Goal: Task Accomplishment & Management: Complete application form

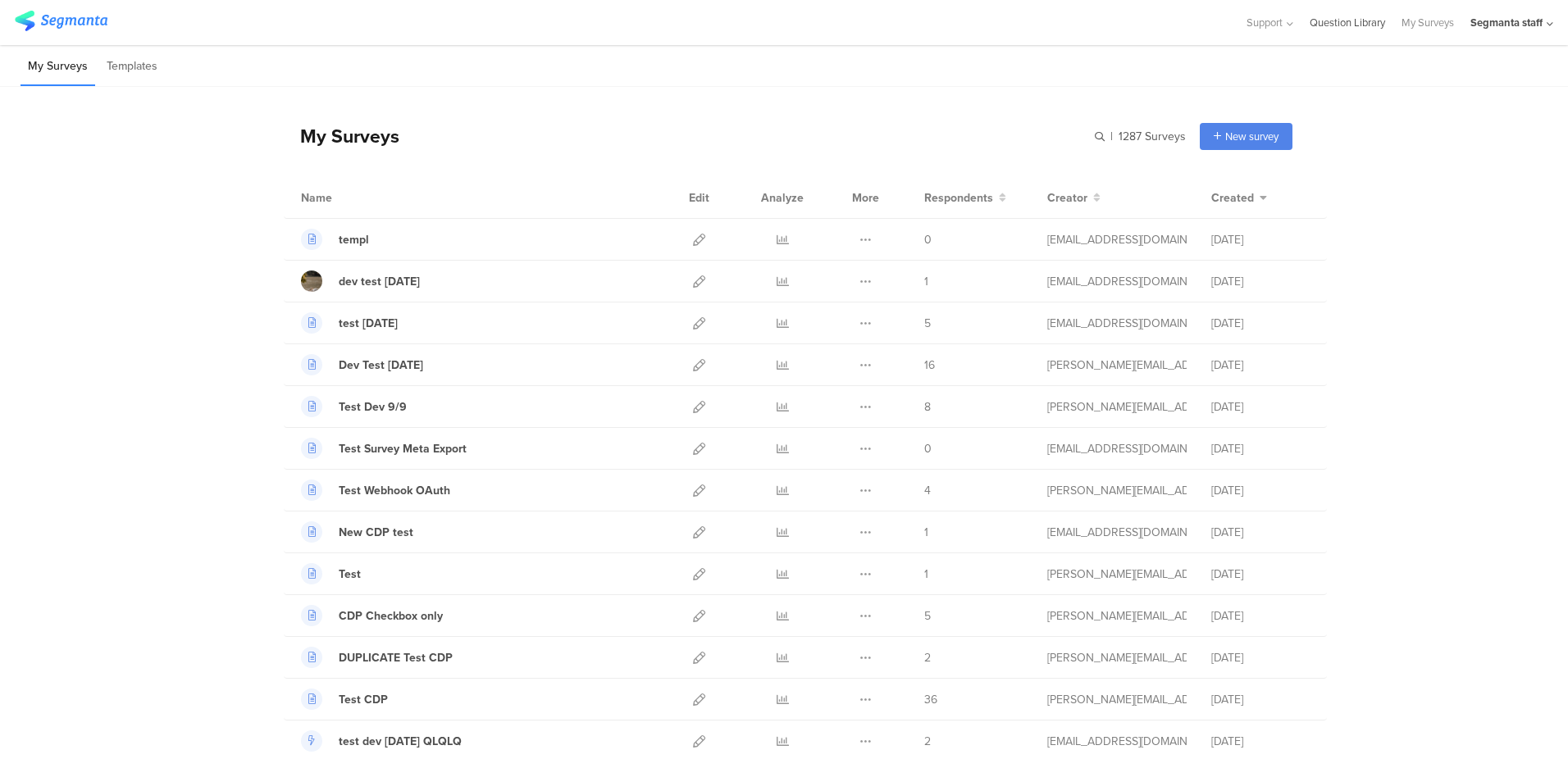
click at [1320, 24] on link "Question Library" at bounding box center [1347, 22] width 75 height 45
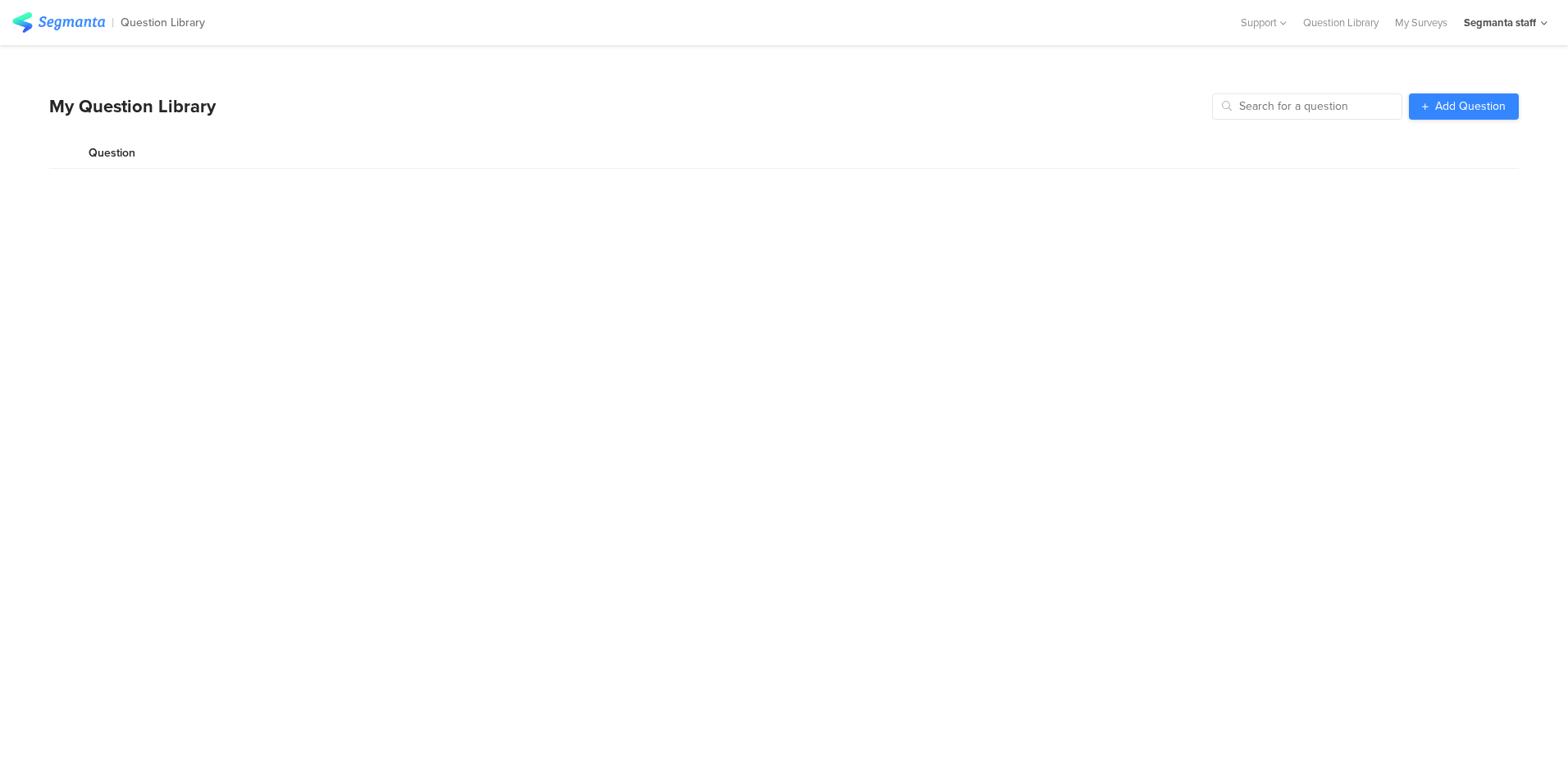
click at [1443, 106] on span "Add Question" at bounding box center [1471, 106] width 71 height 12
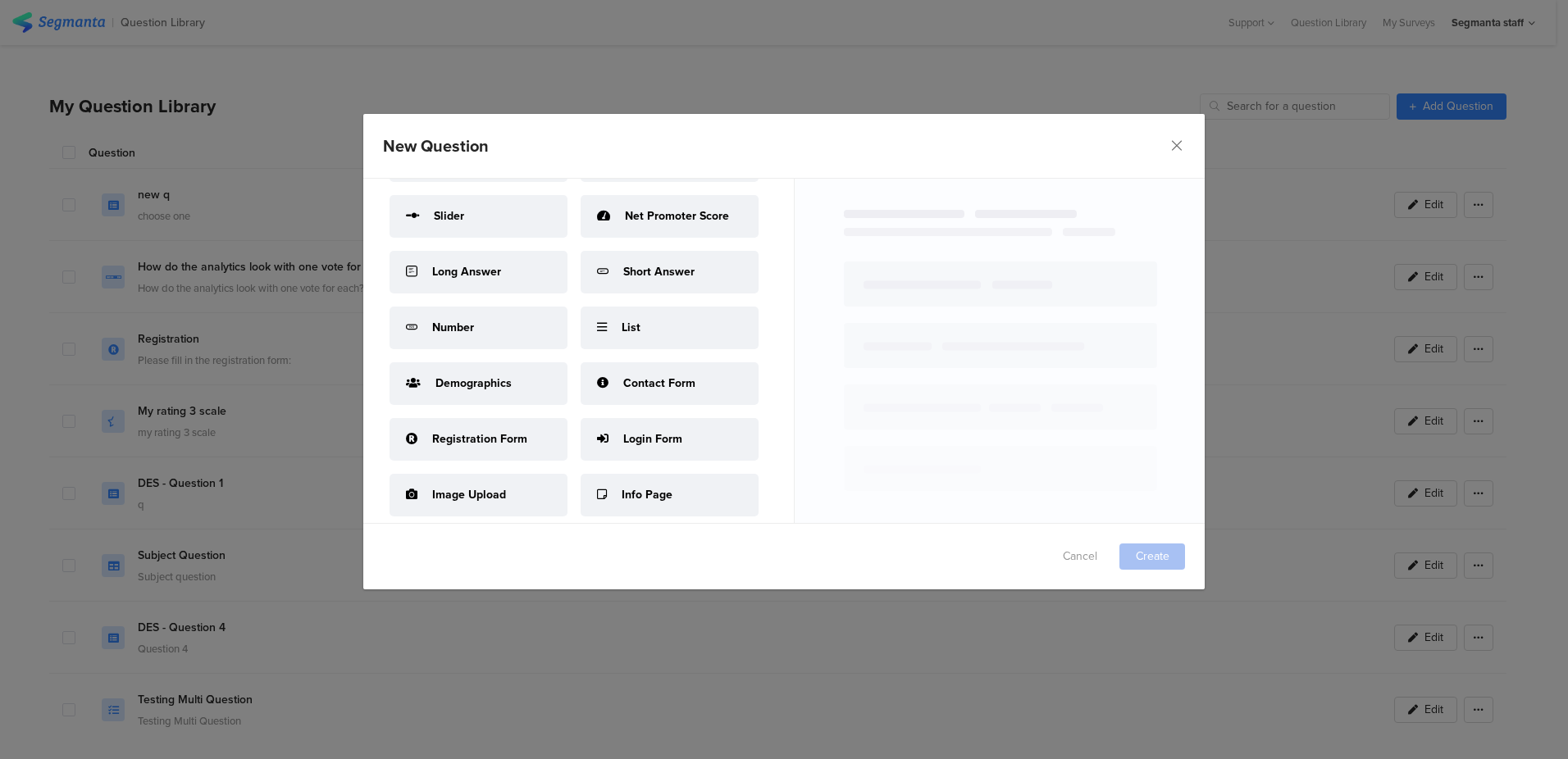
scroll to position [785, 0]
click at [465, 375] on span "Demographics" at bounding box center [474, 383] width 76 height 17
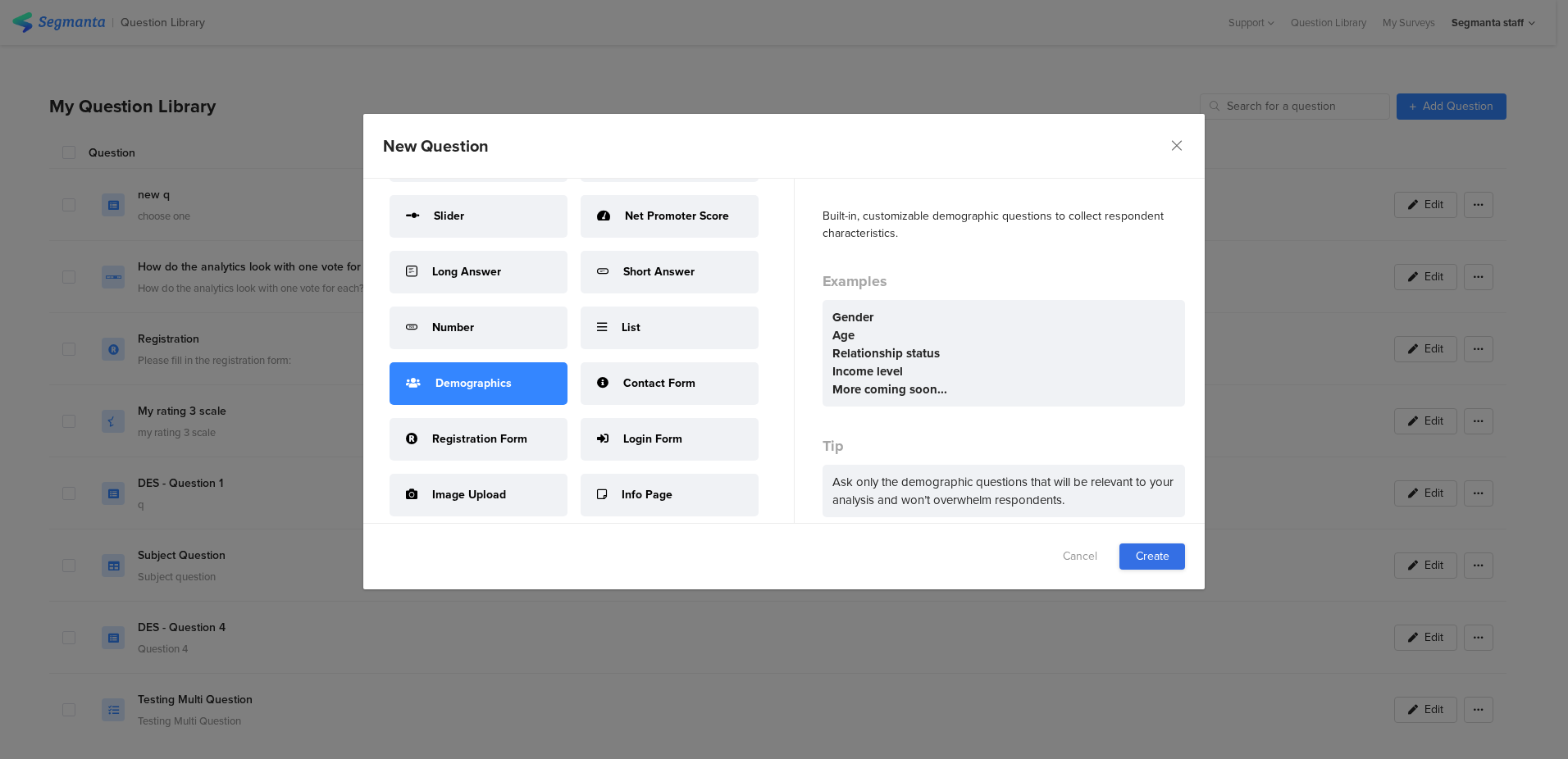
click at [1145, 557] on link "Create" at bounding box center [1153, 556] width 66 height 26
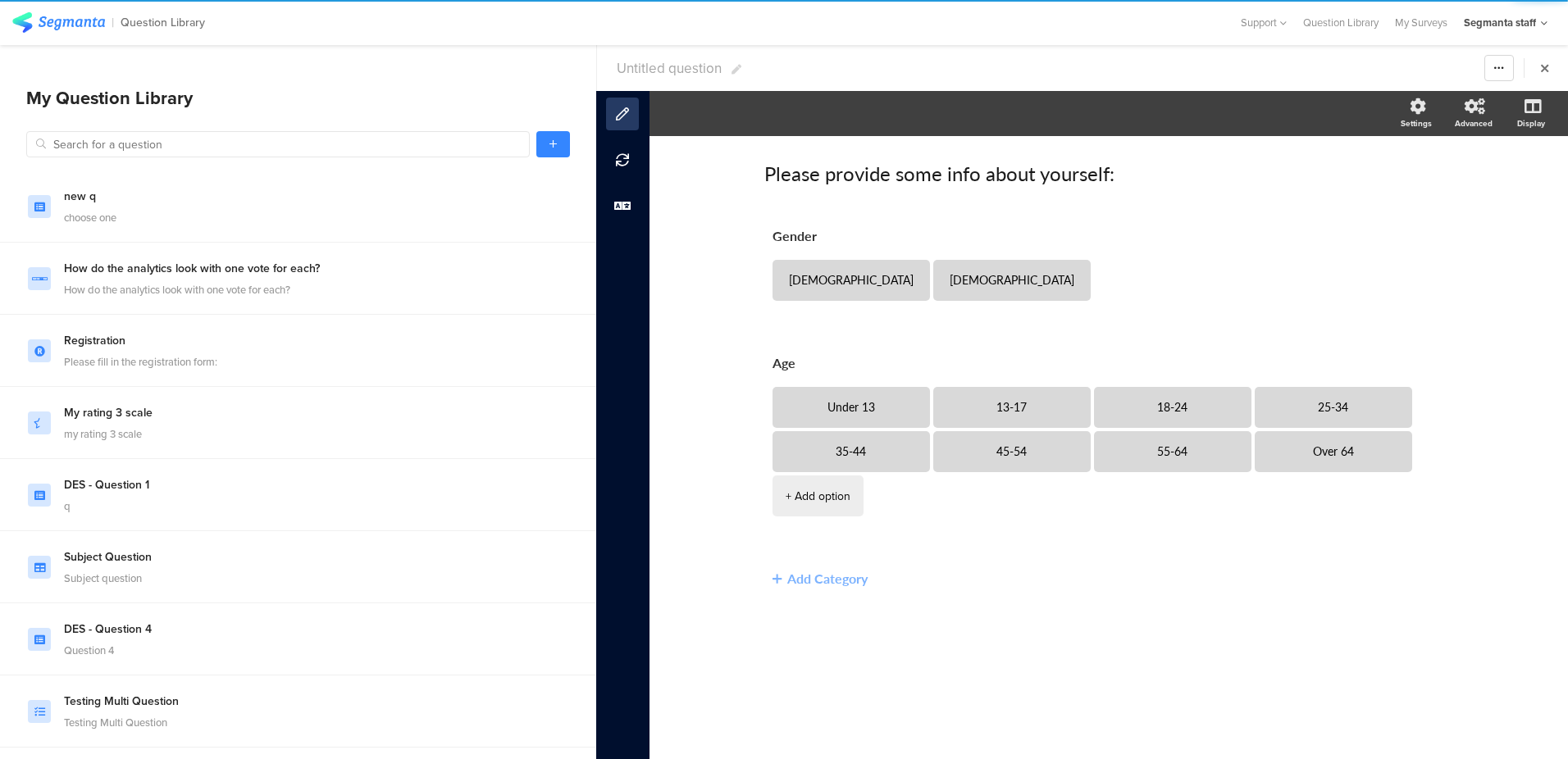
click at [677, 61] on span "Untitled question" at bounding box center [669, 68] width 105 height 20
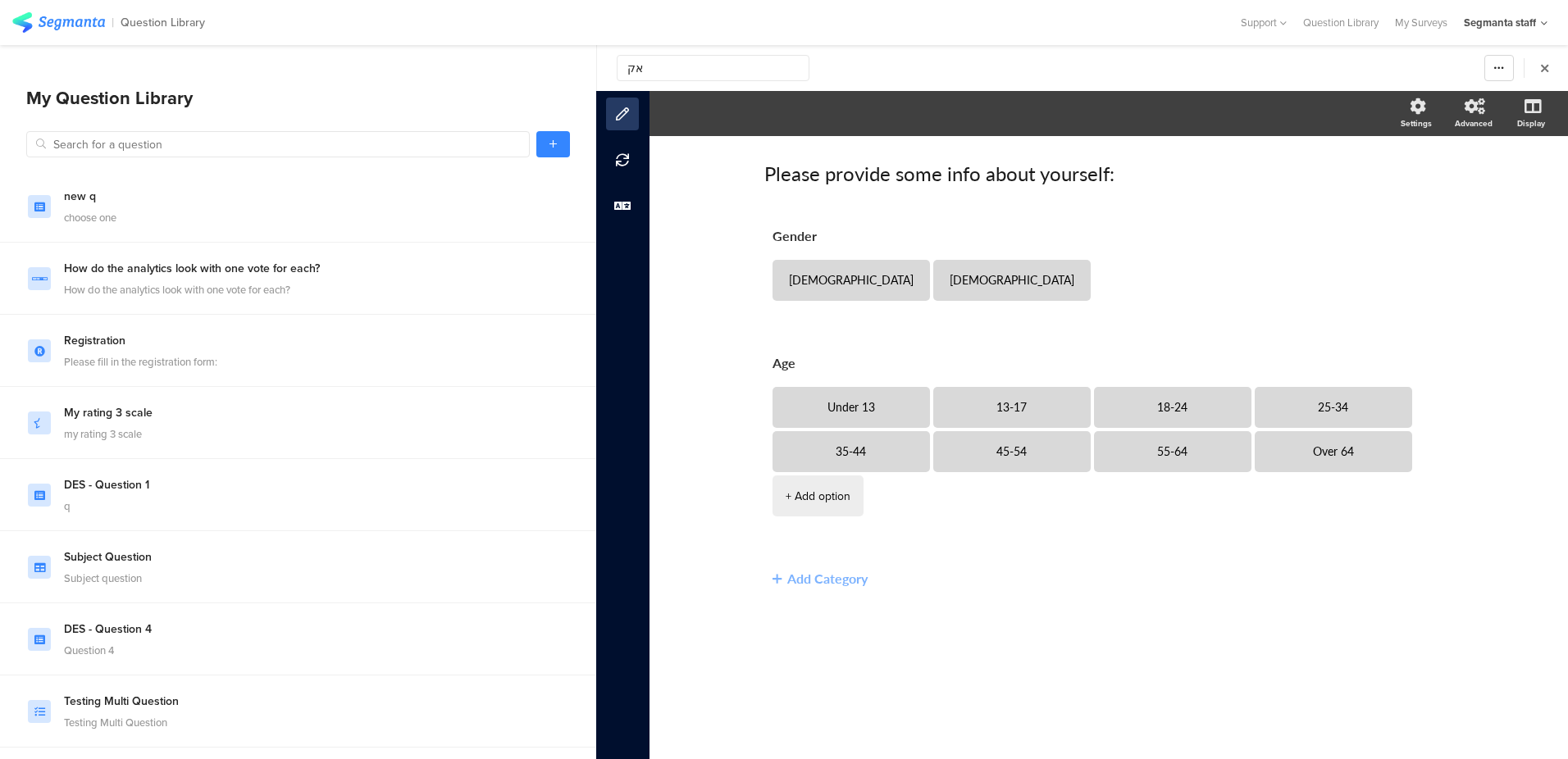
type input "א"
type input "ט"
type input "d"
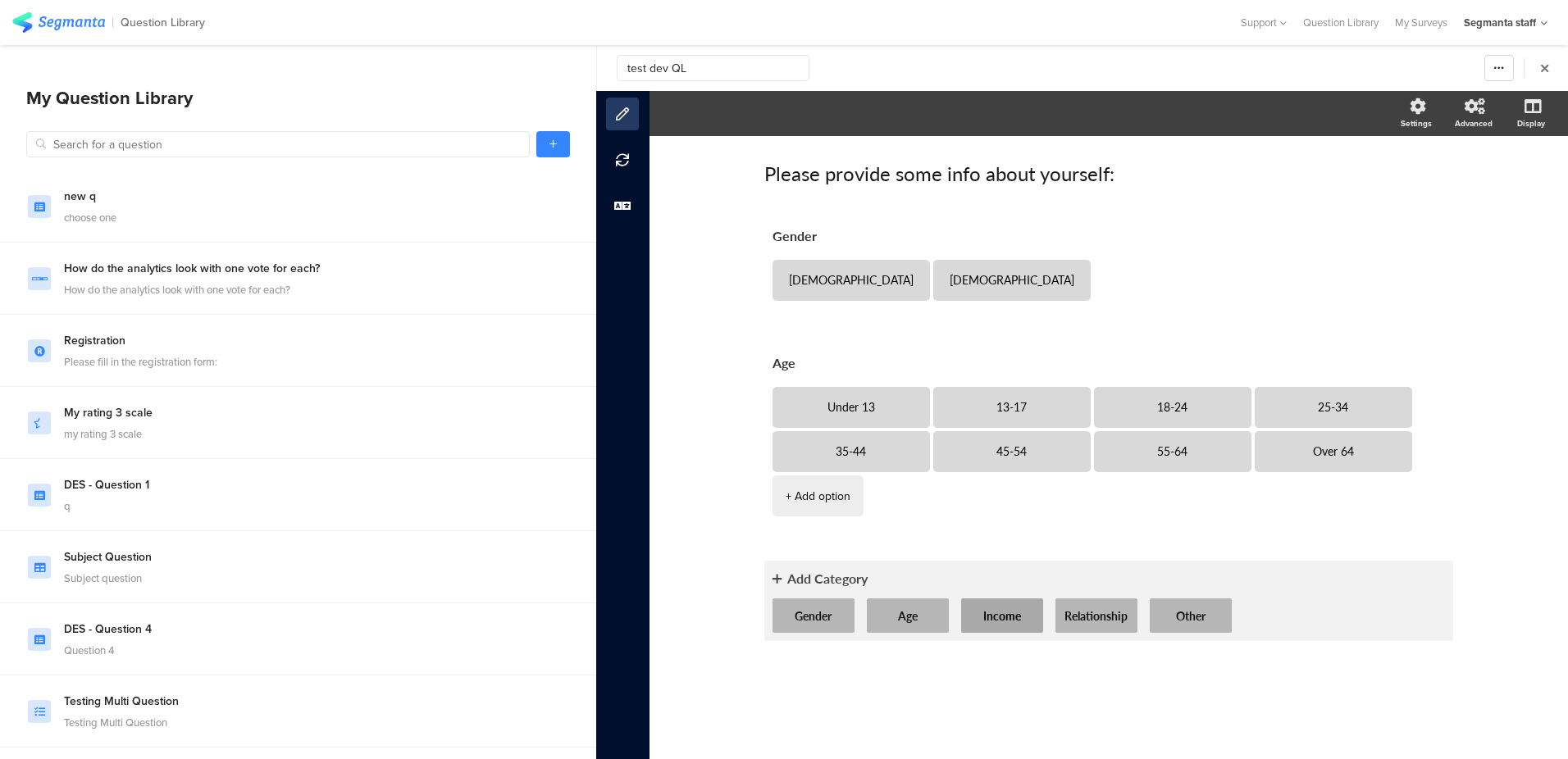
type input "test dev QL"
click at [1028, 599] on button "Income" at bounding box center [1001, 615] width 82 height 35
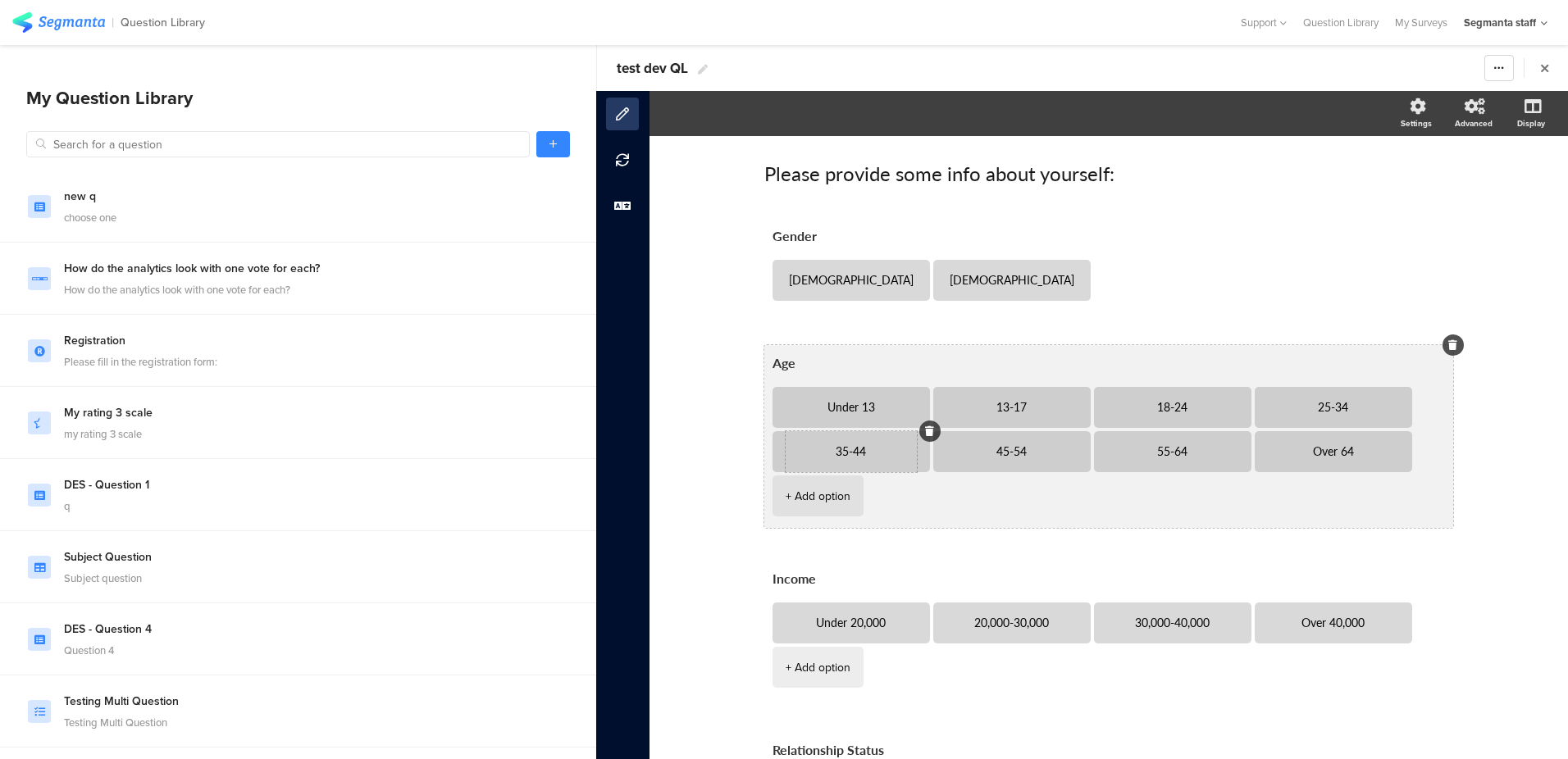
scroll to position [112, 0]
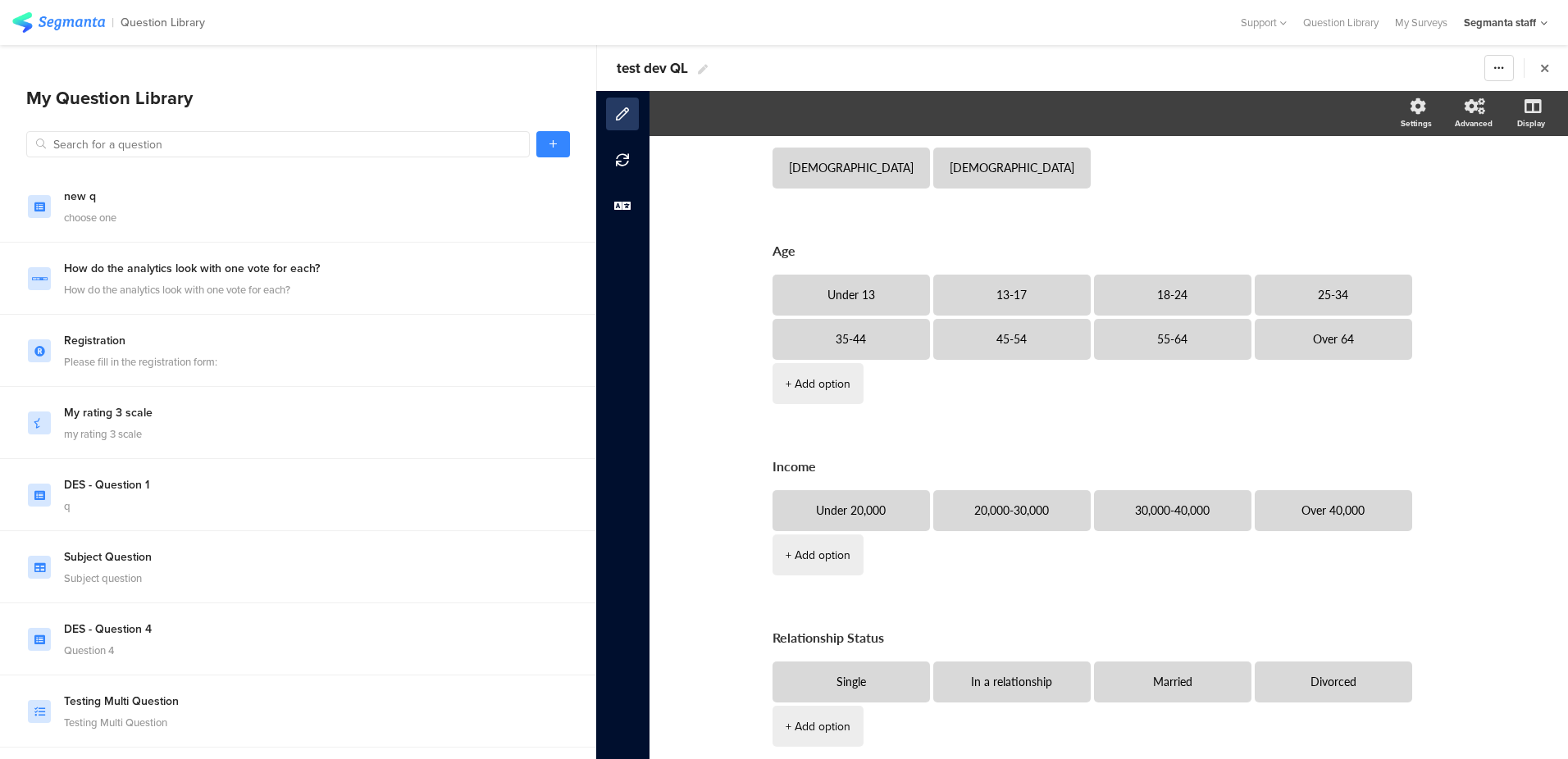
click at [684, 73] on span "test dev QL" at bounding box center [652, 68] width 72 height 20
click at [687, 68] on input "test dev QL 2208" at bounding box center [713, 68] width 193 height 26
type input "test dev QL 2208"
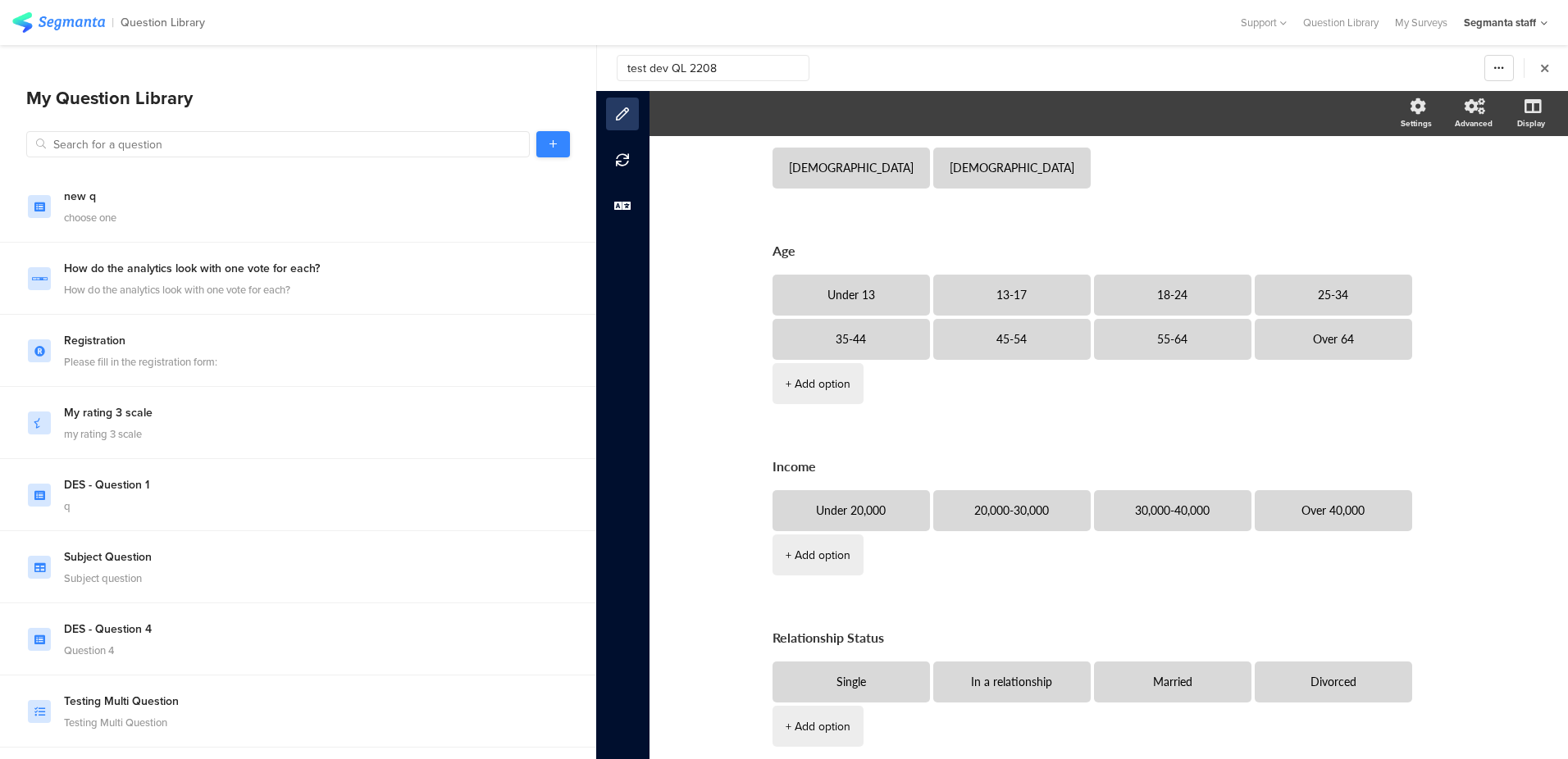
click at [556, 145] on link at bounding box center [553, 144] width 34 height 26
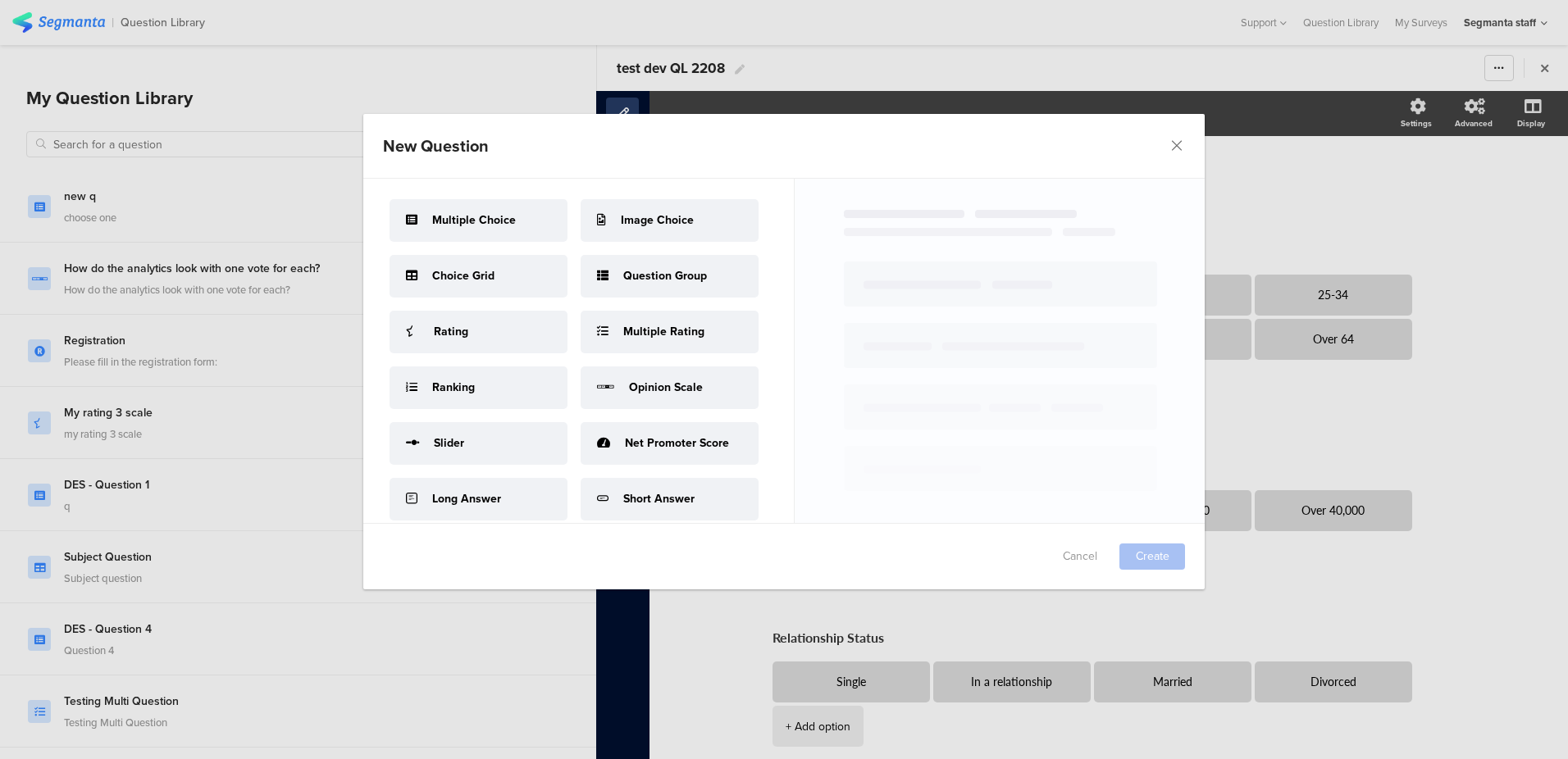
click at [581, 242] on div "Image Choice" at bounding box center [670, 220] width 178 height 43
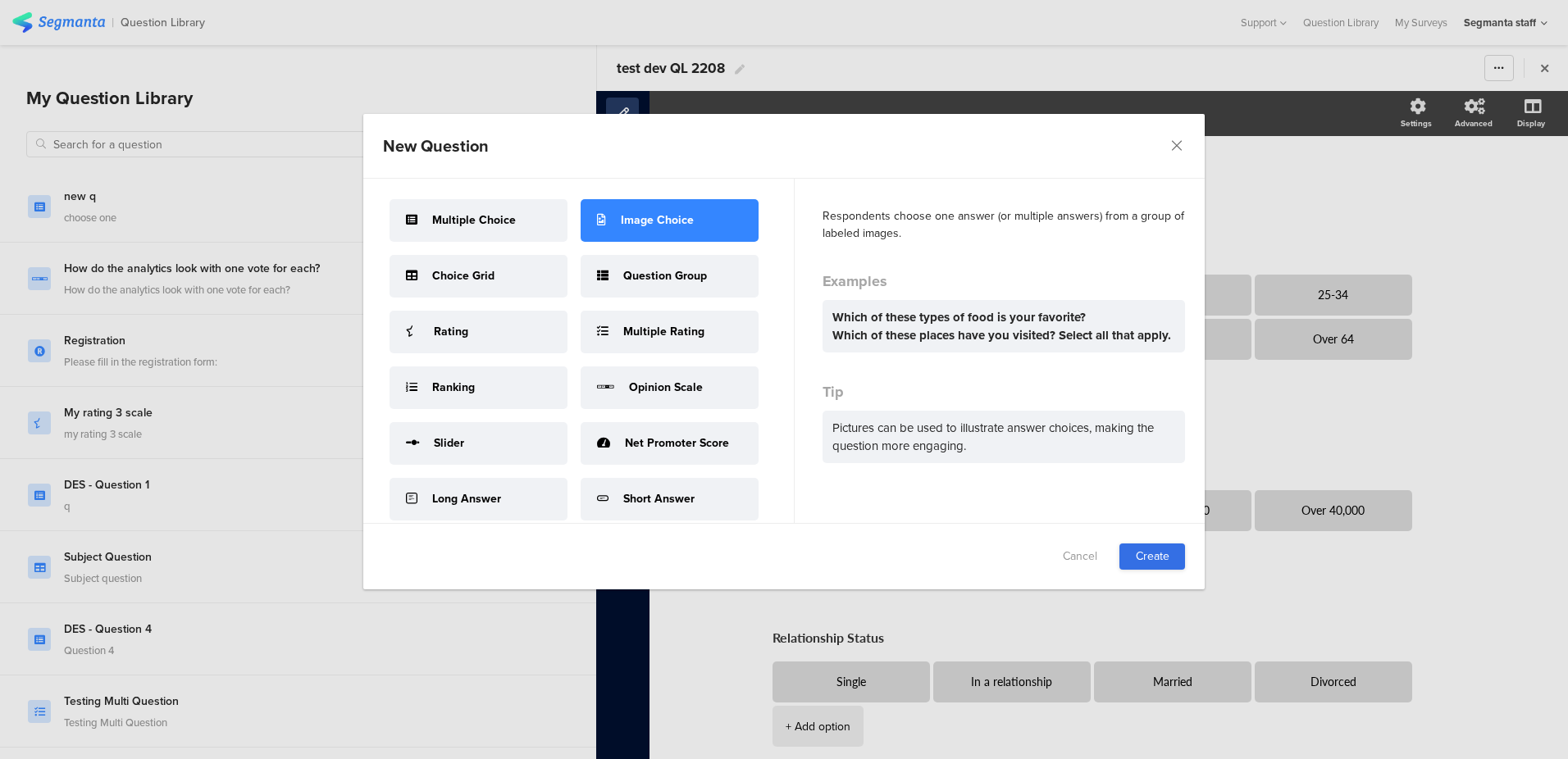
click at [1153, 549] on link "Create" at bounding box center [1153, 556] width 66 height 26
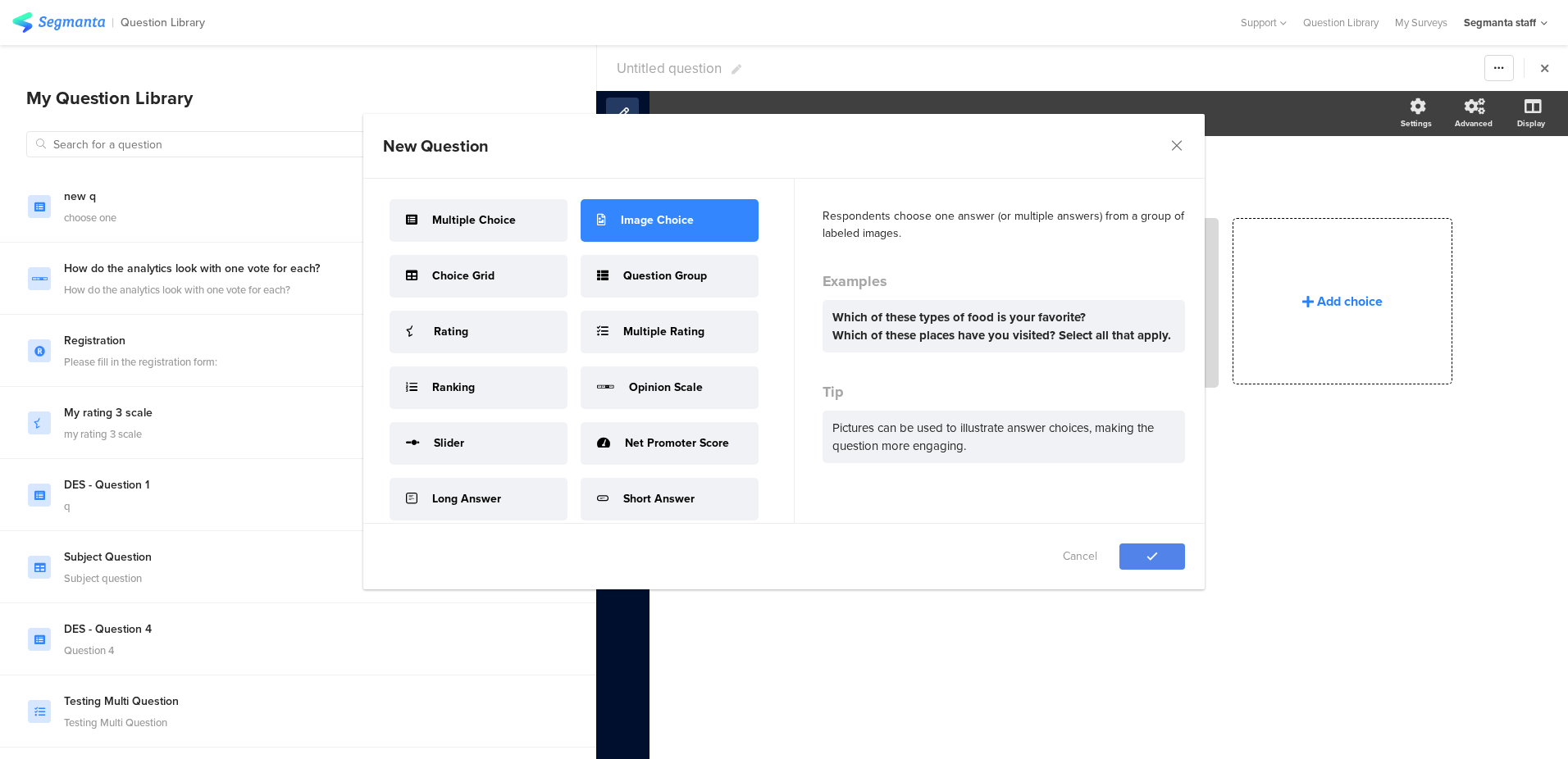
click at [1335, 302] on div "Add choice" at bounding box center [1350, 301] width 66 height 19
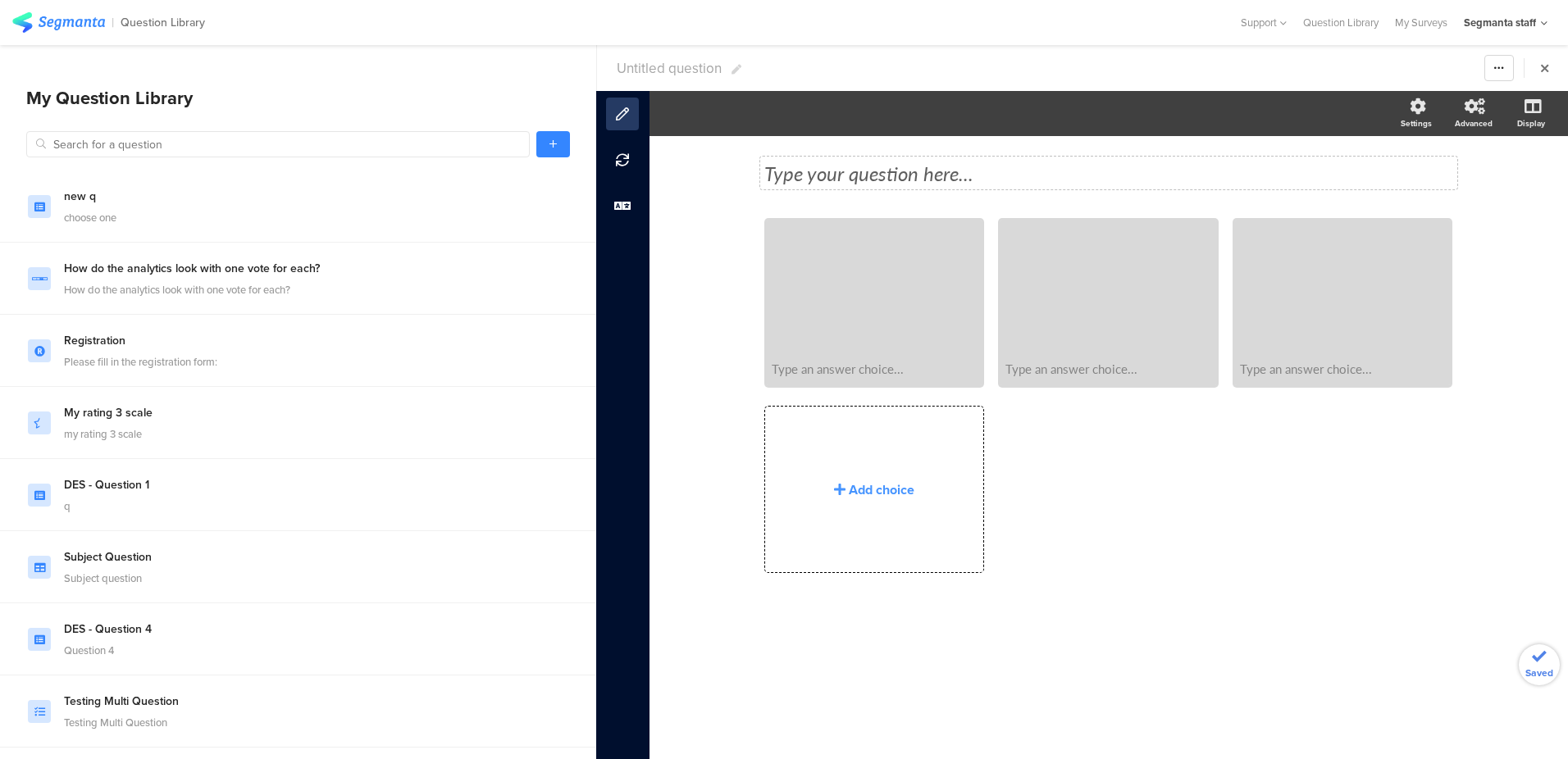
click at [844, 176] on div "Type your question here..." at bounding box center [1109, 173] width 697 height 33
click at [642, 74] on span "Untitled question" at bounding box center [669, 68] width 105 height 20
type input "test dev QL 2208"
click at [840, 173] on div "Type your question here..." at bounding box center [1109, 173] width 697 height 33
click at [887, 359] on div "Type an answer choice..." at bounding box center [874, 369] width 214 height 34
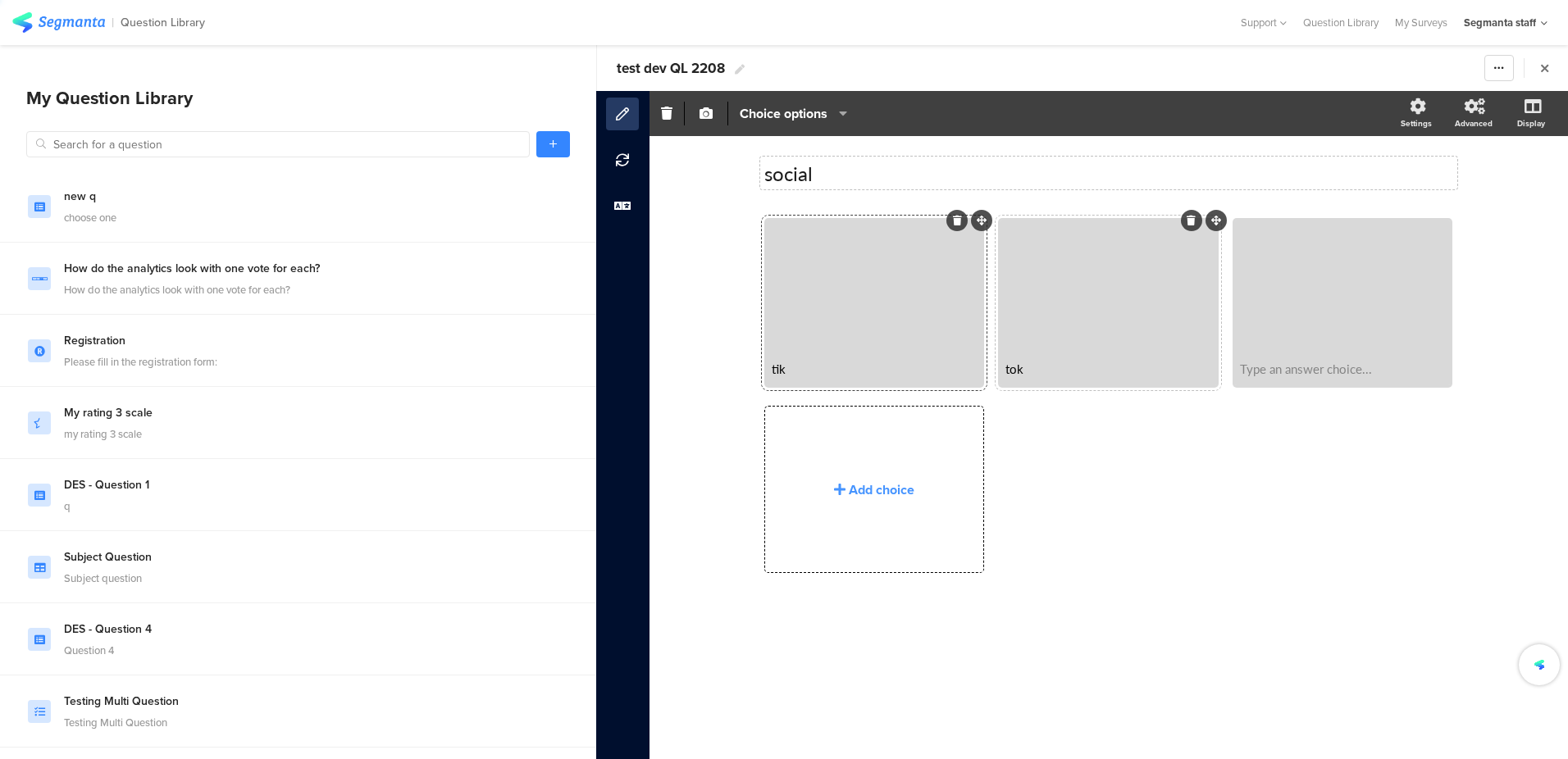
click at [1341, 403] on span "tik tok Type an answer choice..." at bounding box center [1115, 396] width 703 height 19
click at [907, 284] on div at bounding box center [874, 285] width 214 height 131
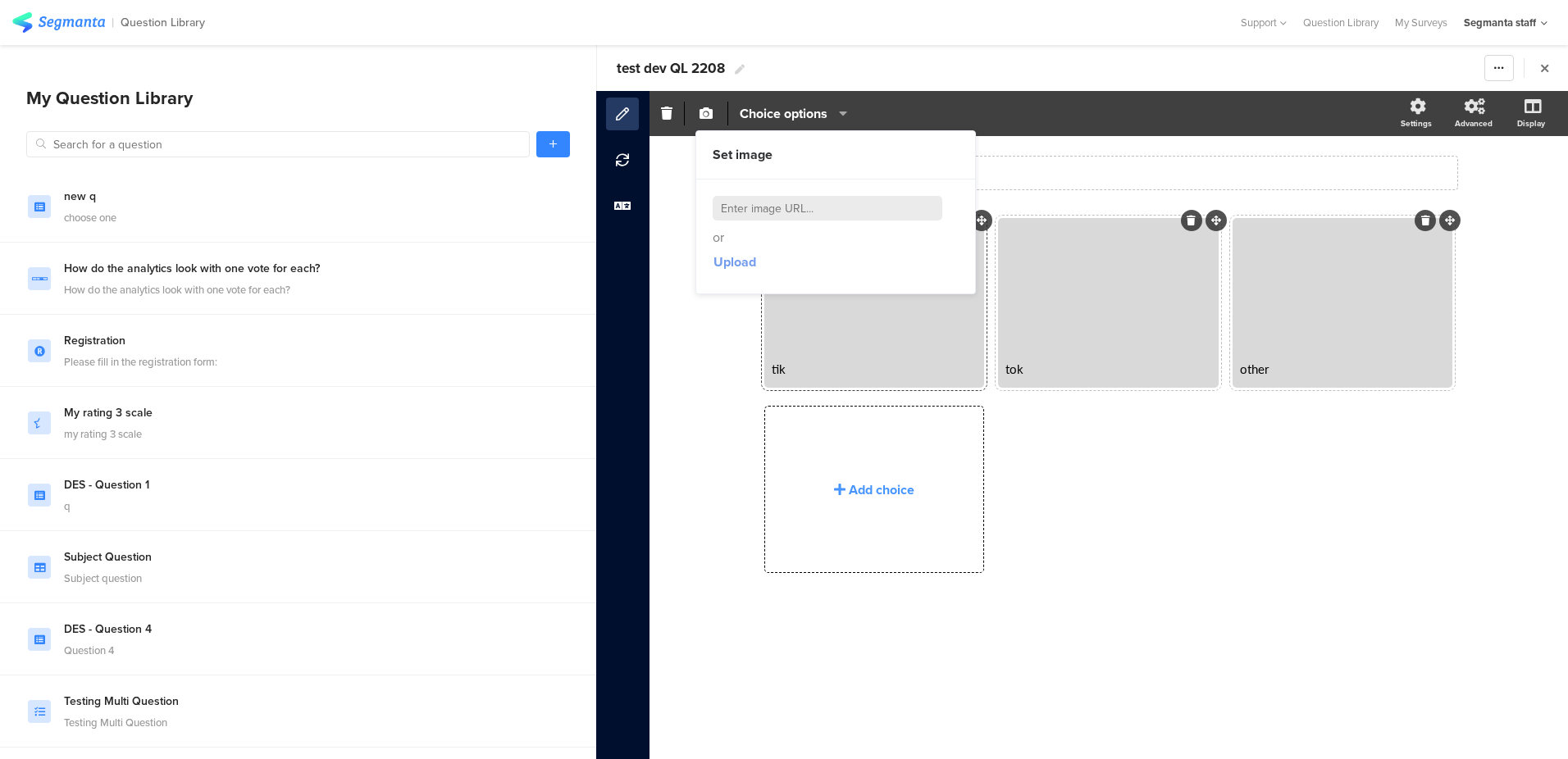
click at [723, 259] on span "Upload" at bounding box center [735, 262] width 43 height 19
click at [644, 182] on section at bounding box center [622, 426] width 53 height 669
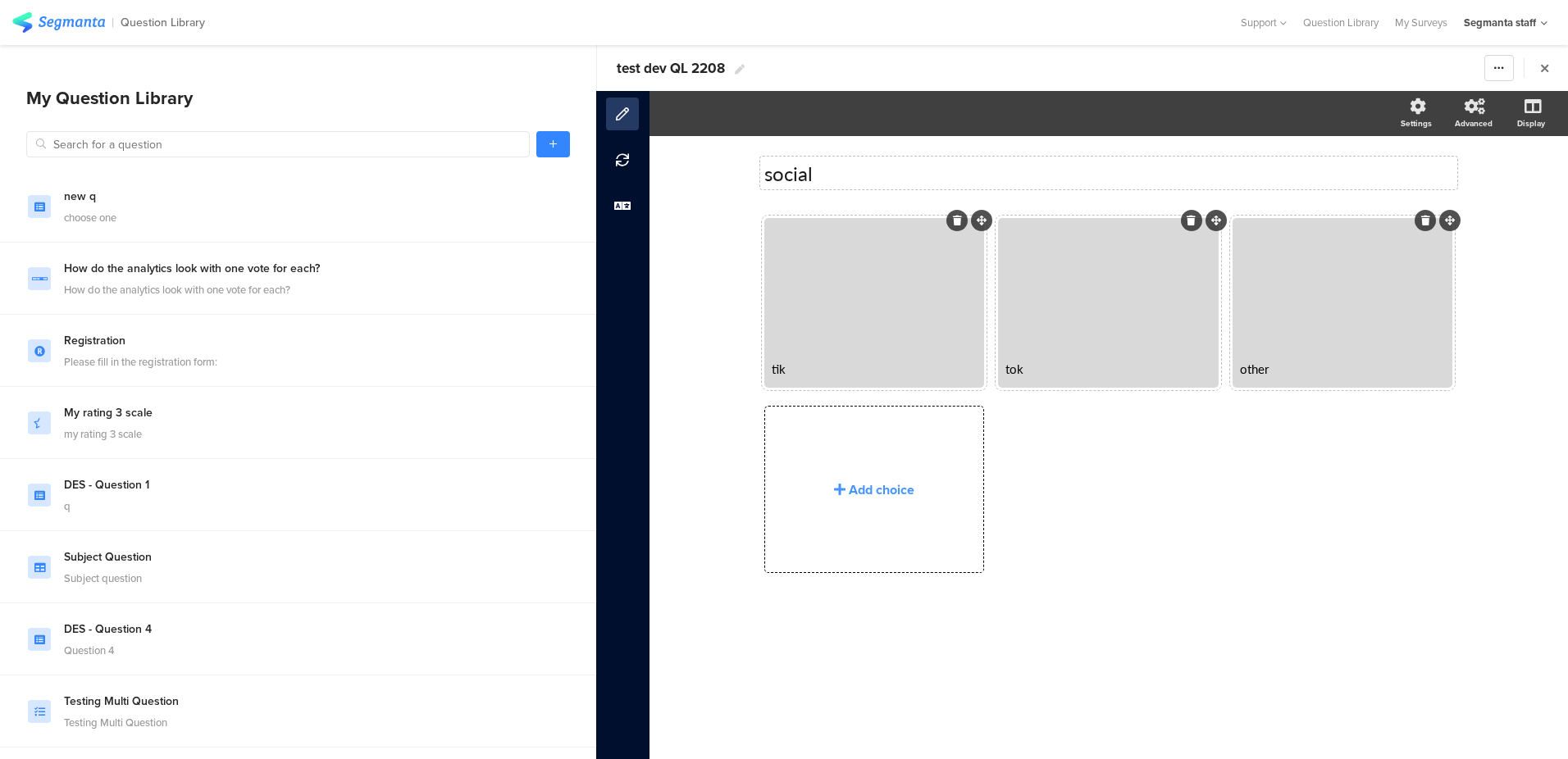
click at [826, 315] on div at bounding box center [874, 285] width 214 height 131
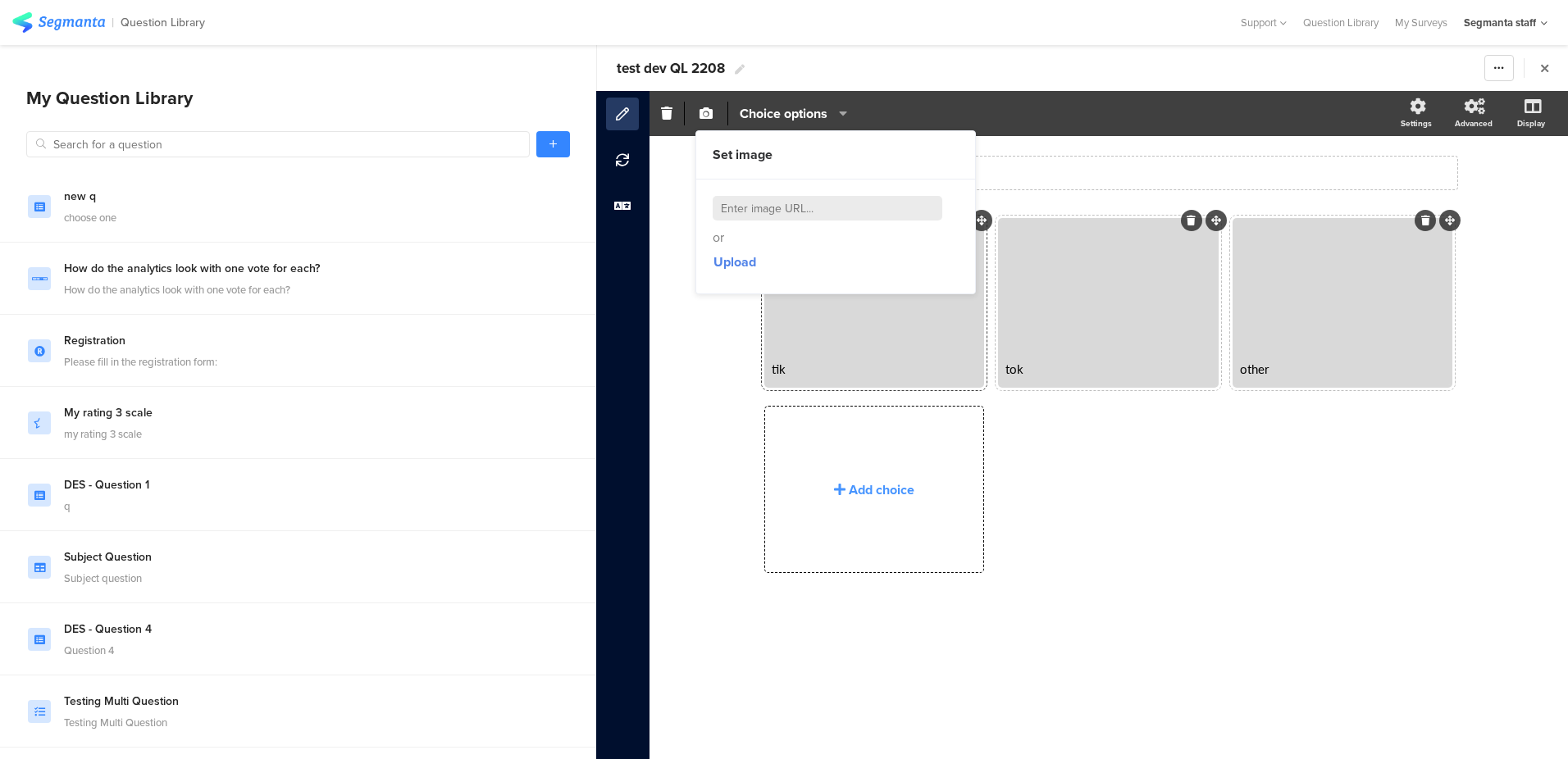
click at [767, 198] on input at bounding box center [827, 208] width 230 height 24
paste input "https://cdn.pixabay.com/photo/2025/08/11/07/18/nurturing-swan-9767495_1280.jpg"
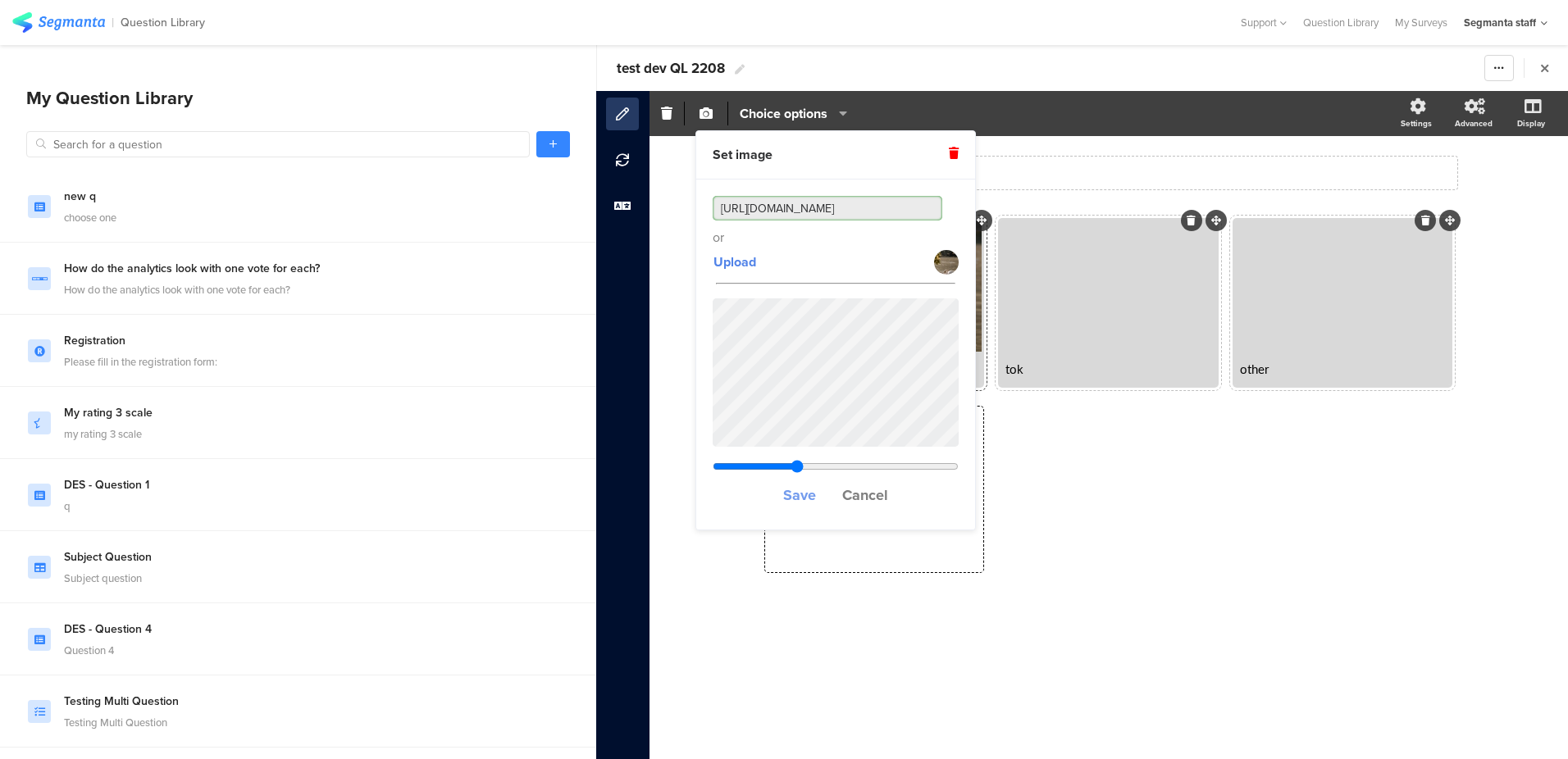
type input "https://cdn.pixabay.com/photo/2025/08/11/07/18/nurturing-swan-9767495_1280.jpg"
click at [789, 491] on span "Save" at bounding box center [800, 495] width 33 height 21
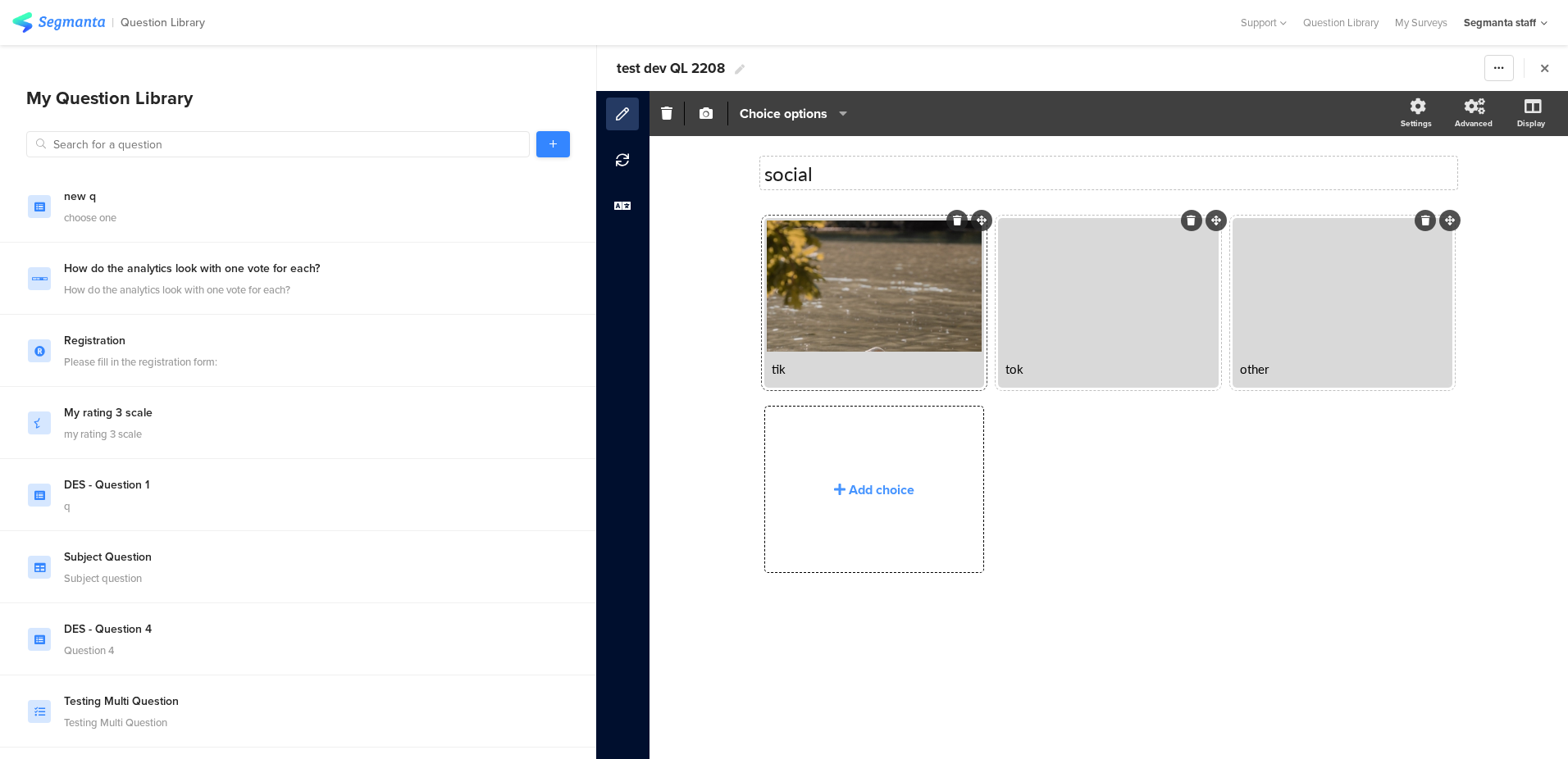
click at [538, 144] on link at bounding box center [553, 144] width 34 height 26
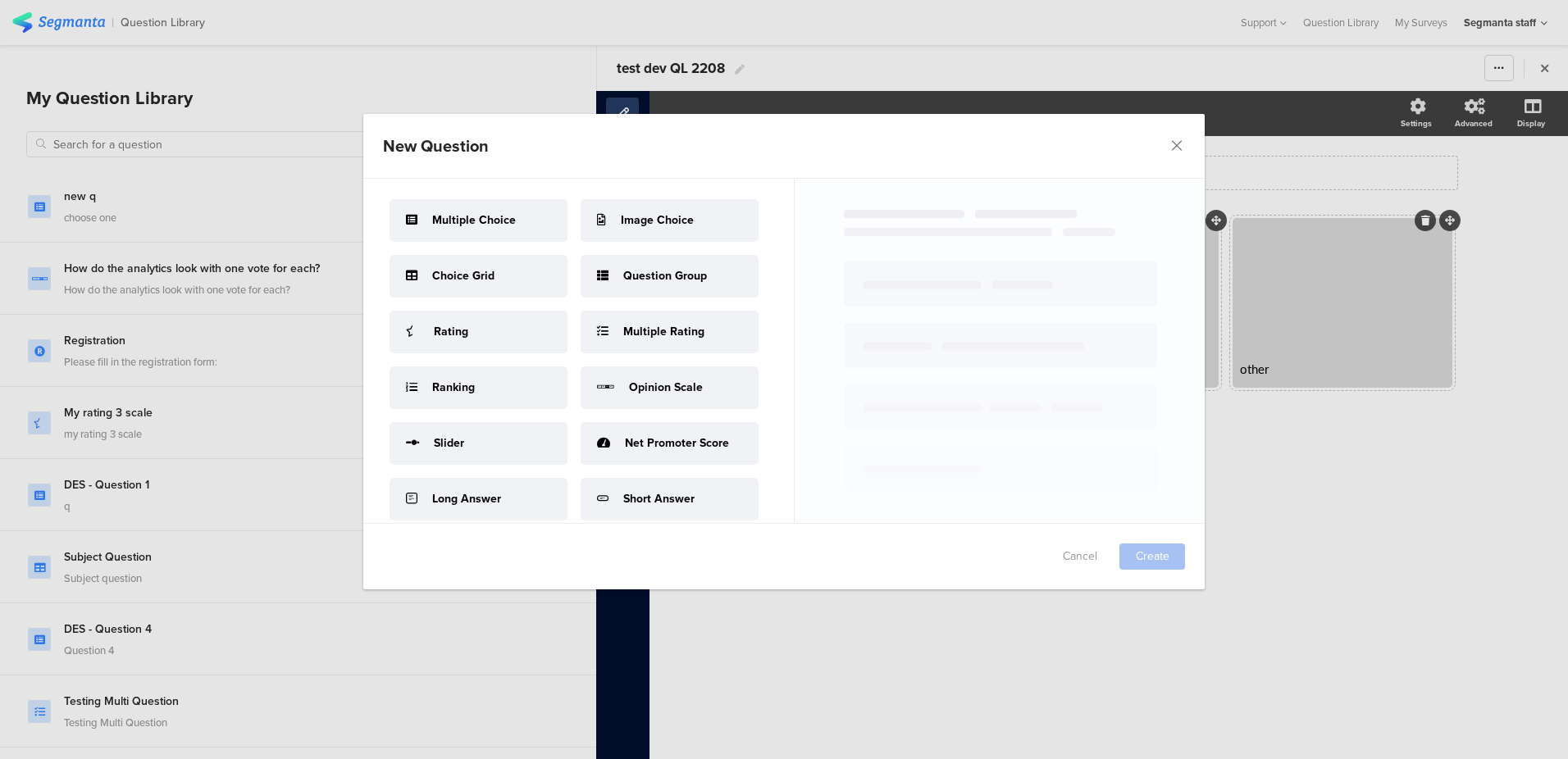
click at [500, 354] on div "Rating" at bounding box center [478, 332] width 178 height 43
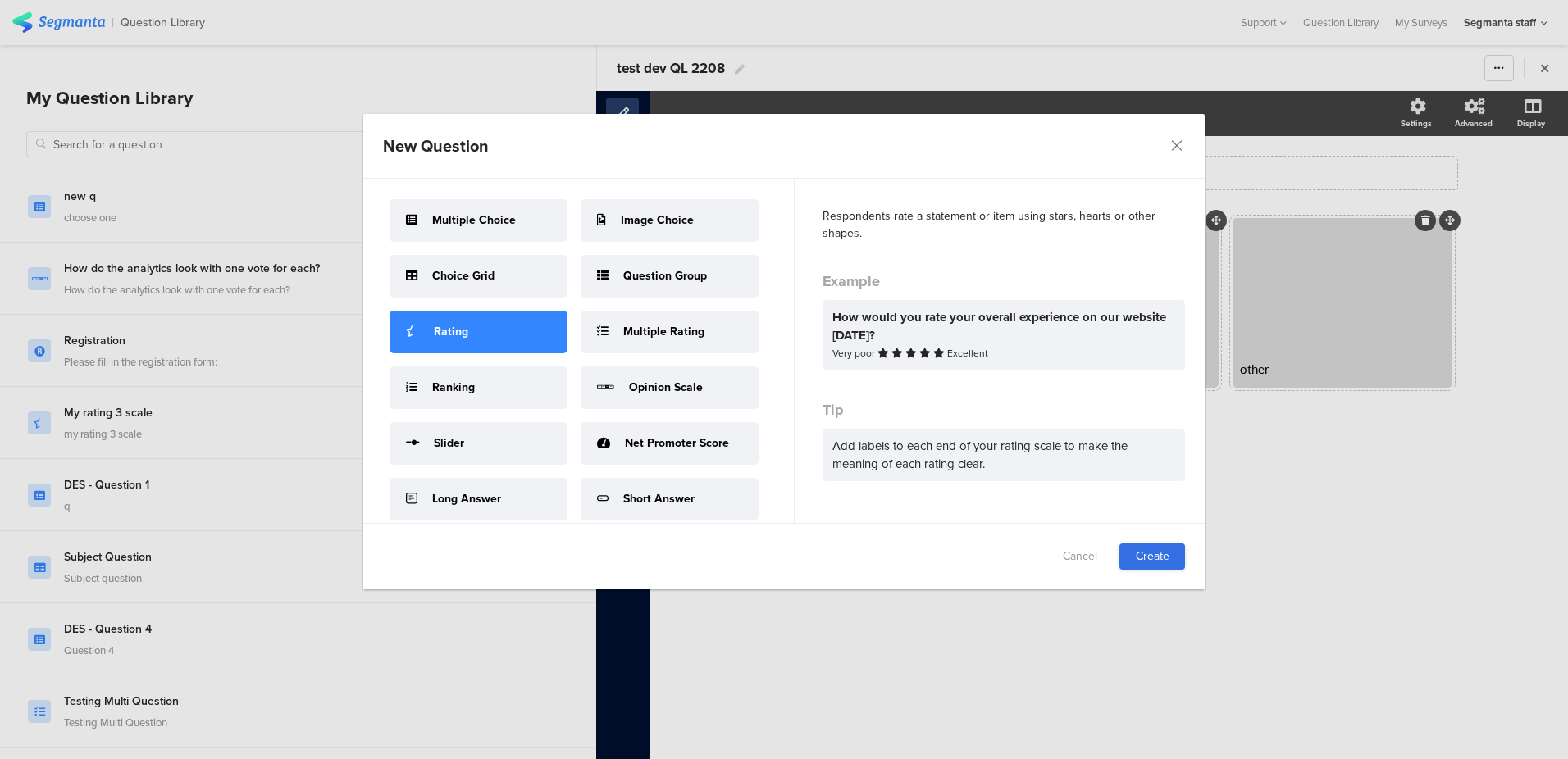
drag, startPoint x: 1133, startPoint y: 533, endPoint x: 1143, endPoint y: 546, distance: 16.4
click at [1133, 534] on div "Cancel Create" at bounding box center [784, 557] width 842 height 66
click at [1143, 548] on link "Create" at bounding box center [1153, 556] width 66 height 26
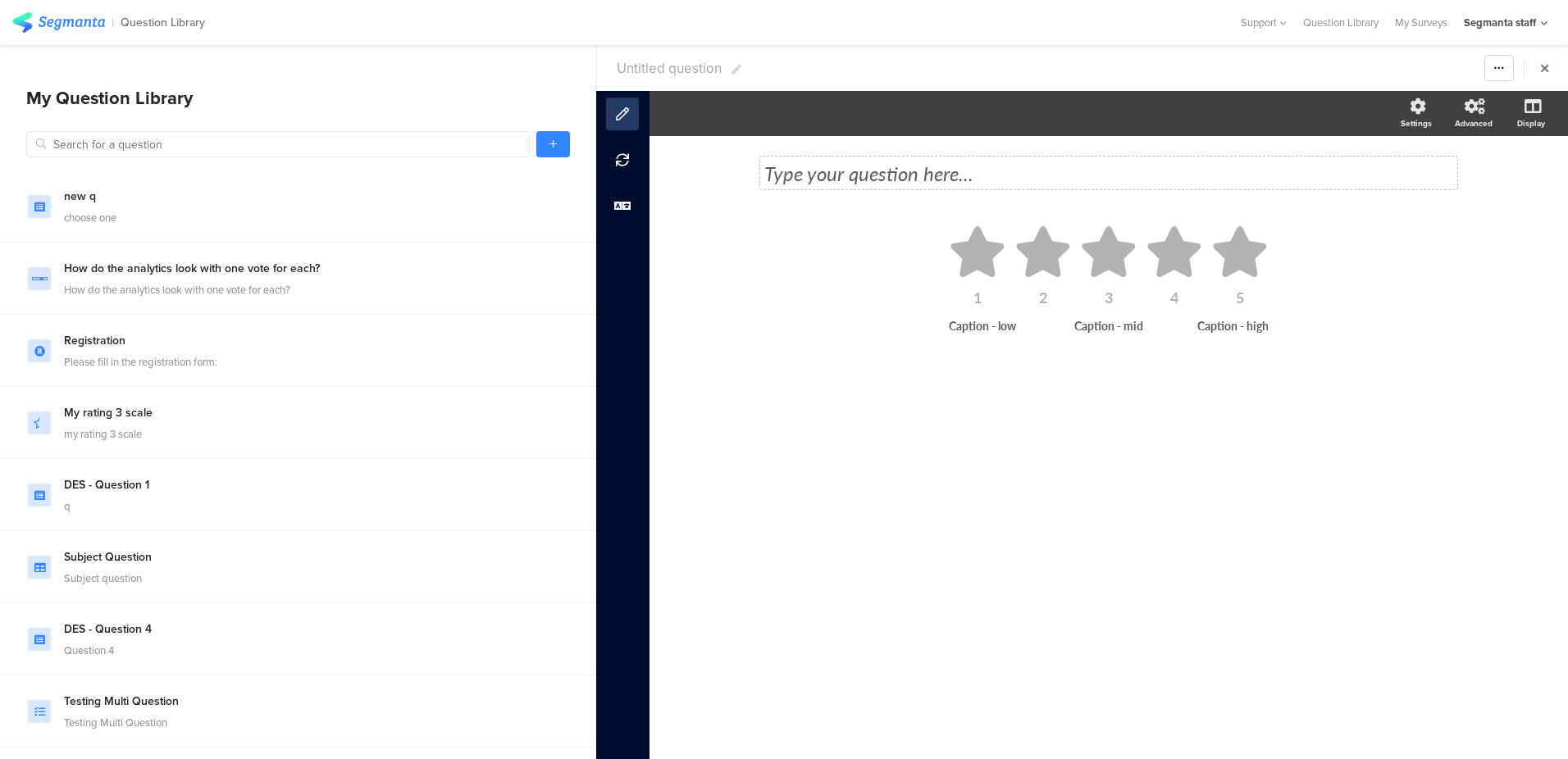
click at [861, 177] on div "Type your question here..." at bounding box center [1109, 173] width 697 height 33
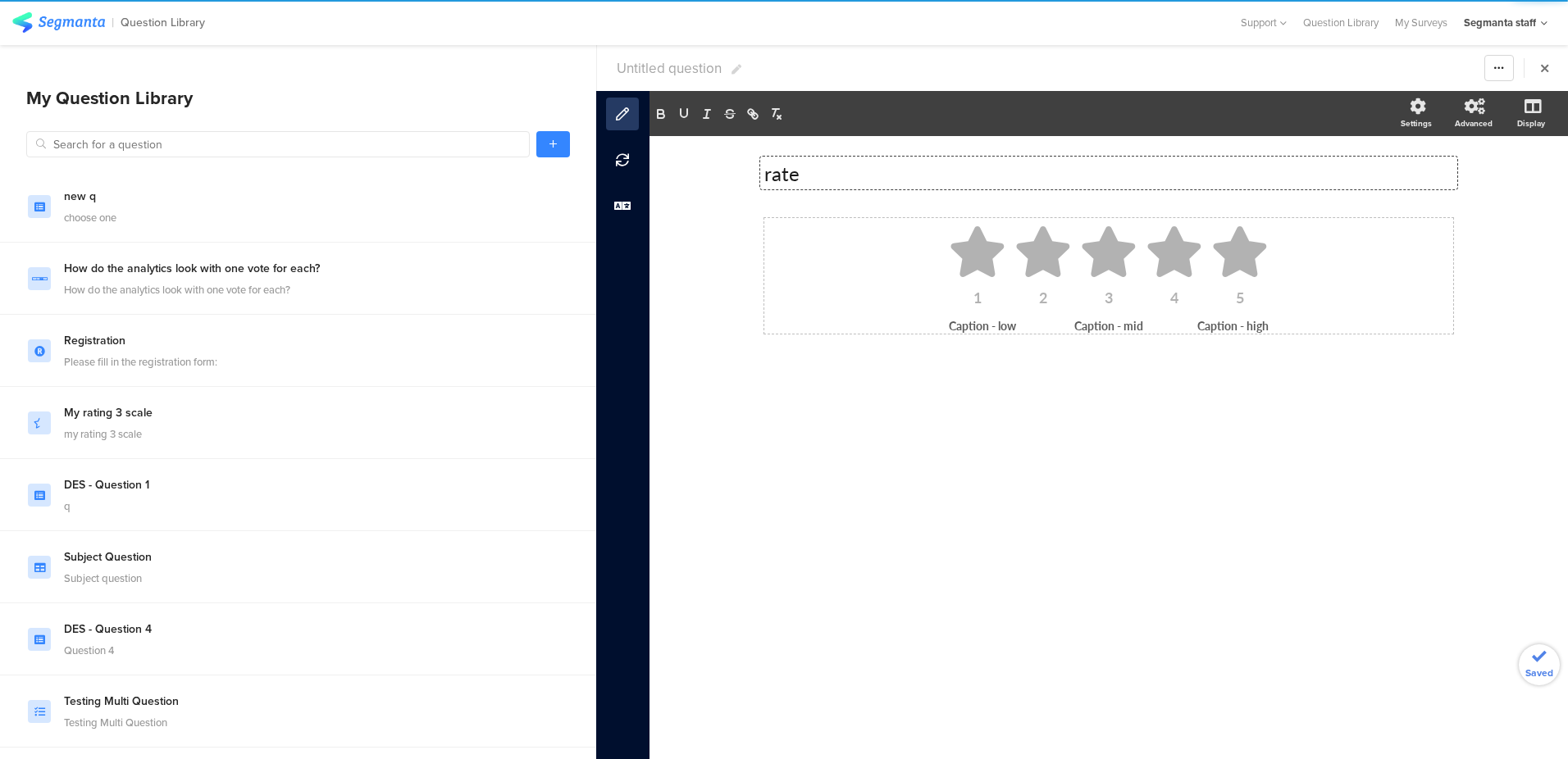
click at [1019, 252] on icon at bounding box center [1044, 252] width 57 height 51
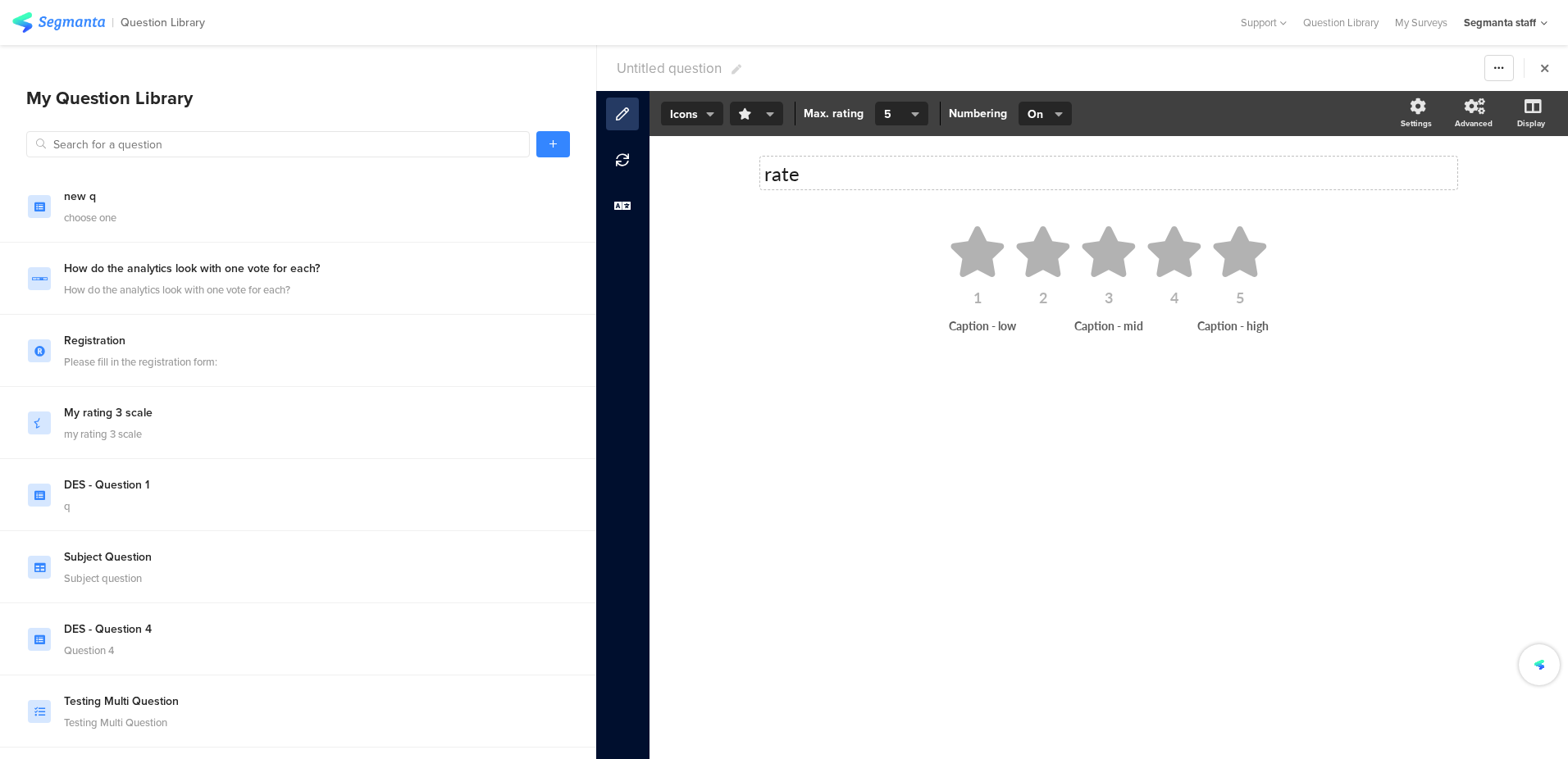
click at [730, 119] on button "button" at bounding box center [756, 113] width 53 height 24
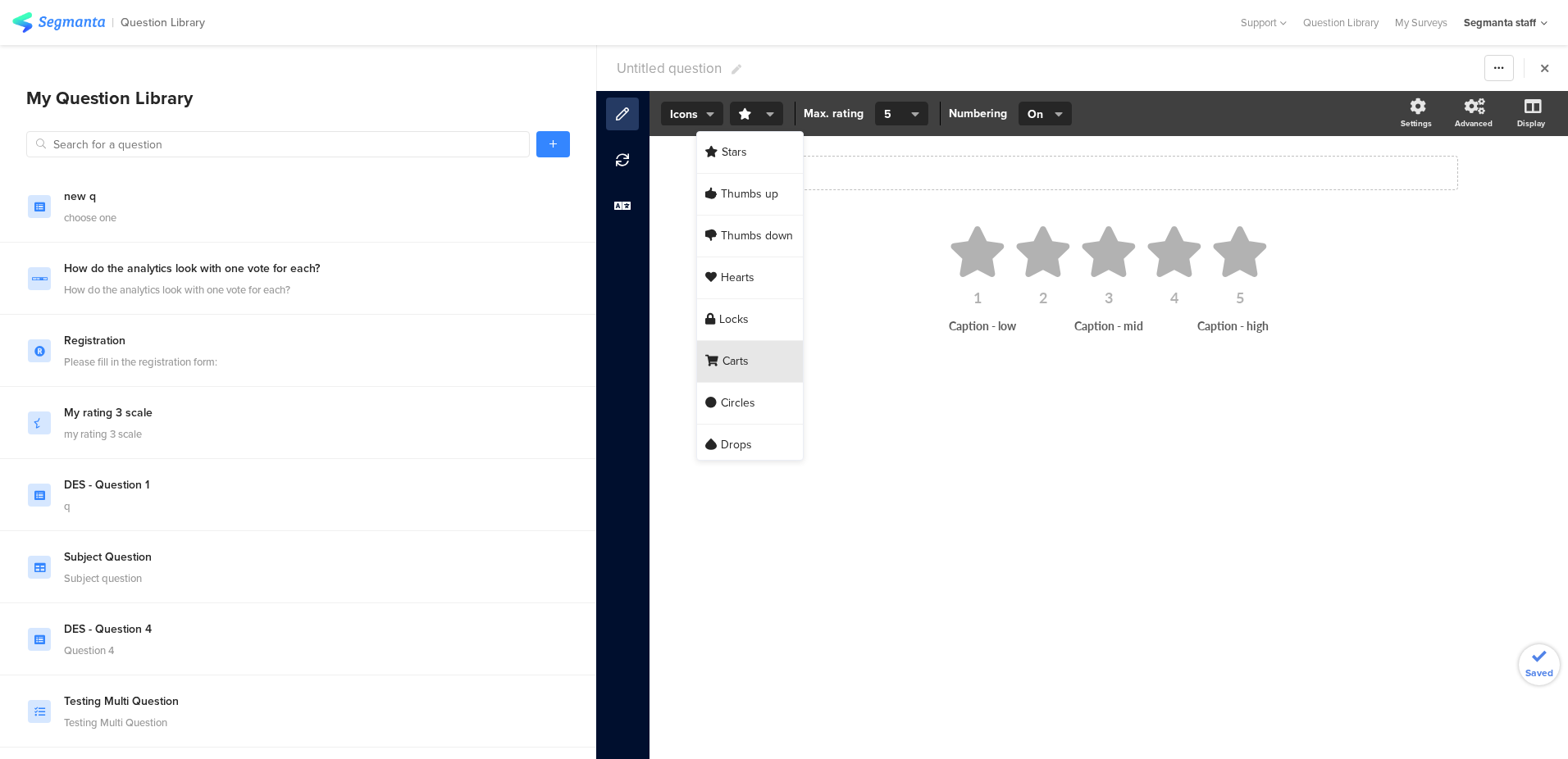
click at [738, 355] on span "Carts" at bounding box center [735, 361] width 26 height 16
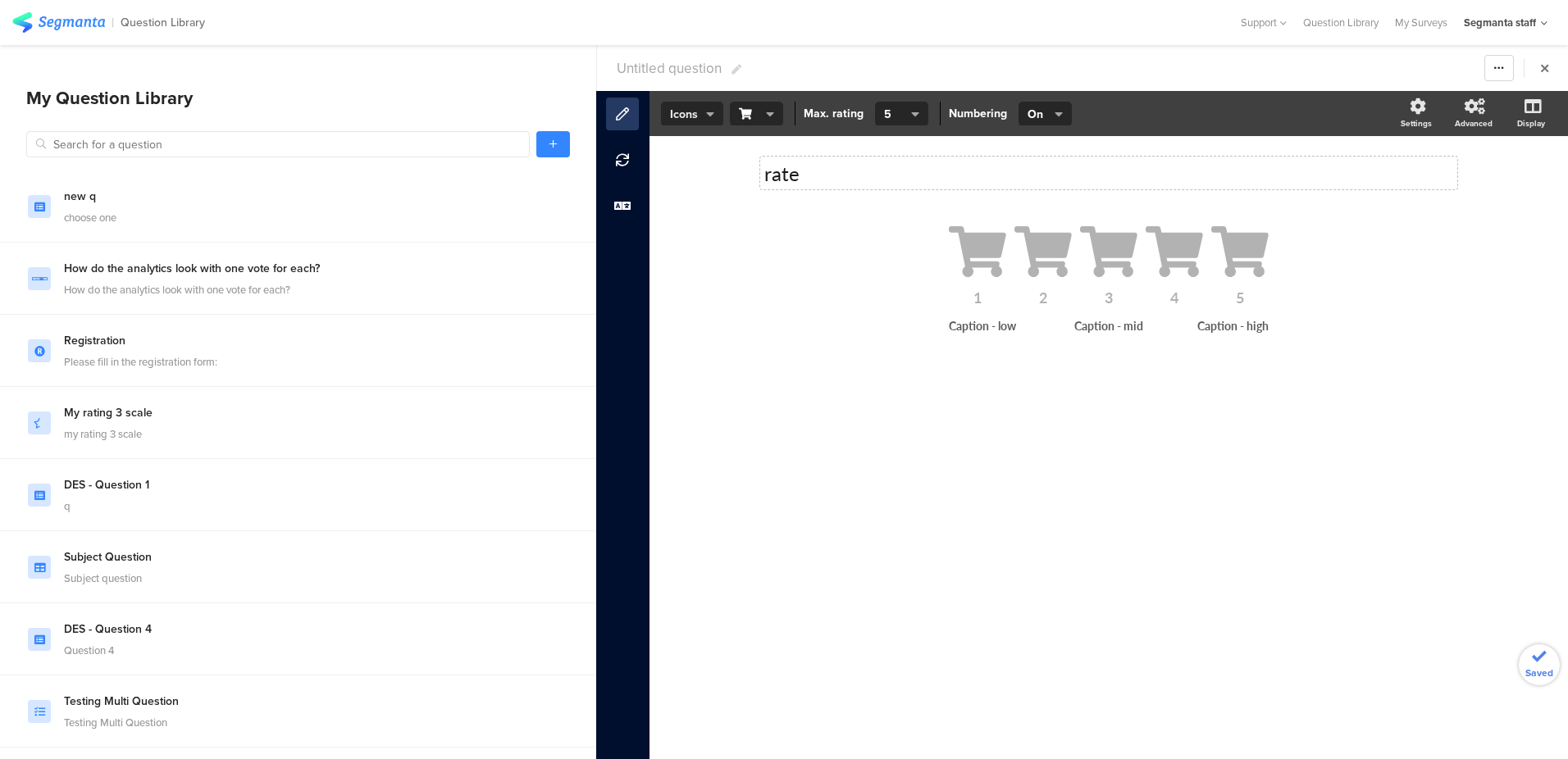
click at [684, 106] on span "Icons" at bounding box center [692, 114] width 44 height 17
click at [673, 90] on div "Slider" at bounding box center [691, 80] width 82 height 41
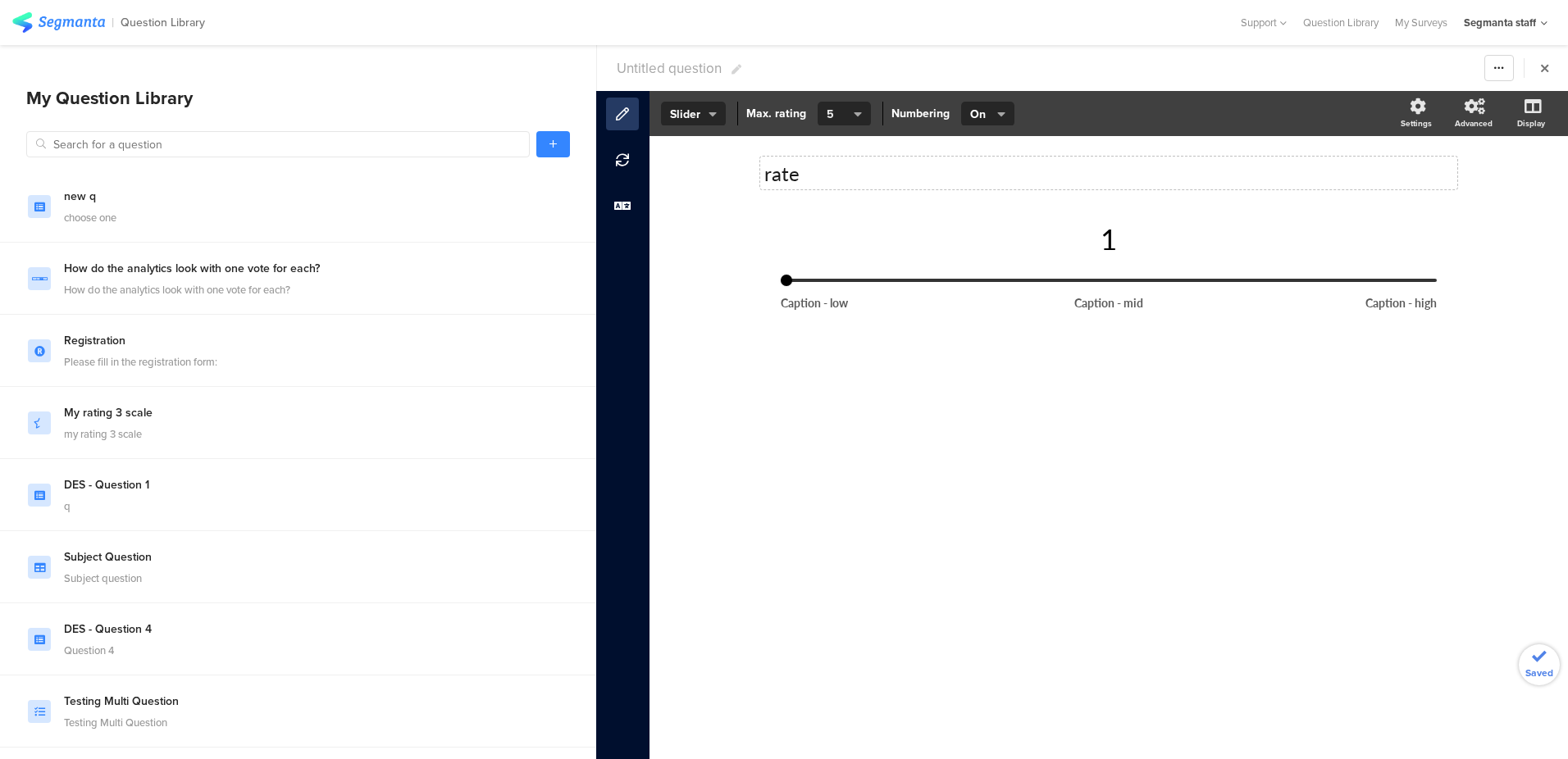
click at [843, 102] on button "5" at bounding box center [844, 113] width 53 height 24
click at [861, 137] on div "3" at bounding box center [842, 153] width 82 height 42
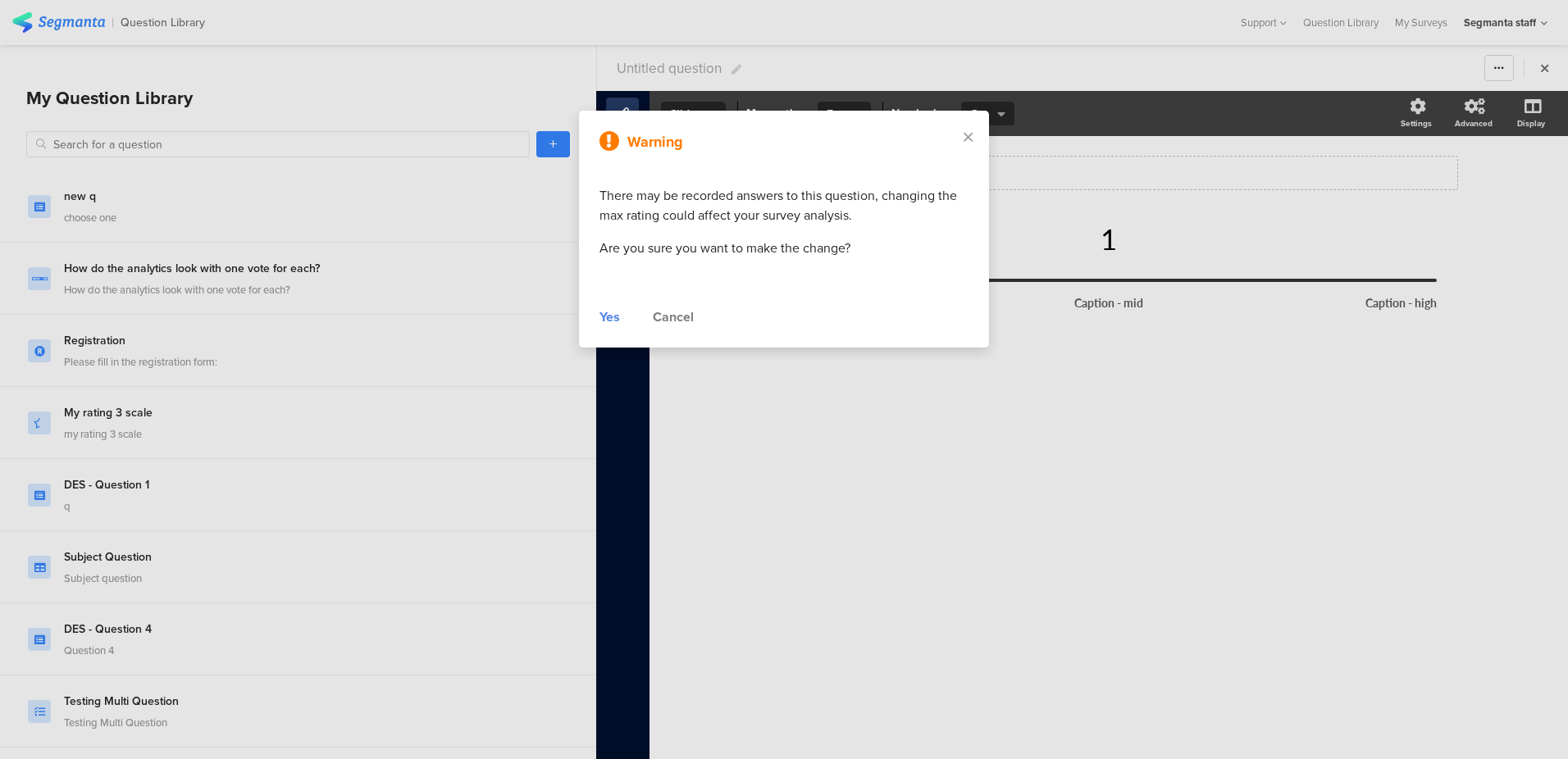
click at [847, 146] on div "Warning" at bounding box center [784, 142] width 369 height 22
click at [595, 322] on div "Warning There may be recorded answers to this question, changing the max rating…" at bounding box center [784, 229] width 410 height 237
click at [616, 308] on div "Yes" at bounding box center [610, 317] width 20 height 19
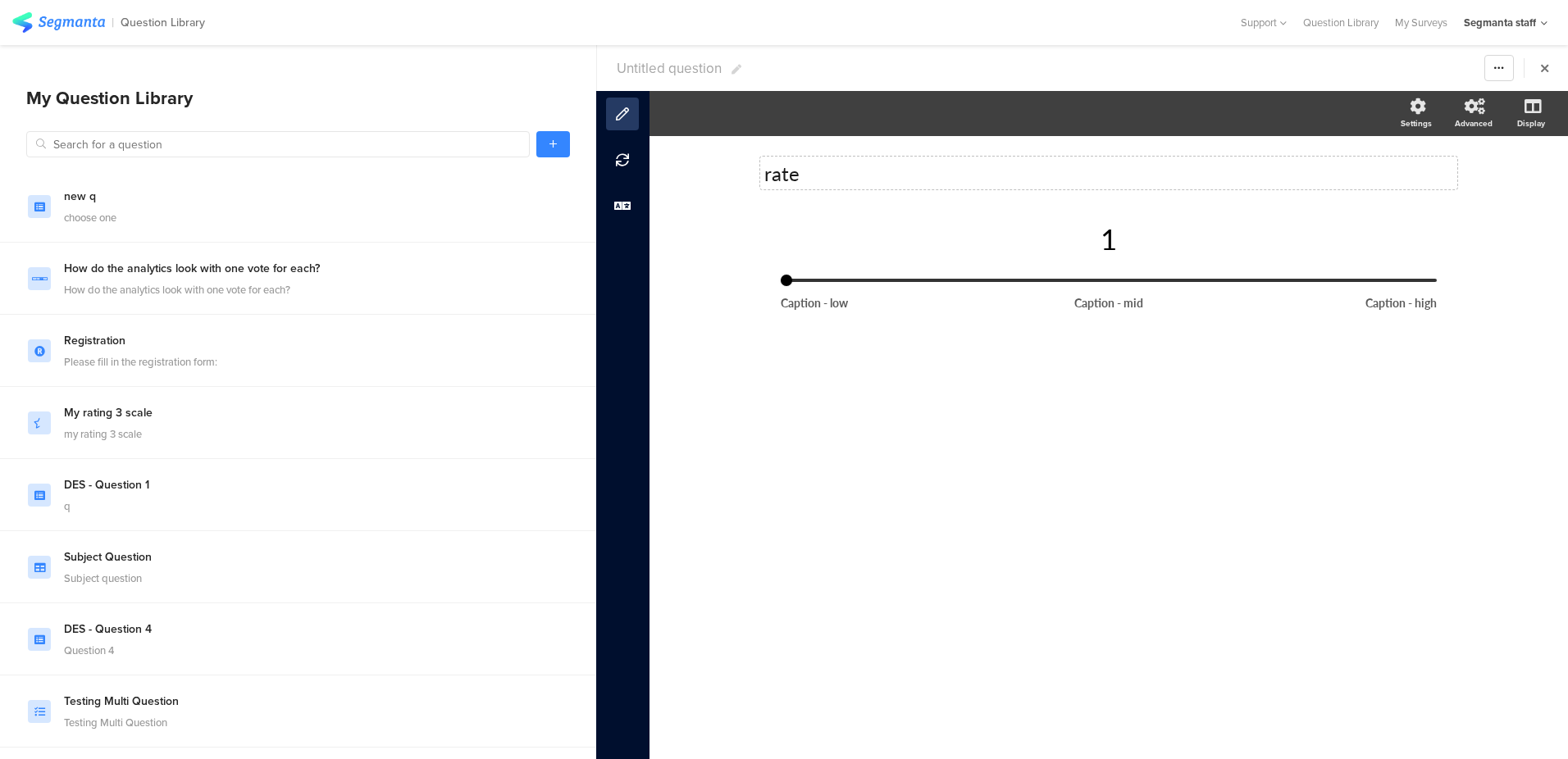
click at [693, 66] on span "Untitled question" at bounding box center [669, 68] width 105 height 20
type input "https://cdn.pixabay.com/photo/2025/08/11/07/18/nurturing-swan-9767495_1280.jpg"
click at [560, 144] on link at bounding box center [553, 144] width 34 height 26
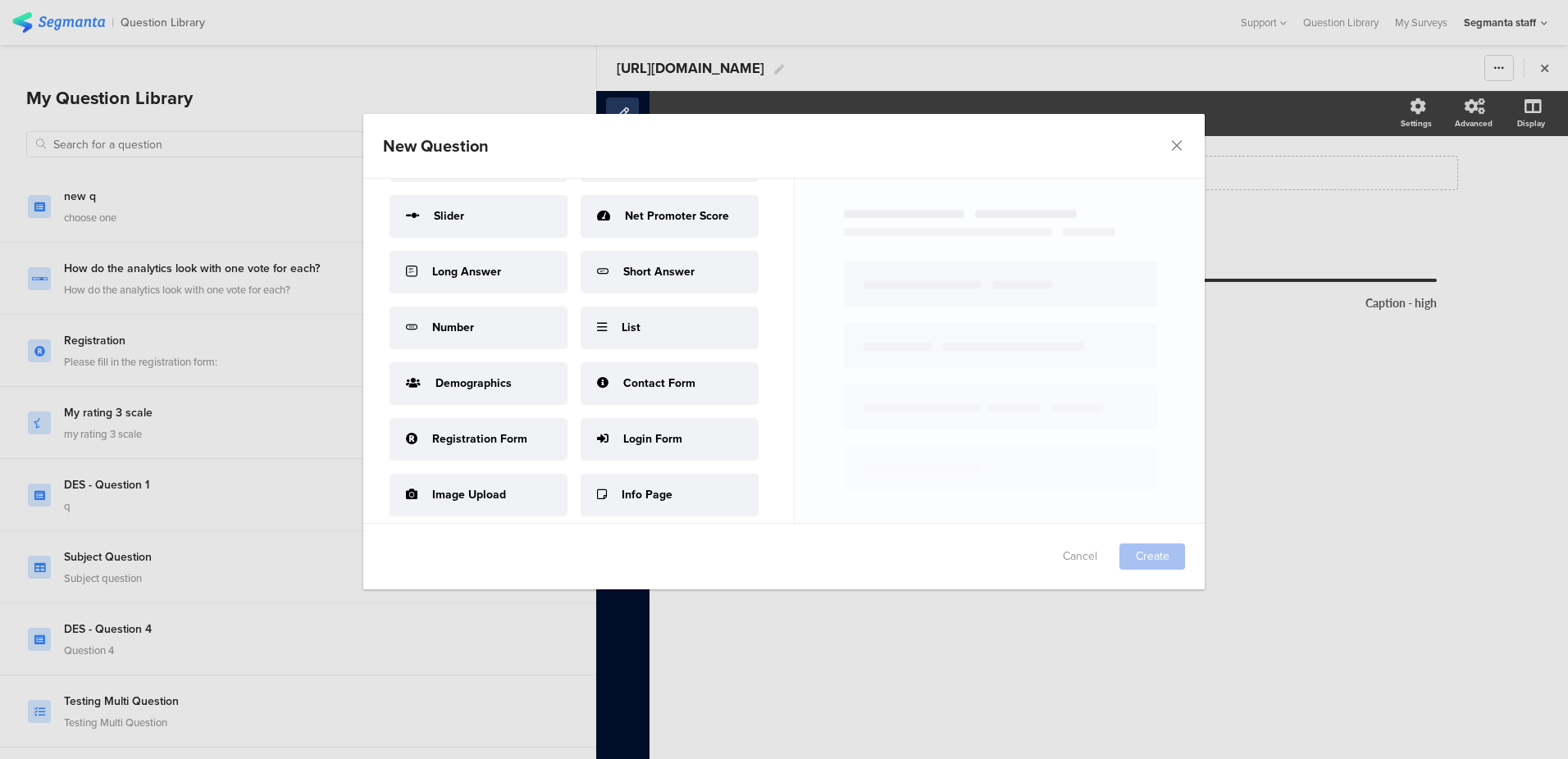
scroll to position [352, 0]
click at [485, 280] on span "Long Answer" at bounding box center [467, 272] width 69 height 17
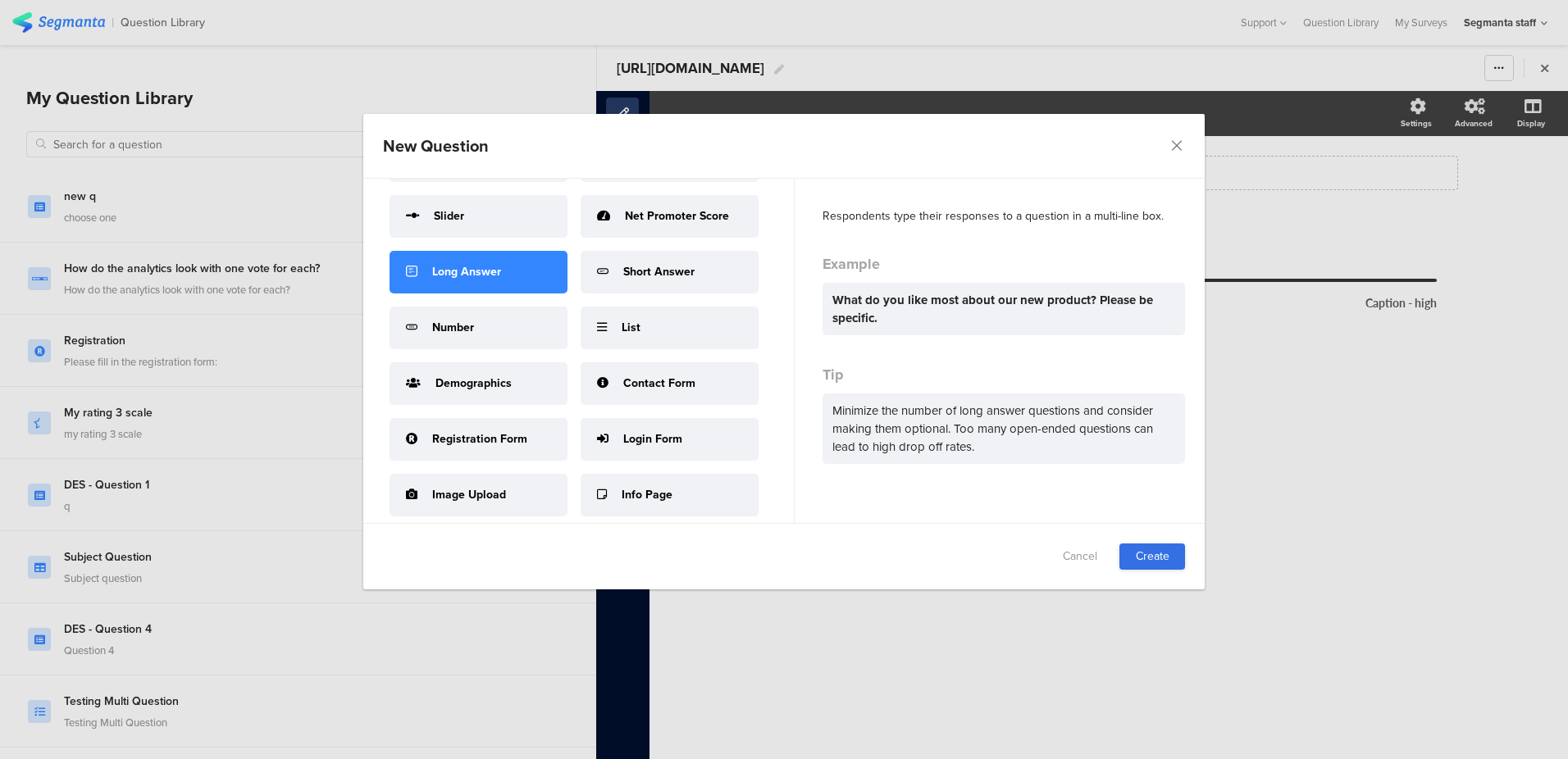
click at [1158, 553] on link "Create" at bounding box center [1153, 556] width 66 height 26
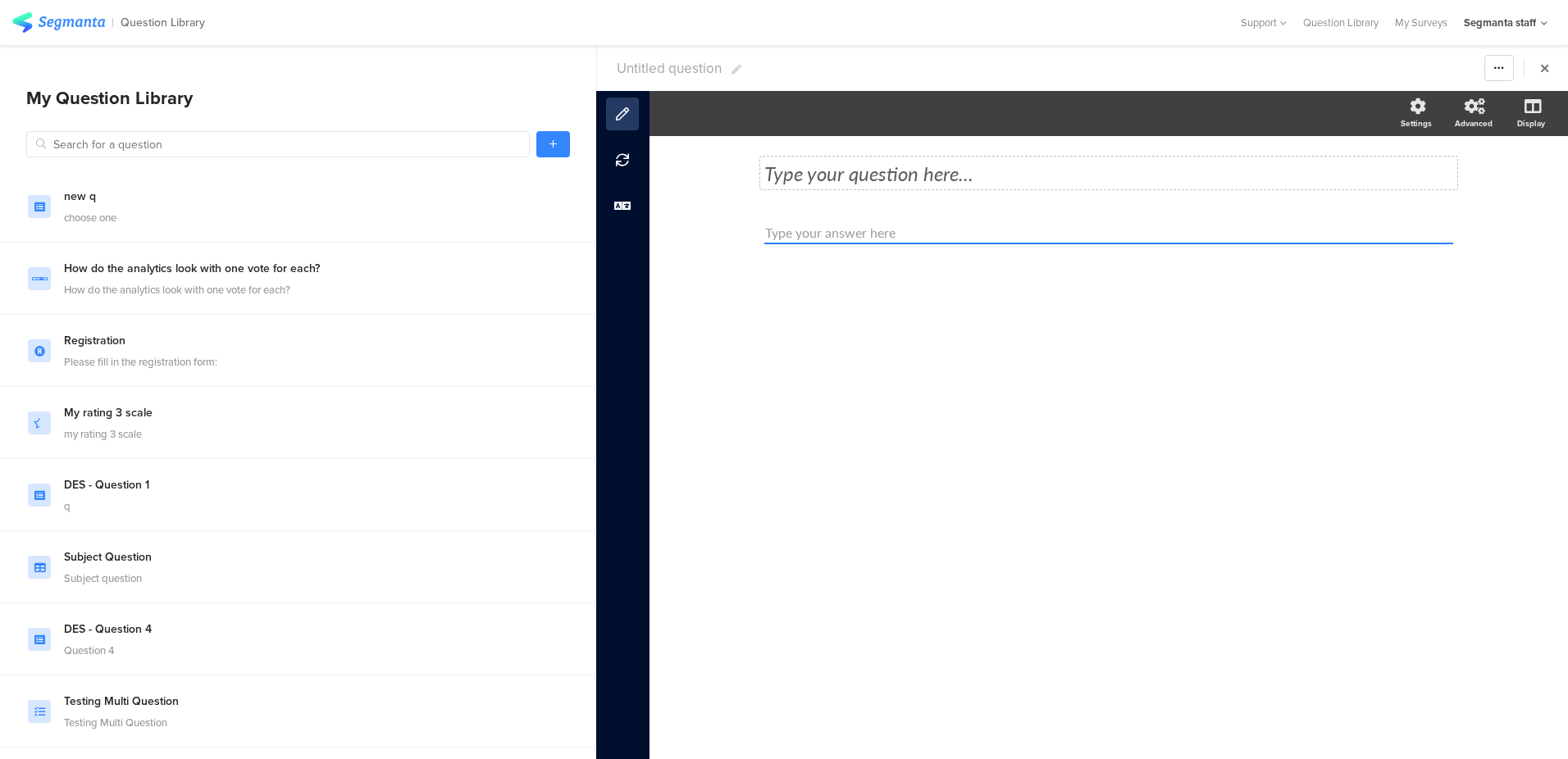
click at [797, 167] on div "Type your question here..." at bounding box center [1109, 172] width 689 height 24
click at [655, 73] on span "Untitled question" at bounding box center [669, 68] width 105 height 20
type input "https://cdn.pixabay.com/photo/2025/08/11/07/18/nurturing-swan-9767495_1280.jpg"
click at [671, 77] on input "https://cdn.pixabay.com/photo/2025/08/11/07/18/nurturing-swan-9767495_1280.jpg" at bounding box center [713, 68] width 193 height 26
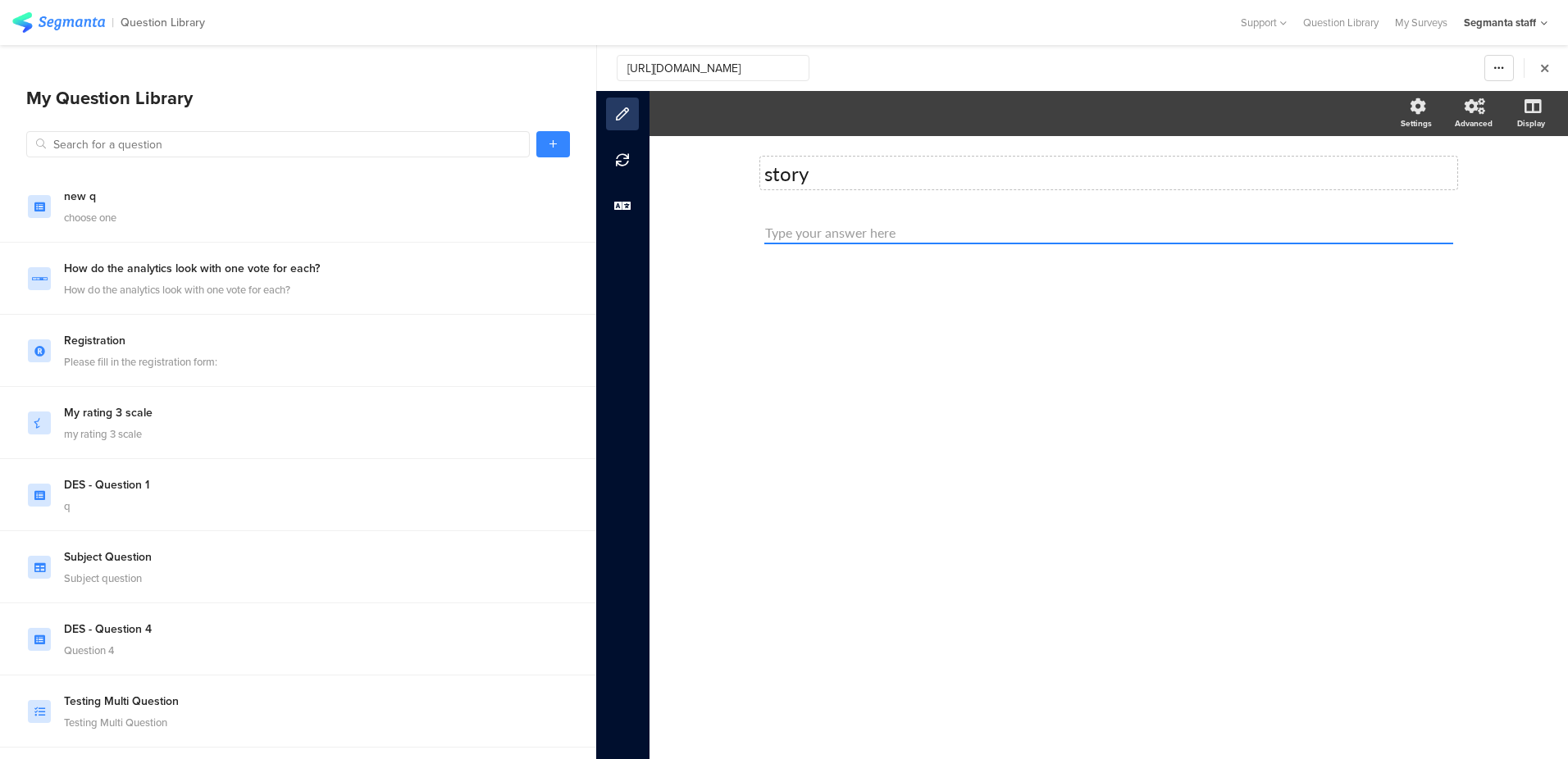
click at [671, 77] on input "https://cdn.pixabay.com/photo/2025/08/11/07/18/nurturing-swan-9767495_1280.jpg" at bounding box center [713, 68] width 193 height 26
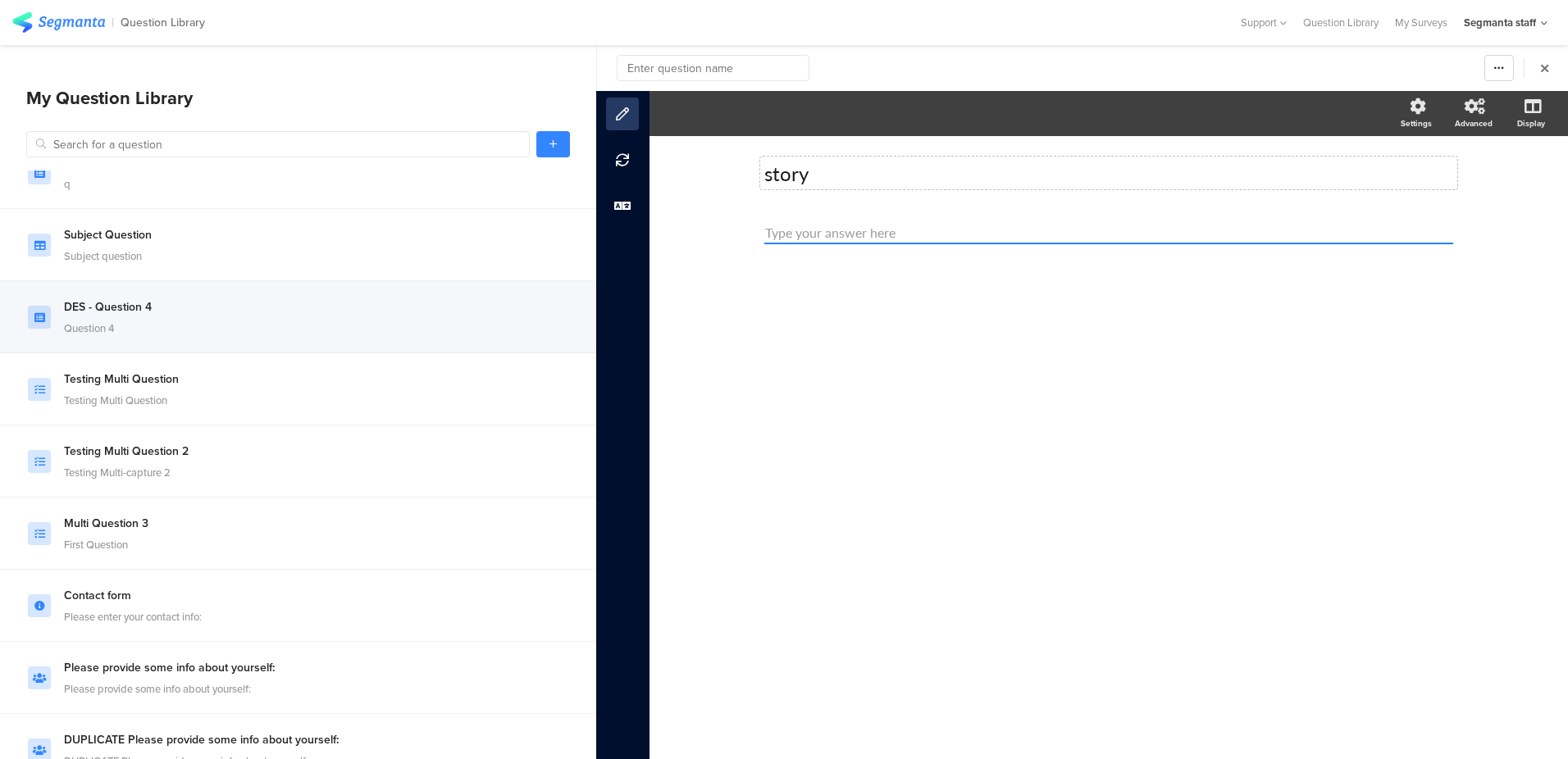
scroll to position [144, 0]
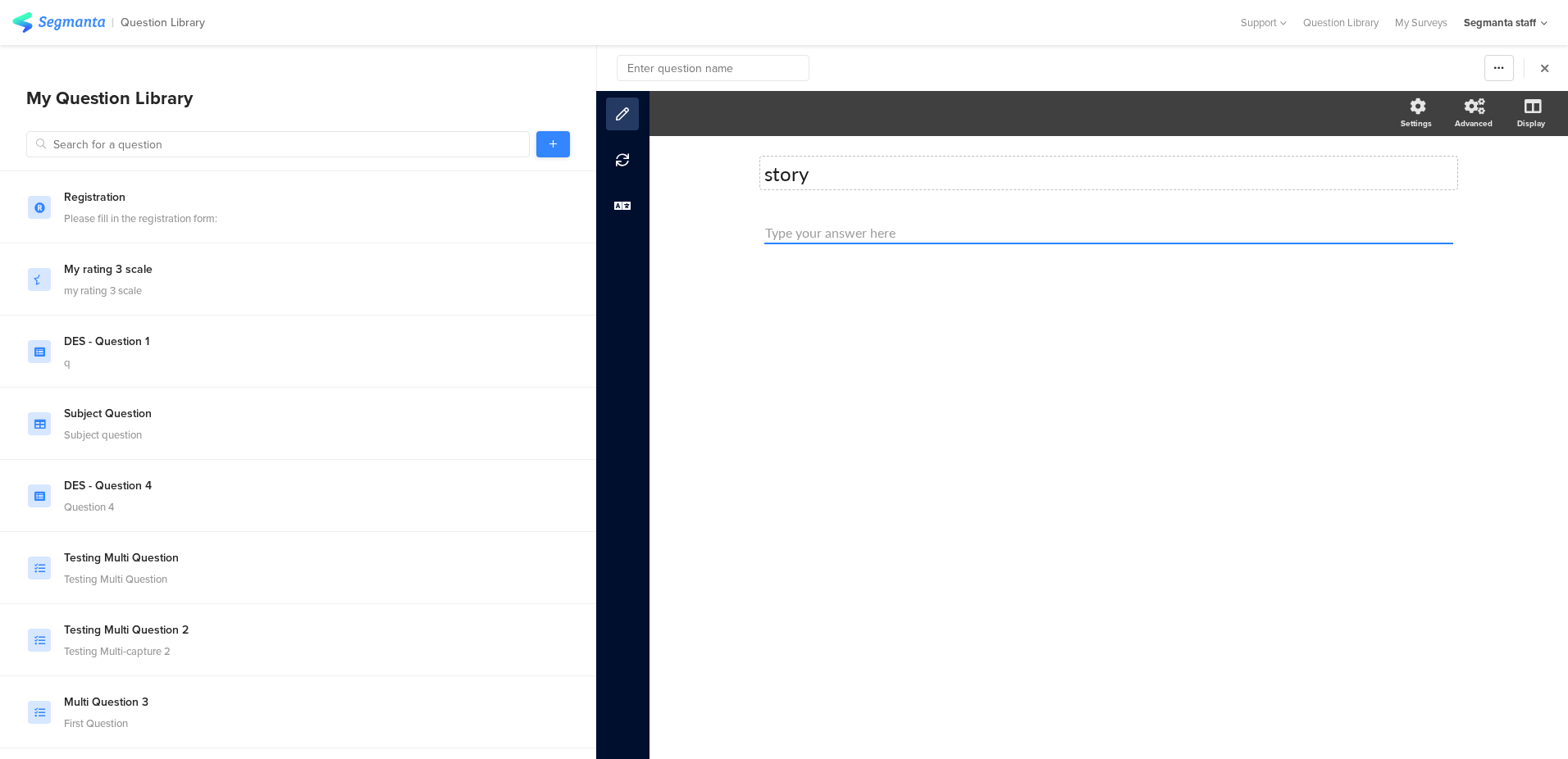
click at [557, 137] on link at bounding box center [553, 144] width 34 height 26
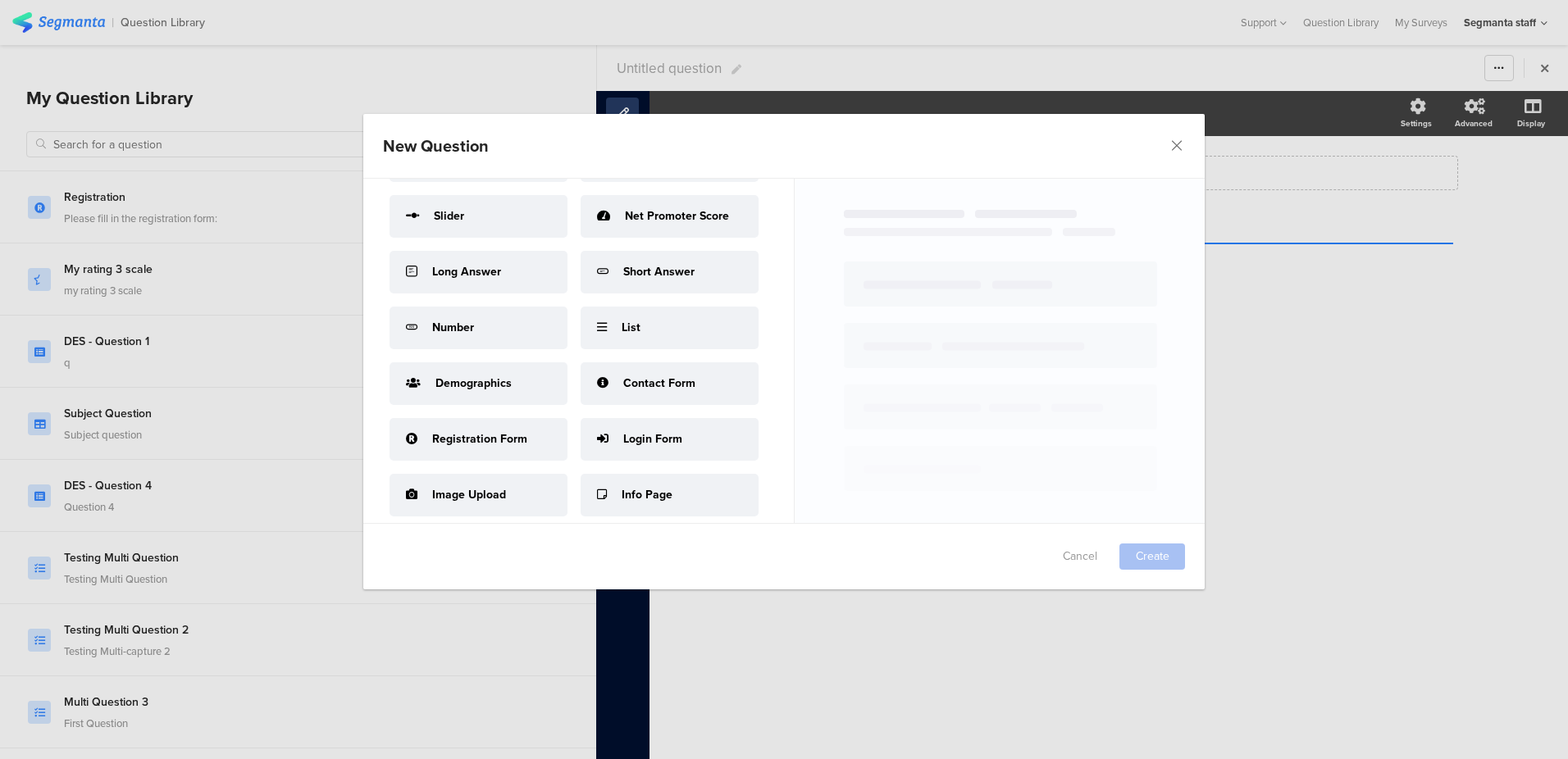
scroll to position [512, 0]
click at [581, 350] on div "List" at bounding box center [670, 328] width 178 height 43
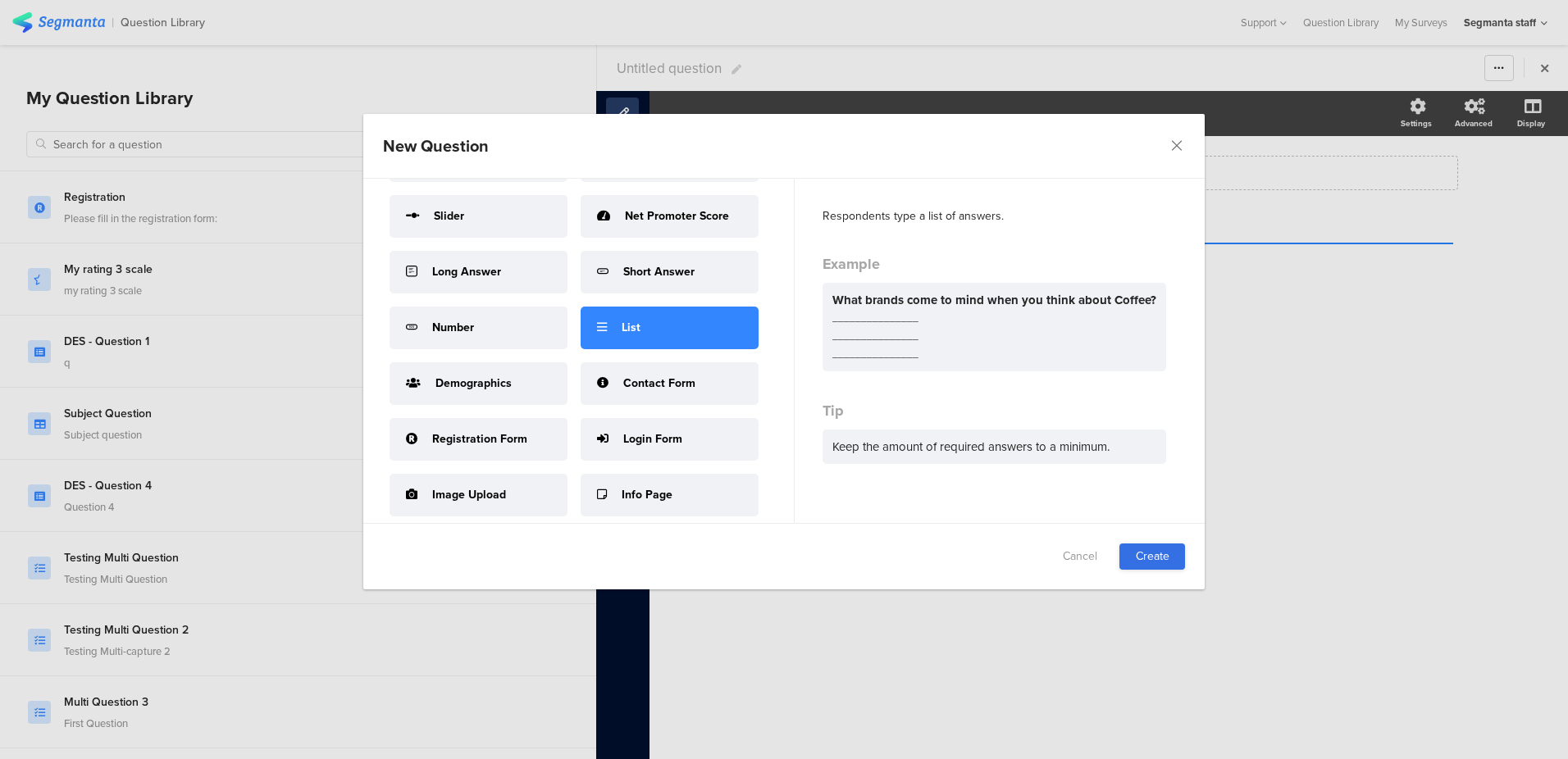
click at [1169, 558] on link "Create" at bounding box center [1153, 556] width 66 height 26
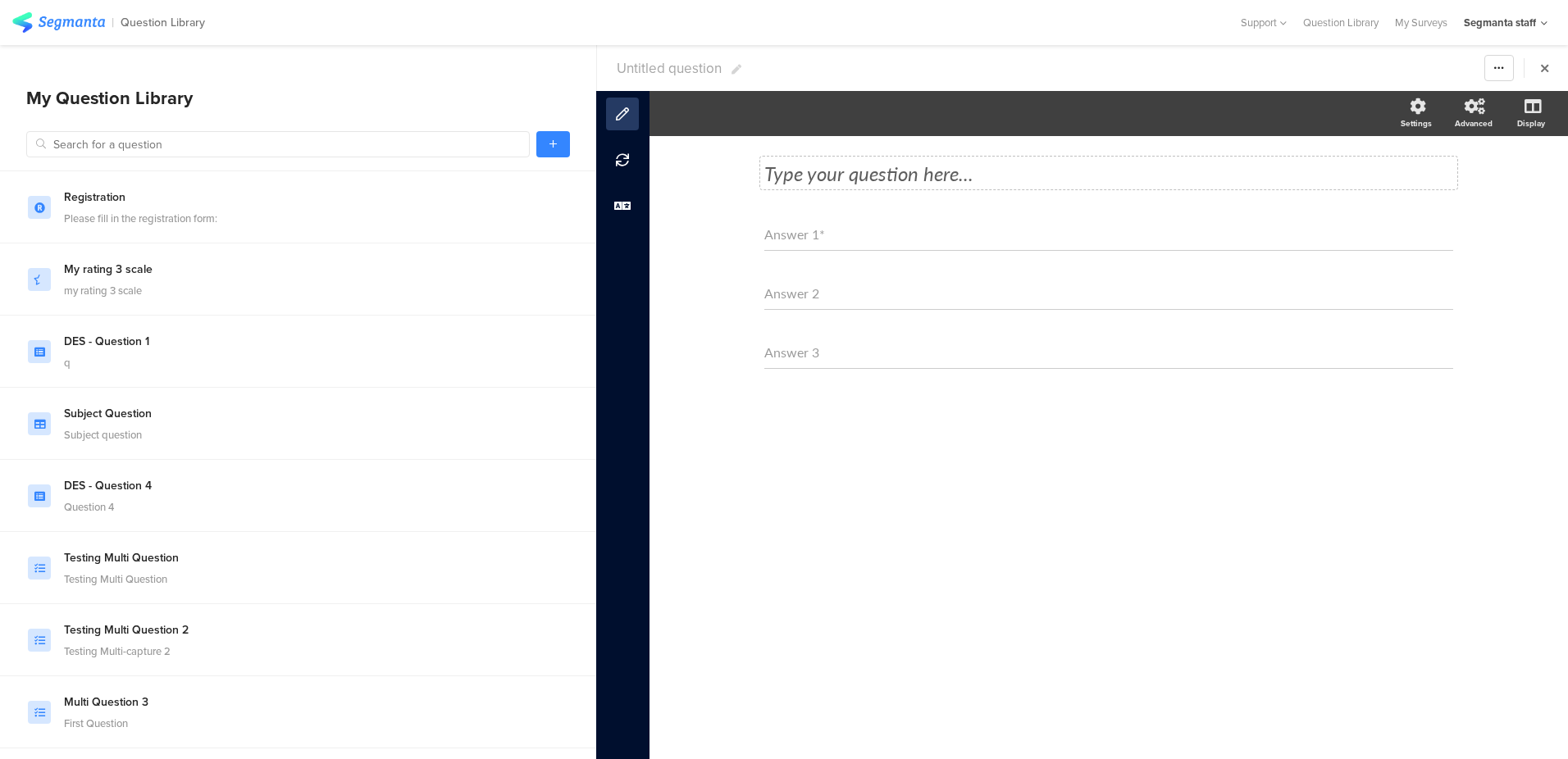
click at [888, 181] on div "Type your question here..." at bounding box center [1109, 172] width 689 height 24
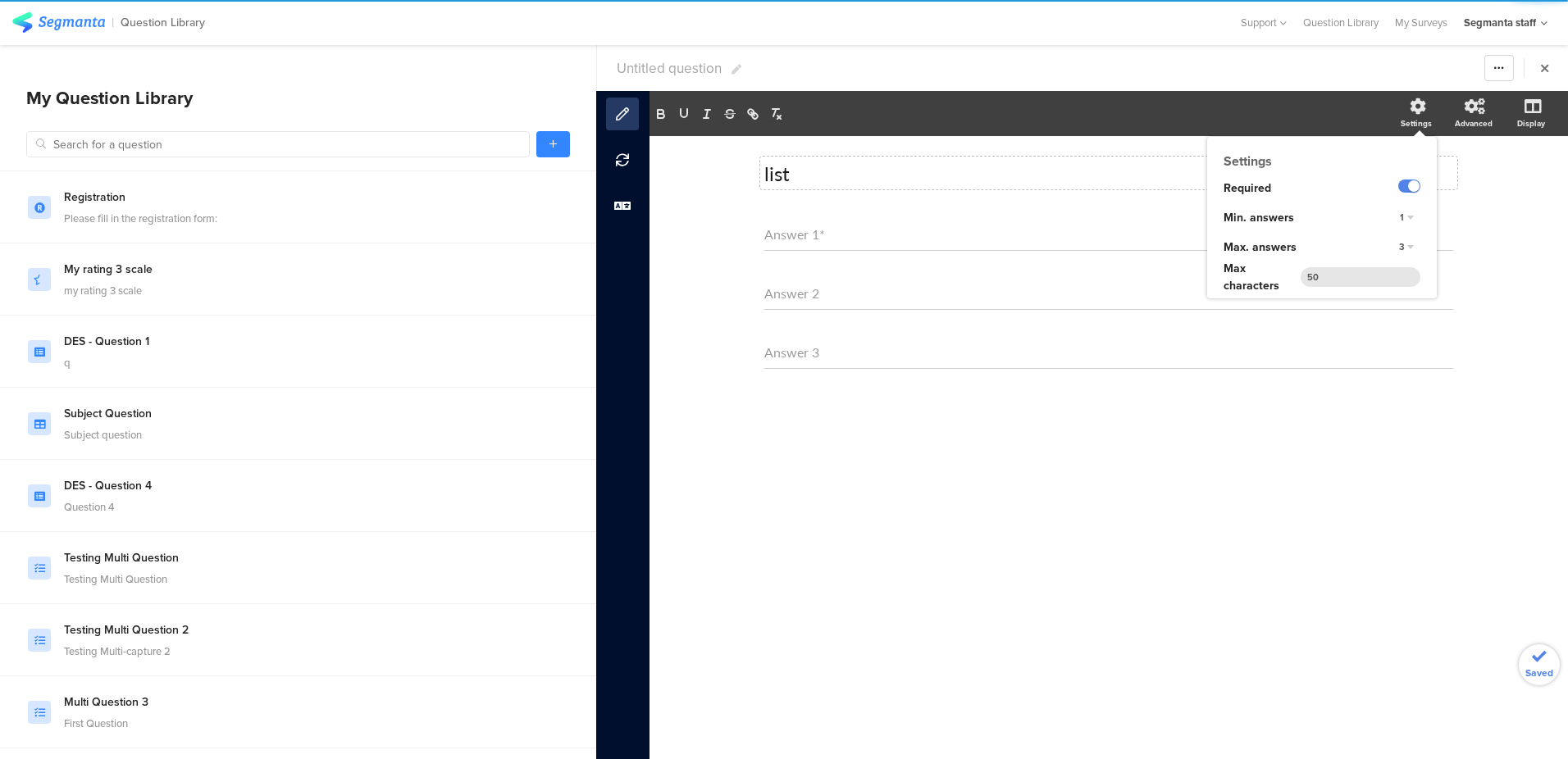
click at [1415, 243] on div "3" at bounding box center [1406, 247] width 28 height 19
click at [1379, 333] on div "6" at bounding box center [1383, 332] width 97 height 17
click at [686, 328] on div "list list Answer 1 * Answer 2 Answer 3 Answer 4 Answer 5 Answer 6" at bounding box center [1109, 447] width 919 height 623
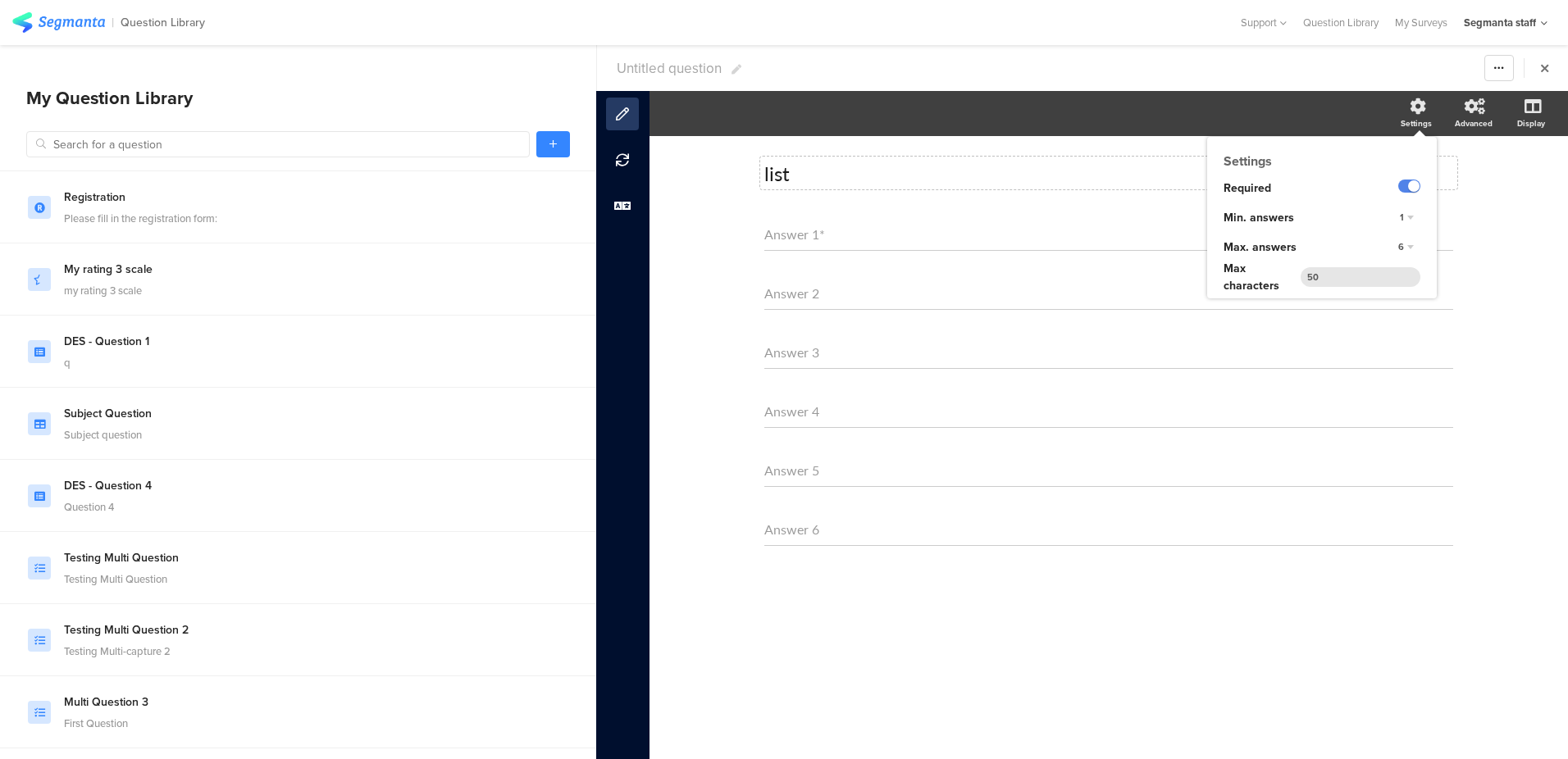
click at [550, 126] on div "new q choose one How do the analytics look with one vote for each? How do the a…" at bounding box center [298, 435] width 596 height 648
click at [551, 139] on icon at bounding box center [553, 144] width 8 height 10
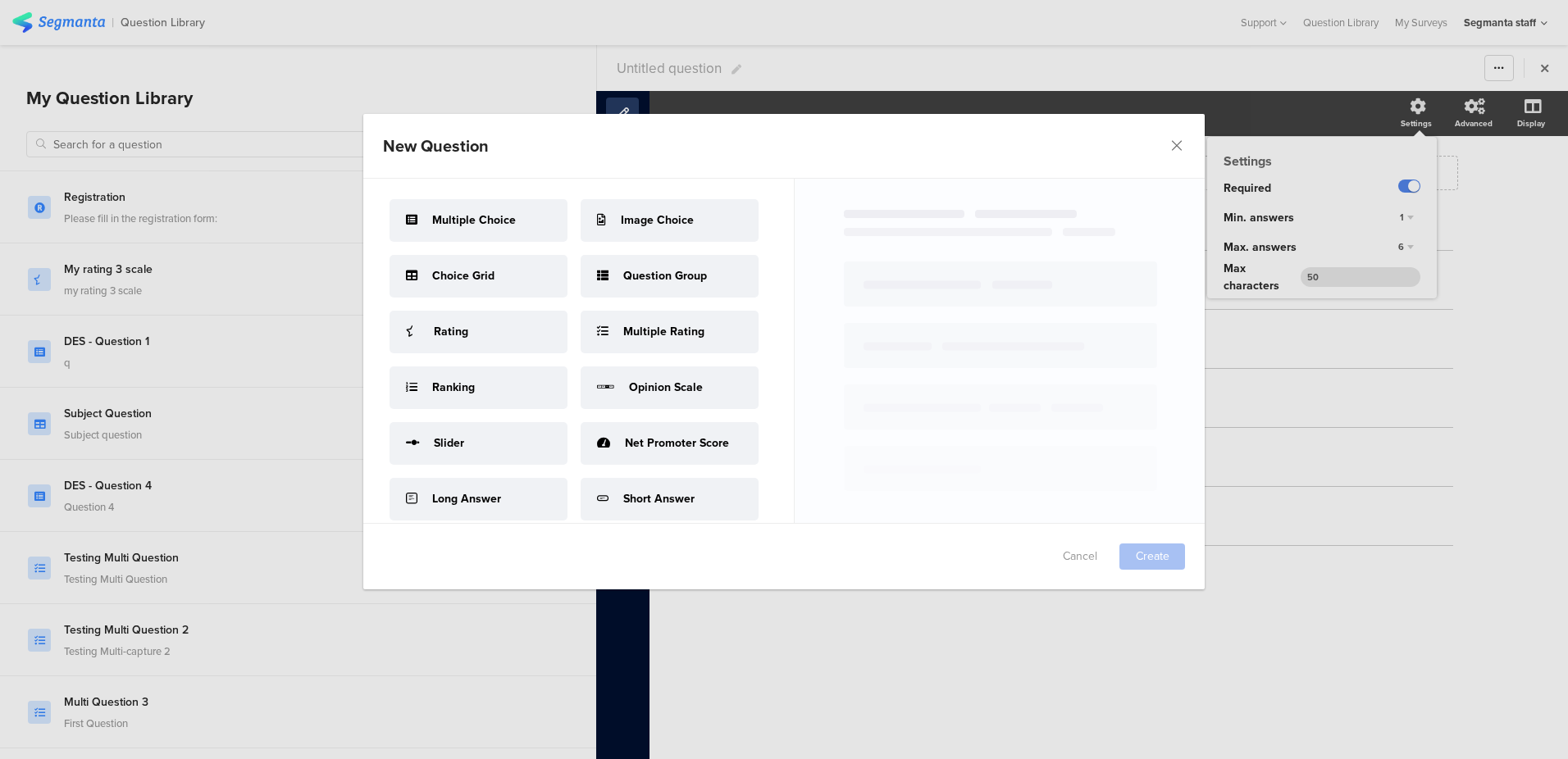
scroll to position [785, 0]
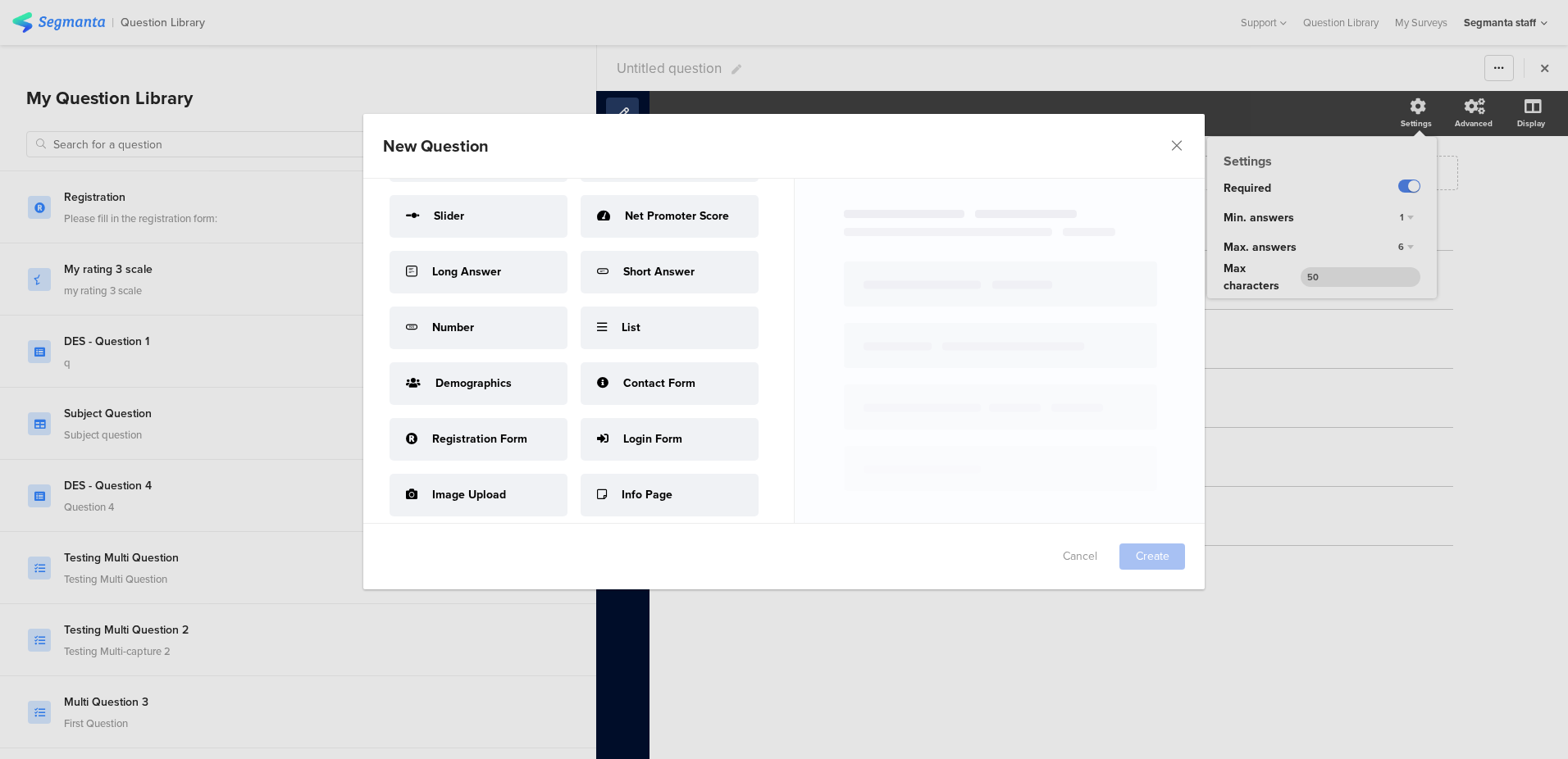
click at [623, 375] on span "Contact Form" at bounding box center [659, 383] width 72 height 17
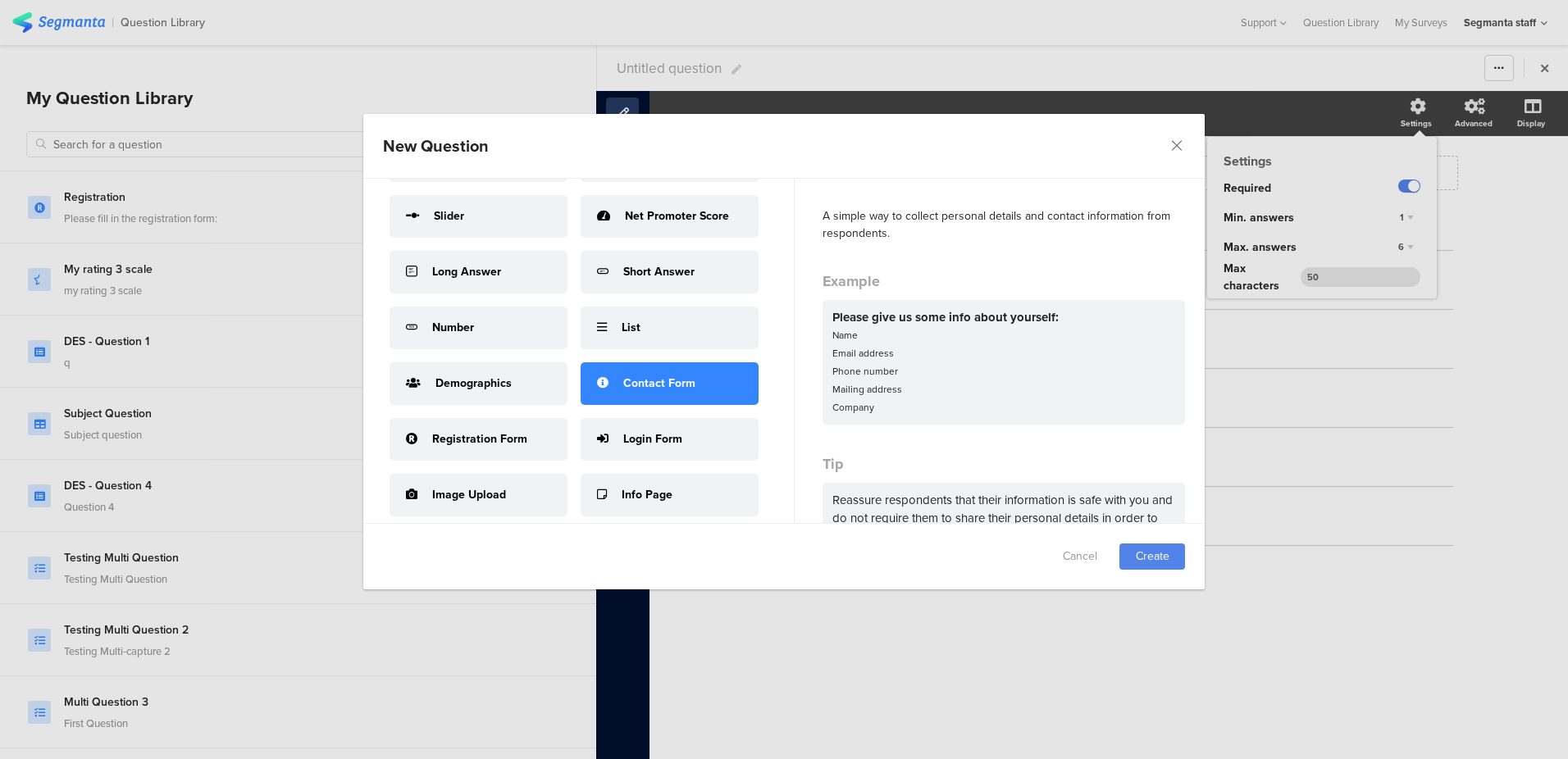
scroll to position [24, 0]
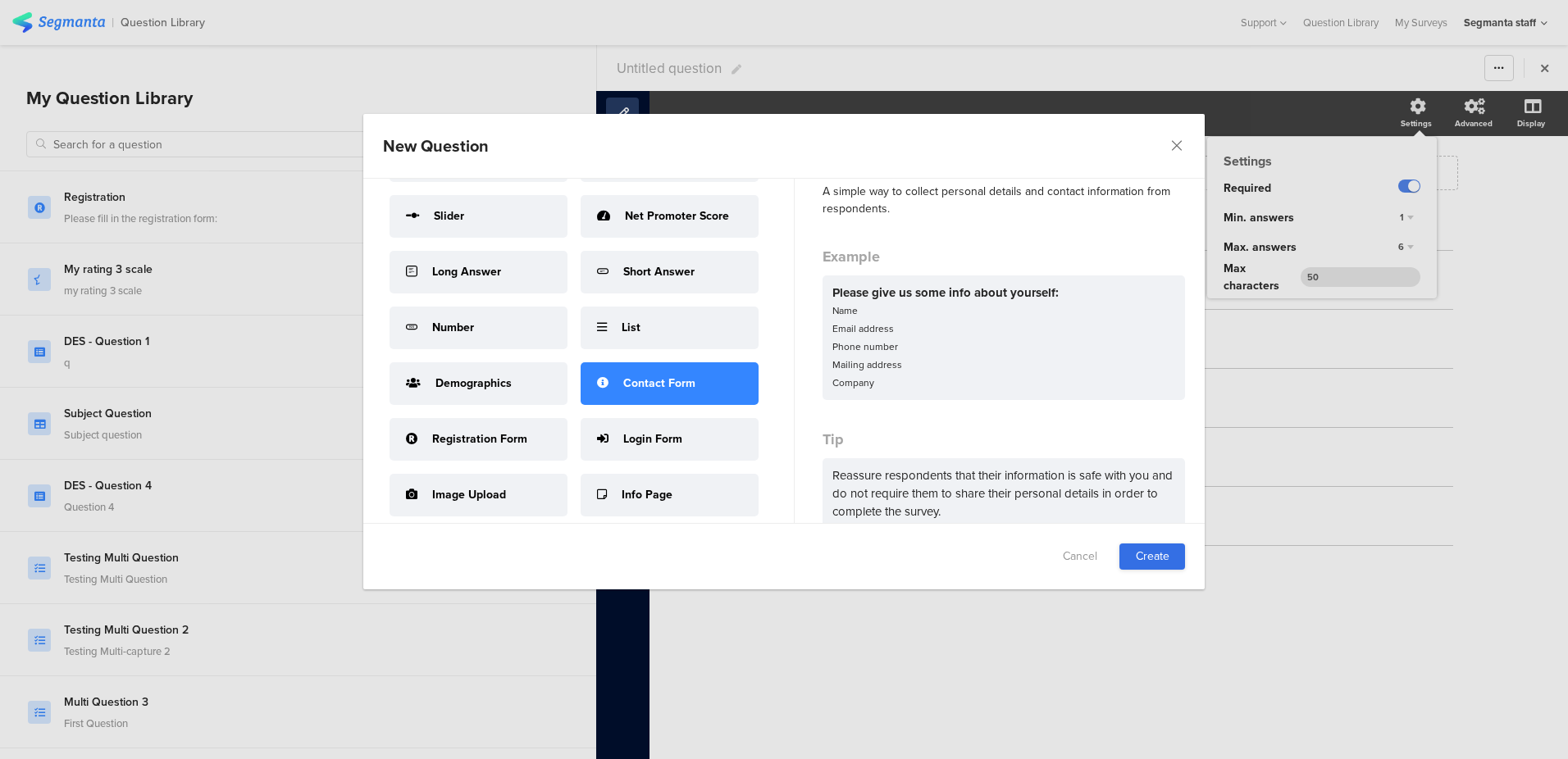
click at [1153, 557] on link "Create" at bounding box center [1153, 556] width 66 height 26
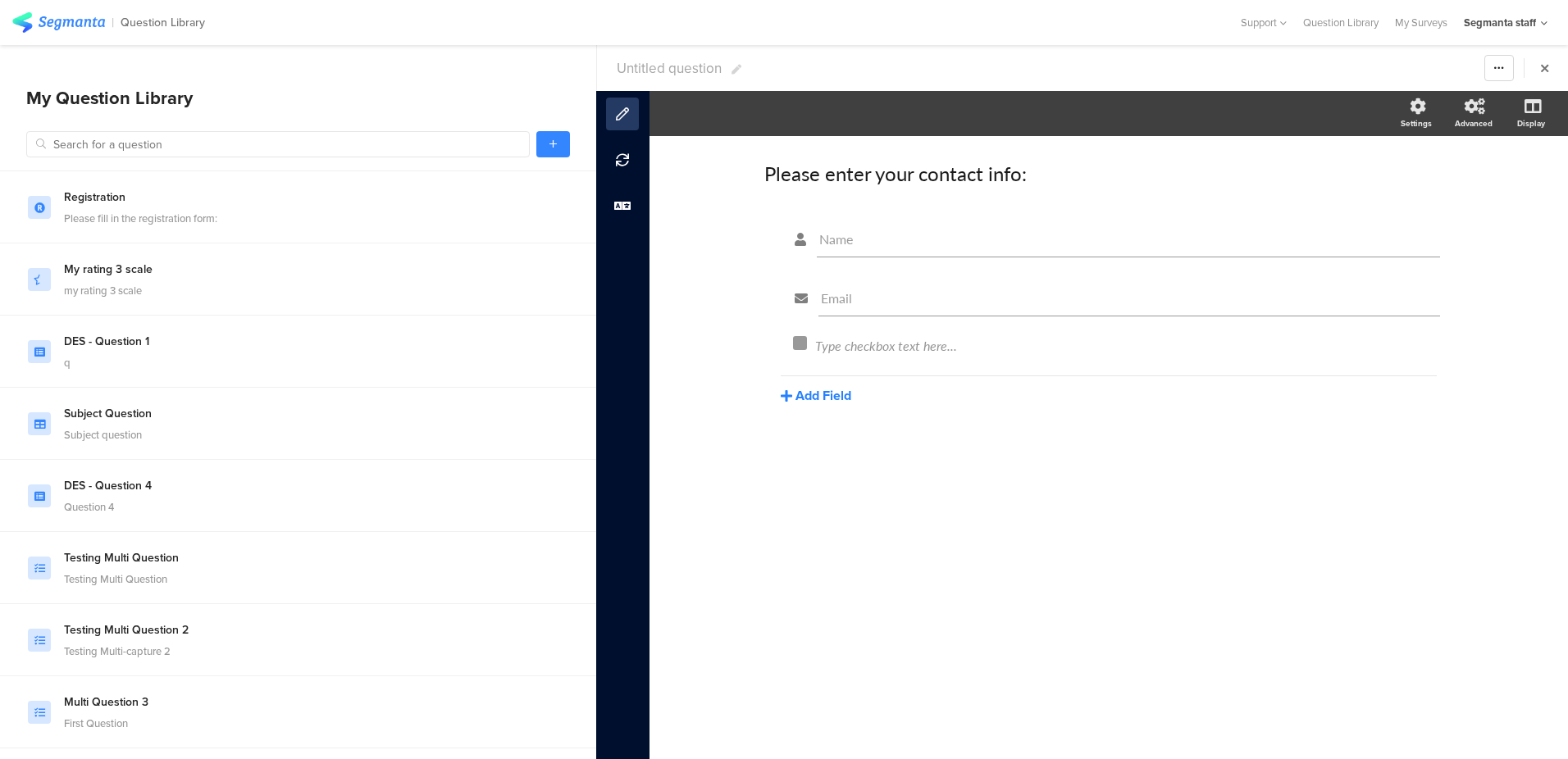
click at [830, 395] on button "Add Field" at bounding box center [817, 395] width 71 height 19
click at [860, 415] on button "Text" at bounding box center [865, 425] width 167 height 26
click at [818, 452] on button "Add Field" at bounding box center [817, 454] width 71 height 19
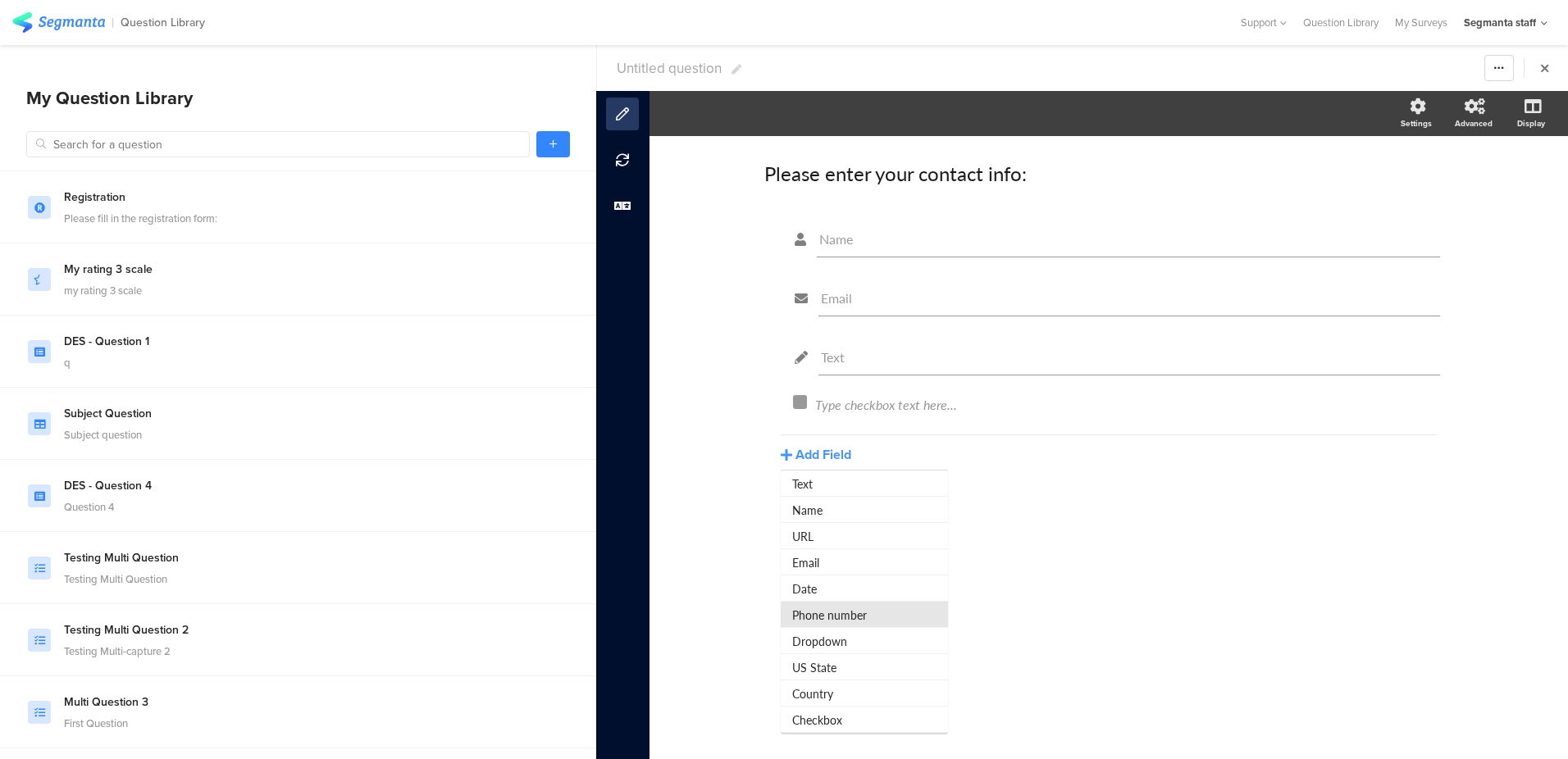
click at [844, 610] on button "Phone number" at bounding box center [865, 615] width 167 height 26
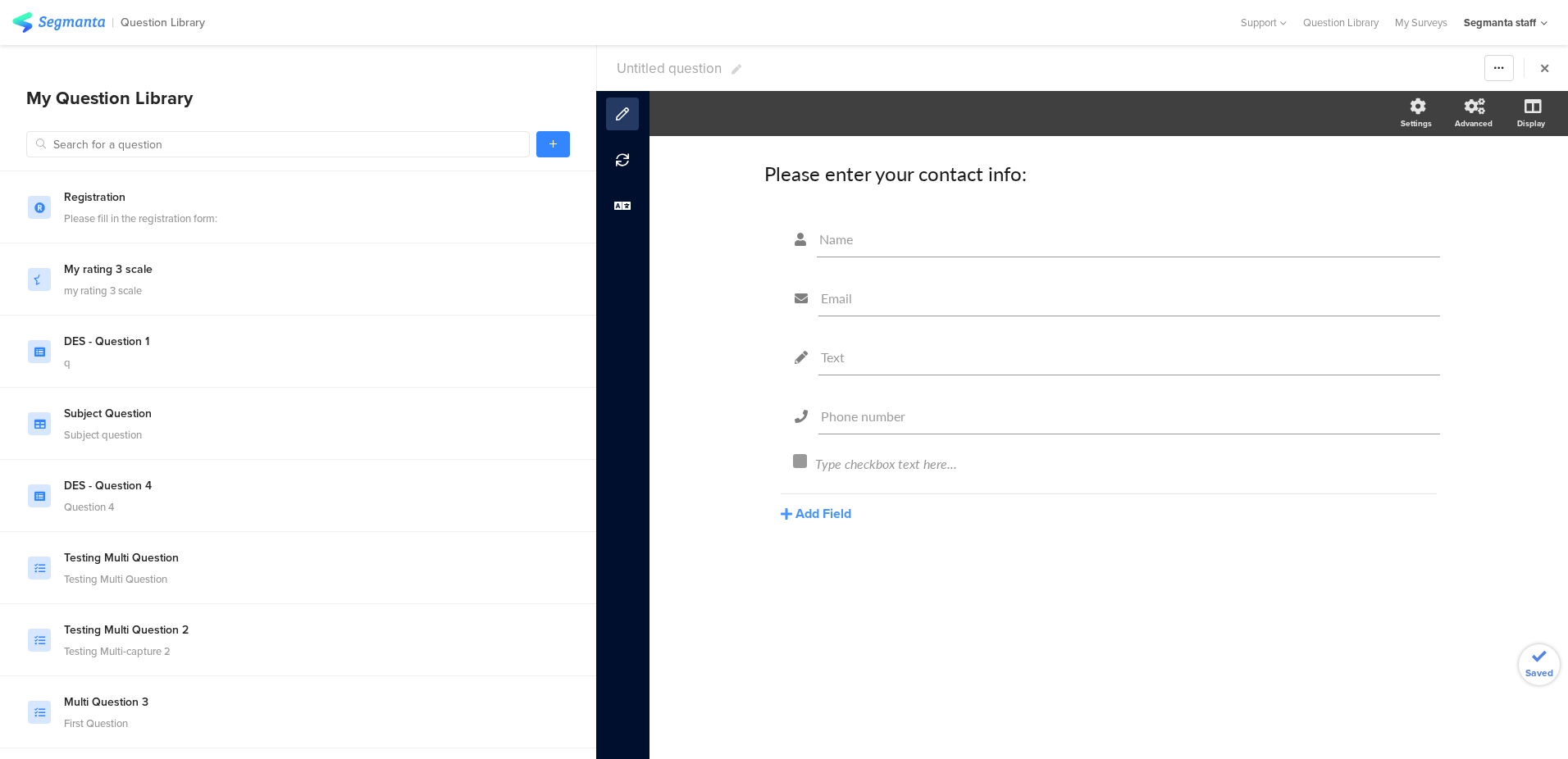
click at [822, 524] on div "Name Email Text Phone number Type checkbox text here... Add Field Text Name URL…" at bounding box center [1109, 409] width 689 height 383
click at [825, 515] on button "Add Field" at bounding box center [817, 513] width 71 height 19
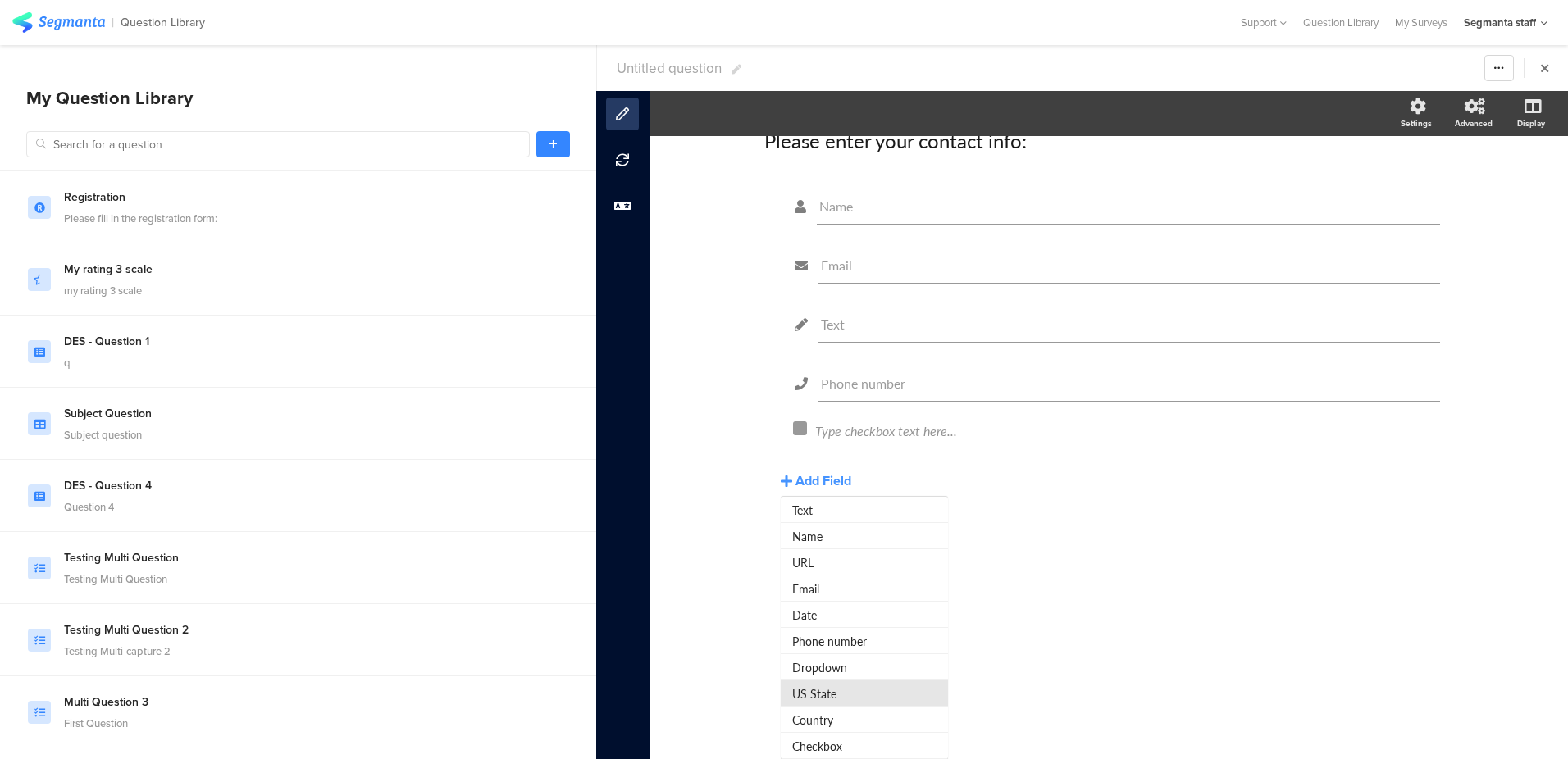
click at [840, 698] on button "US State" at bounding box center [865, 693] width 167 height 26
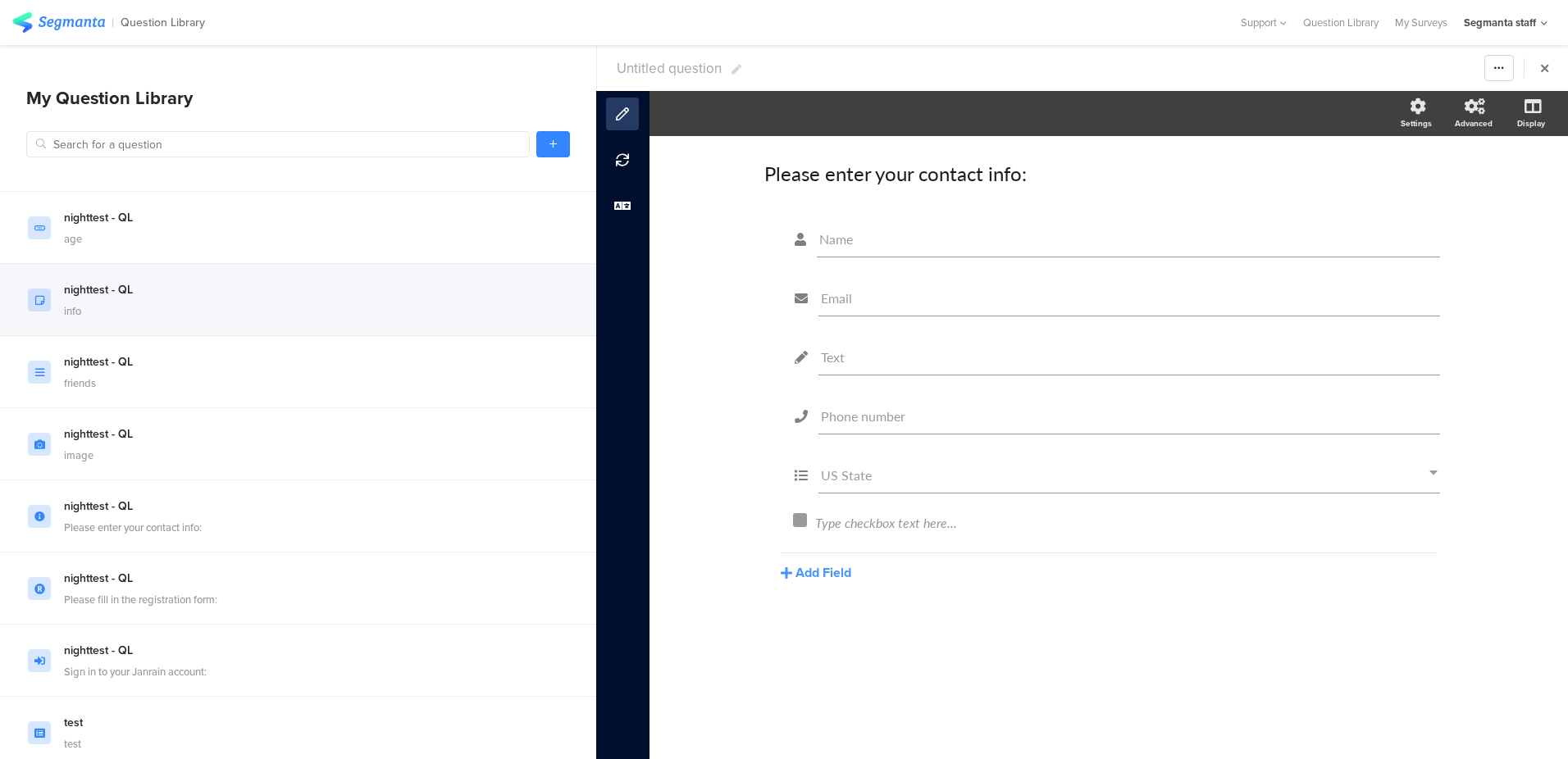
scroll to position [32298, 0]
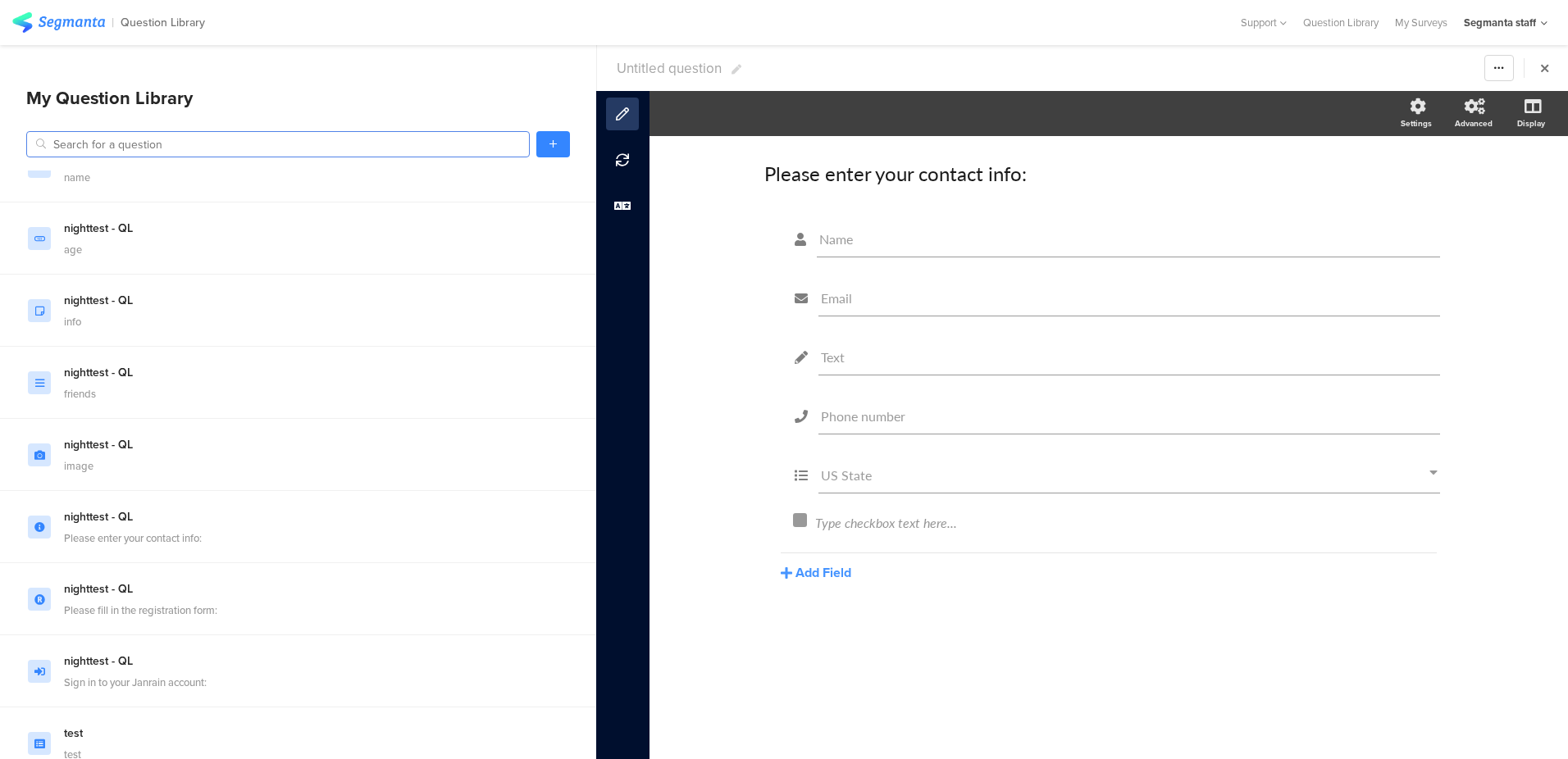
click at [153, 144] on input "text" at bounding box center [278, 144] width 503 height 26
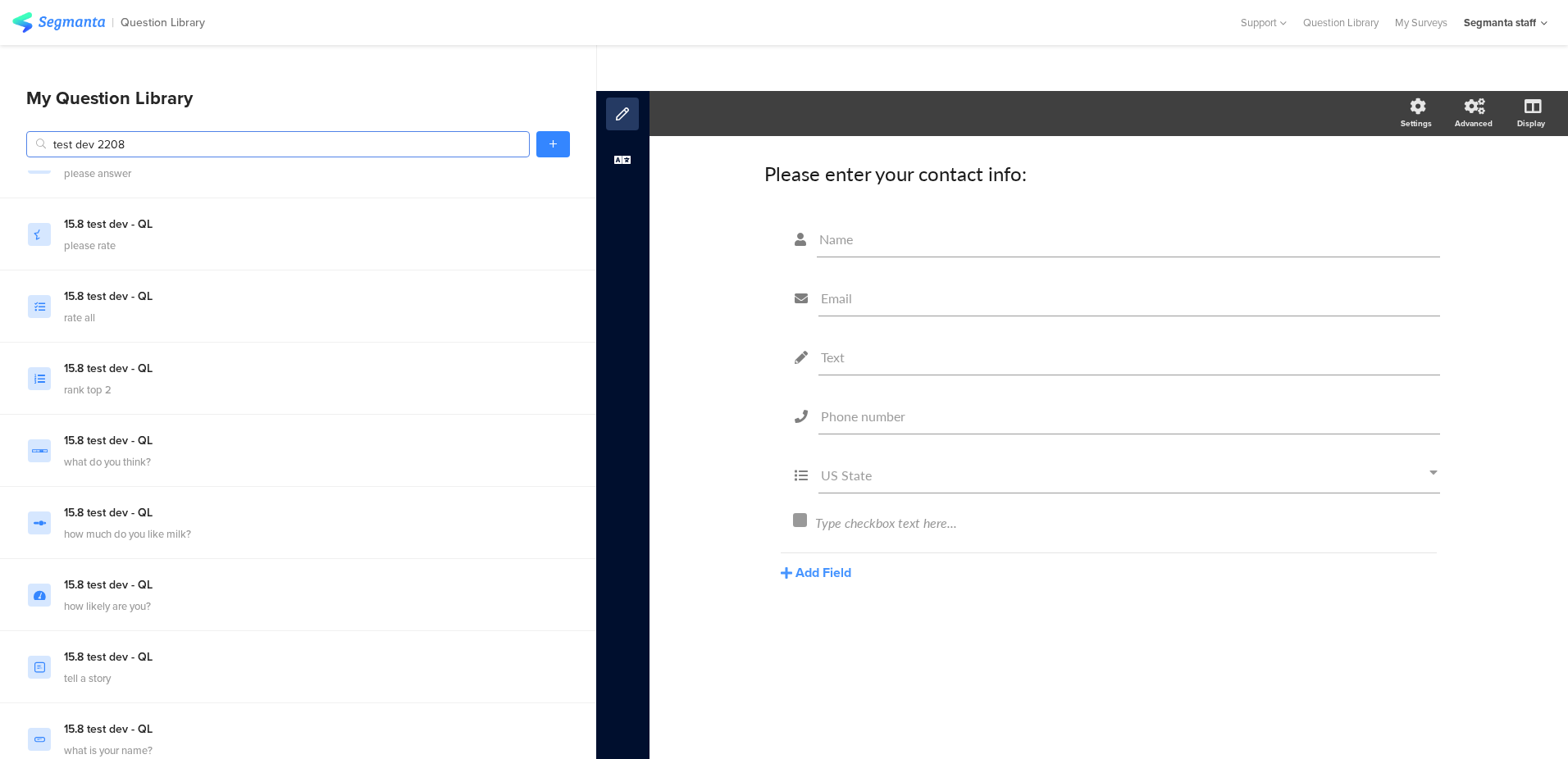
scroll to position [0, 0]
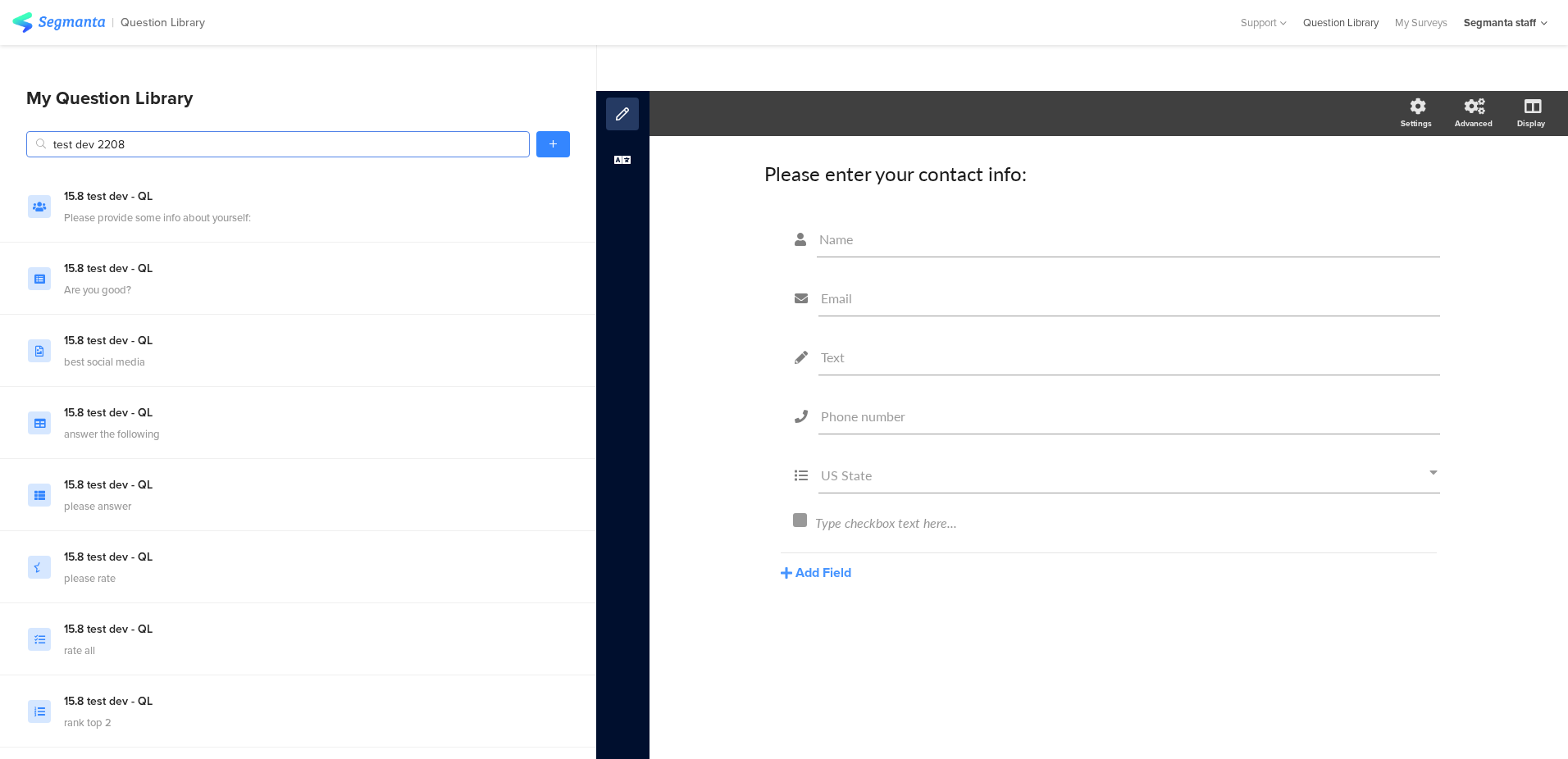
type input "test dev 2208"
click at [1358, 22] on div "Question Library" at bounding box center [1341, 22] width 92 height 15
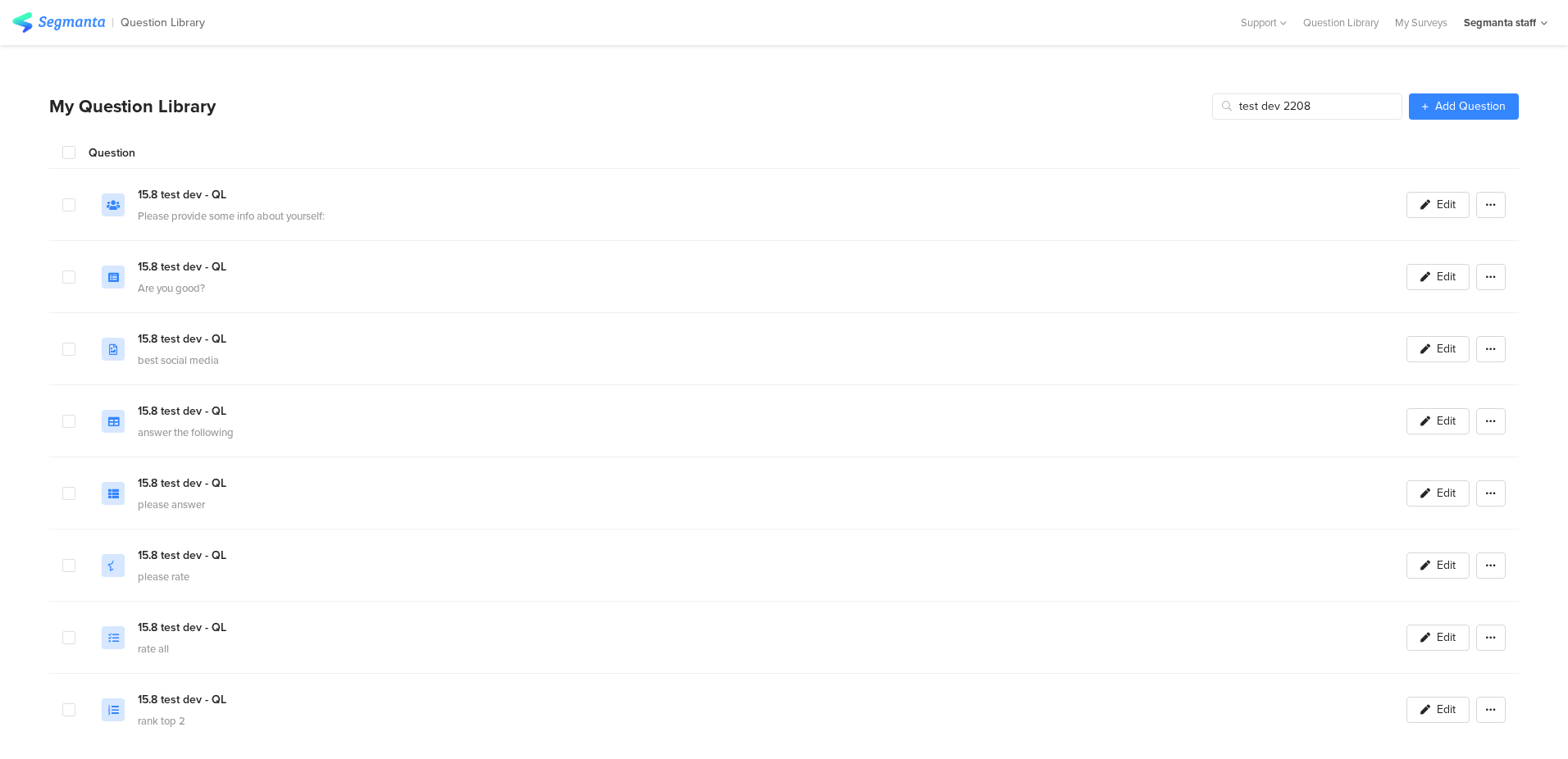
click at [1506, 9] on section "My Accounts Segmanta staff Admin test account Admin My Profile Logout Segmanta …" at bounding box center [1506, 22] width 100 height 45
click at [1500, 17] on div "Segmanta staff" at bounding box center [1500, 22] width 72 height 15
click at [1294, 44] on section "| Question Library Help Center Live Chat Support Question Library My Surveys Se…" at bounding box center [784, 22] width 1568 height 45
click at [1487, 18] on div "Segmanta staff" at bounding box center [1500, 22] width 72 height 15
click at [1405, 23] on div "My Surveys" at bounding box center [1421, 22] width 69 height 15
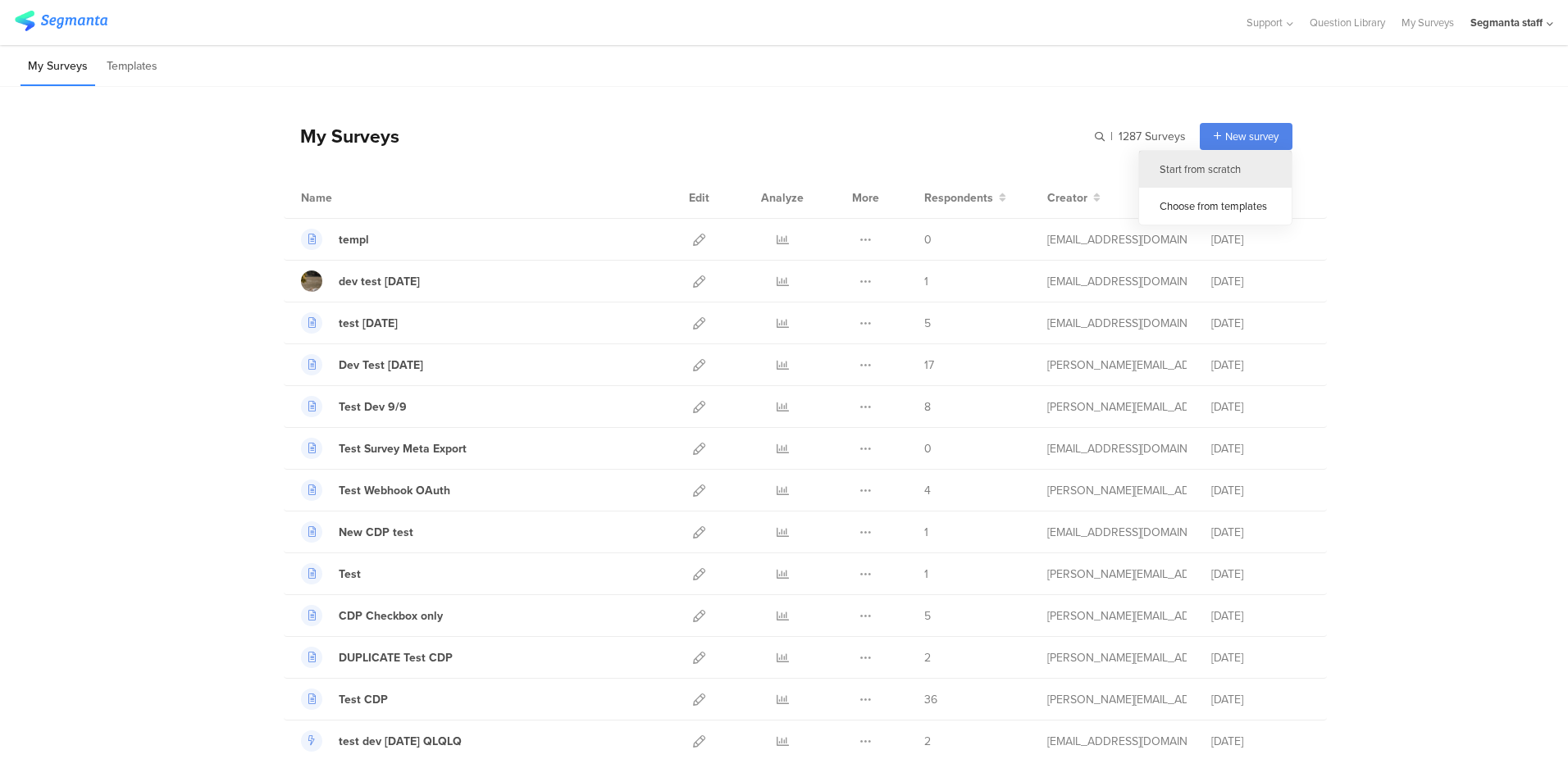
click at [1209, 173] on div "Start from scratch" at bounding box center [1215, 170] width 153 height 37
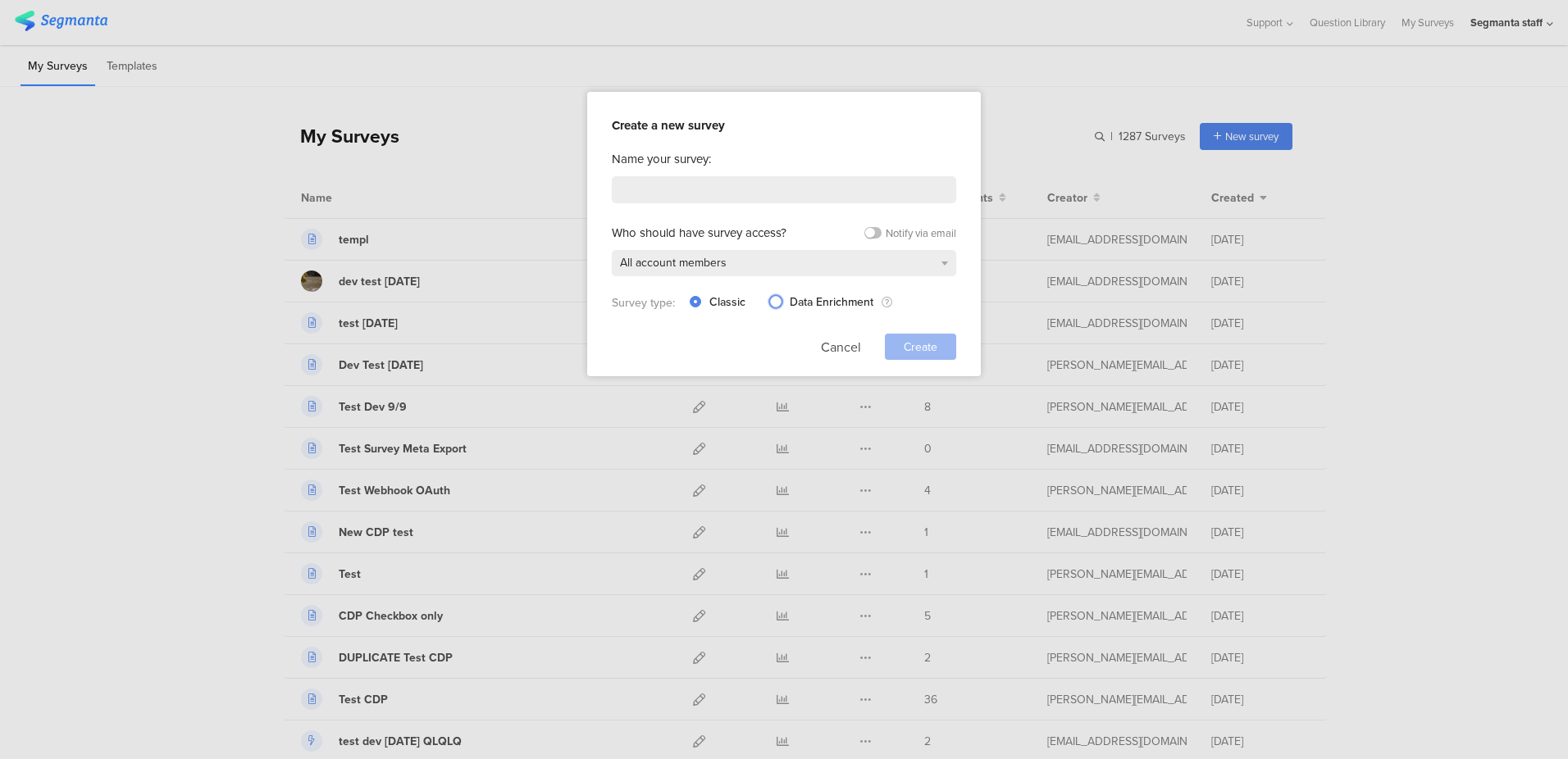
click at [782, 302] on span "Data Enrichment" at bounding box center [837, 303] width 111 height 12
click at [782, 302] on input "Data Enrichment" at bounding box center [776, 301] width 12 height 14
radio input "true"
radio input "false"
radio input "true"
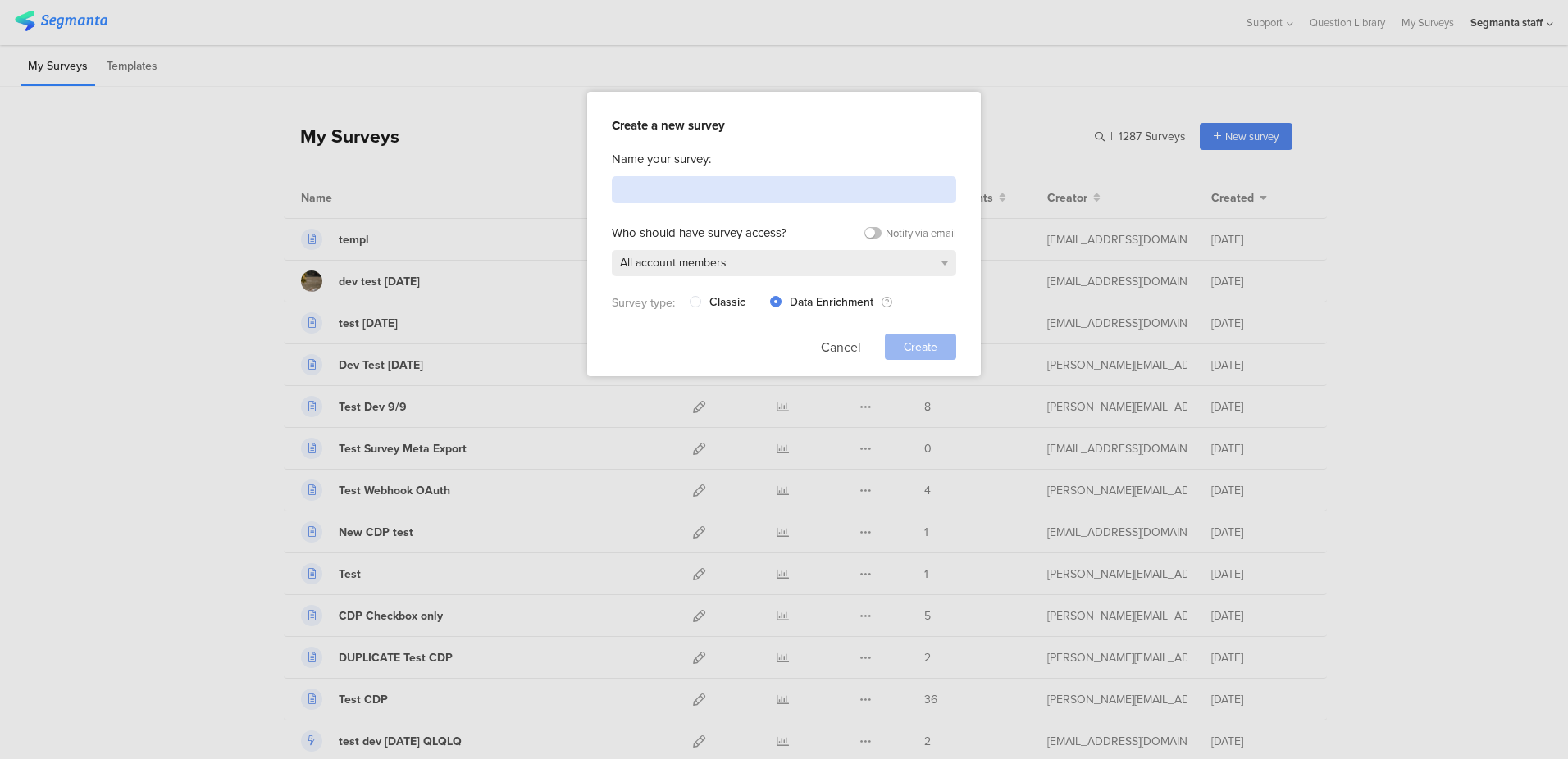
click at [758, 191] on input at bounding box center [784, 190] width 345 height 27
type input "e"
click at [677, 194] on input "test dev 22208" at bounding box center [784, 190] width 345 height 27
type input "test dev 2208"
click at [922, 344] on span "Create" at bounding box center [920, 347] width 34 height 17
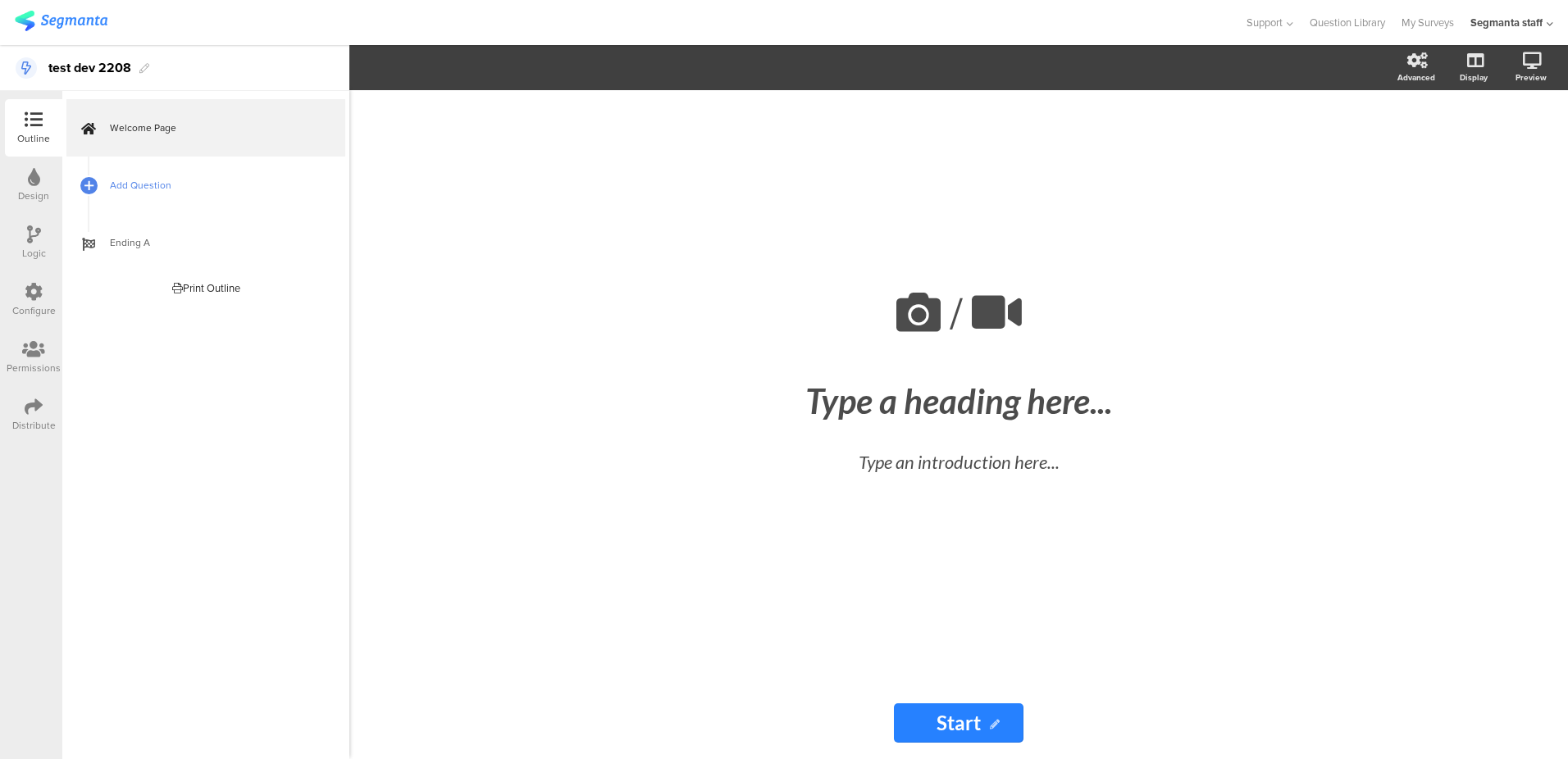
click at [158, 196] on link "Add Question" at bounding box center [206, 186] width 279 height 57
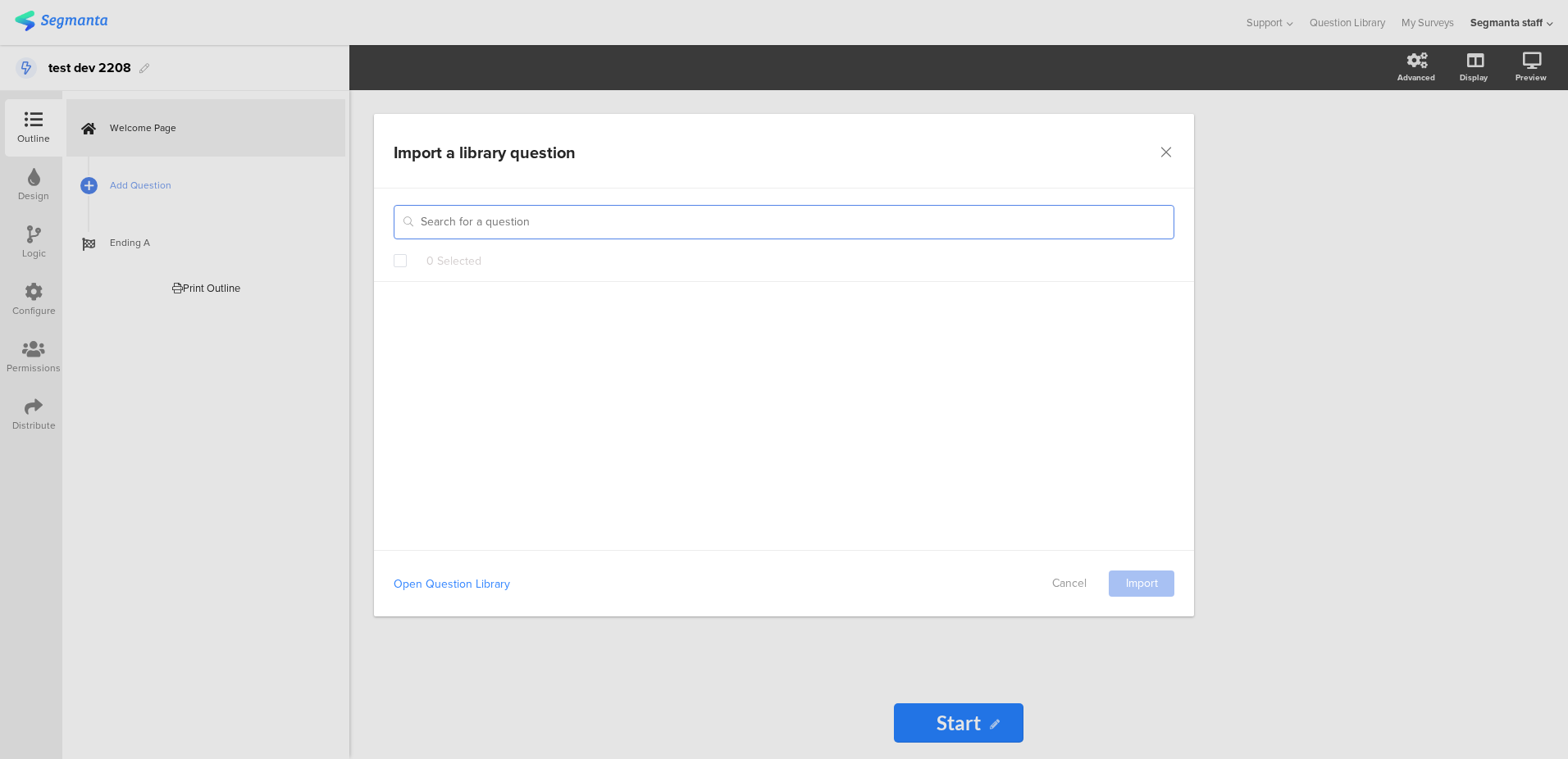
click at [449, 220] on input "dialog" at bounding box center [784, 222] width 781 height 35
type input "2208"
click at [403, 260] on span "dialog" at bounding box center [400, 261] width 14 height 14
click at [407, 254] on input "dialog" at bounding box center [407, 254] width 0 height 0
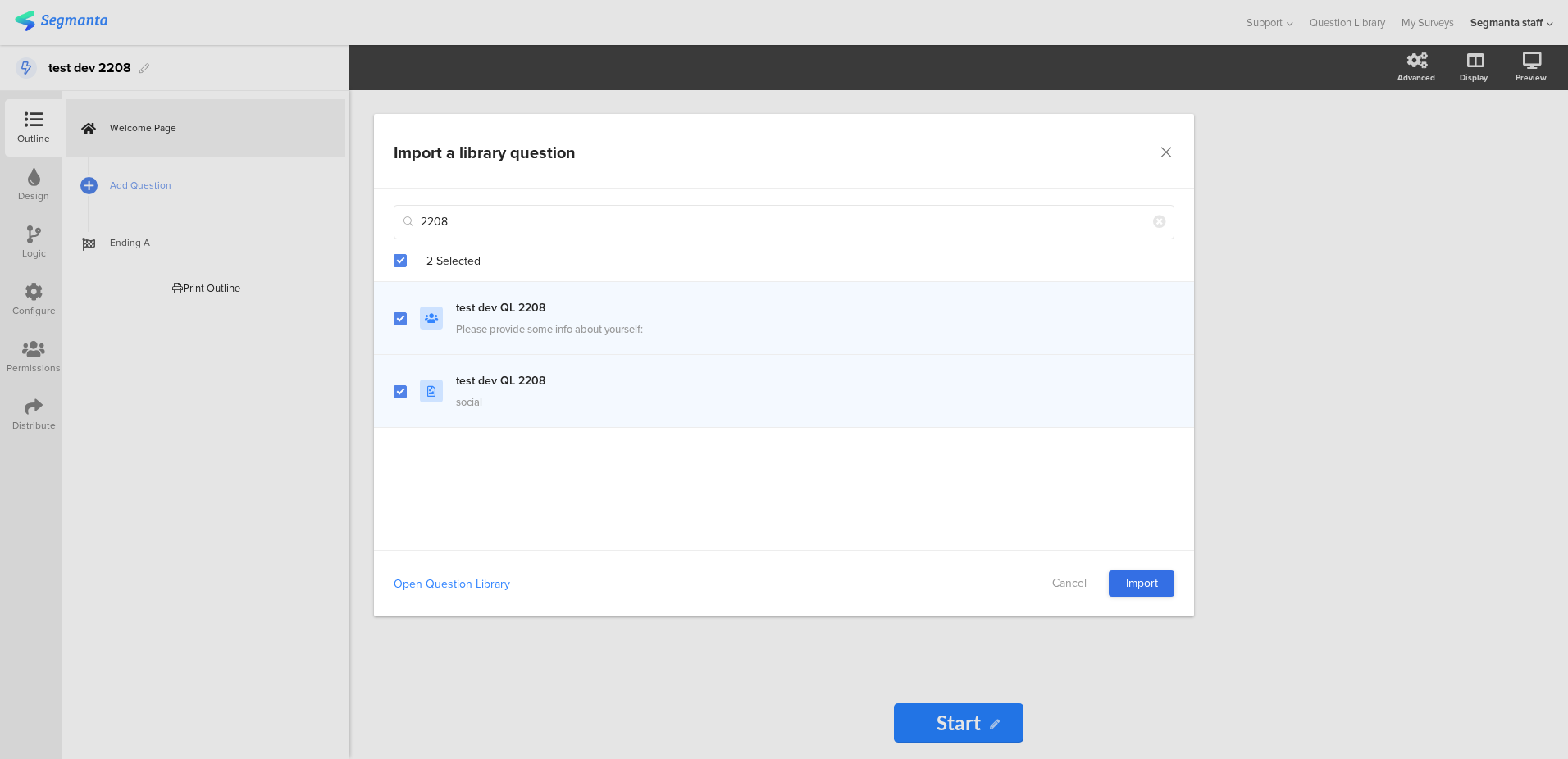
click at [1121, 572] on link "Import" at bounding box center [1142, 583] width 66 height 26
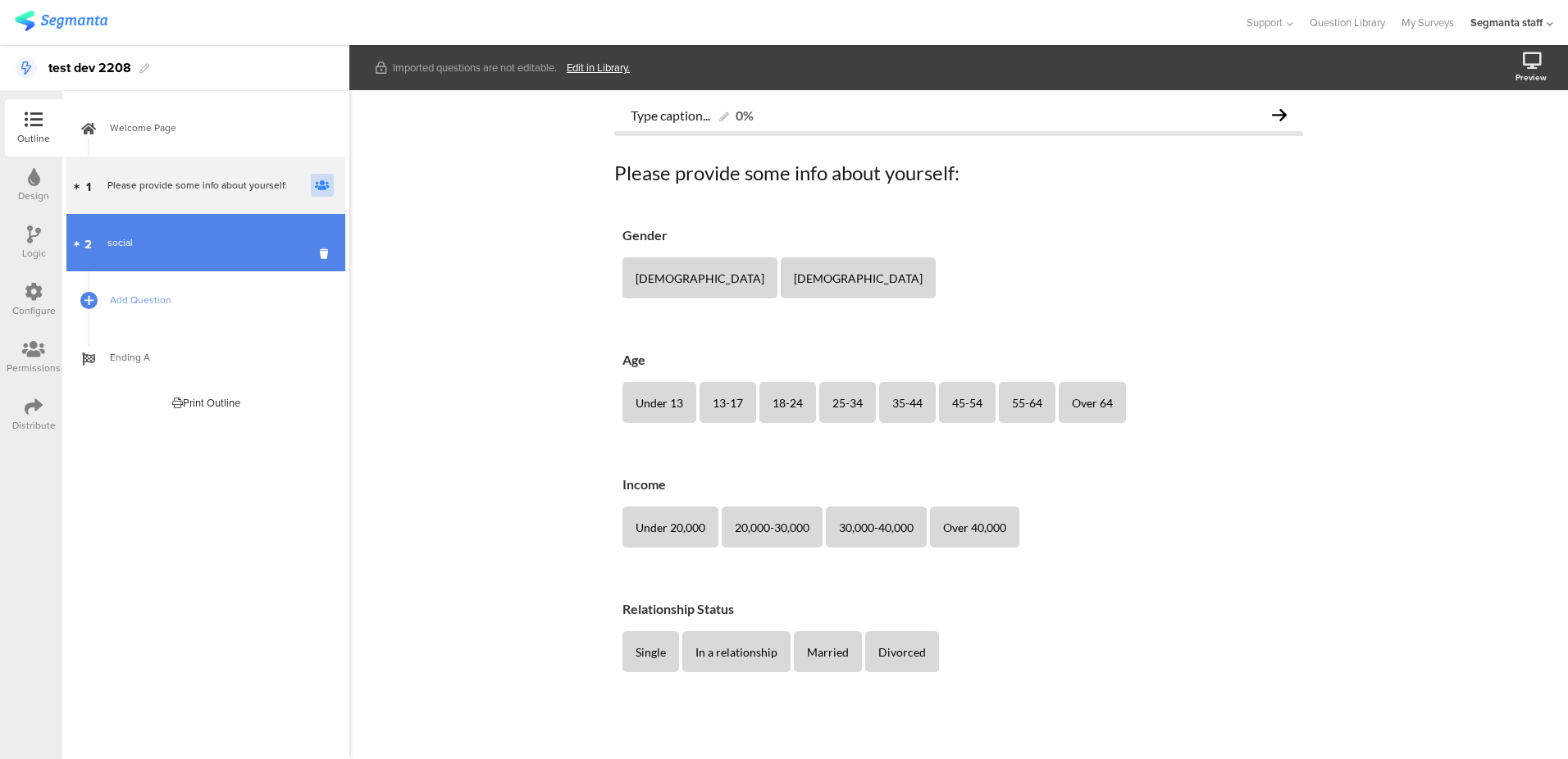
click at [183, 254] on link "2 social" at bounding box center [206, 243] width 279 height 57
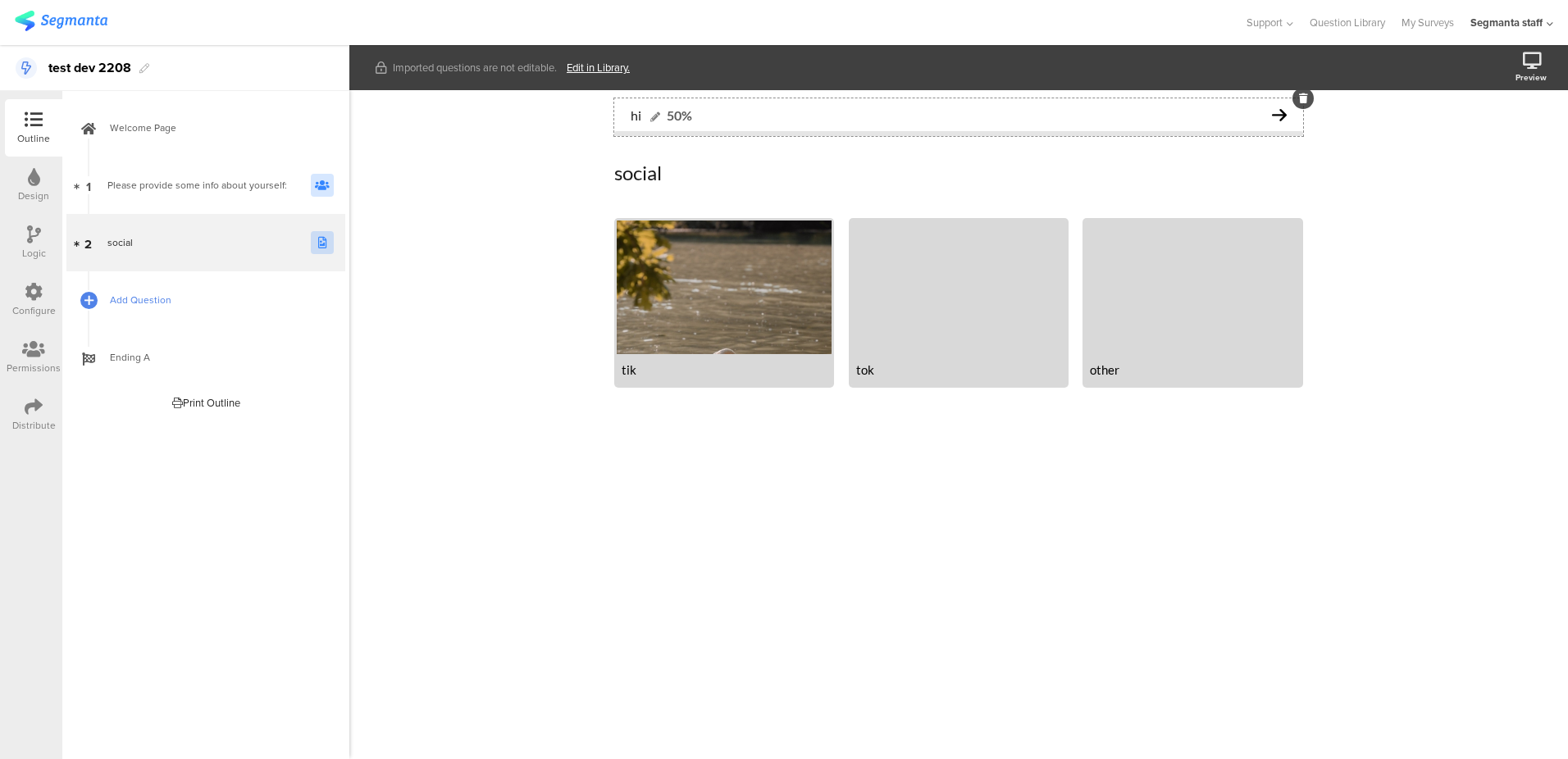
click at [149, 302] on span "Add Question" at bounding box center [214, 300] width 210 height 16
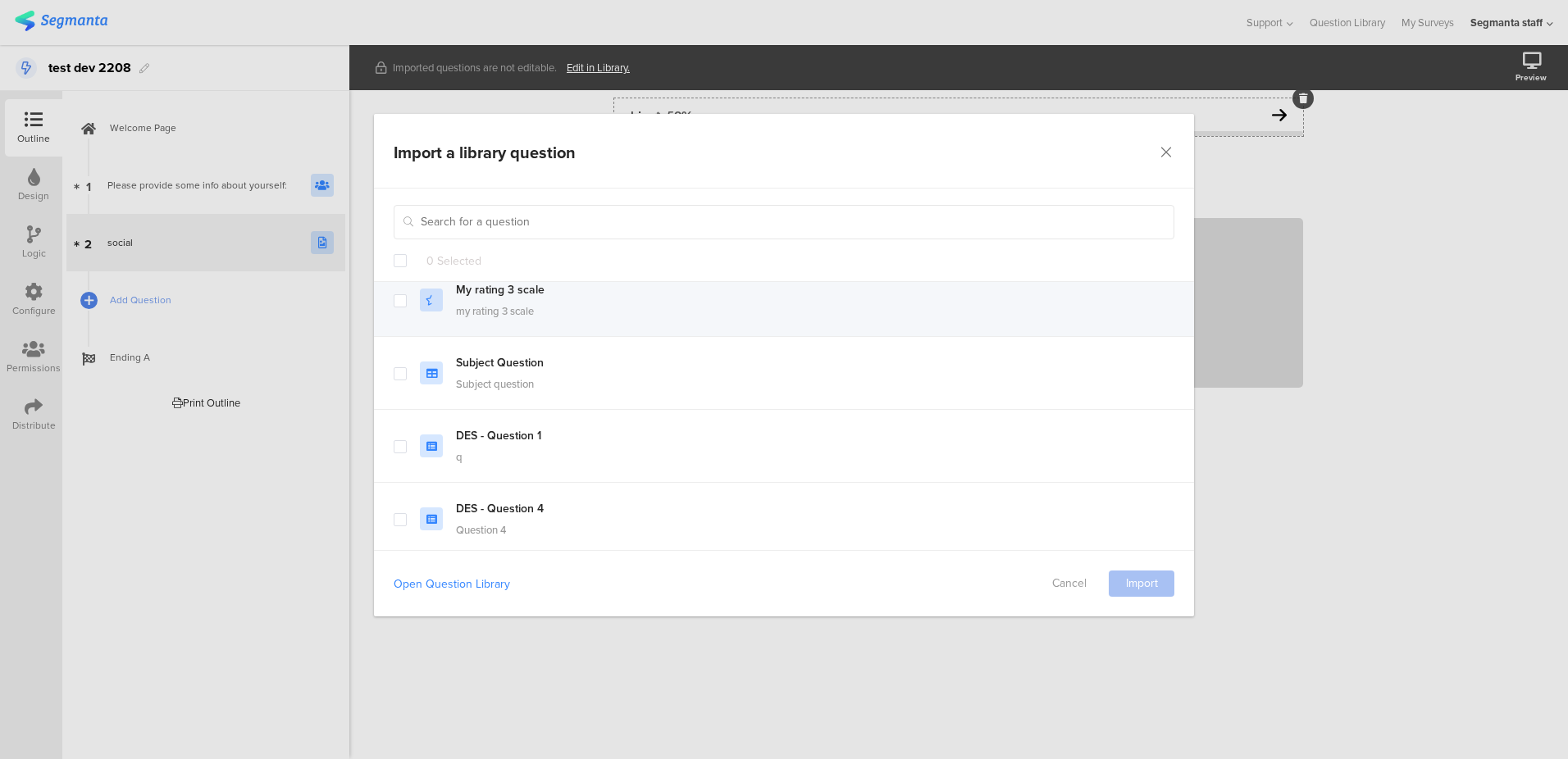
scroll to position [321, 0]
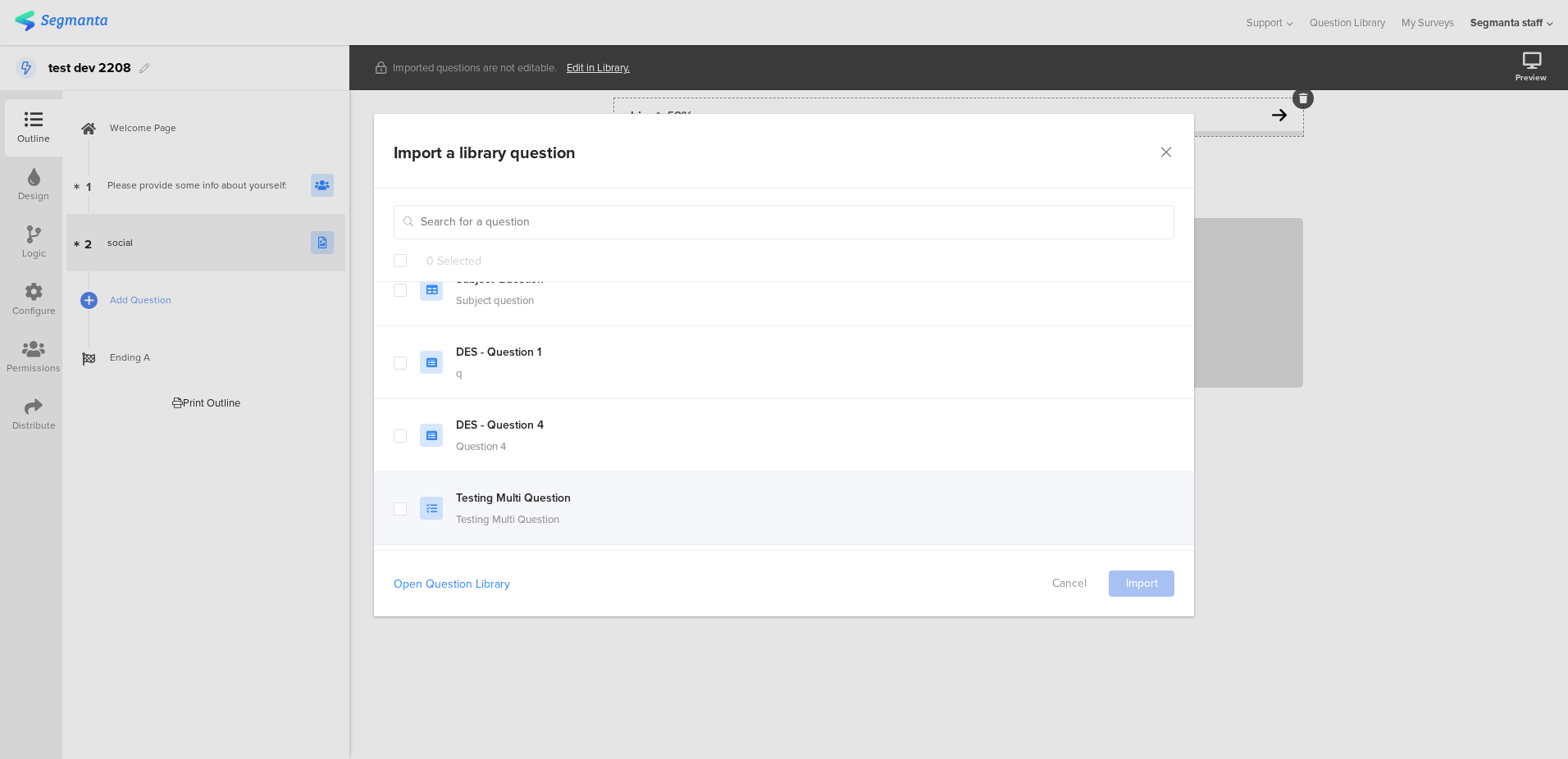
click at [403, 507] on span "dialog" at bounding box center [400, 508] width 14 height 14
click at [407, 501] on input "dialog" at bounding box center [407, 501] width 0 height 0
click at [1135, 595] on div "Open Question Library Cancel Import" at bounding box center [784, 583] width 820 height 67
click at [1134, 584] on link "Import" at bounding box center [1142, 583] width 66 height 26
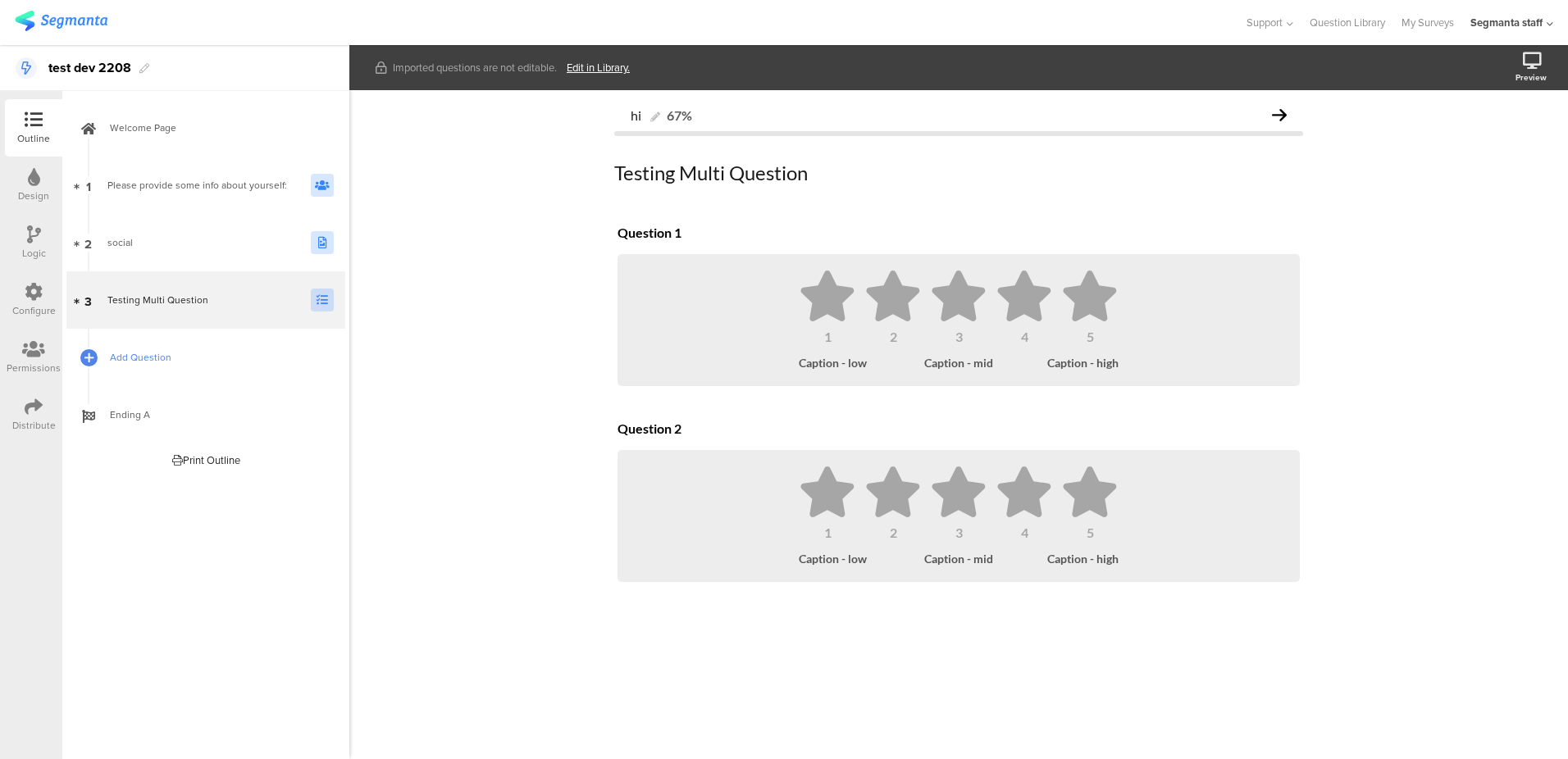
click at [136, 361] on span "Add Question" at bounding box center [214, 357] width 210 height 16
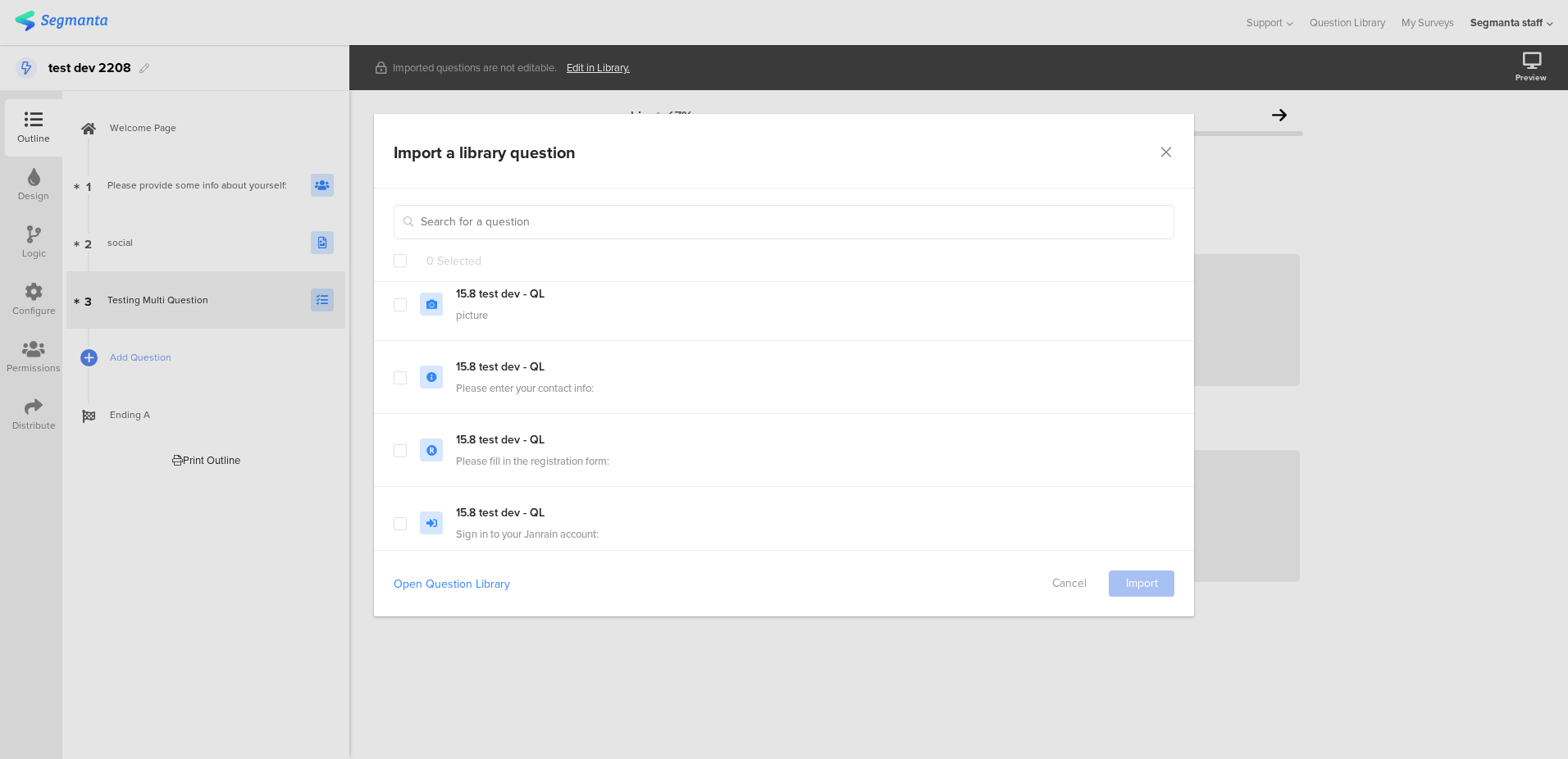
scroll to position [1190, 0]
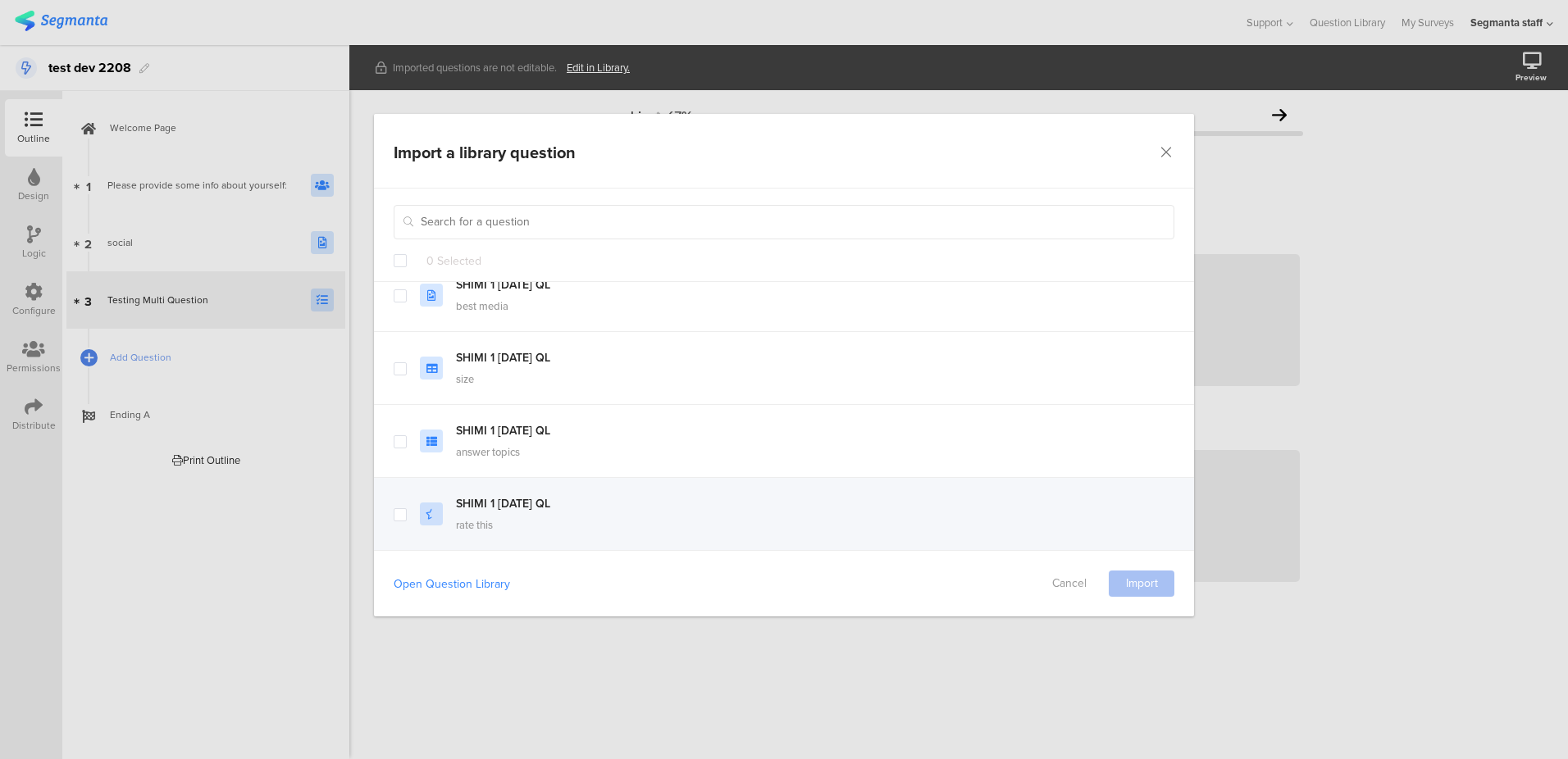
click at [399, 516] on span "dialog" at bounding box center [400, 514] width 14 height 14
click at [407, 507] on input "dialog" at bounding box center [407, 507] width 0 height 0
click at [1139, 596] on div "Open Question Library Cancel Import" at bounding box center [784, 583] width 820 height 67
click at [1148, 583] on link "Import" at bounding box center [1142, 583] width 66 height 26
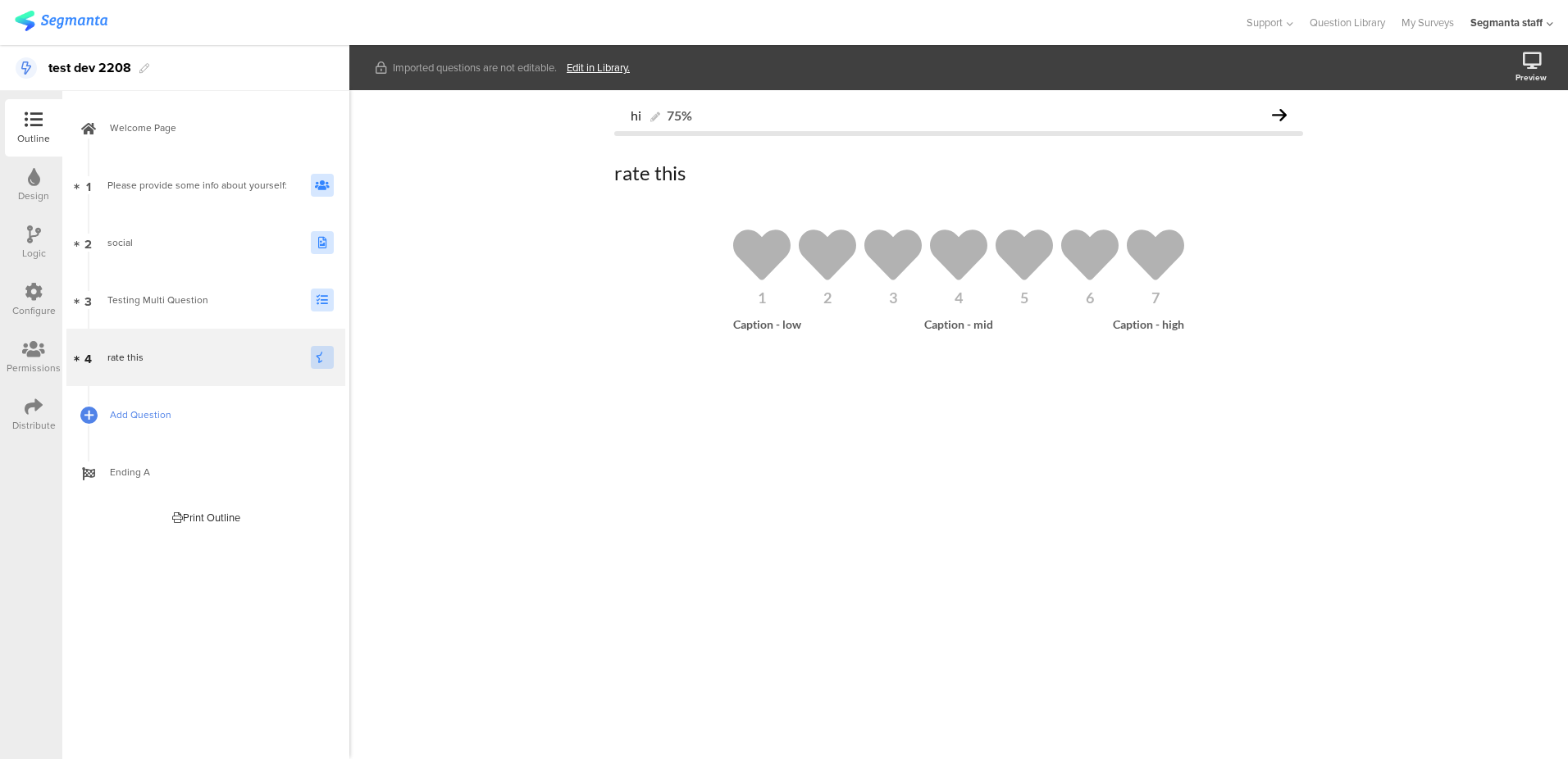
click at [132, 417] on span "Add Question" at bounding box center [214, 415] width 210 height 16
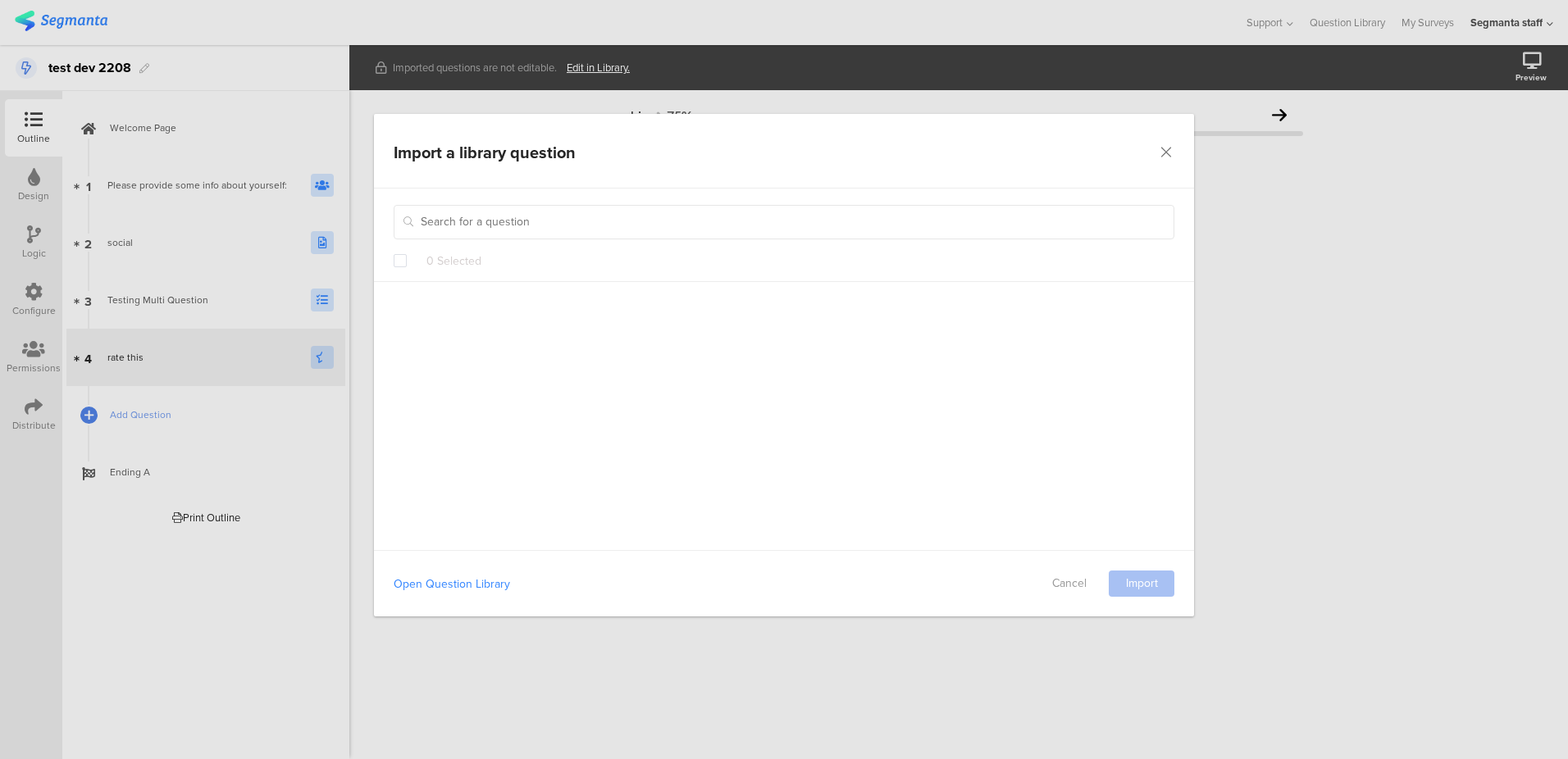
click at [464, 584] on link "Open Question Library" at bounding box center [452, 584] width 117 height 17
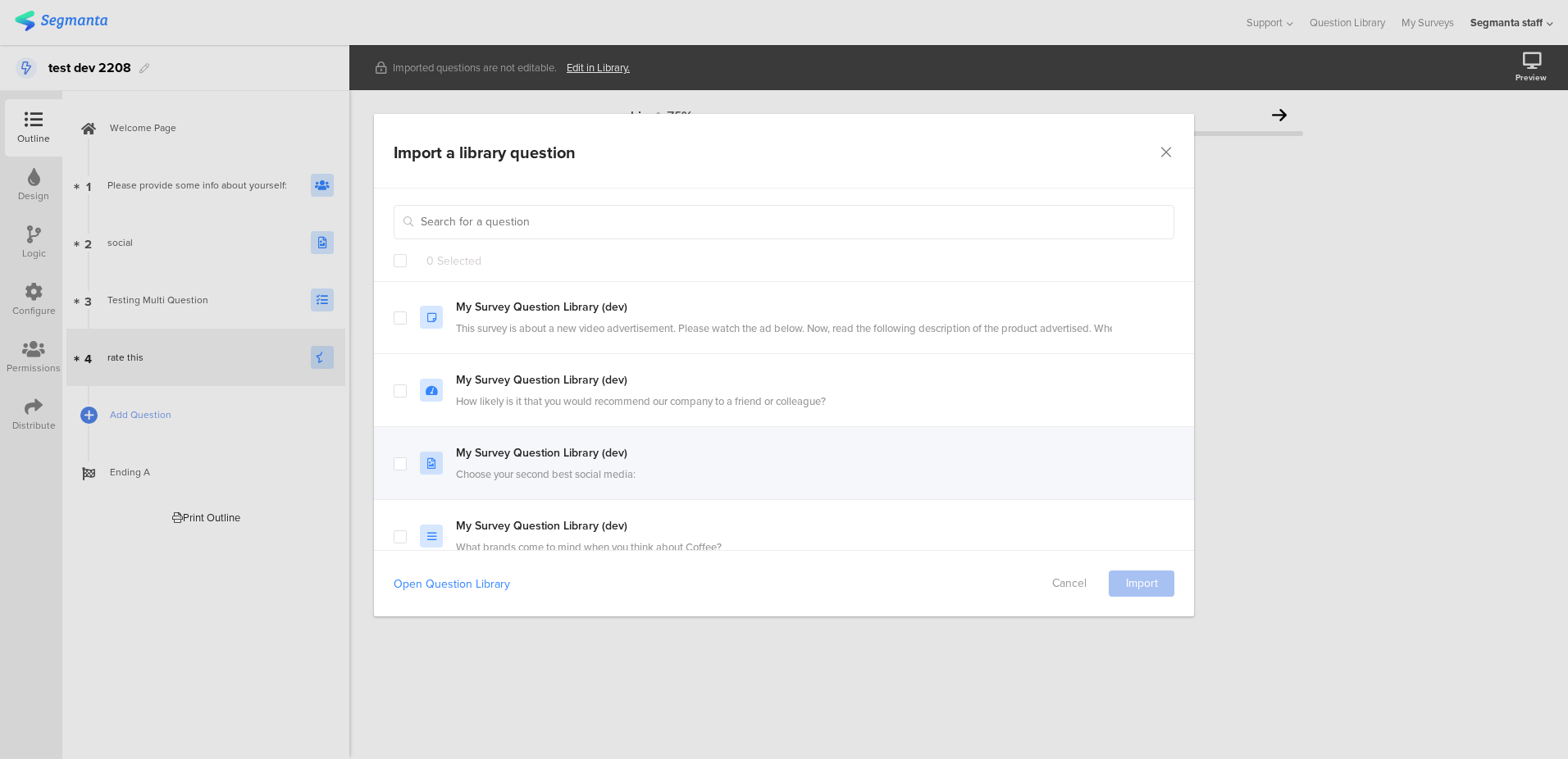
scroll to position [724, 0]
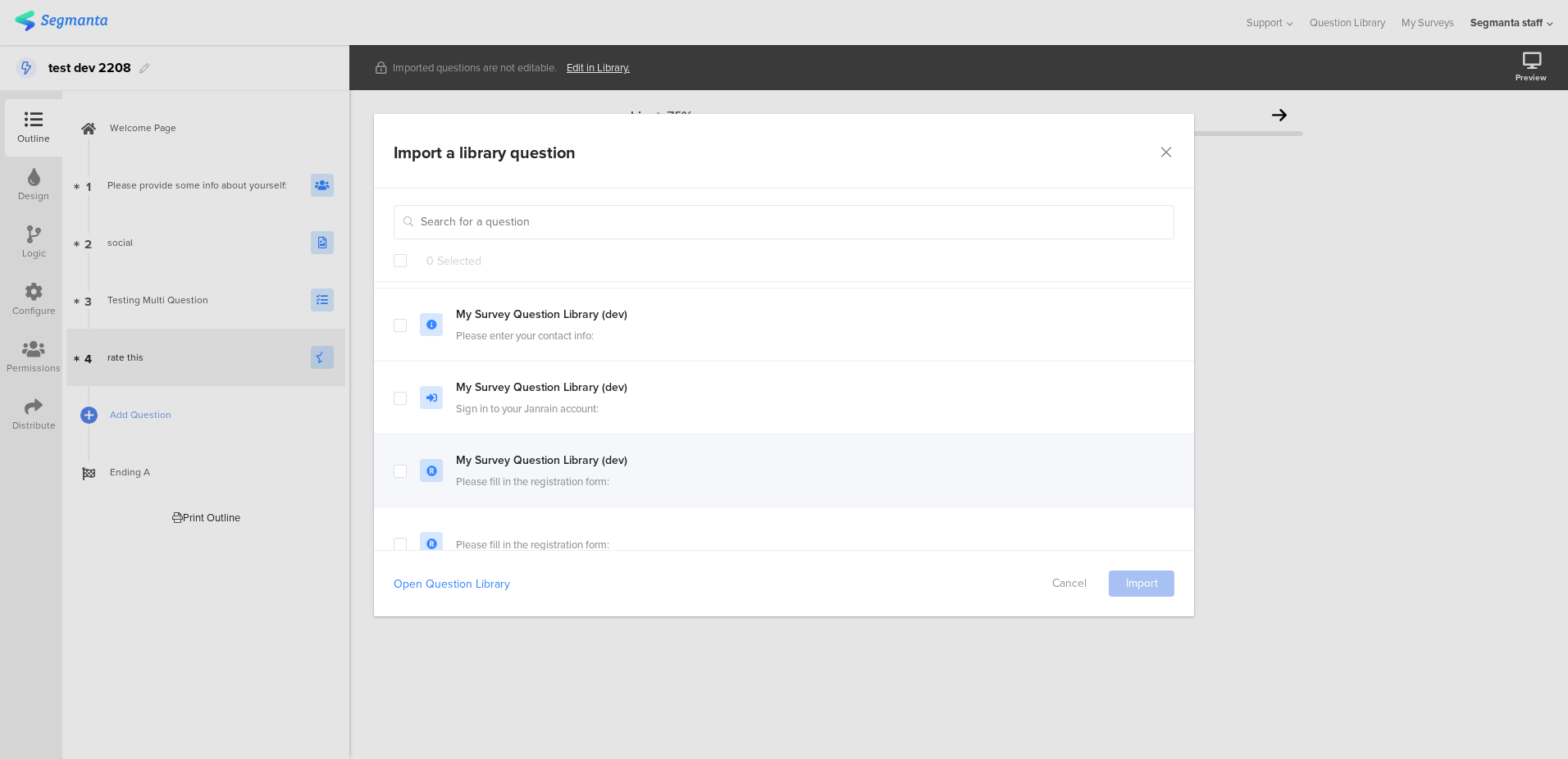
click at [403, 472] on span "dialog" at bounding box center [400, 471] width 14 height 14
click at [407, 464] on input "dialog" at bounding box center [407, 464] width 0 height 0
click at [402, 467] on span "dialog" at bounding box center [400, 471] width 14 height 14
click at [407, 464] on input "dialog" at bounding box center [407, 464] width 0 height 0
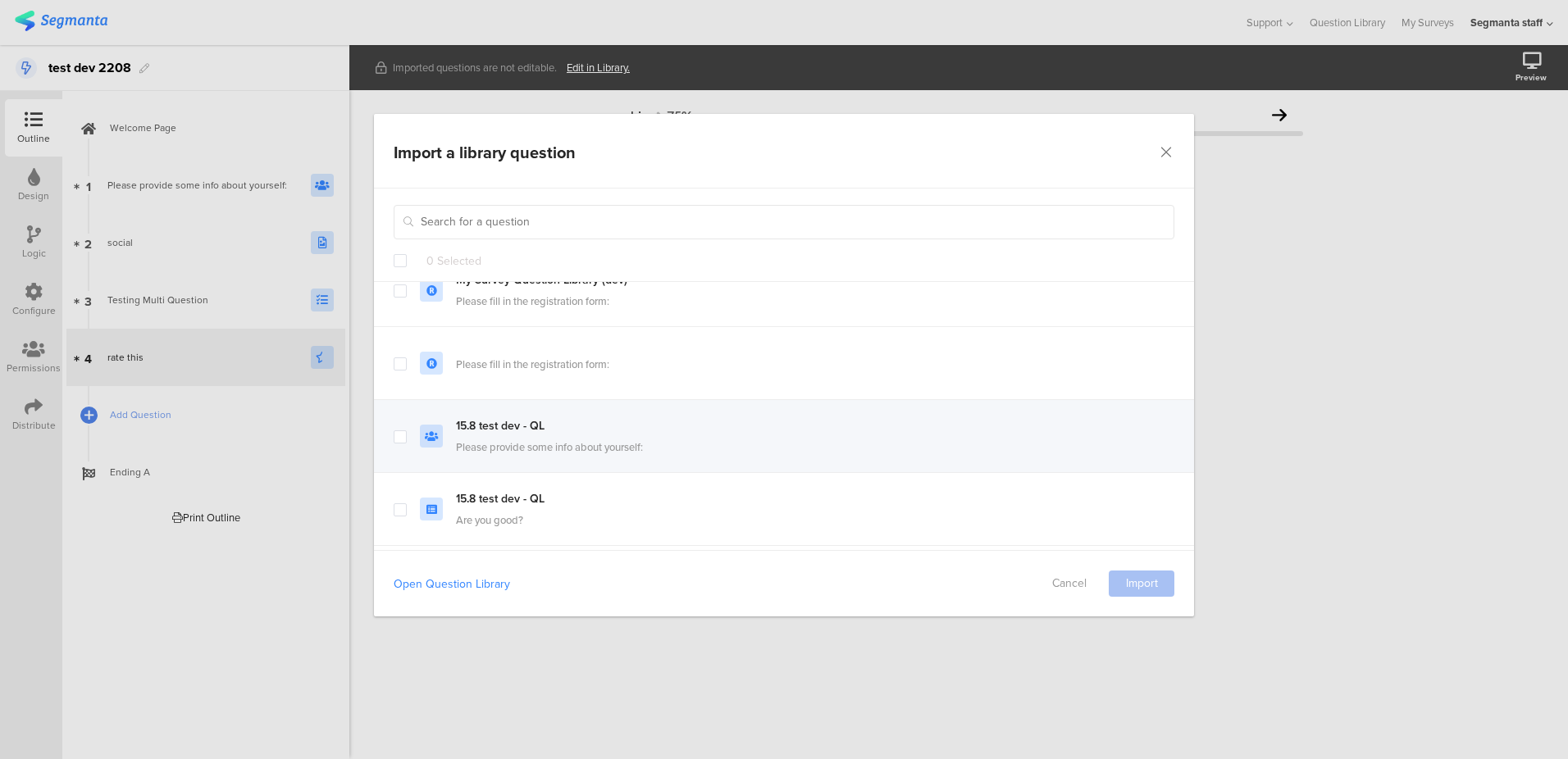
click at [389, 427] on div "15.8 test dev - QL Please provide some info about yourself:" at bounding box center [784, 436] width 820 height 73
click at [1129, 574] on link "Import" at bounding box center [1142, 583] width 66 height 26
drag, startPoint x: 1126, startPoint y: 587, endPoint x: 1108, endPoint y: 587, distance: 18.0
click at [1126, 587] on link "dialog" at bounding box center [1142, 583] width 66 height 26
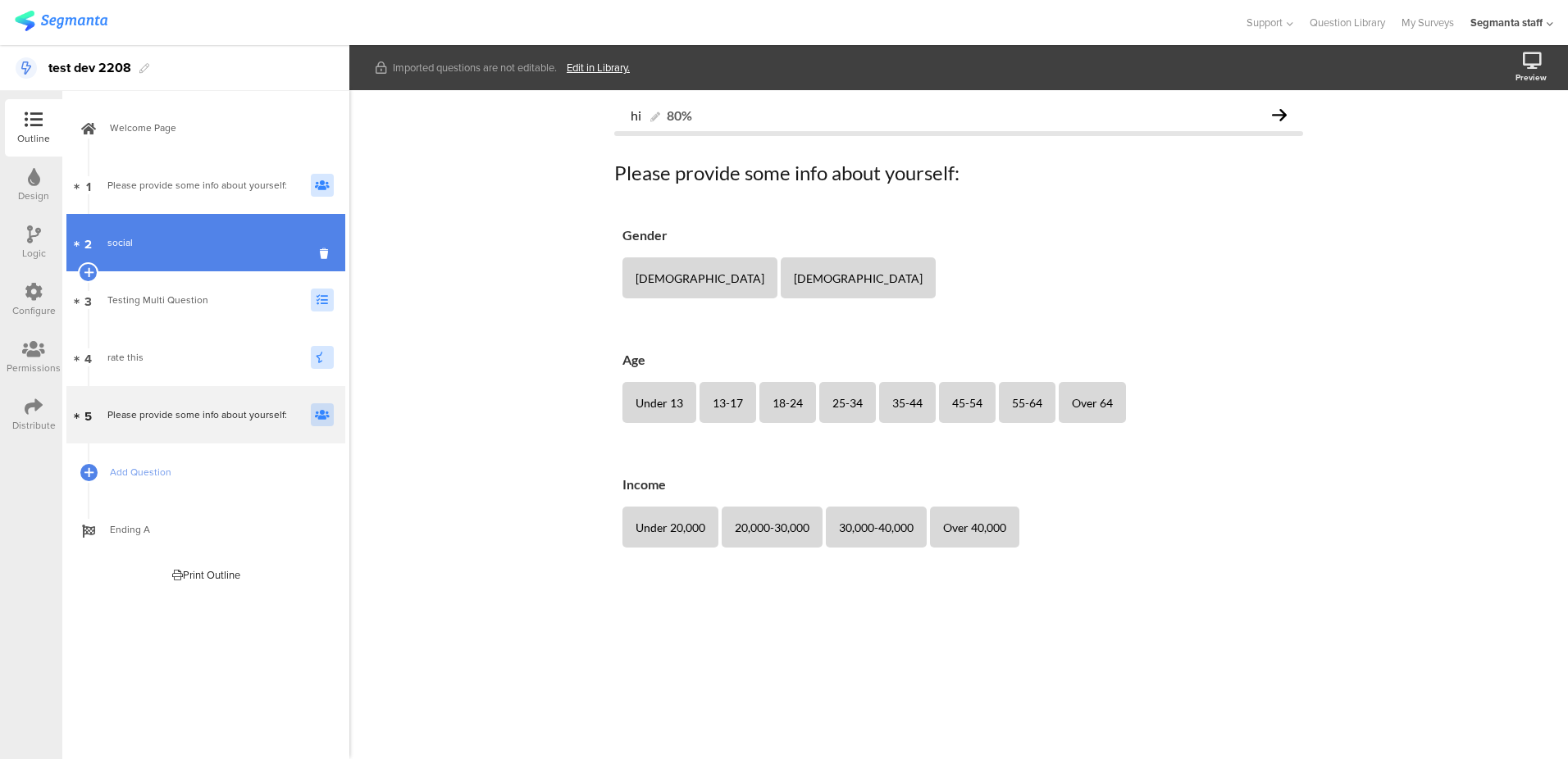
click at [227, 215] on link "2 social" at bounding box center [206, 243] width 279 height 57
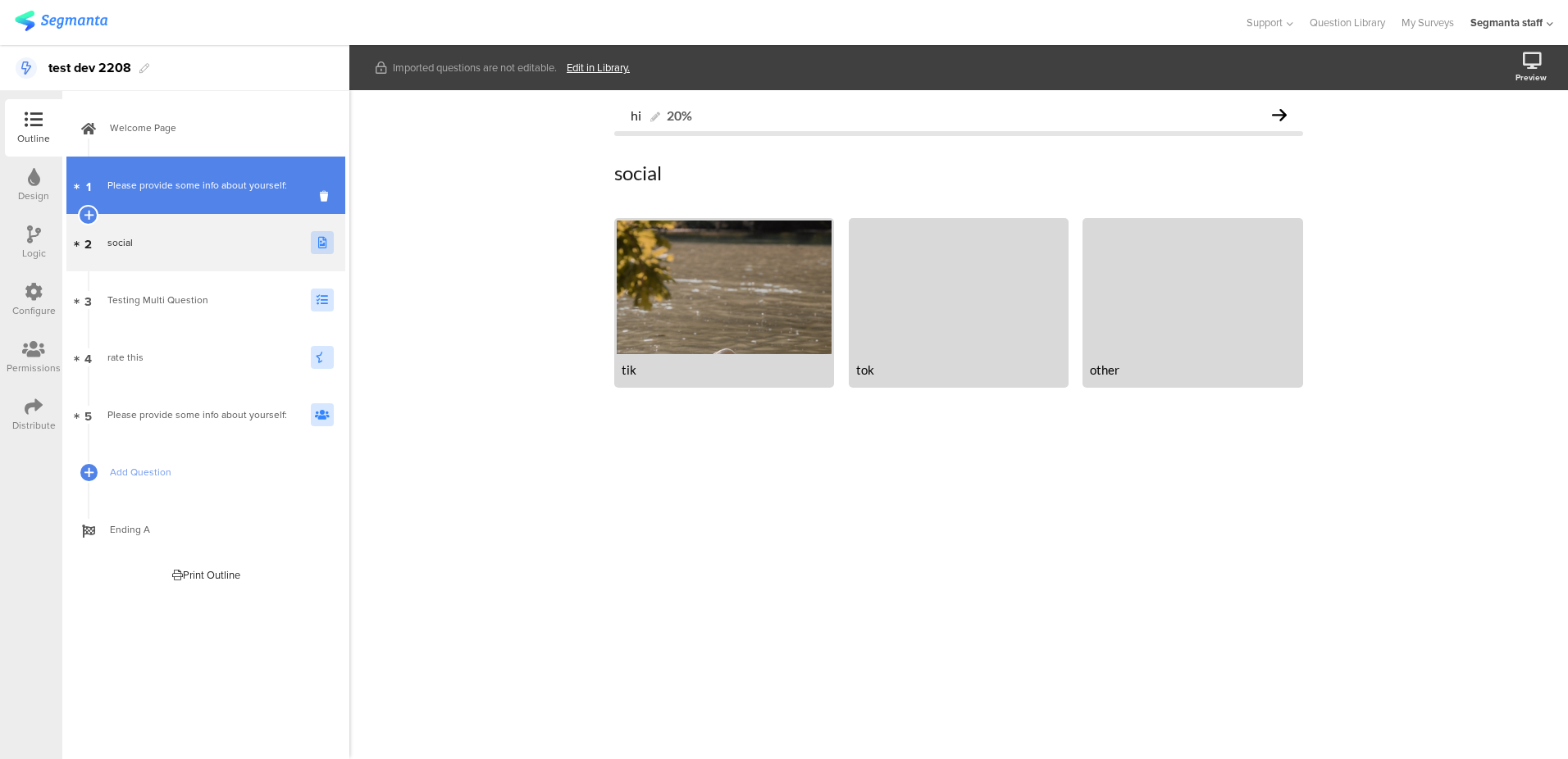
click at [234, 193] on link "1 Please provide some info about yourself:" at bounding box center [206, 186] width 279 height 57
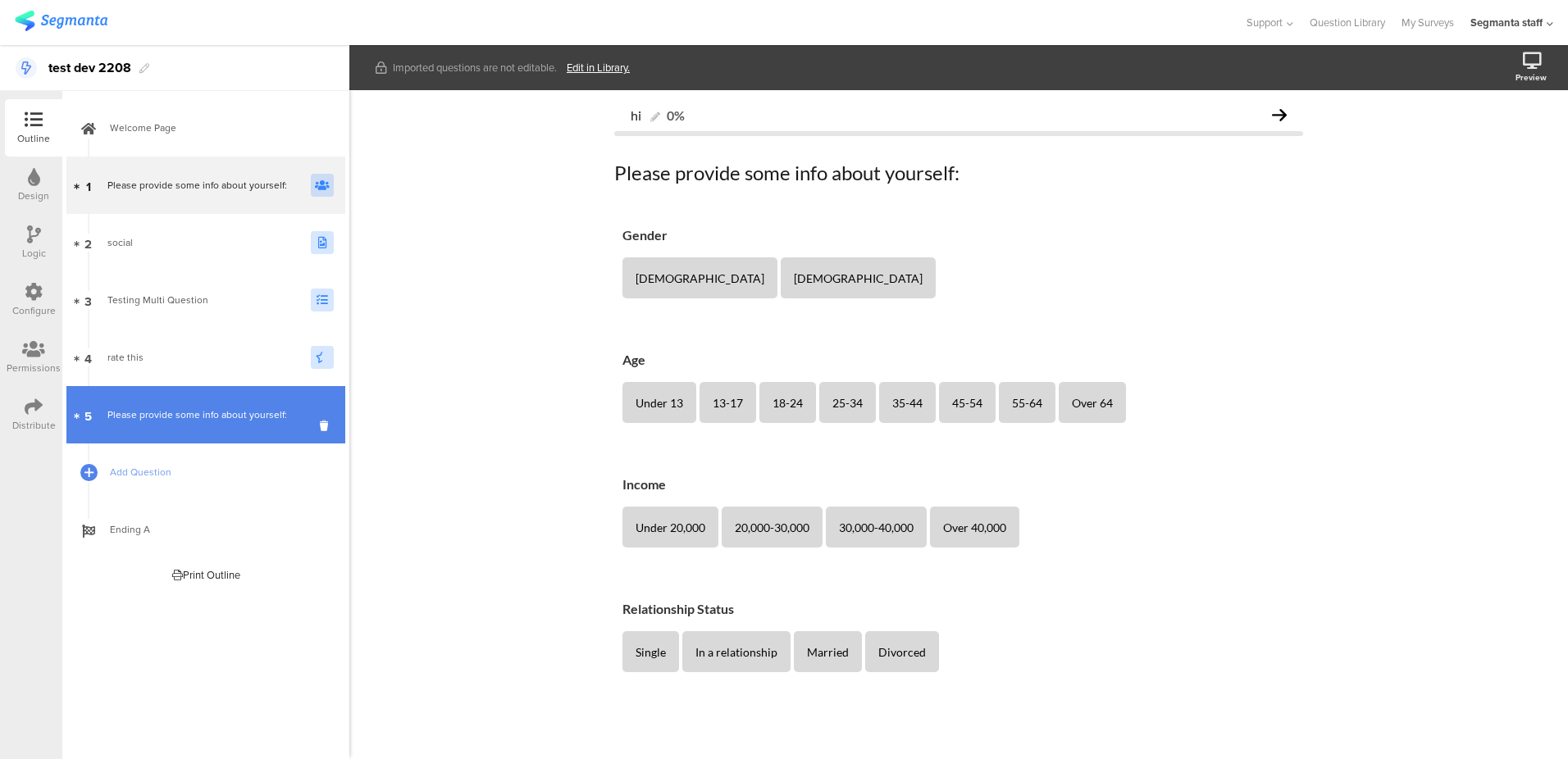
click at [235, 439] on link "5 Please provide some info about yourself:" at bounding box center [206, 415] width 279 height 57
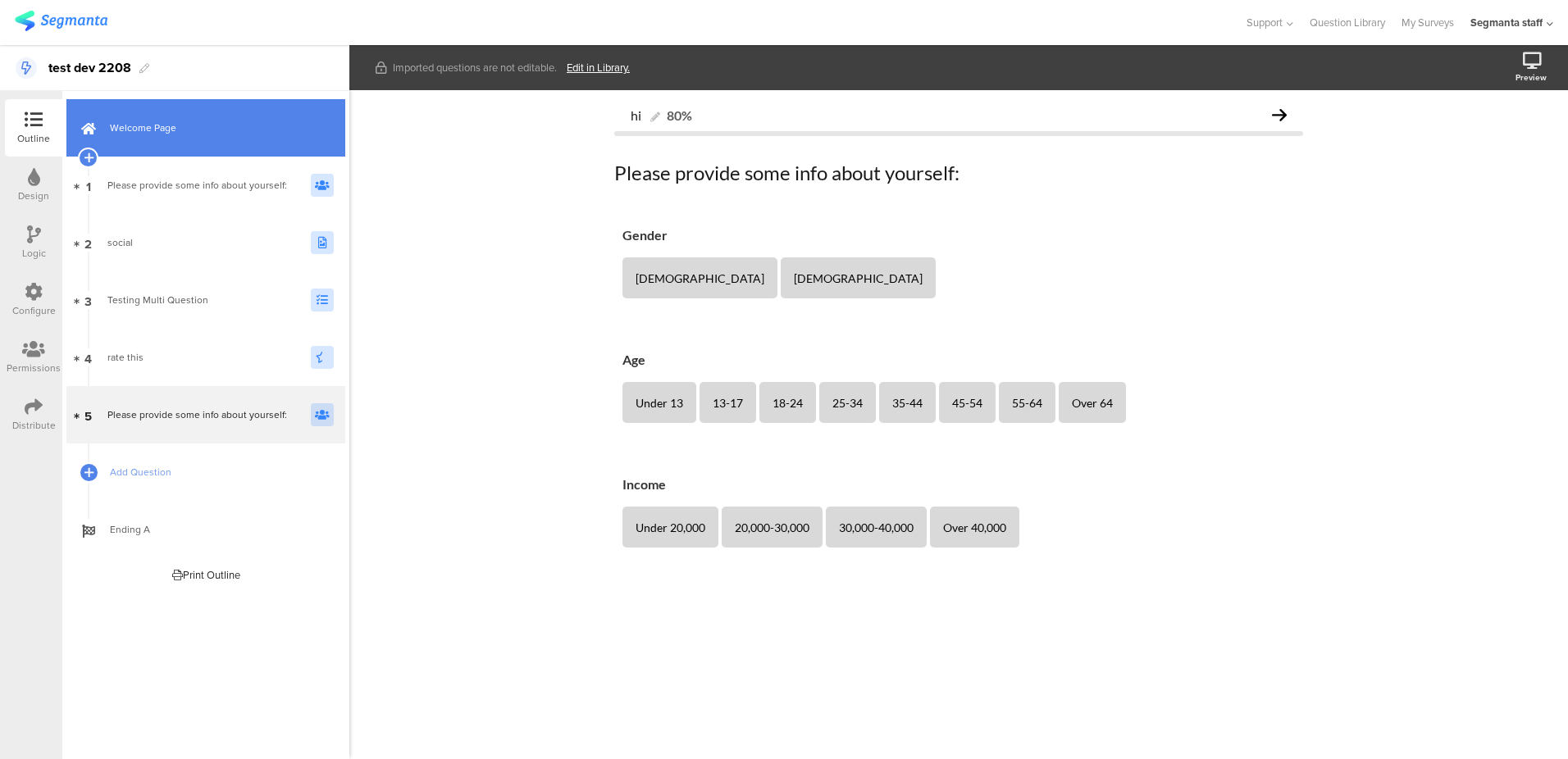
click at [115, 126] on span "Welcome Page" at bounding box center [214, 127] width 210 height 16
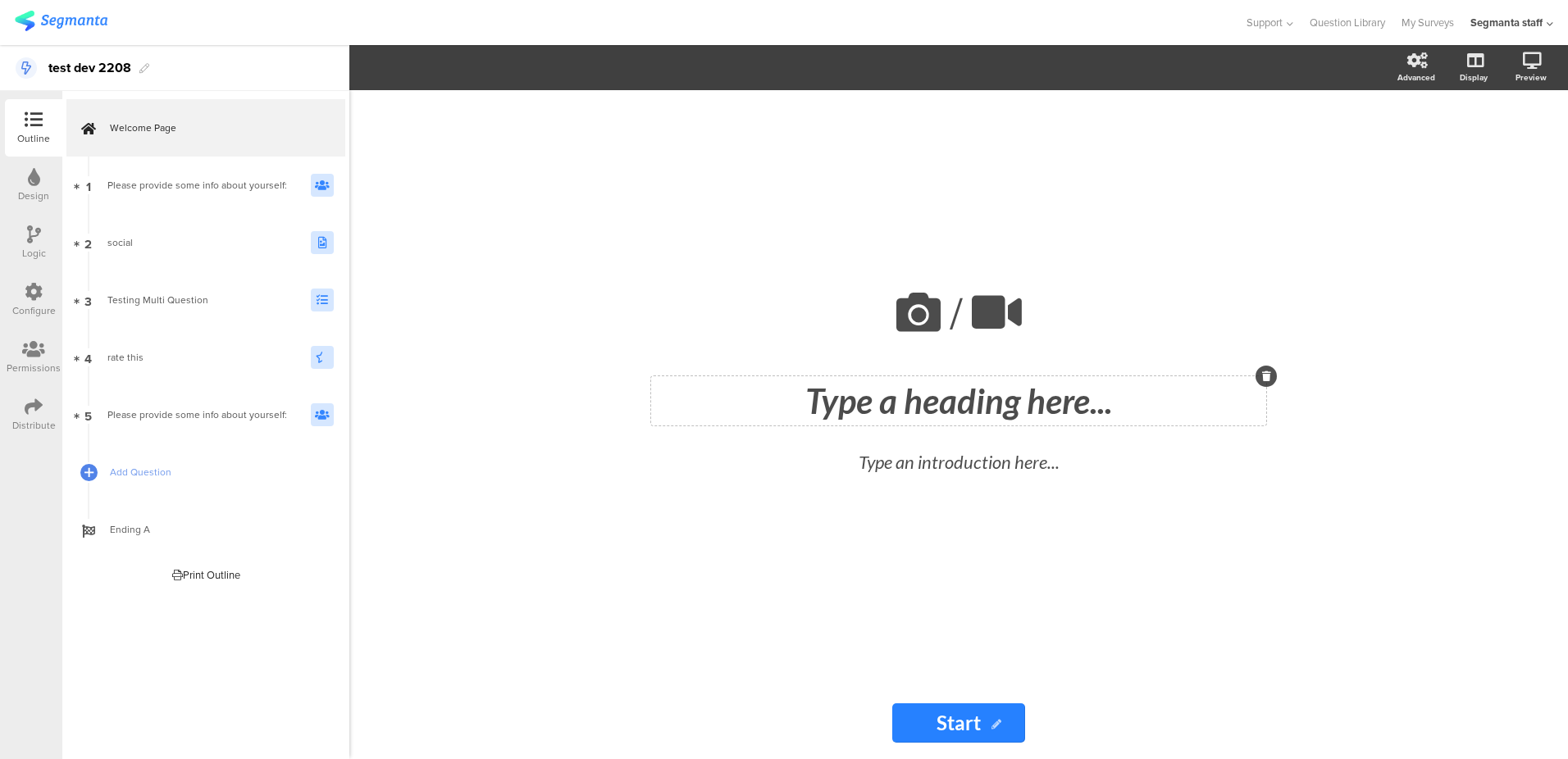
click at [877, 391] on div "Type a heading here..." at bounding box center [958, 401] width 615 height 49
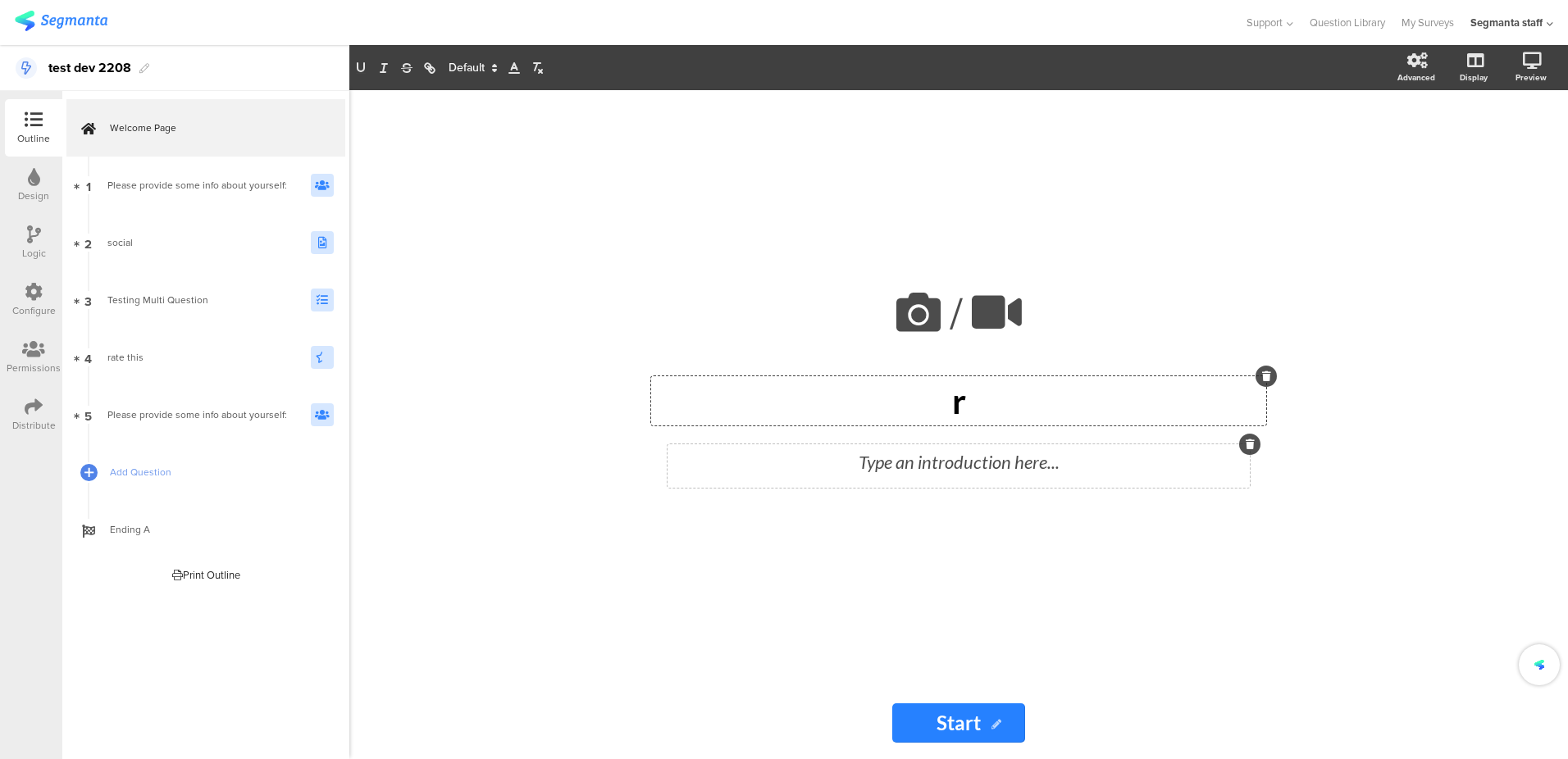
click at [891, 463] on div "Type an introduction here..." at bounding box center [959, 465] width 583 height 43
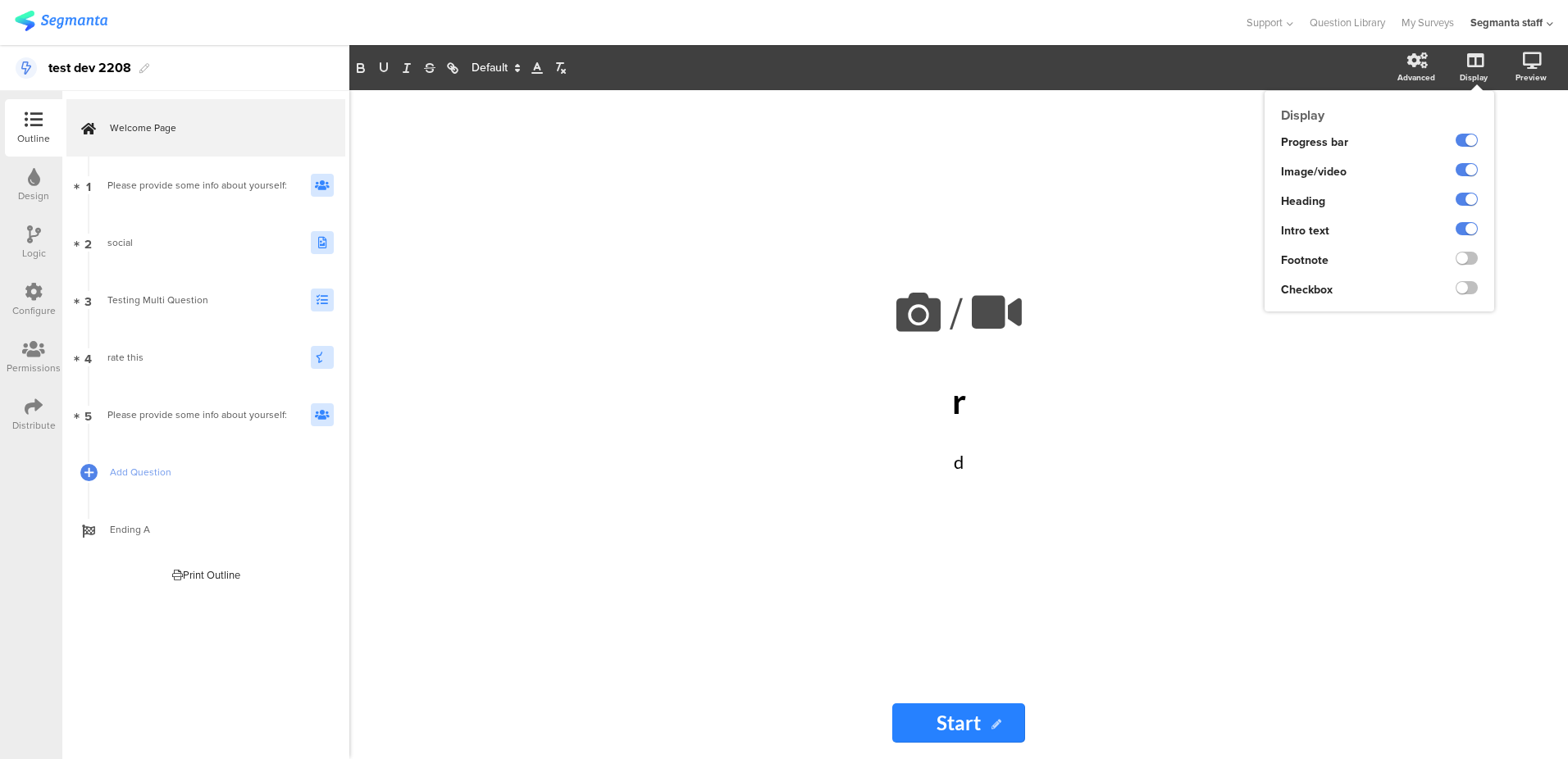
click at [1477, 263] on div at bounding box center [1467, 258] width 22 height 14
drag, startPoint x: 1474, startPoint y: 258, endPoint x: 1469, endPoint y: 279, distance: 21.6
click at [1474, 258] on label at bounding box center [1467, 258] width 22 height 14
click at [0, 0] on input "checkbox" at bounding box center [0, 0] width 0 height 0
drag, startPoint x: 1469, startPoint y: 288, endPoint x: 1447, endPoint y: 317, distance: 36.4
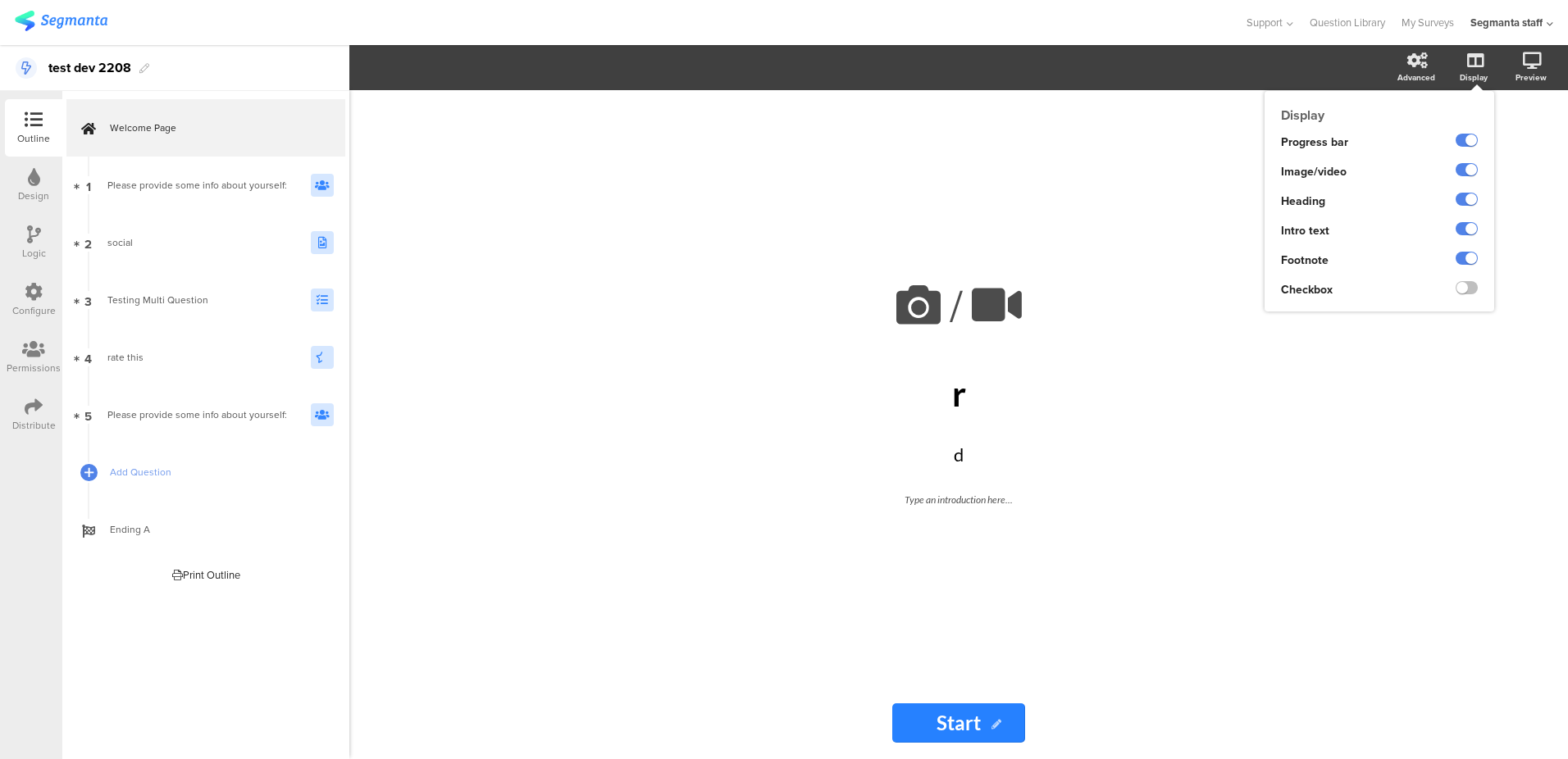
click at [1468, 290] on label at bounding box center [1467, 288] width 22 height 14
click at [0, 0] on input "checkbox" at bounding box center [0, 0] width 0 height 0
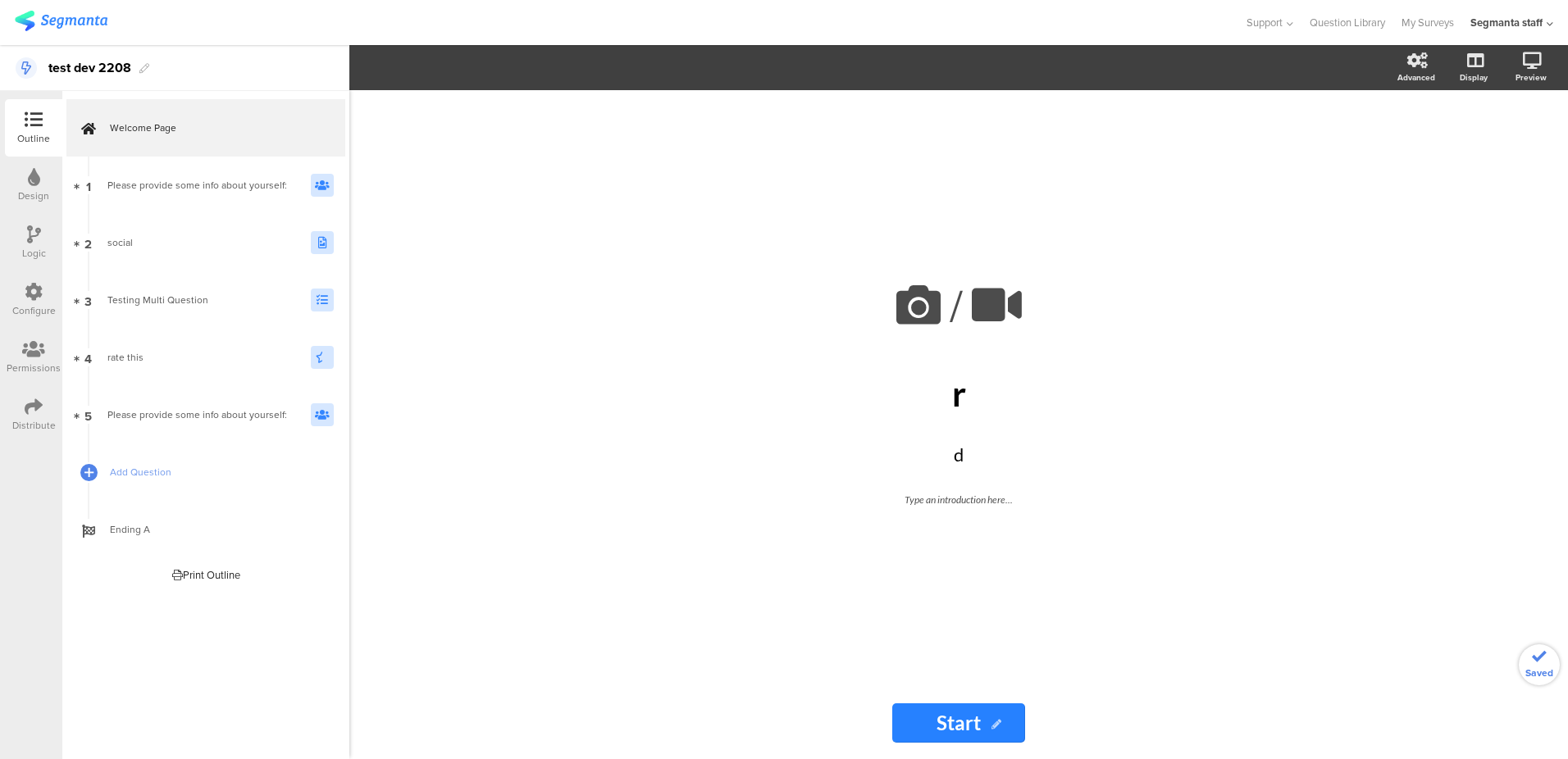
click at [1006, 501] on div "/ r r d d Type an introduction here..." at bounding box center [958, 388] width 656 height 597
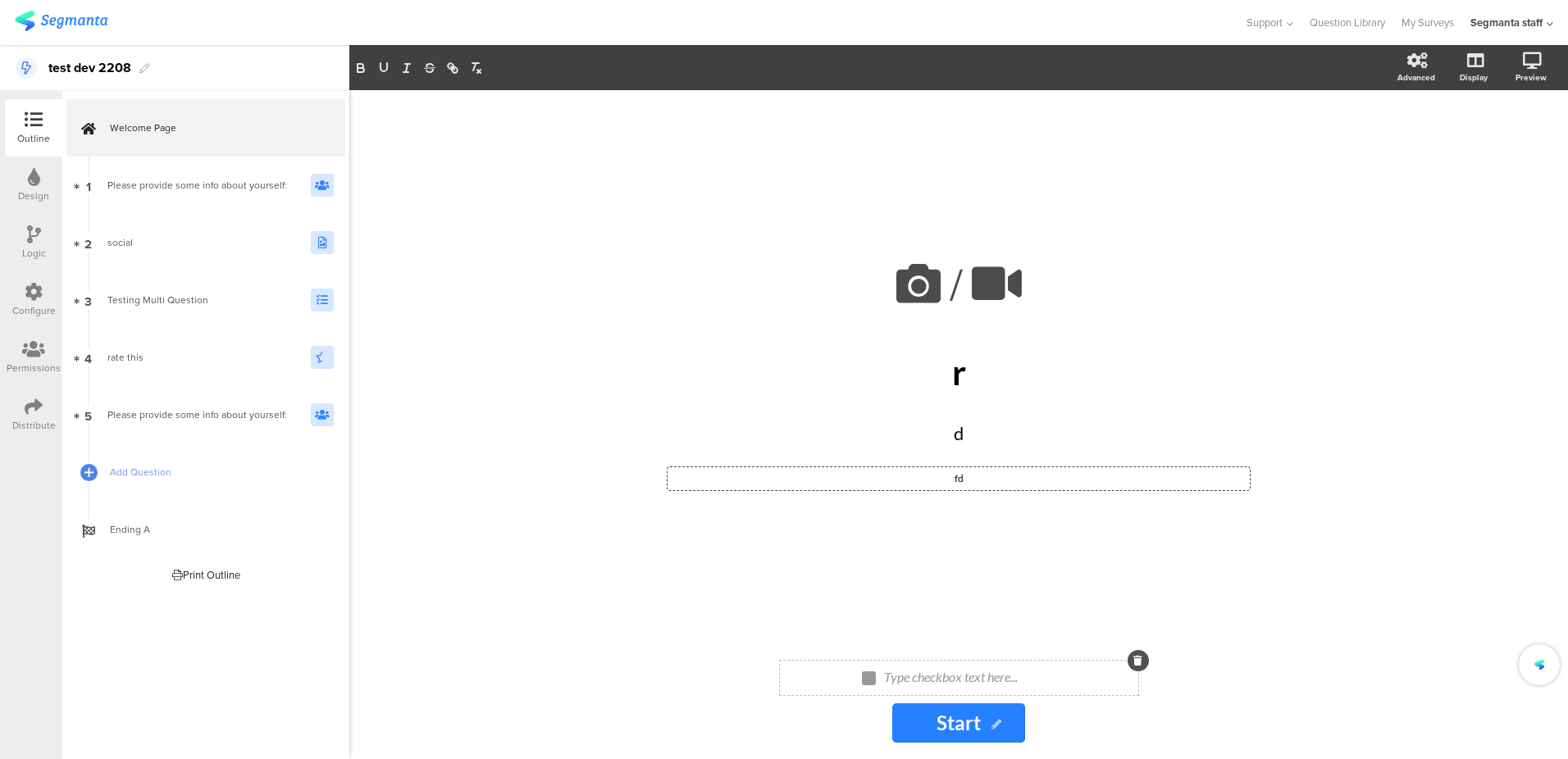
click at [938, 675] on div "Type checkbox text here..." at bounding box center [966, 678] width 172 height 26
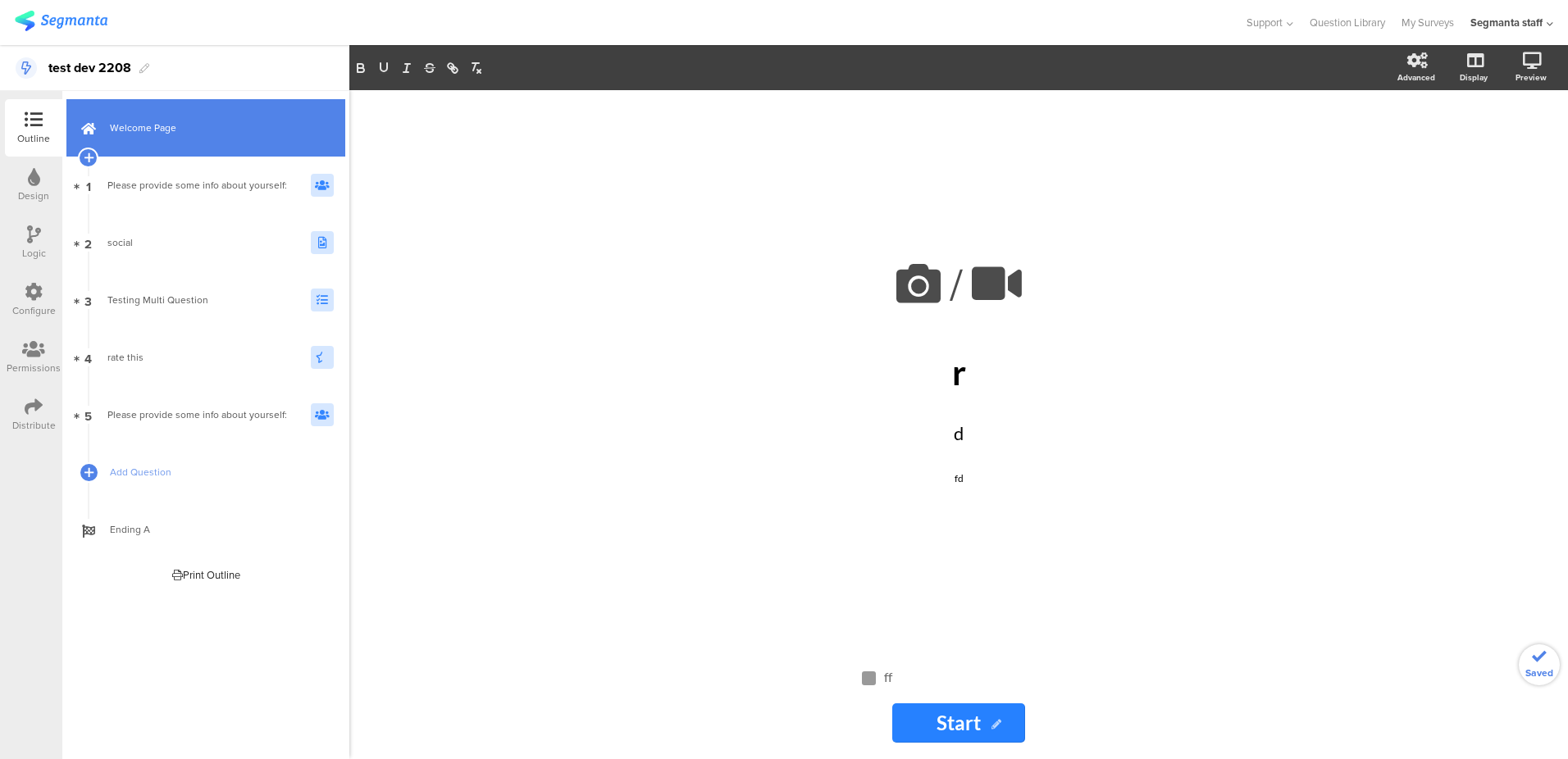
click at [152, 119] on link "Welcome Page" at bounding box center [206, 128] width 279 height 57
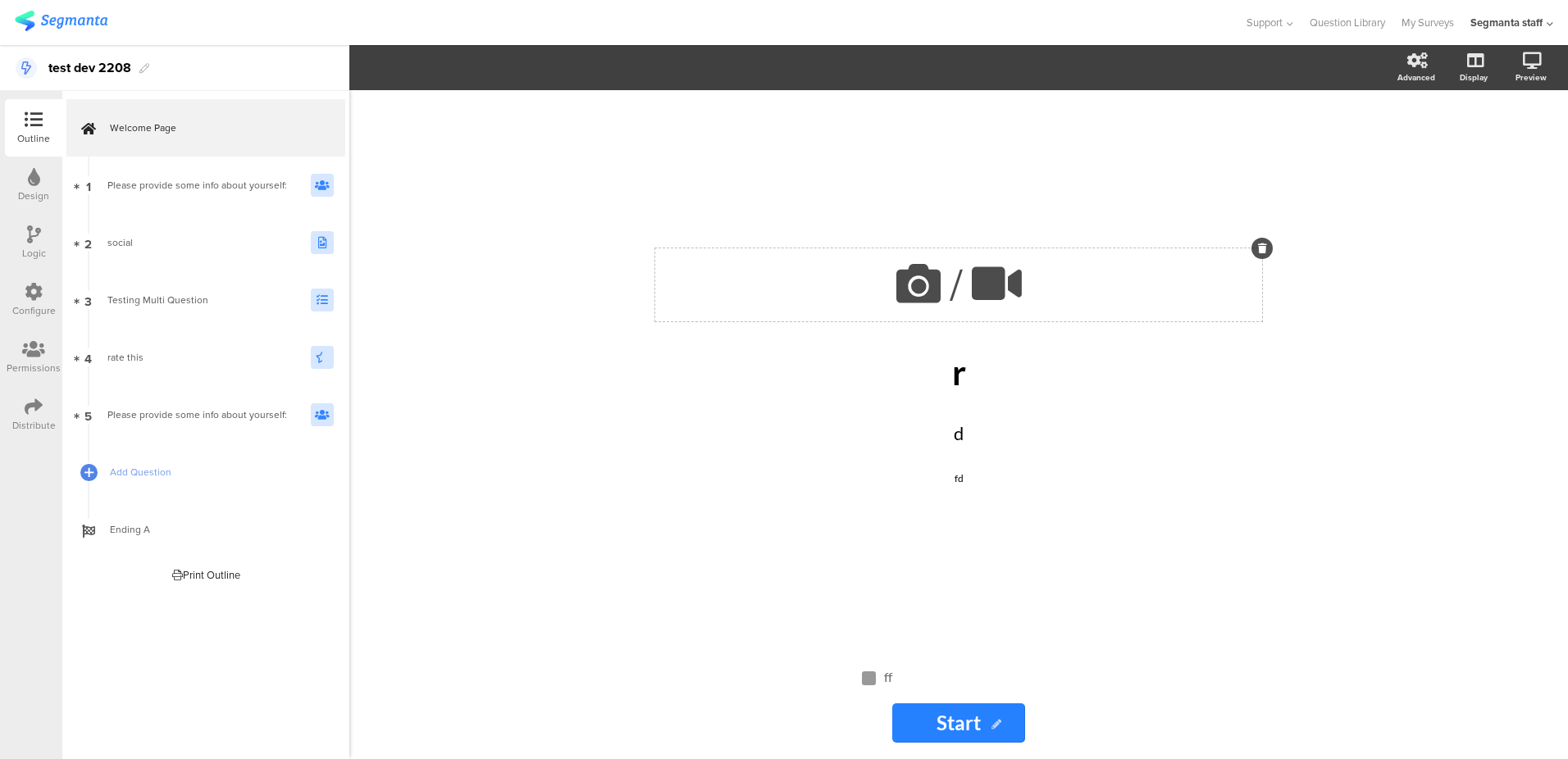
click at [903, 292] on icon at bounding box center [919, 284] width 56 height 56
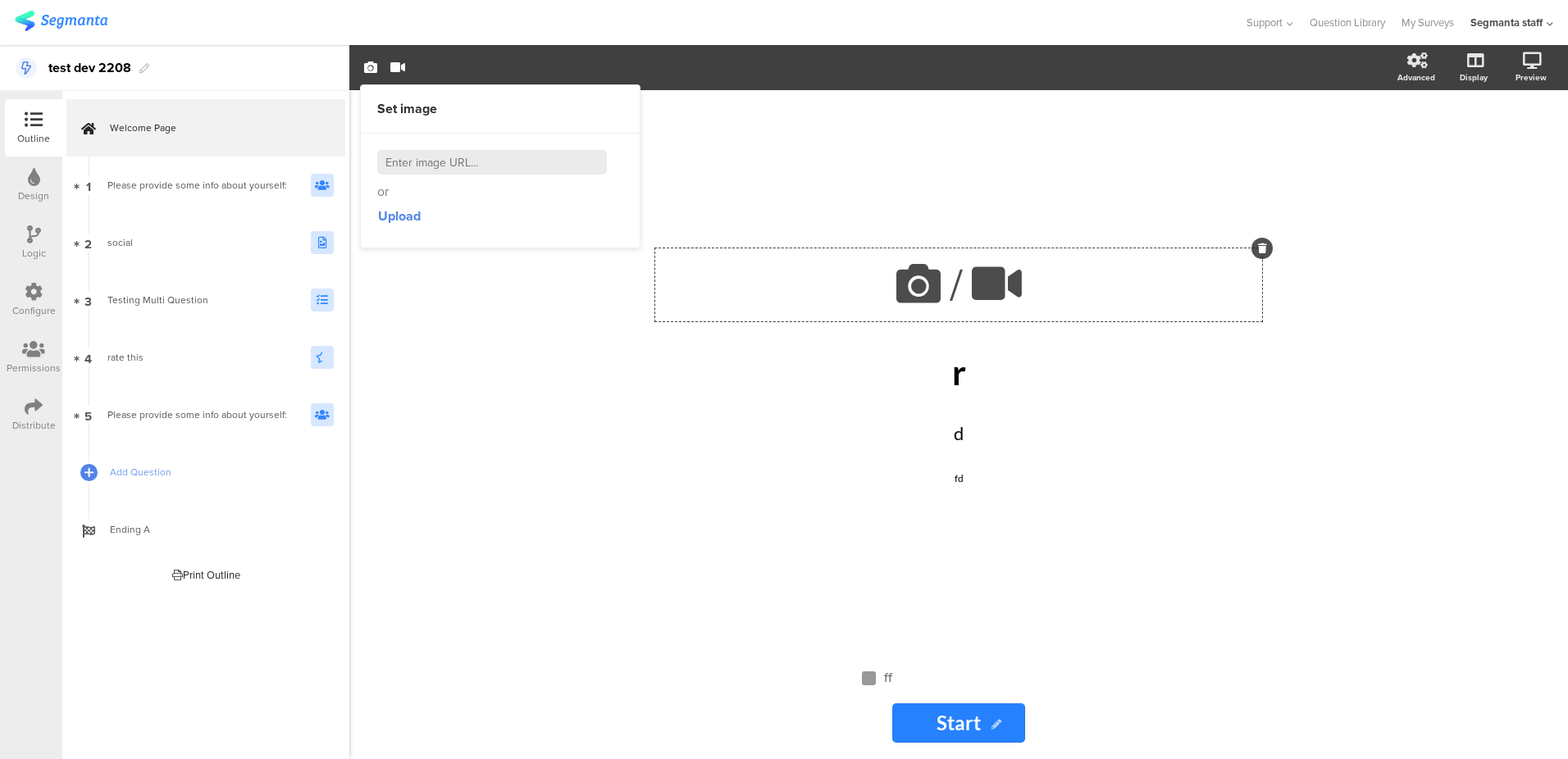
click at [493, 157] on input at bounding box center [492, 162] width 230 height 24
paste input "https://cdn.pixabay.com/photo/2025/06/05/09/42/forest-9642627_1280.jpg"
type input "https://cdn.pixabay.com/photo/2025/06/05/09/42/forest-9642627_1280.jpg"
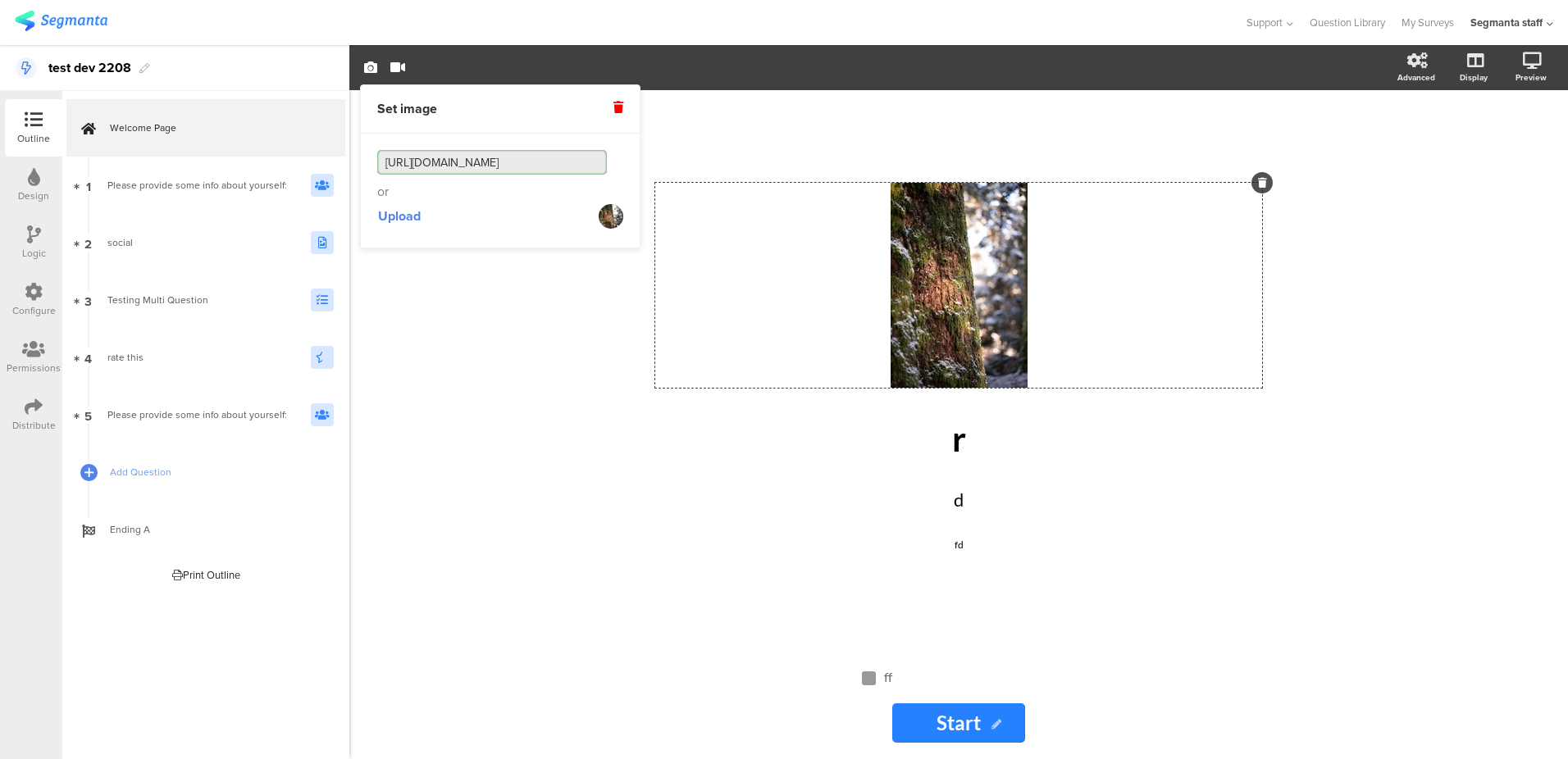
click at [485, 490] on div "/ r r d d fd fd ff ff Start Start" at bounding box center [958, 425] width 1218 height 670
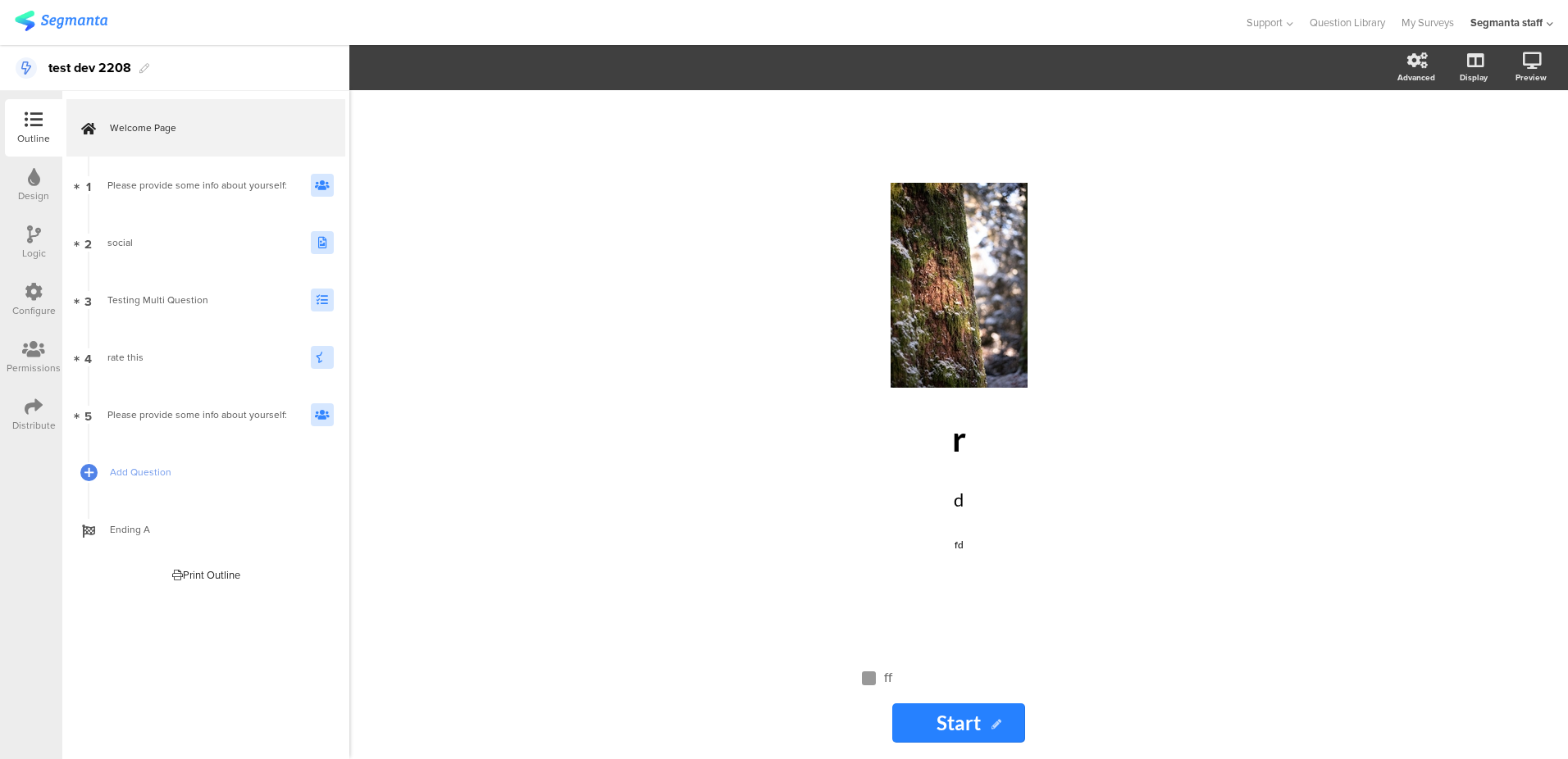
click at [34, 189] on div "Design" at bounding box center [33, 195] width 31 height 14
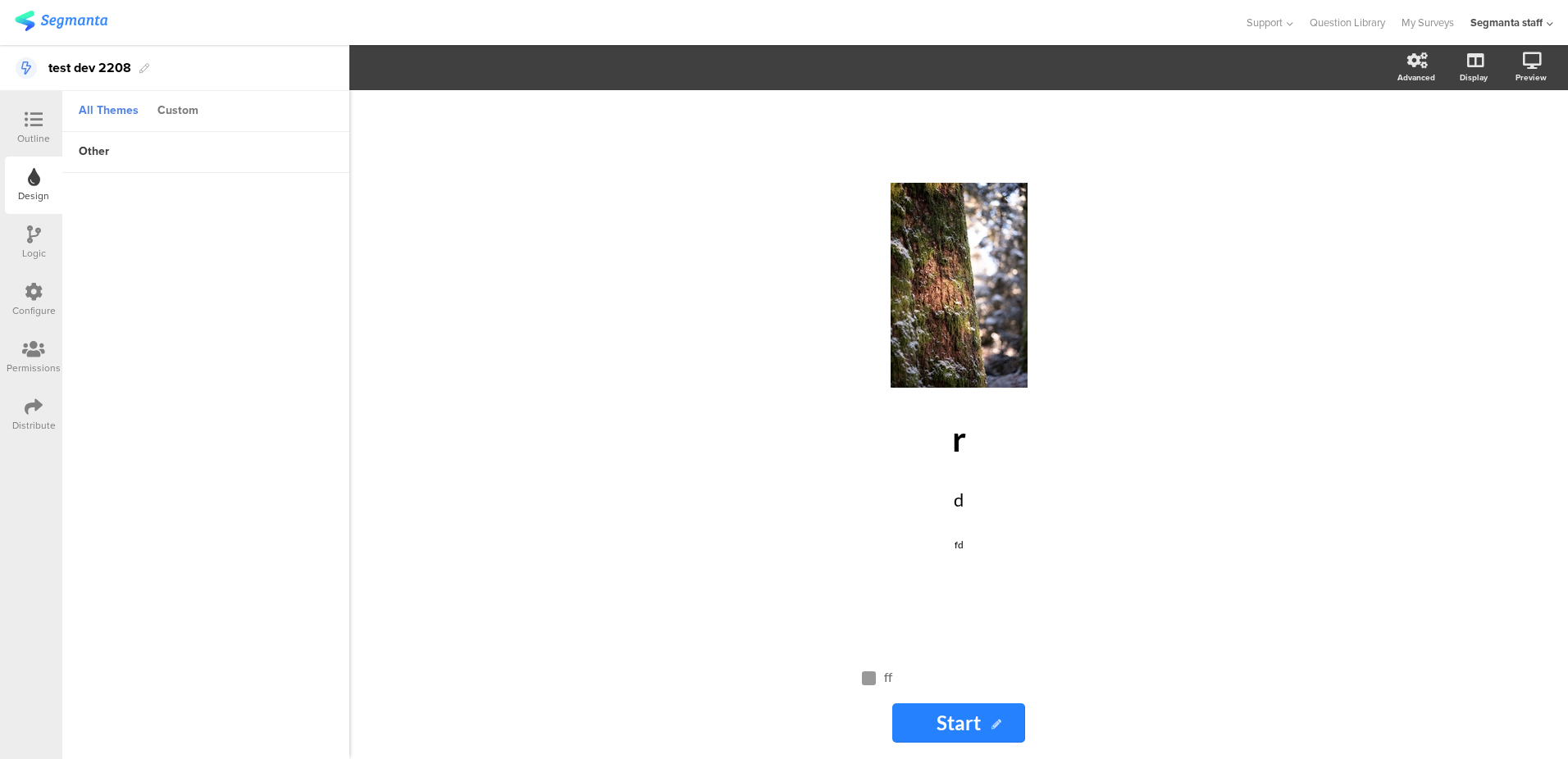
click at [199, 113] on div "Custom" at bounding box center [178, 111] width 57 height 28
click at [179, 158] on div "Content" at bounding box center [179, 152] width 59 height 28
click at [324, 252] on span at bounding box center [323, 252] width 19 height 10
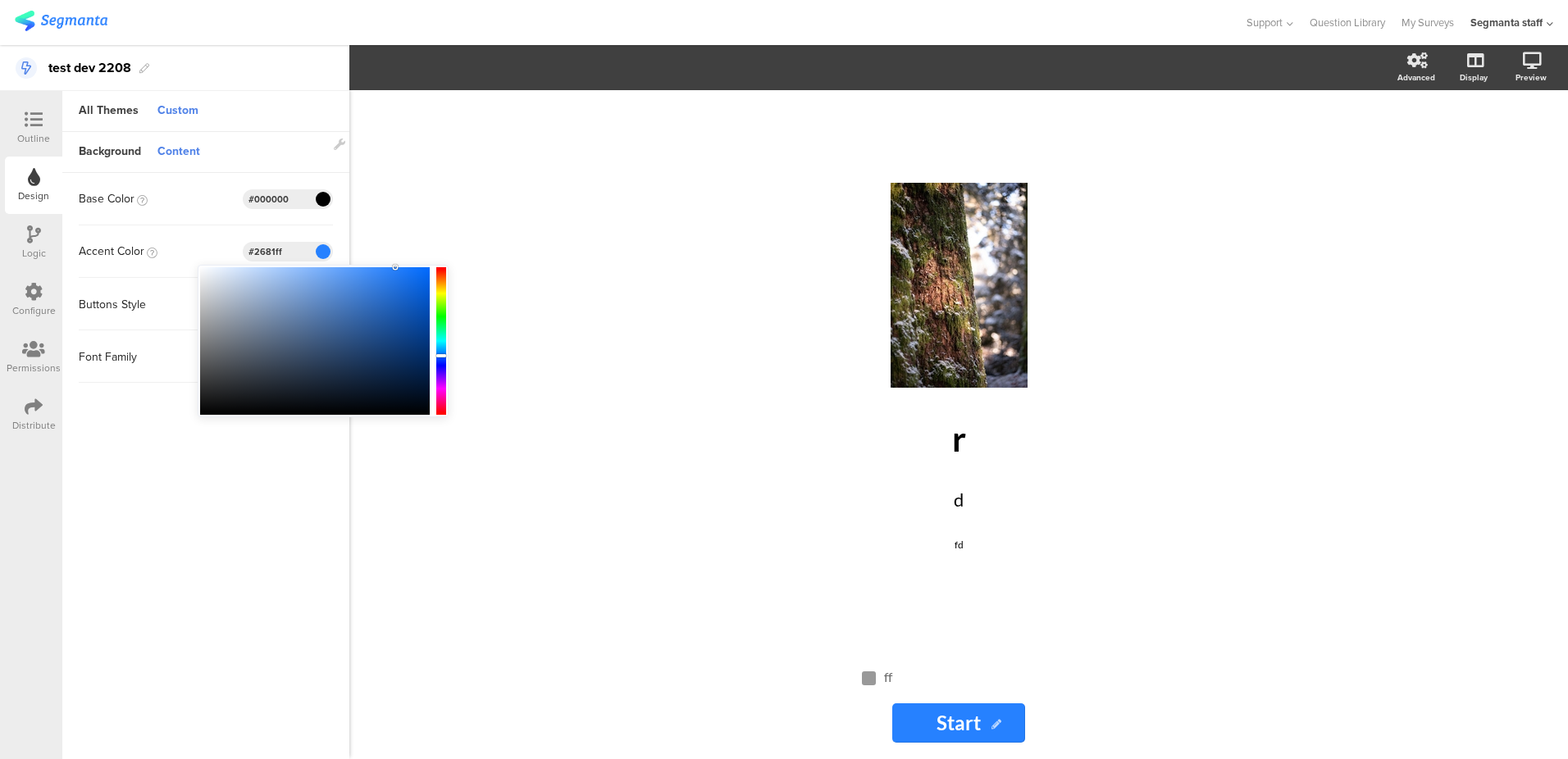
type input "#5885c2"
click at [326, 302] on div at bounding box center [315, 341] width 230 height 148
click at [190, 214] on div "Base Color #000000 Clear OK #000000" at bounding box center [205, 199] width 254 height 52
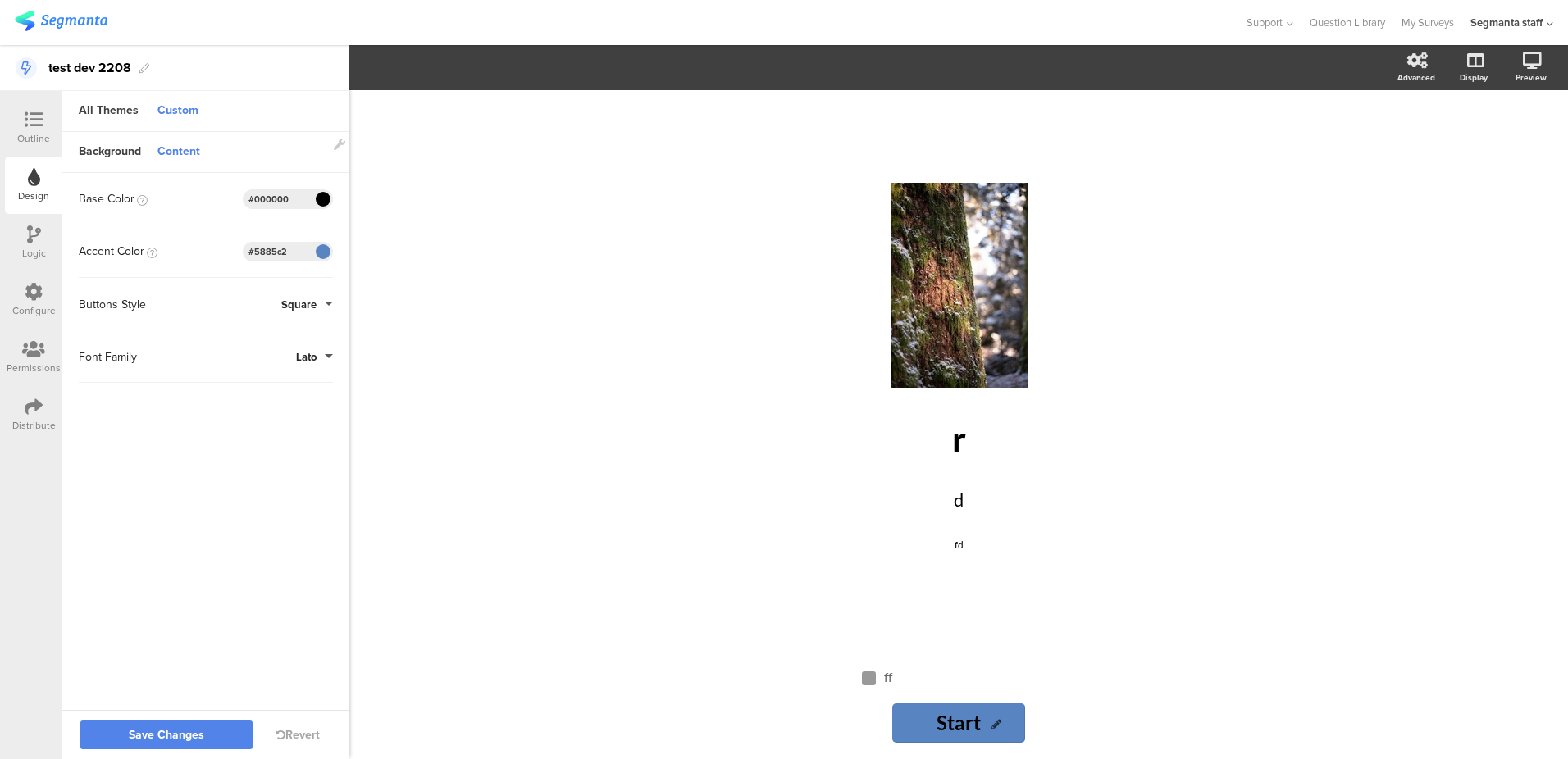
click at [334, 310] on div "Base Color #000000 Clear OK #000000 Accent Color #5885c2 Buttons Style Square F…" at bounding box center [206, 278] width 287 height 210
click at [306, 297] on span "Square" at bounding box center [299, 305] width 35 height 15
click at [297, 379] on button "Round" at bounding box center [272, 376] width 123 height 35
click at [304, 352] on span "Lato" at bounding box center [307, 357] width 20 height 15
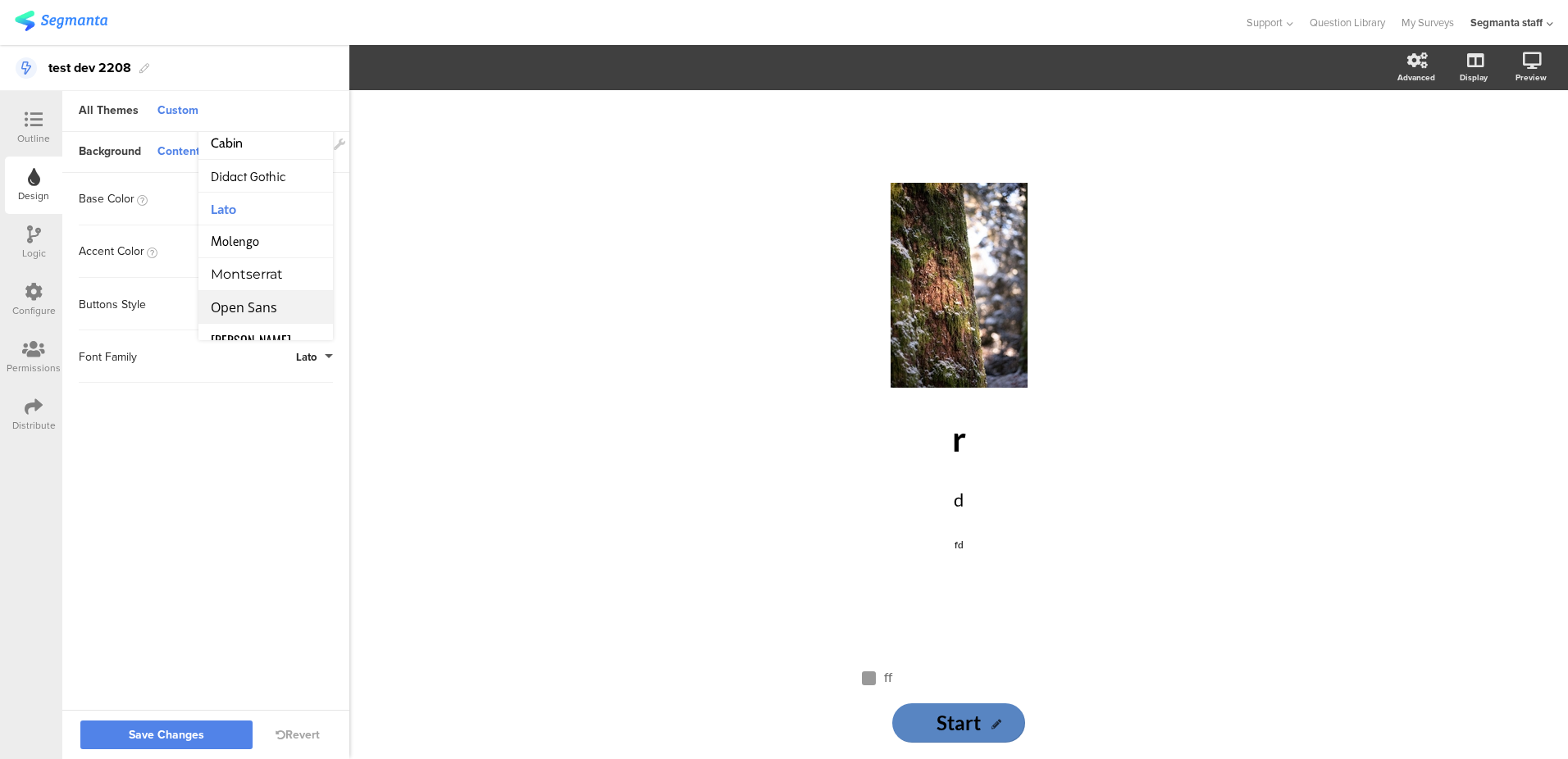
click at [274, 317] on li "Open Sans" at bounding box center [265, 307] width 134 height 33
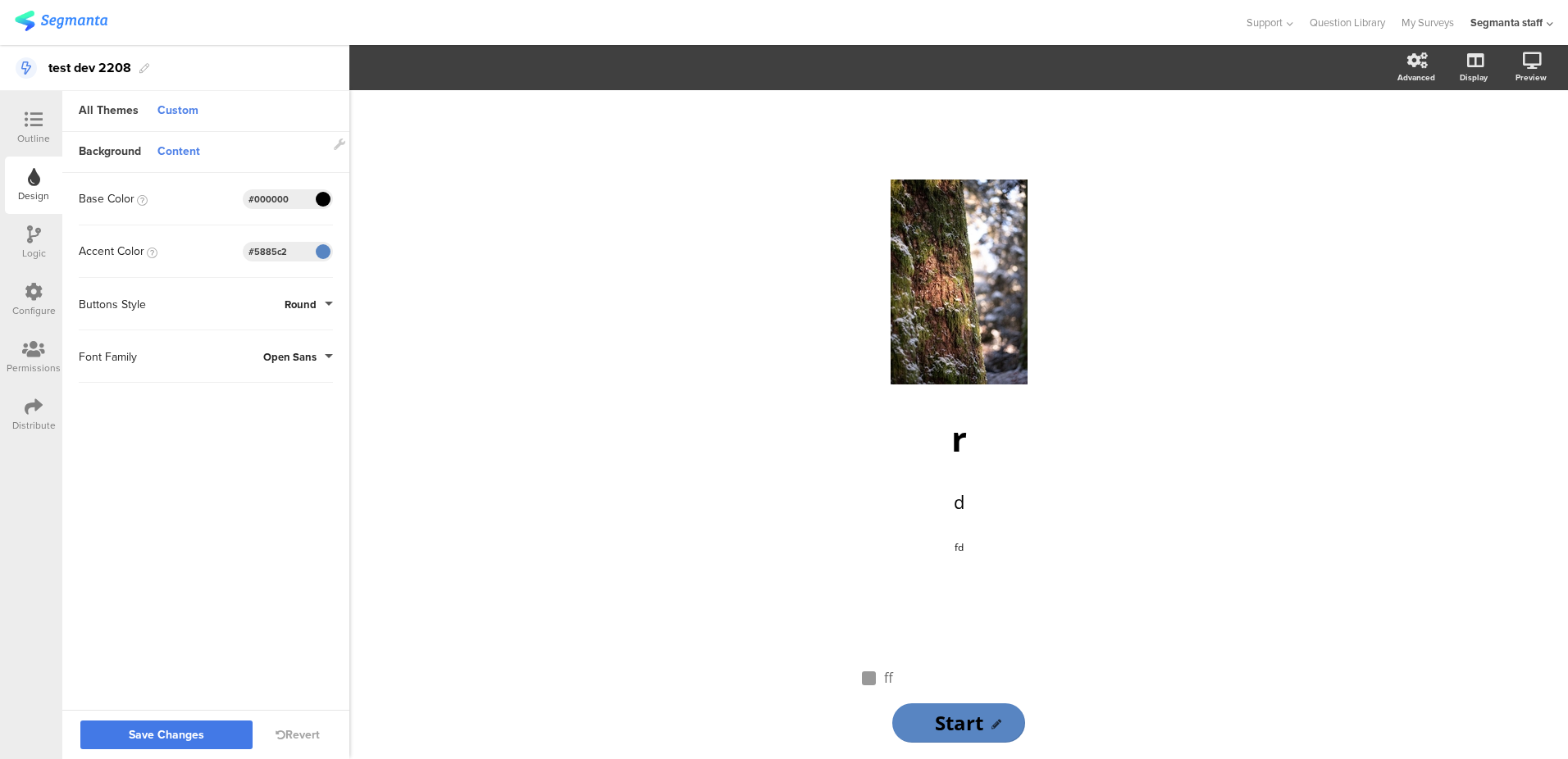
click at [186, 735] on span "Save Changes" at bounding box center [165, 735] width 75 height 0
click at [120, 162] on div "Background" at bounding box center [110, 152] width 79 height 28
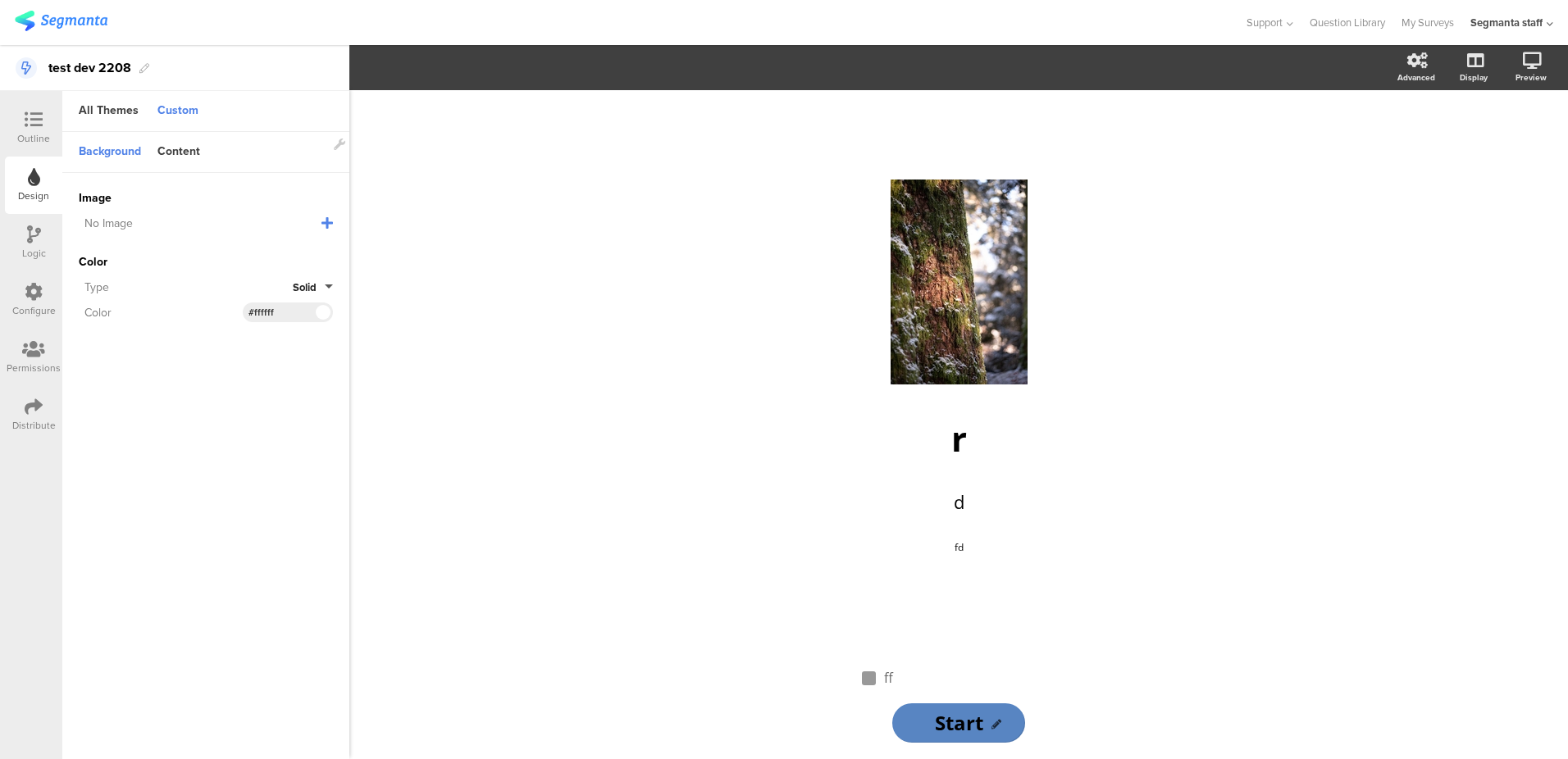
click at [323, 220] on icon at bounding box center [328, 223] width 12 height 14
click at [252, 258] on input "text" at bounding box center [192, 253] width 226 height 20
paste input "https://cdn.pixabay.com/photo/2025/06/05/09/42/forest-9642627_1280.jpg"
type input "https://cdn.pixabay.com/photo/2025/06/05/09/42/forest-9642627_1280.jpg"
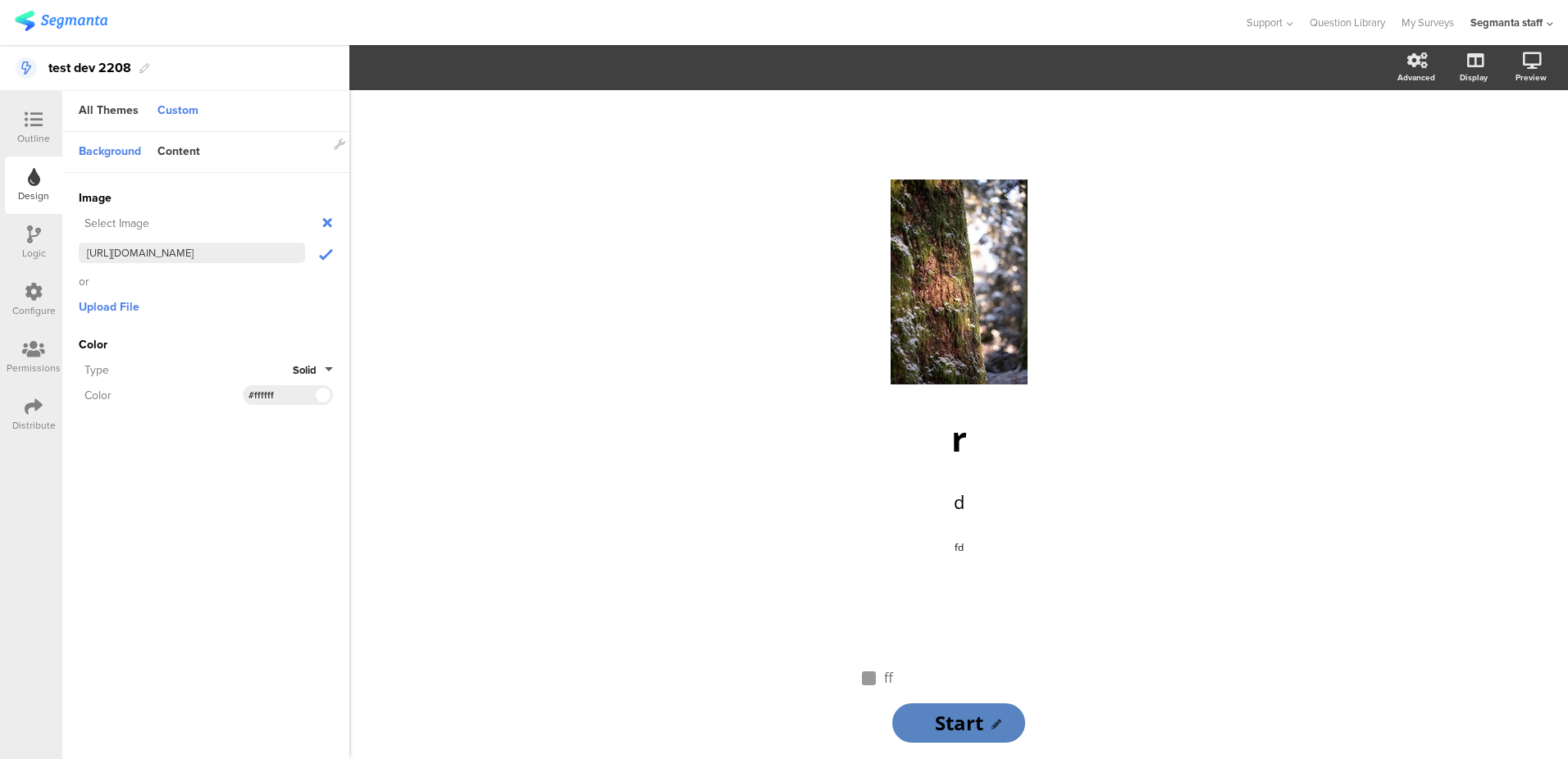
click at [323, 253] on icon "submit" at bounding box center [326, 255] width 14 height 17
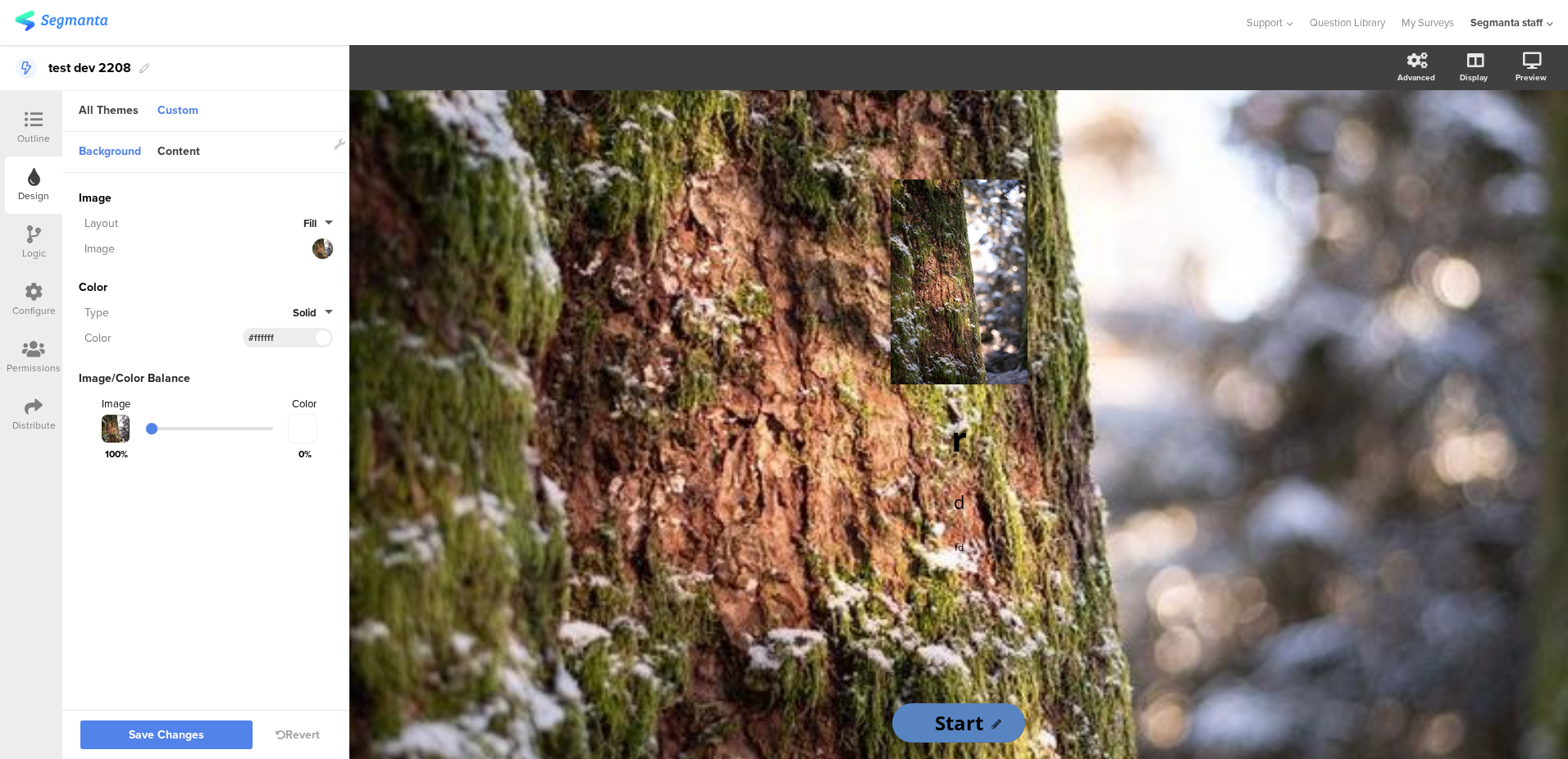
click at [328, 312] on button "Solid" at bounding box center [313, 312] width 41 height 15
click at [292, 373] on button "Gradient" at bounding box center [272, 384] width 123 height 35
click at [323, 333] on span at bounding box center [323, 338] width 19 height 10
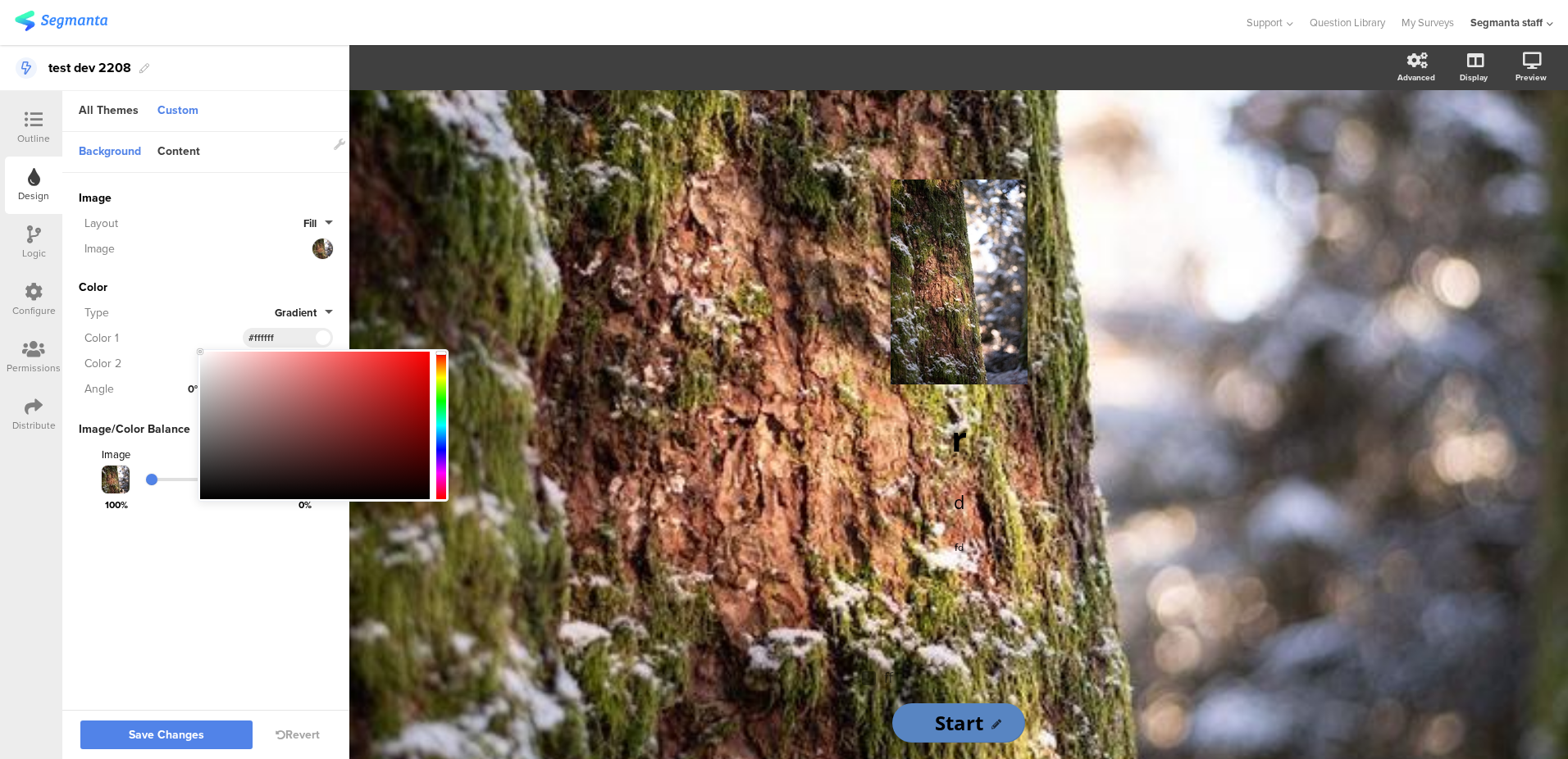
click at [286, 357] on div at bounding box center [315, 426] width 230 height 148
type input "#f79a9a"
click at [236, 315] on div "Type" at bounding box center [176, 312] width 196 height 17
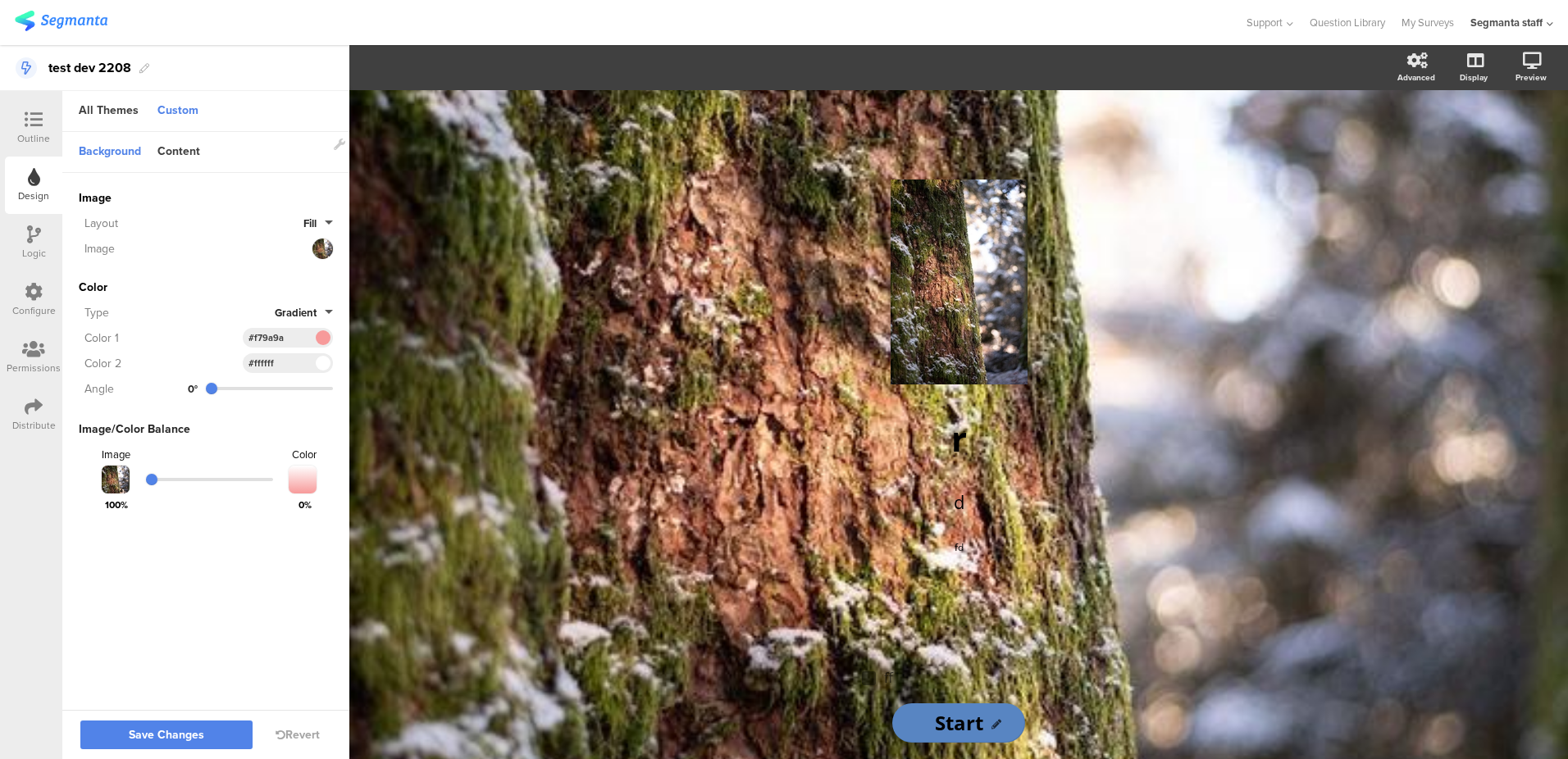
click at [319, 362] on span at bounding box center [323, 363] width 19 height 10
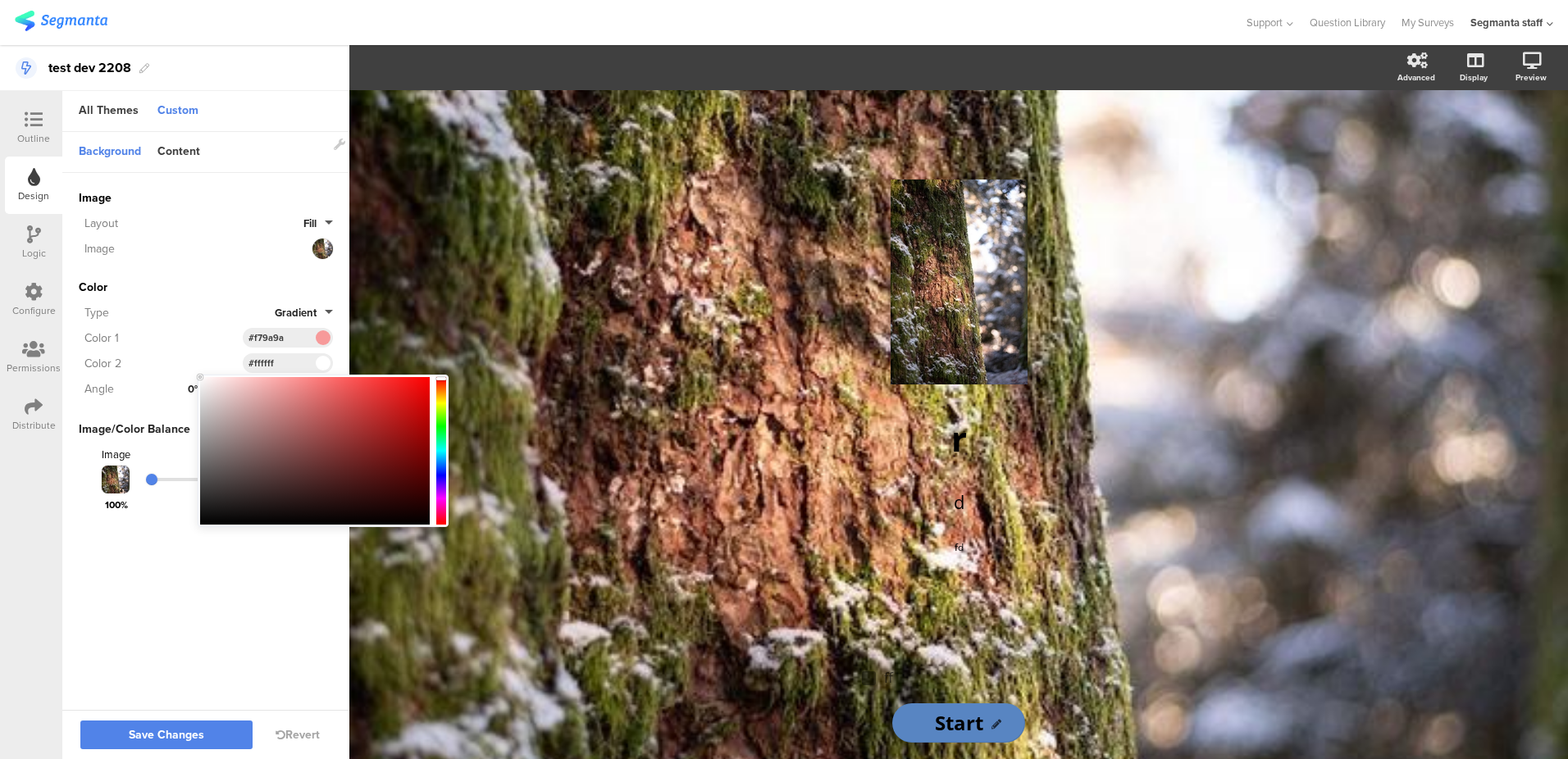
click at [308, 392] on div at bounding box center [315, 451] width 230 height 148
type input "#e67979"
click at [224, 304] on div "Type" at bounding box center [176, 312] width 196 height 17
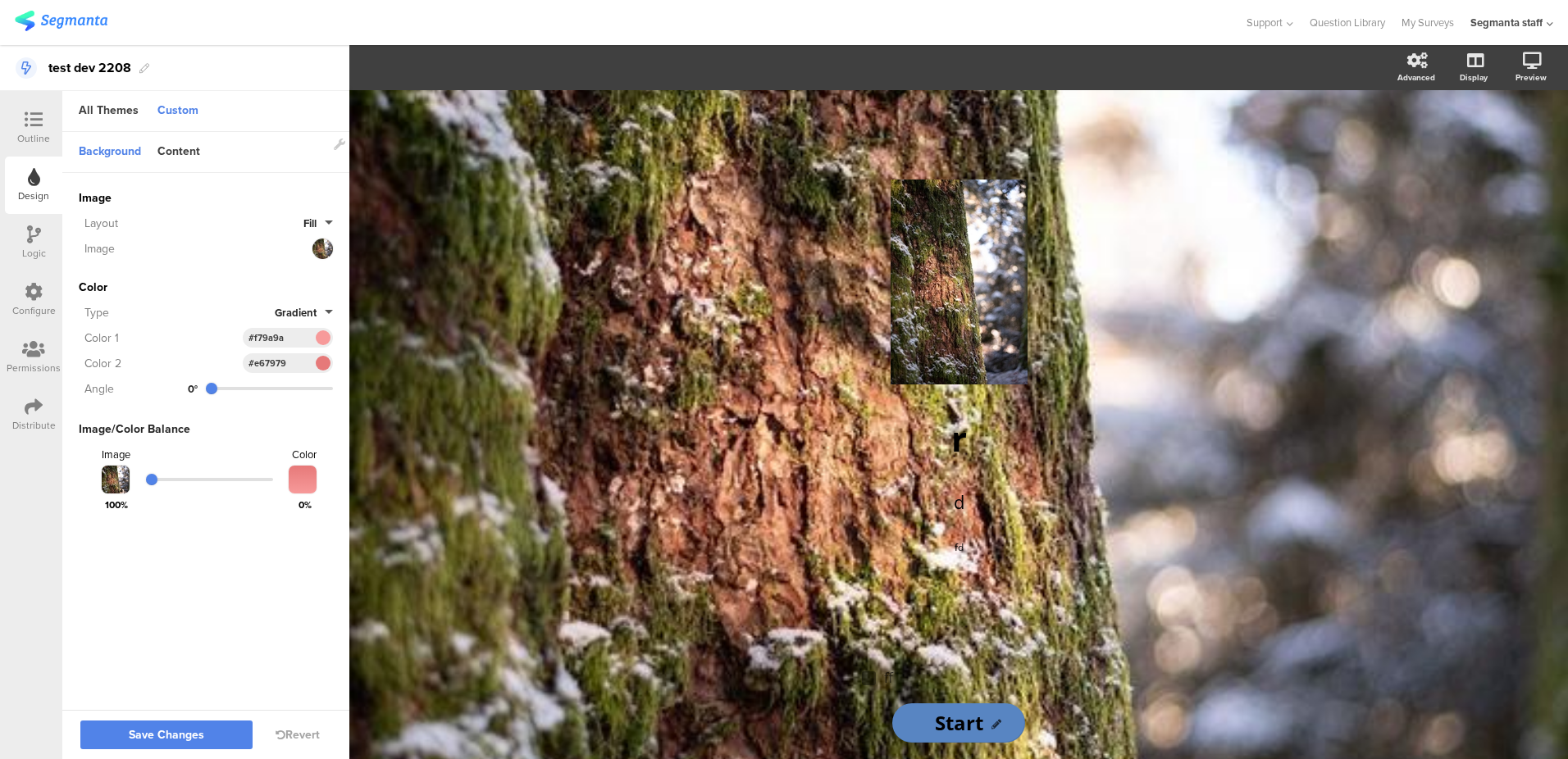
click at [265, 478] on input "range" at bounding box center [209, 480] width 128 height 3
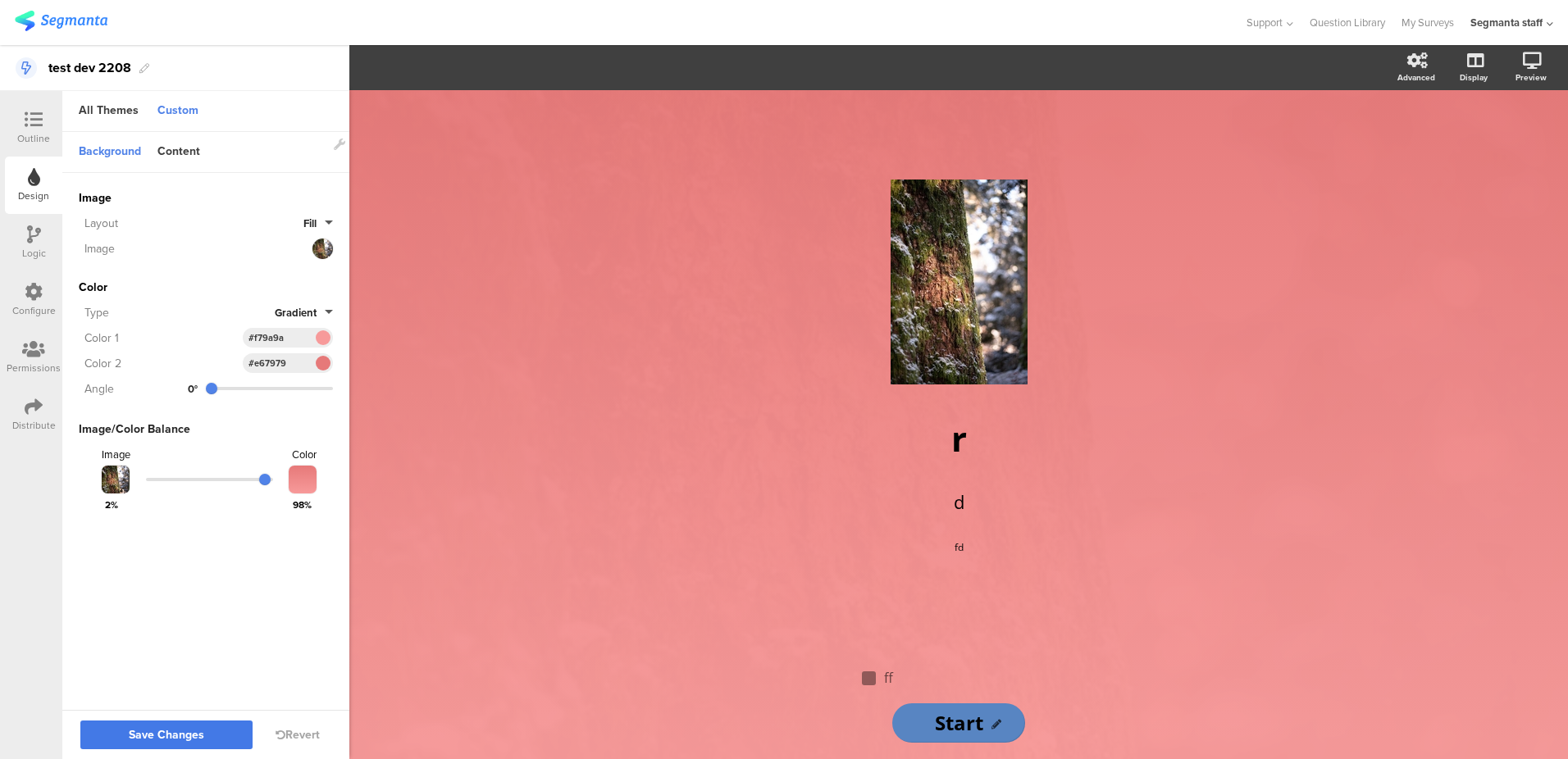
click at [182, 746] on button "Save Changes" at bounding box center [166, 735] width 172 height 29
click at [36, 249] on div "Logic" at bounding box center [34, 252] width 24 height 14
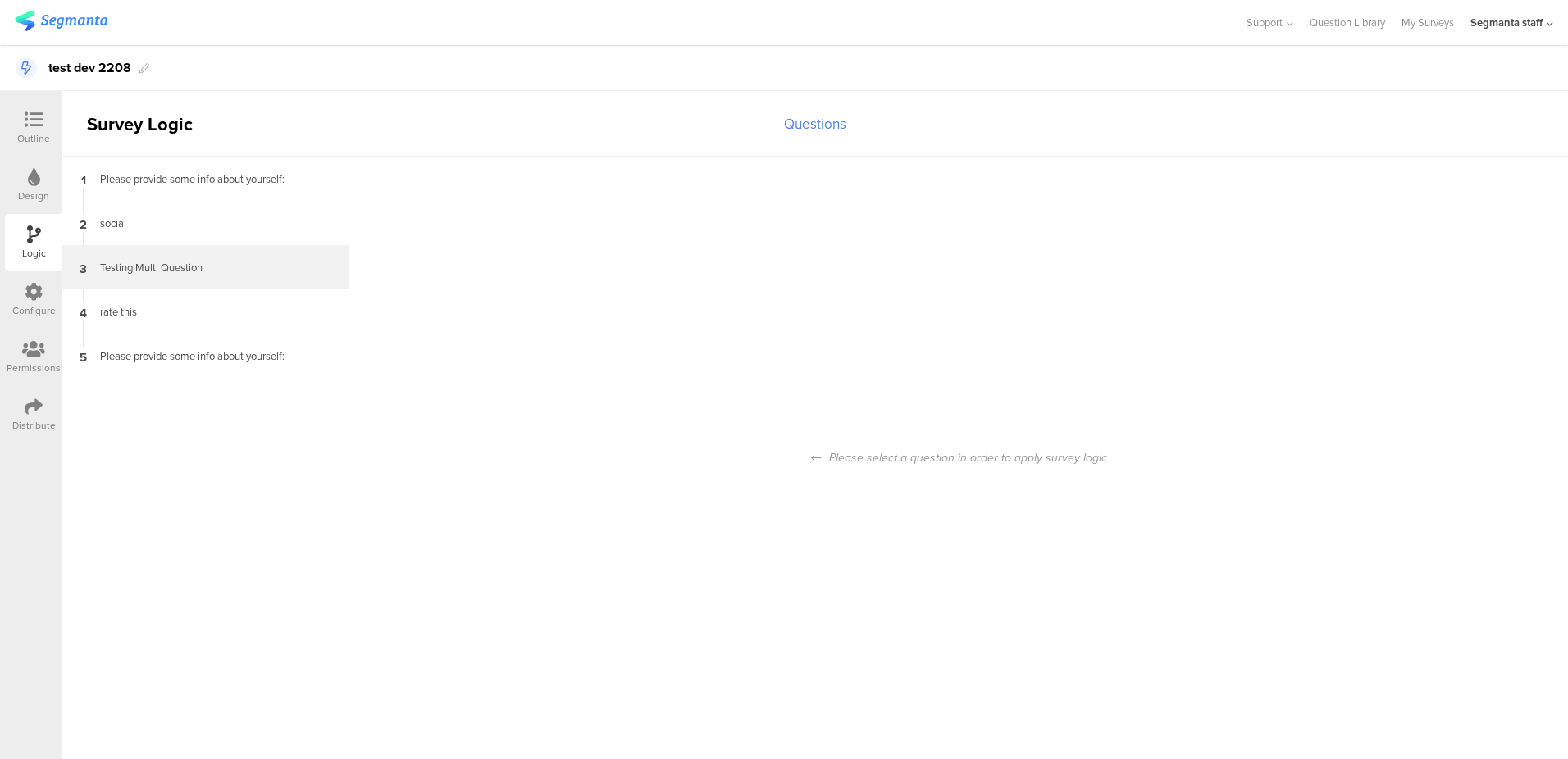
click at [173, 247] on div "3 Testing Multi Question" at bounding box center [206, 267] width 287 height 44
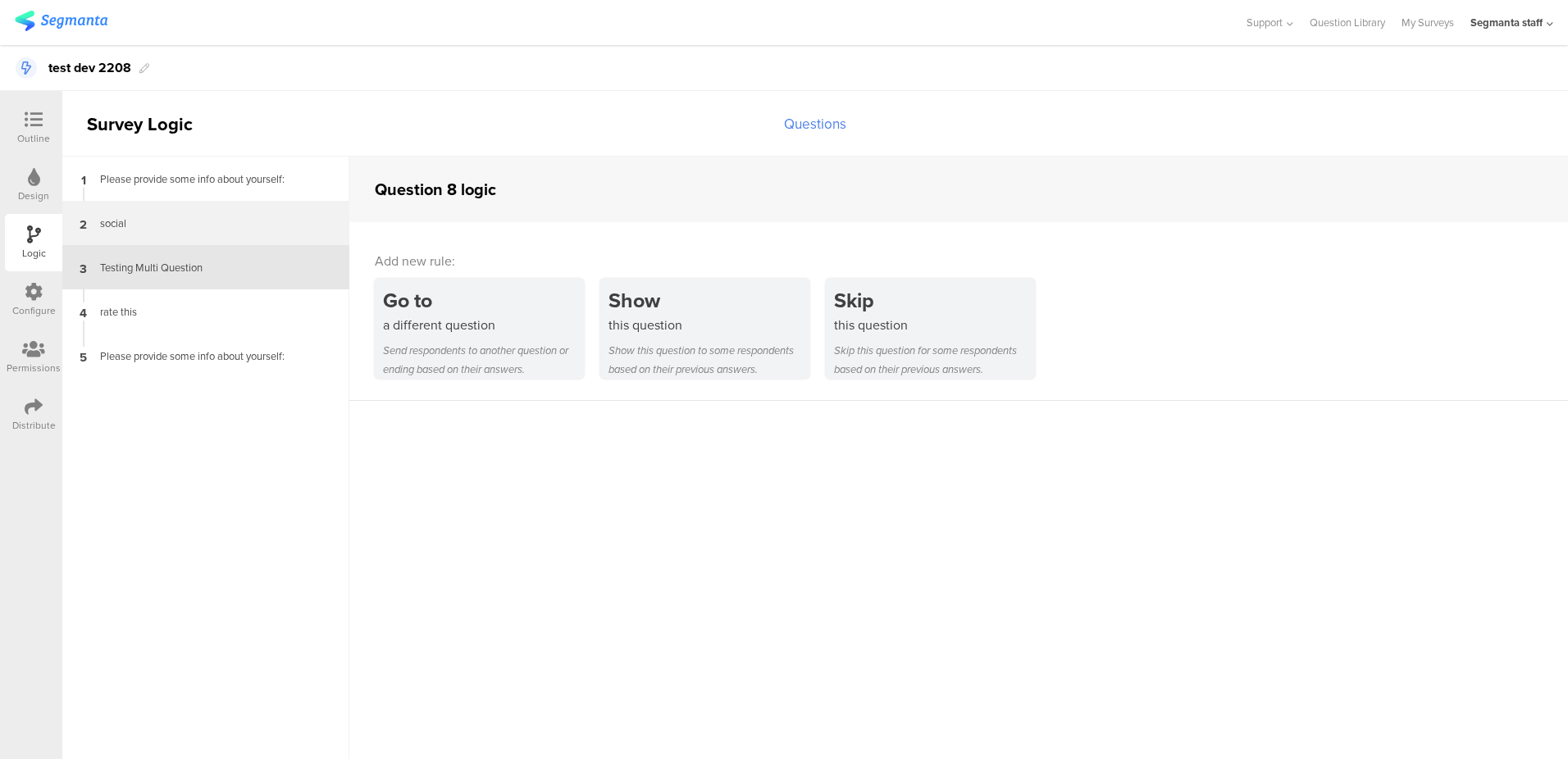
click at [162, 224] on div "social" at bounding box center [193, 223] width 205 height 15
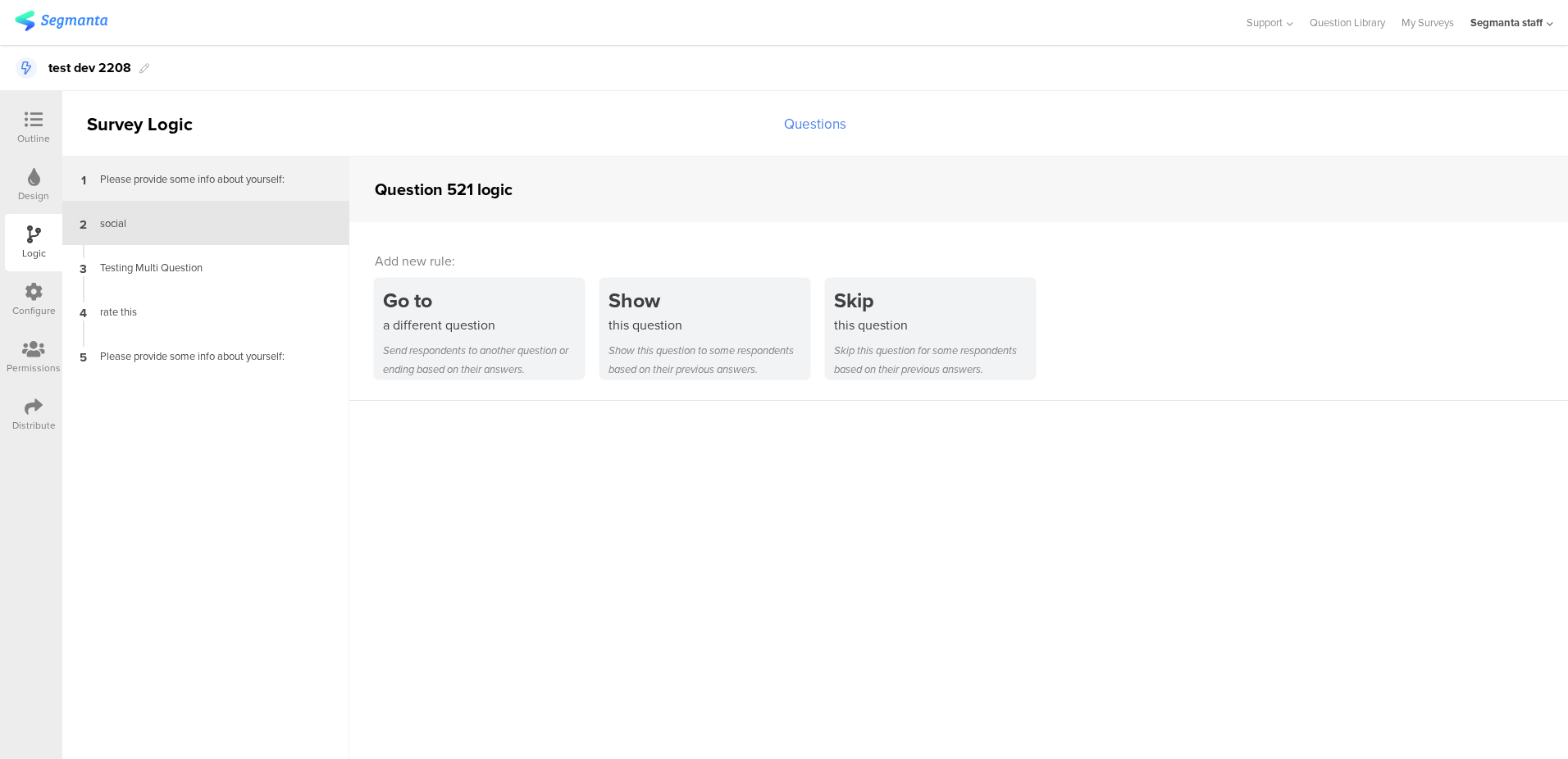
click at [165, 187] on div "1 Please provide some info about yourself:" at bounding box center [206, 179] width 287 height 44
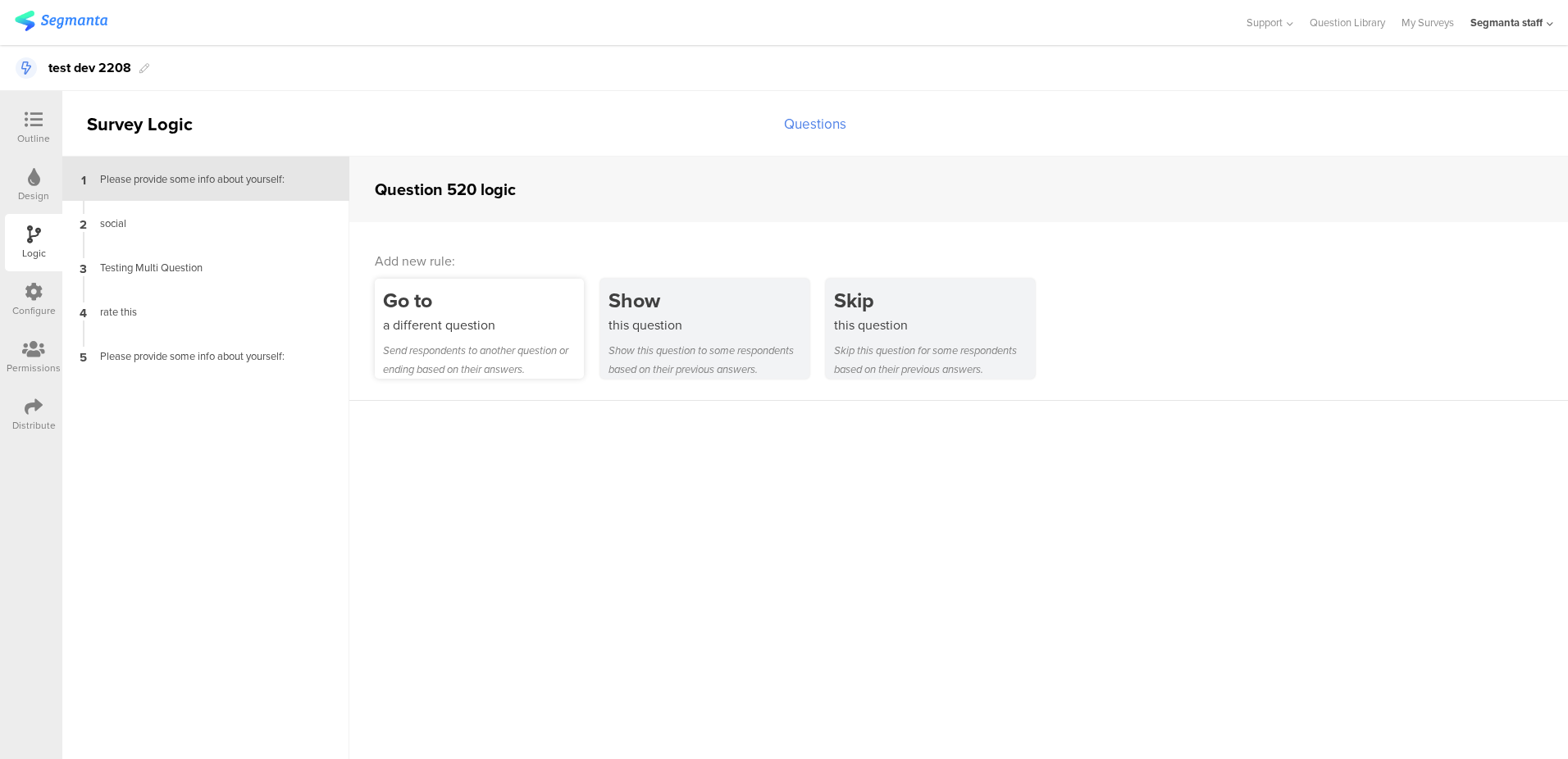
click at [457, 309] on div "Go to" at bounding box center [484, 301] width 201 height 30
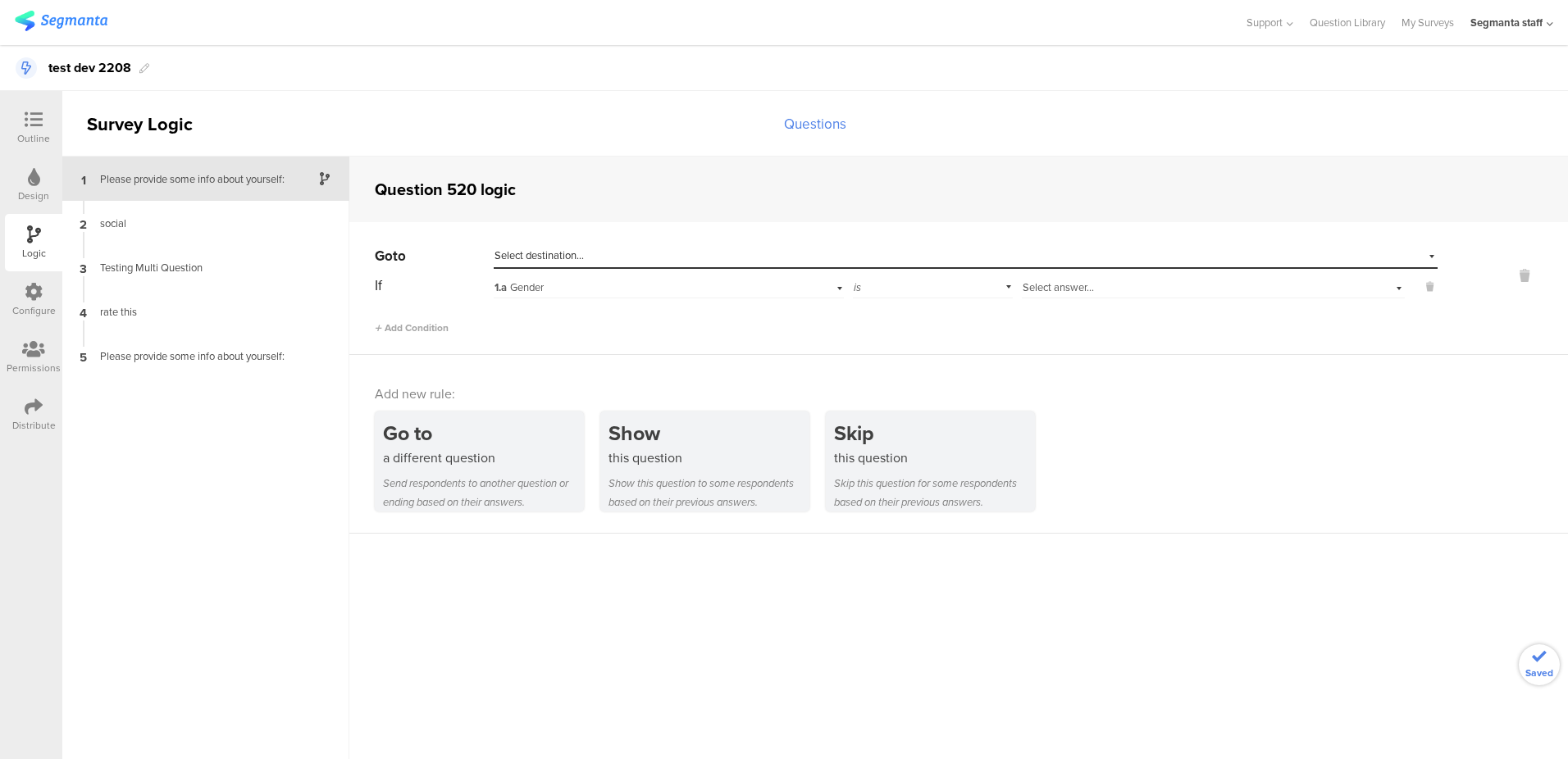
click at [552, 257] on span "Select destination..." at bounding box center [540, 255] width 90 height 15
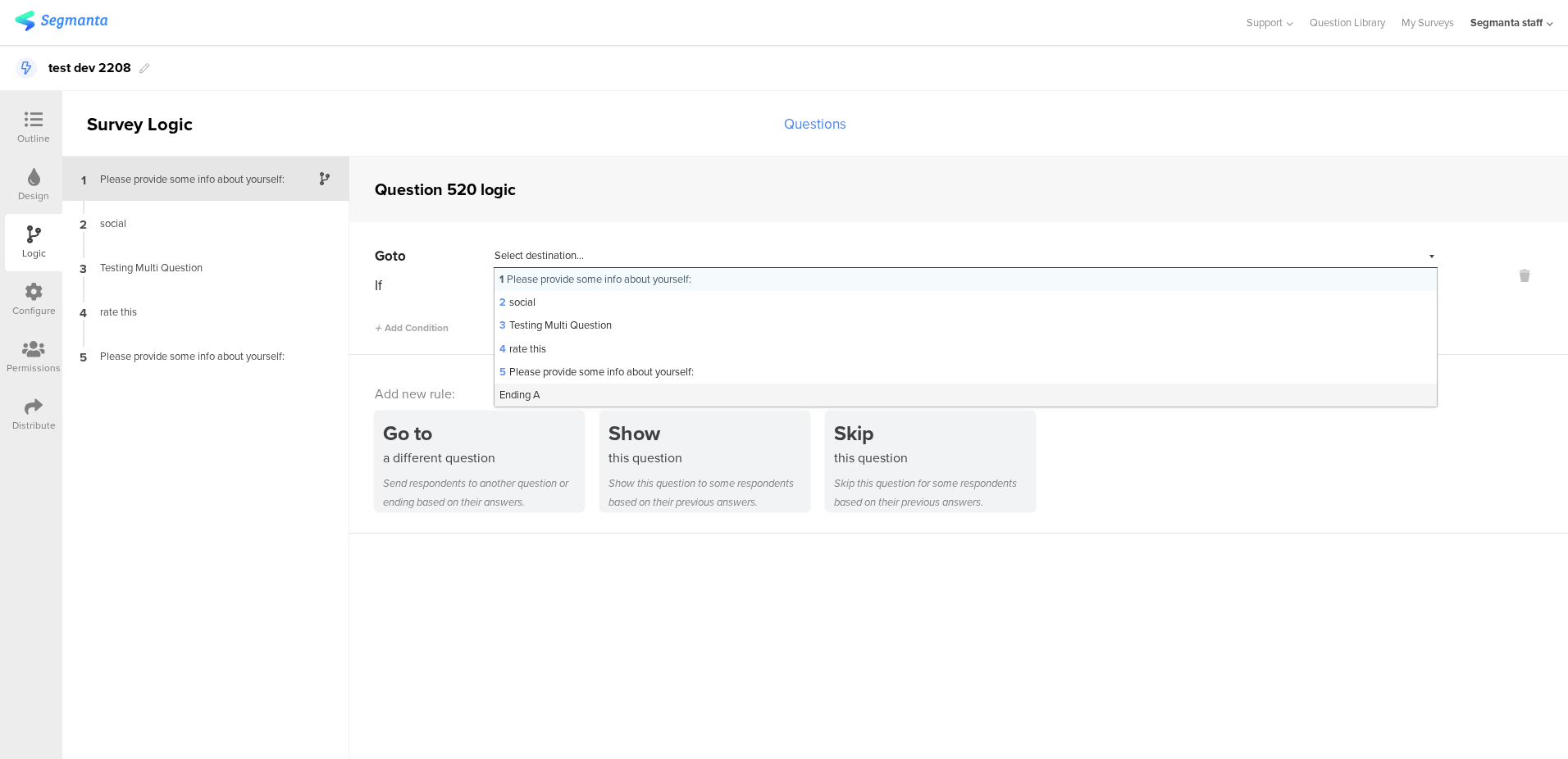
click at [561, 395] on div "Ending A" at bounding box center [966, 395] width 942 height 23
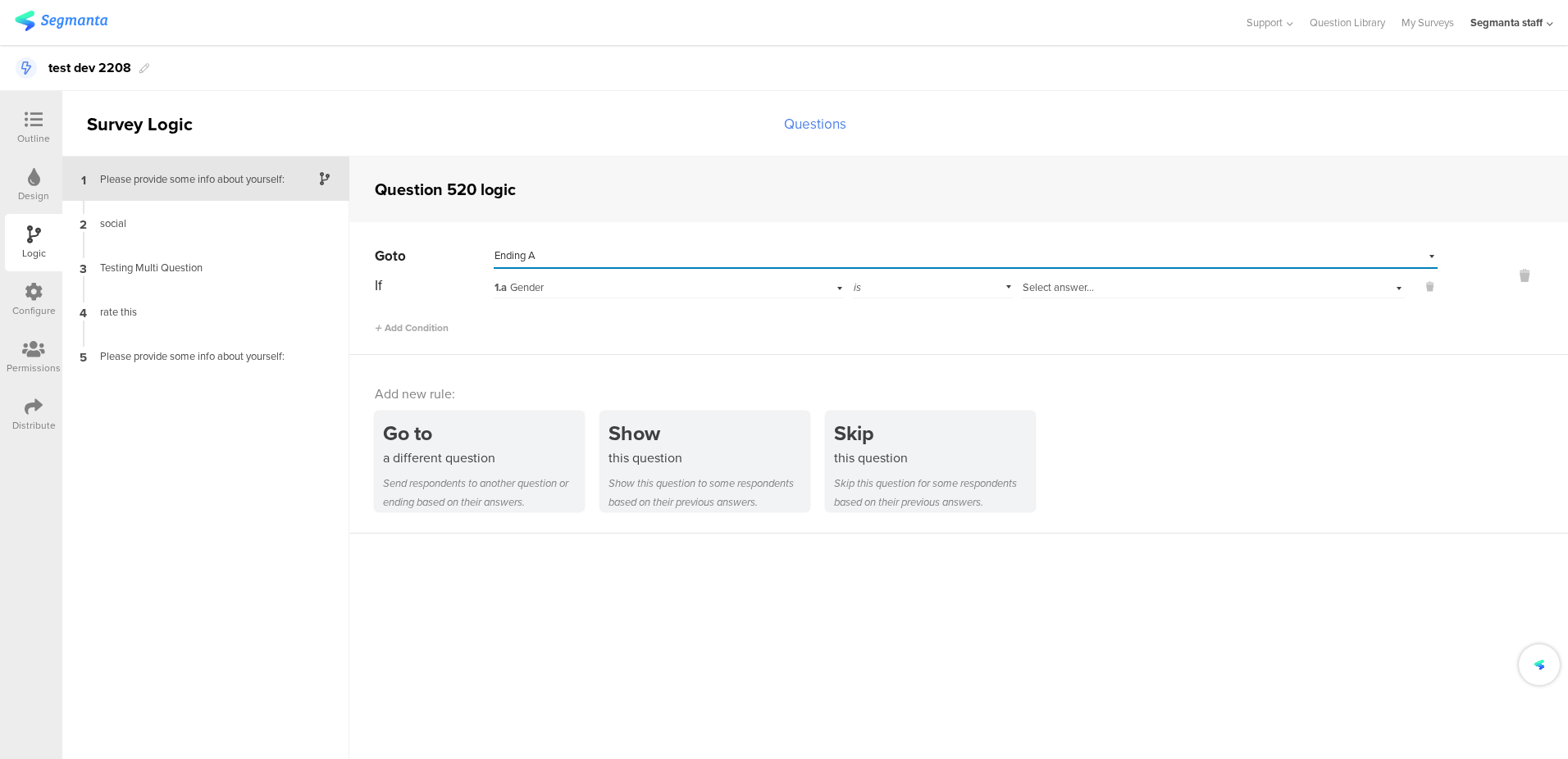
click at [1039, 290] on span "Select answer..." at bounding box center [1058, 287] width 72 height 15
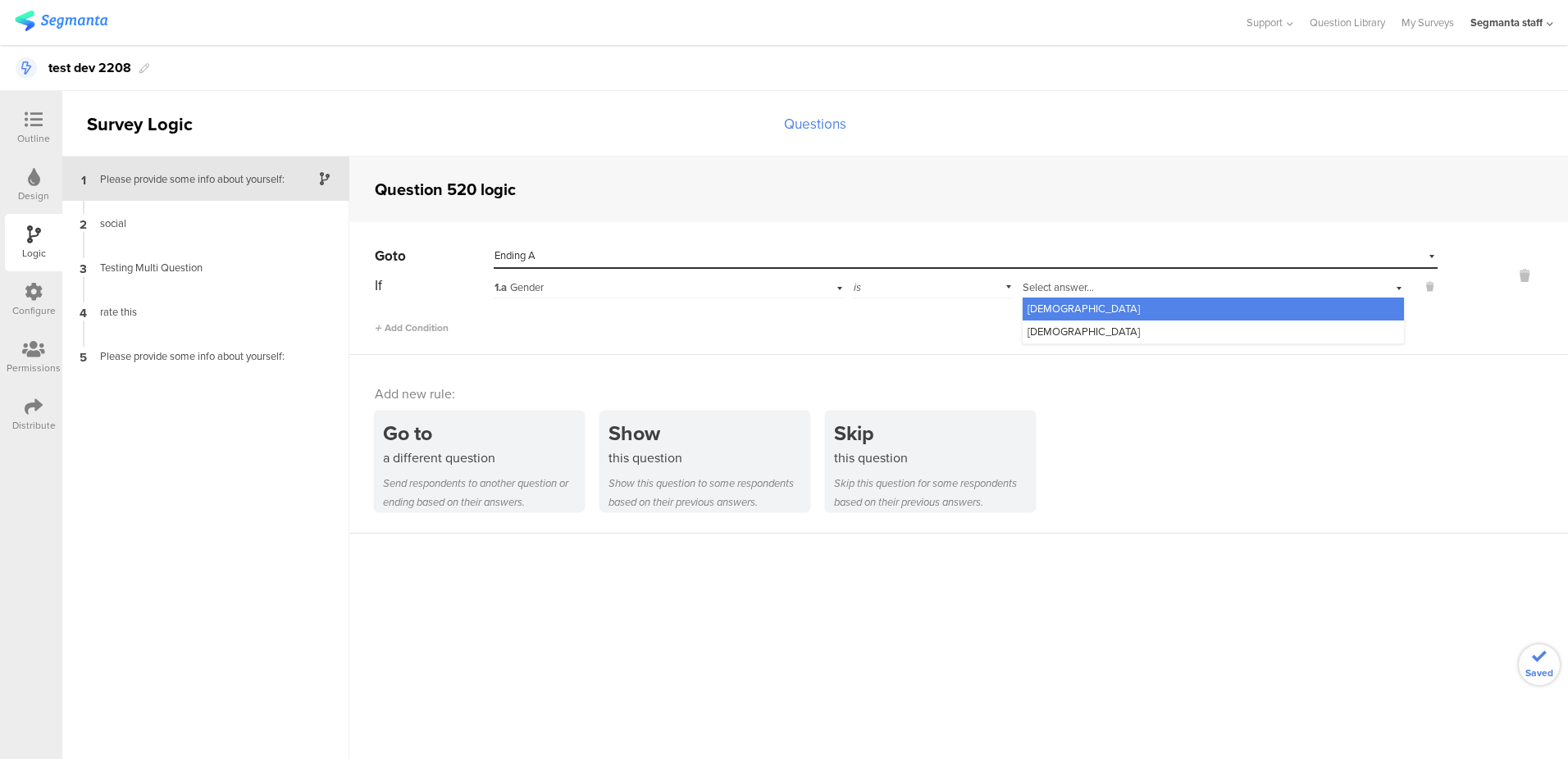
click at [1037, 306] on span "Male" at bounding box center [1083, 308] width 112 height 15
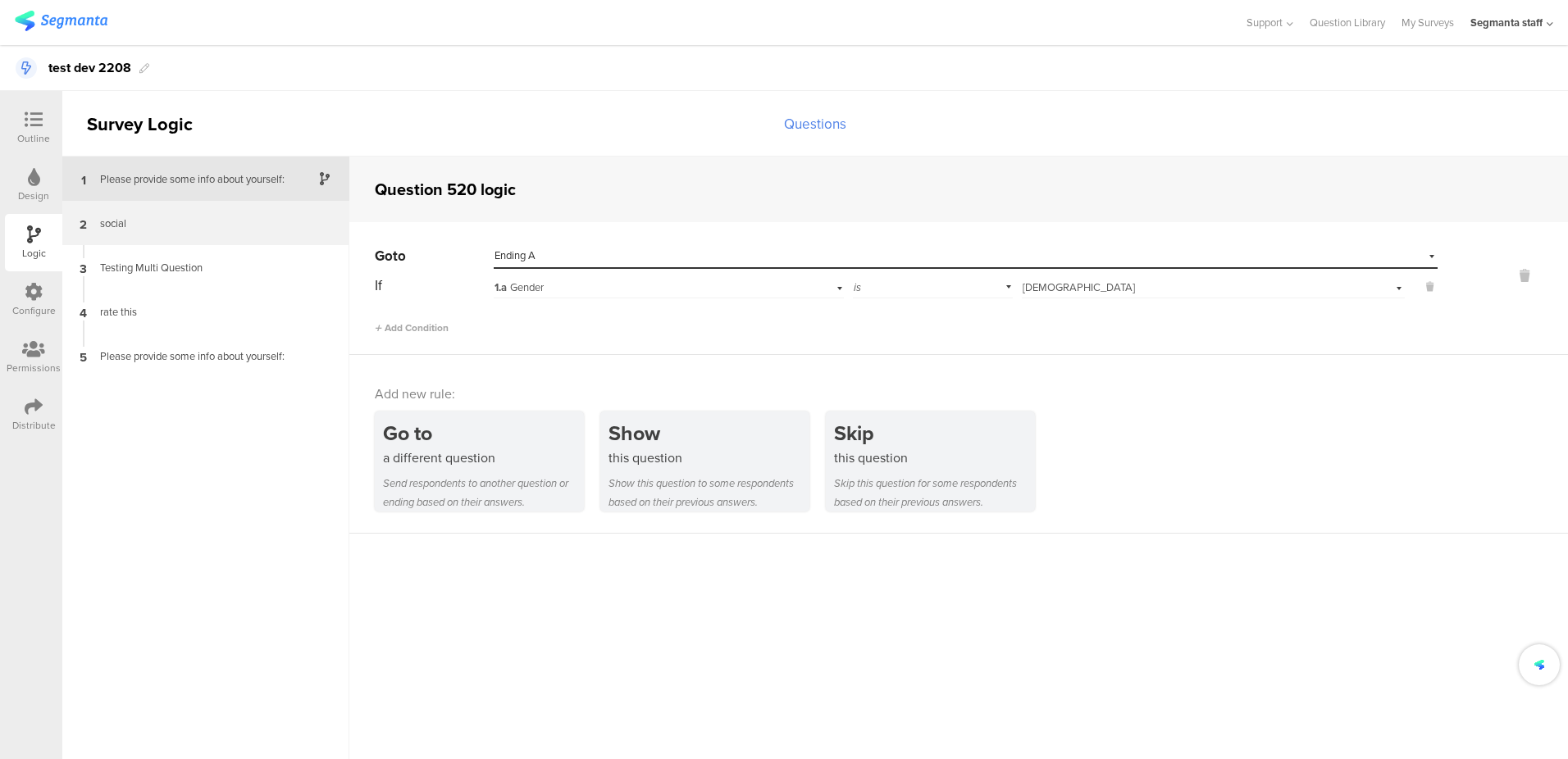
click at [193, 221] on div "social" at bounding box center [193, 223] width 205 height 15
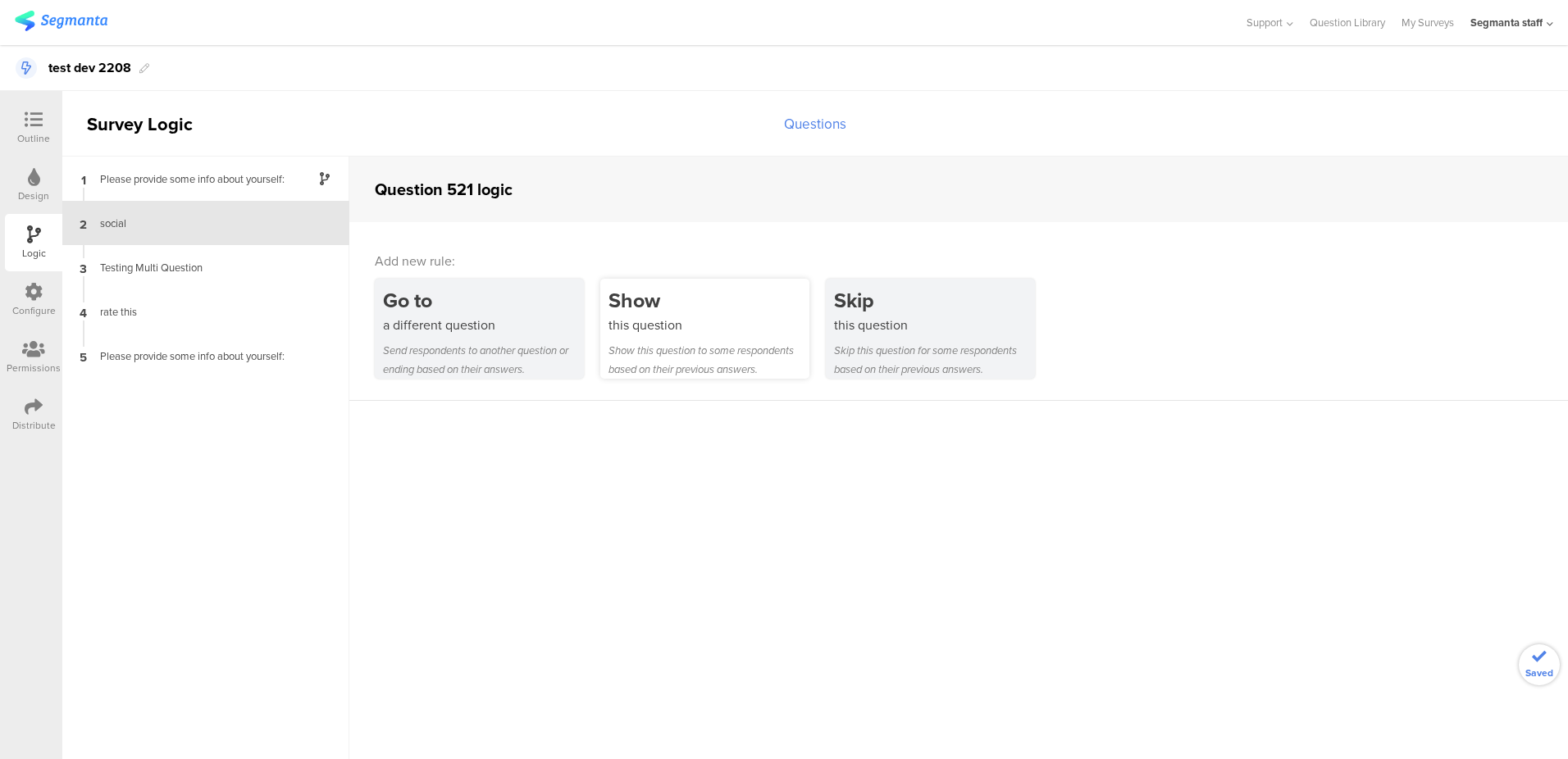
click at [723, 307] on div "Show" at bounding box center [709, 301] width 201 height 30
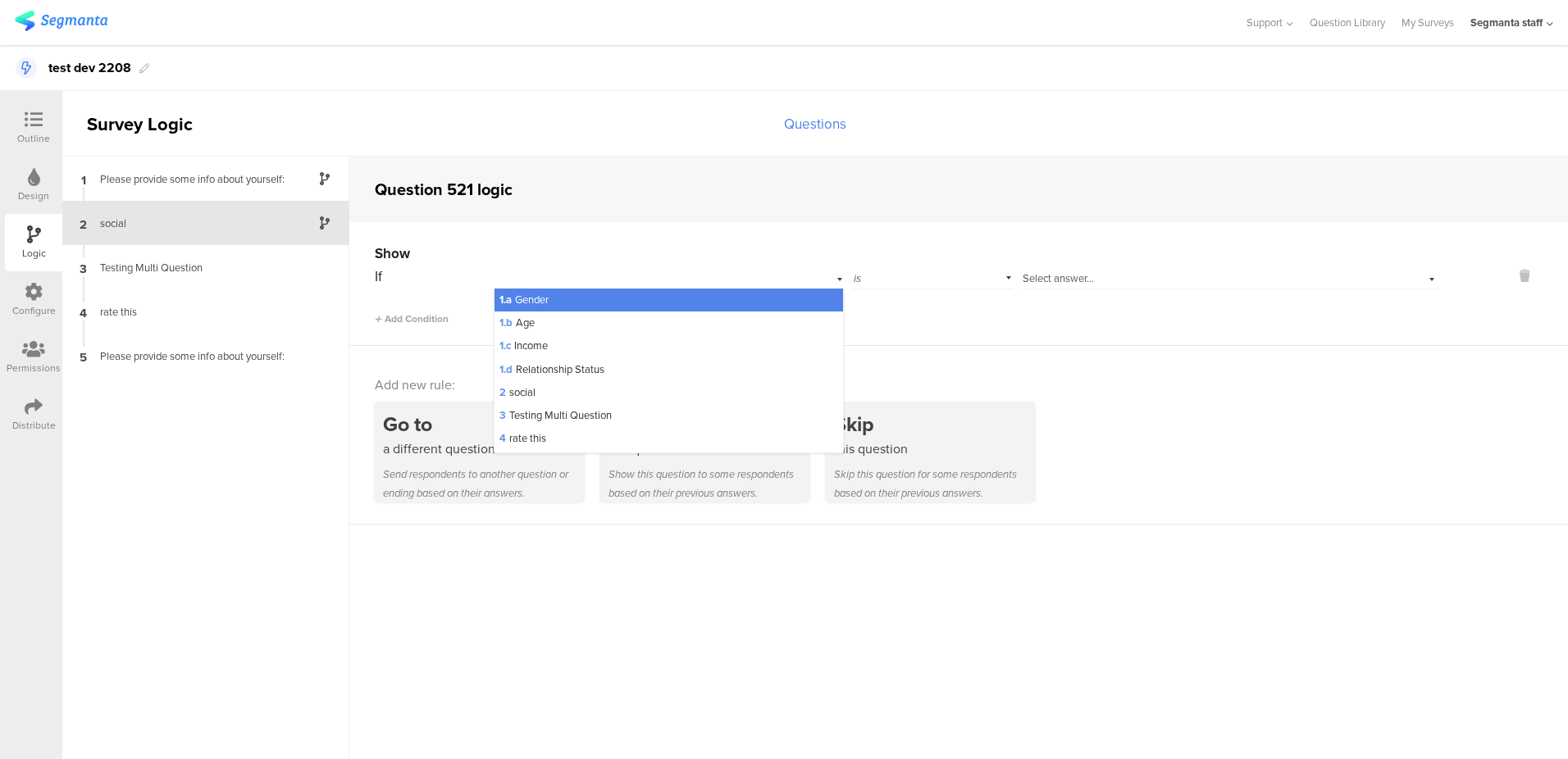
click at [529, 299] on span "1.a Gender" at bounding box center [524, 300] width 49 height 15
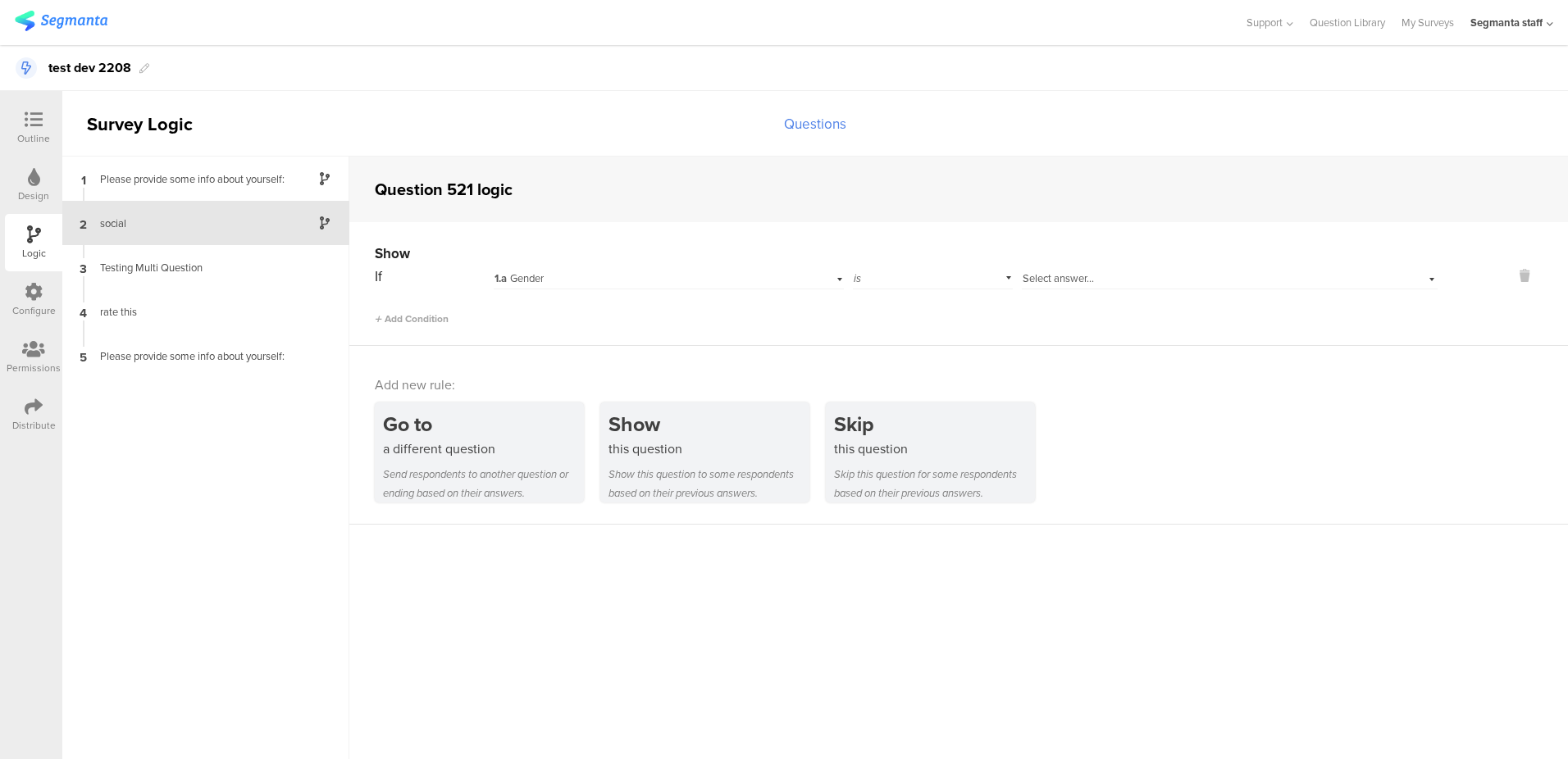
click at [1078, 280] on span "Select answer..." at bounding box center [1058, 279] width 72 height 15
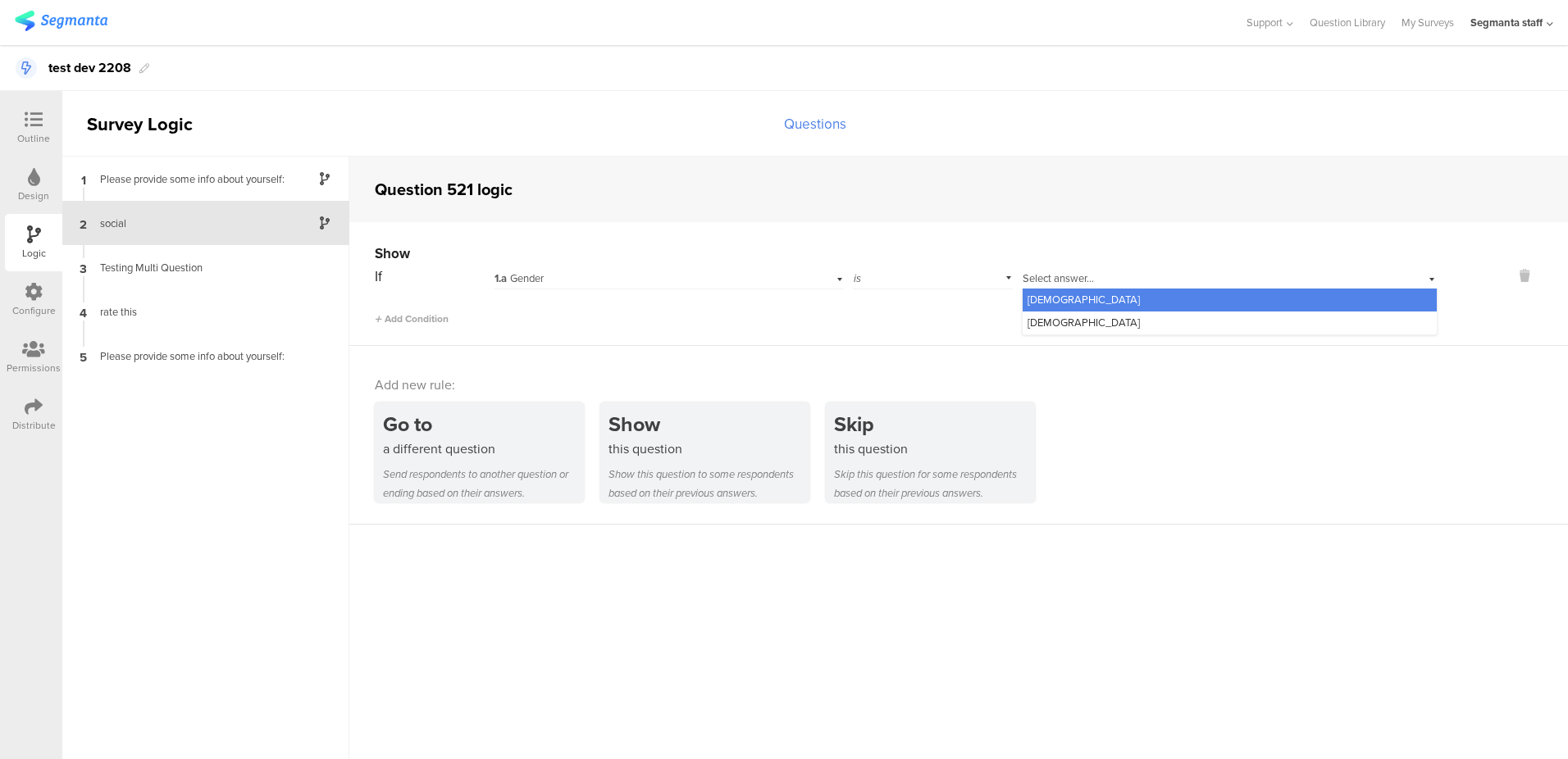
drag, startPoint x: 1061, startPoint y: 322, endPoint x: 1028, endPoint y: 328, distance: 33.5
click at [1060, 323] on span "Female" at bounding box center [1083, 323] width 112 height 15
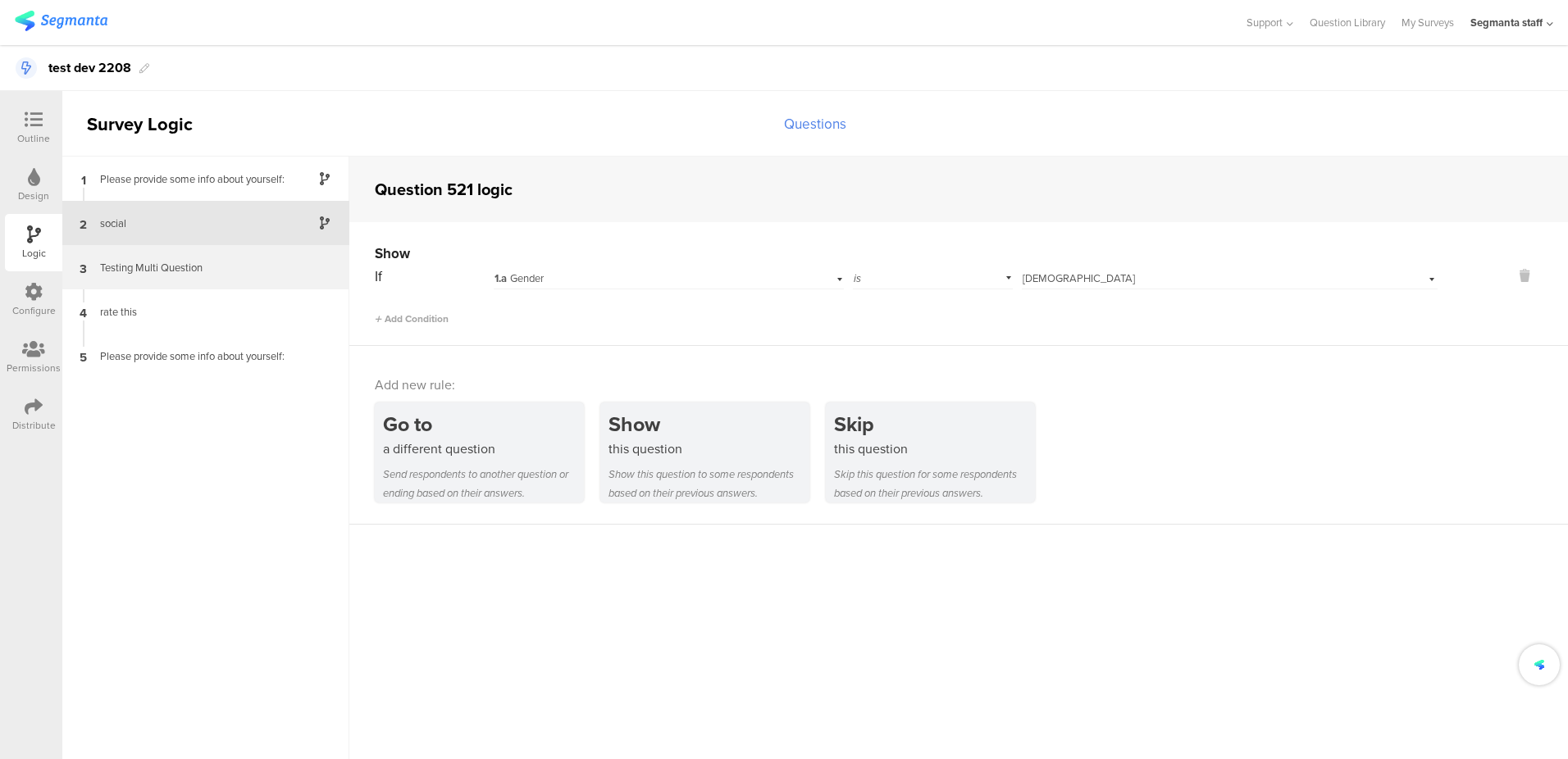
click at [204, 274] on div "3 Testing Multi Question" at bounding box center [206, 267] width 287 height 44
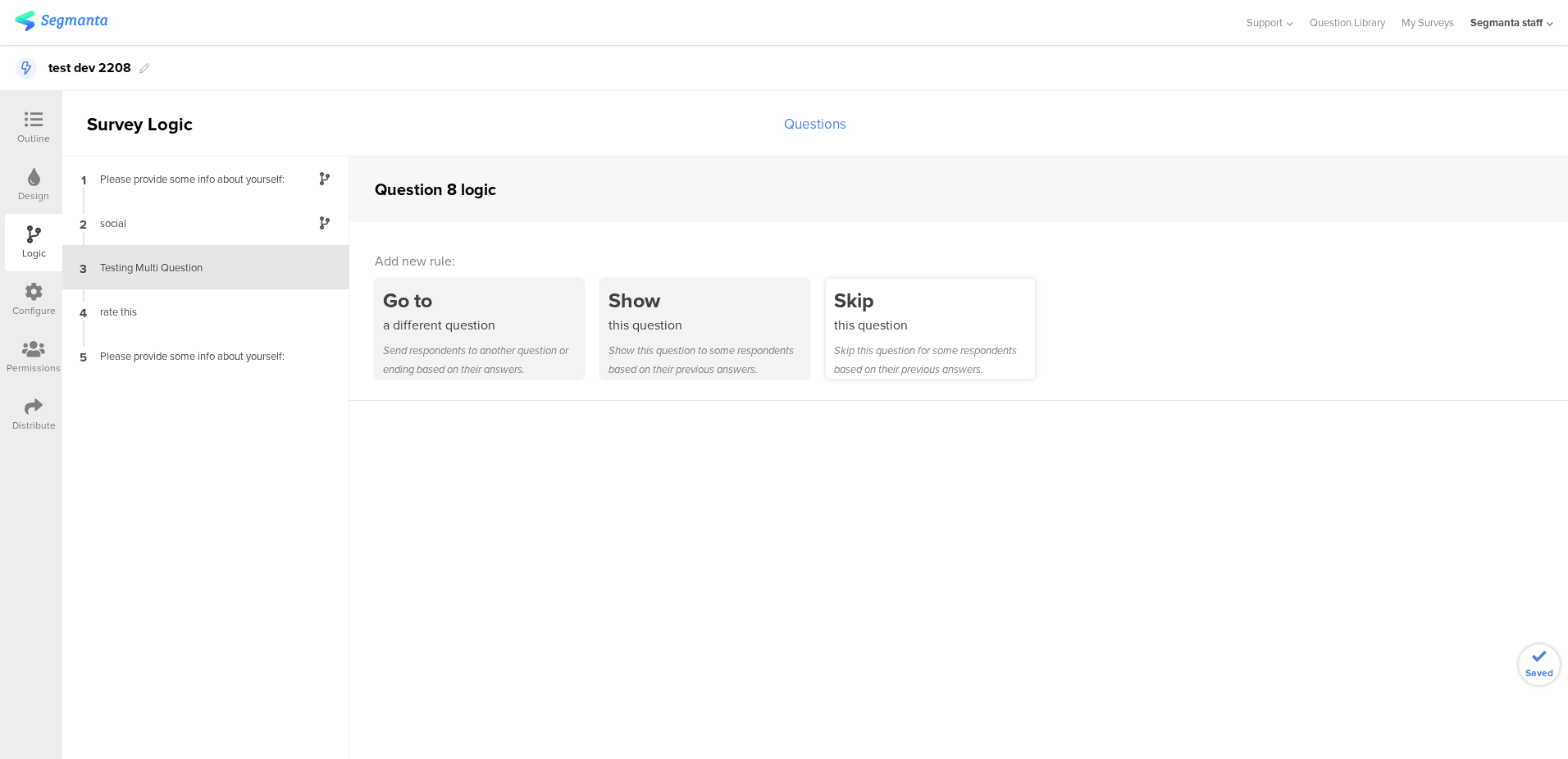
click at [910, 345] on div "Skip this question for some respondents based on their previous answers." at bounding box center [935, 360] width 201 height 38
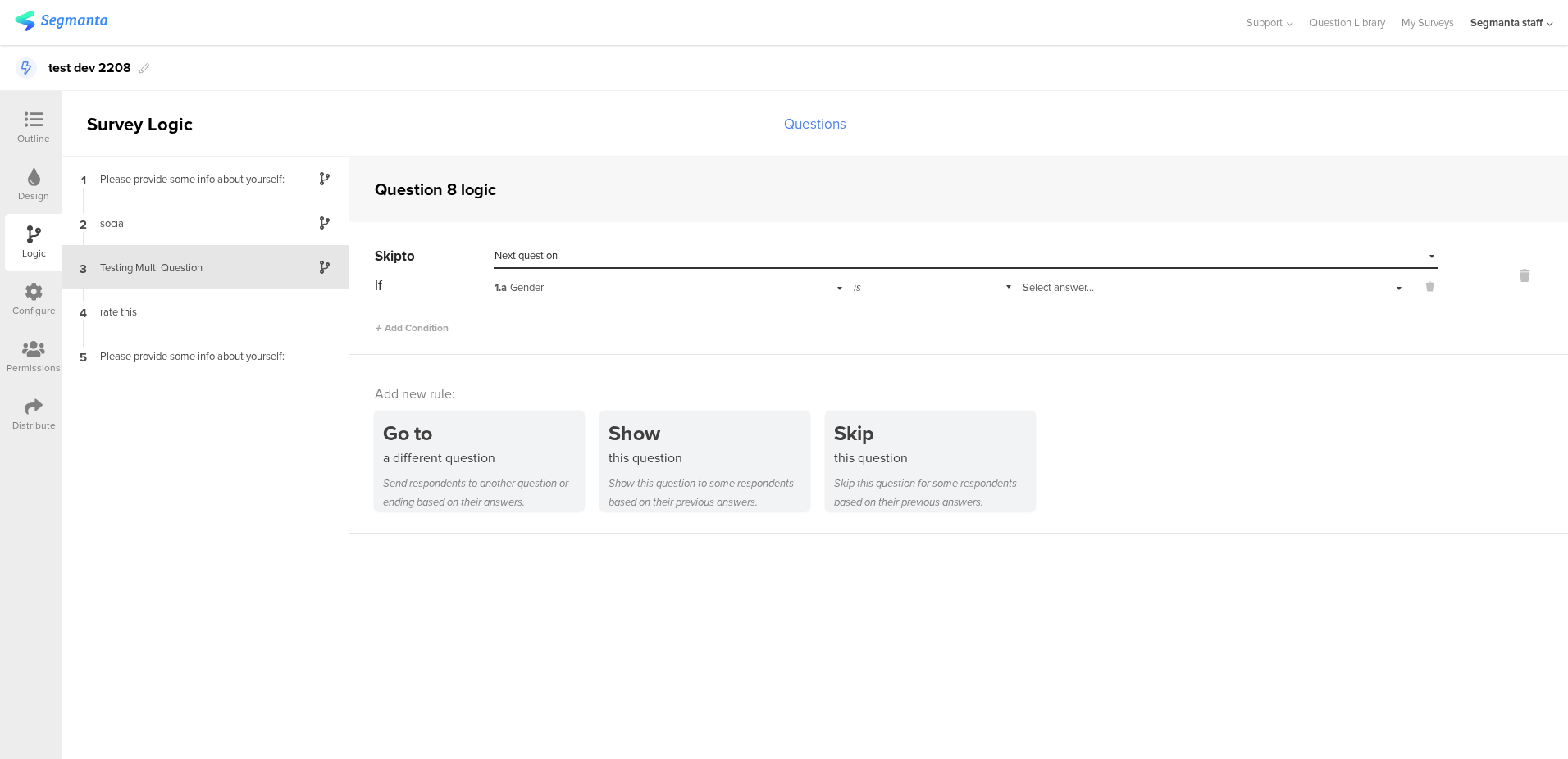
click at [678, 268] on div "Select destination... Next question" at bounding box center [966, 256] width 944 height 25
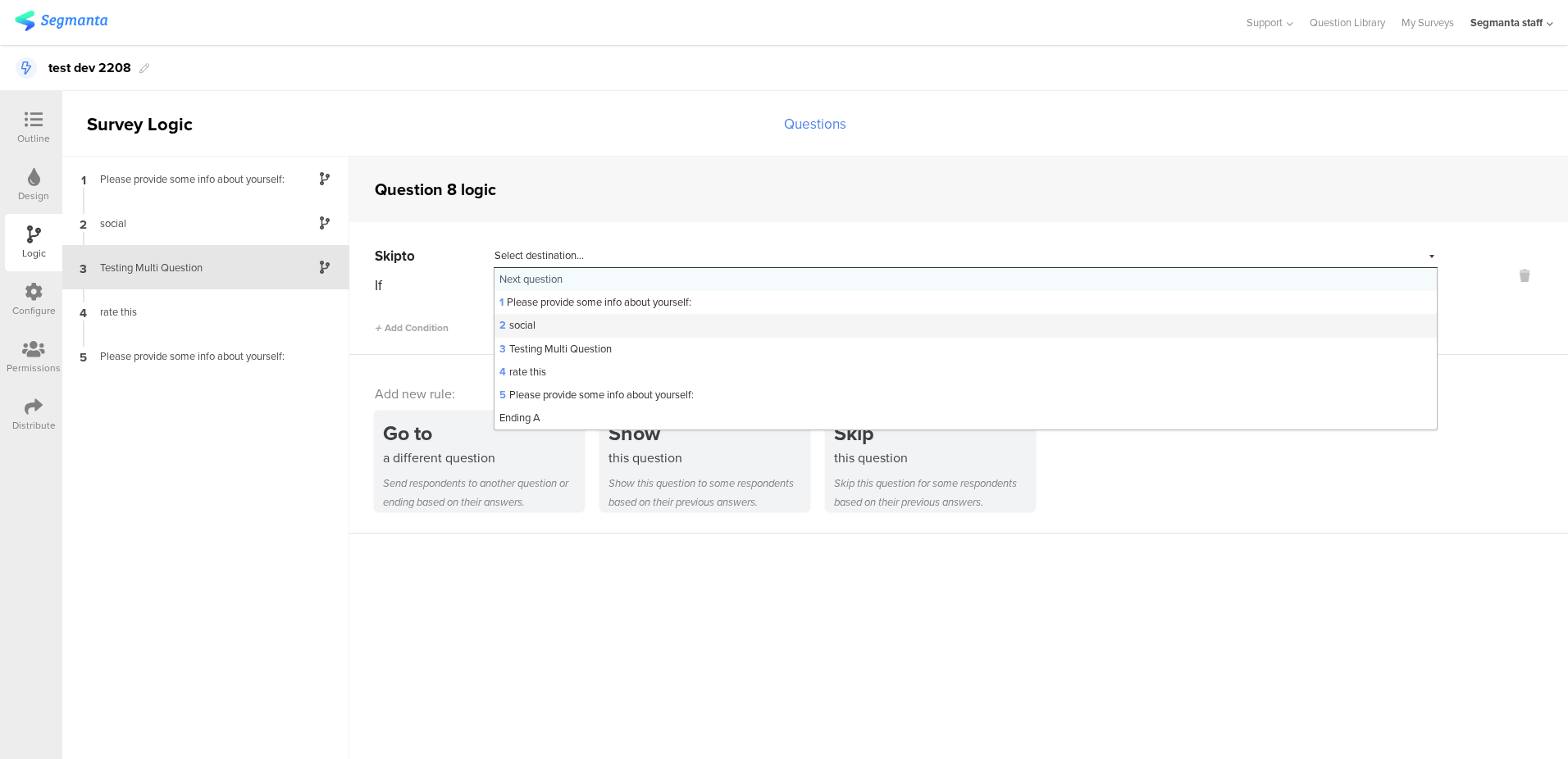
click at [604, 330] on div "2 social" at bounding box center [966, 325] width 942 height 23
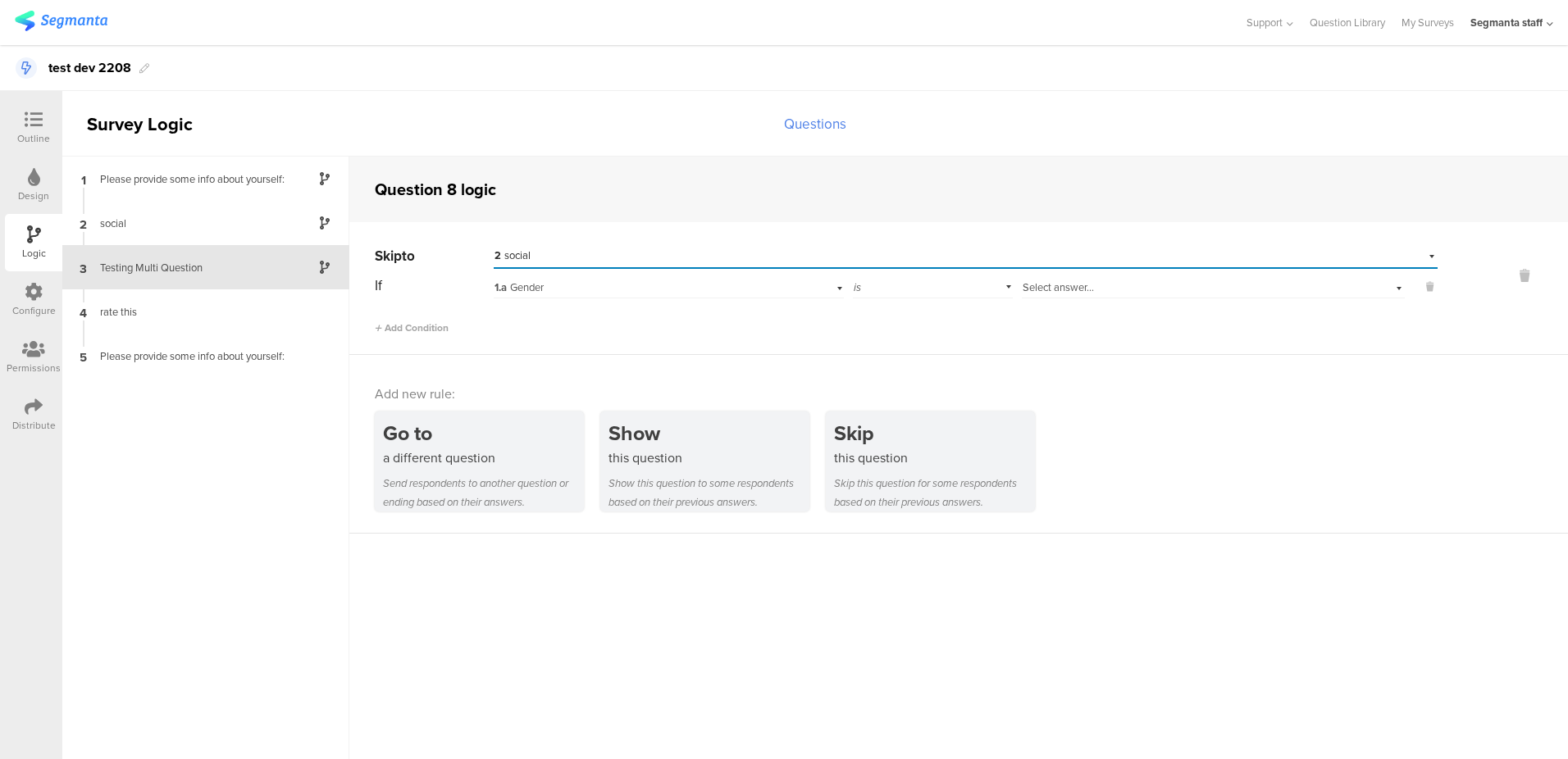
click at [1089, 283] on span "Select answer..." at bounding box center [1058, 287] width 72 height 15
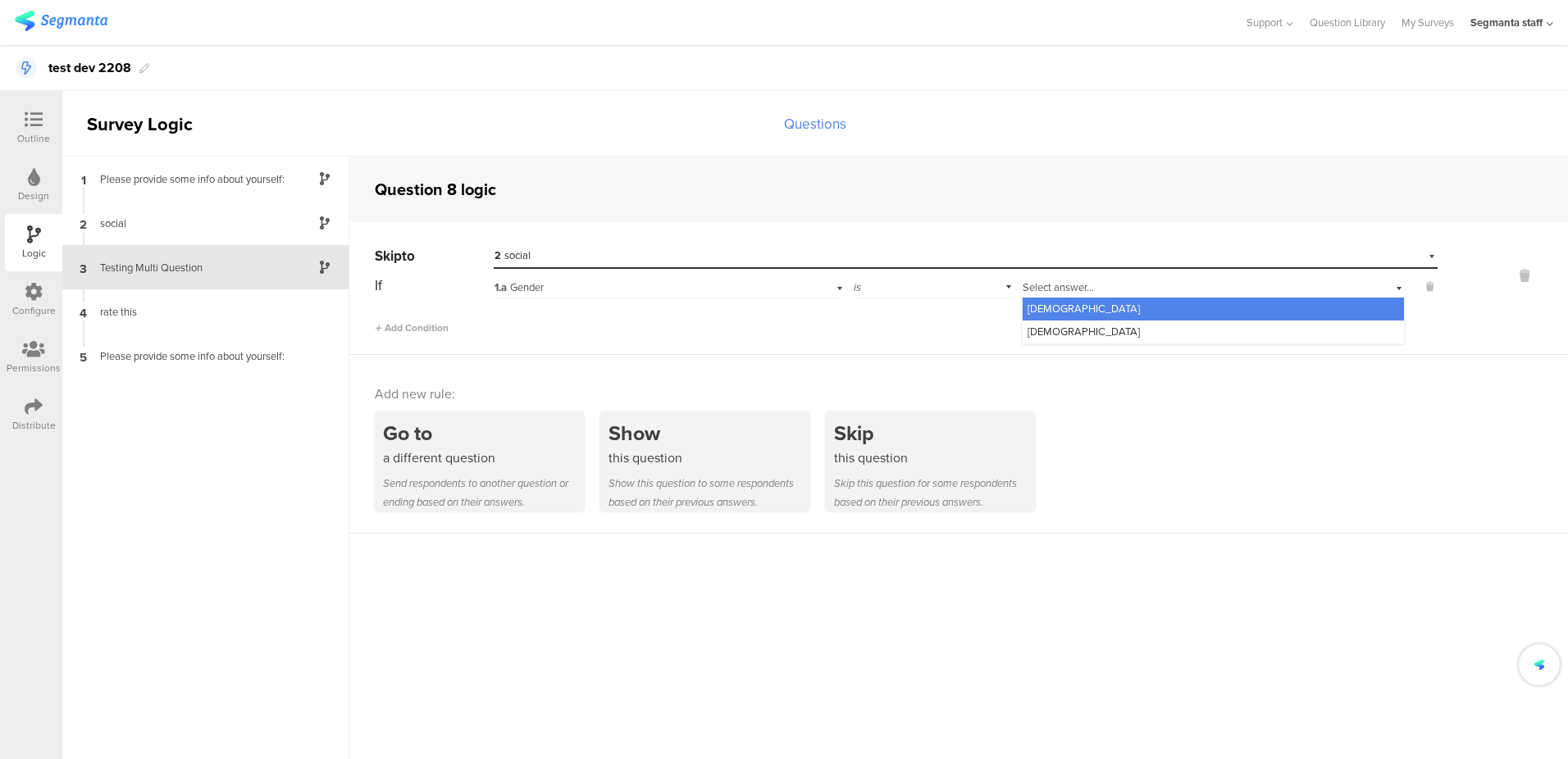
click at [1063, 323] on div "Female" at bounding box center [1213, 332] width 382 height 23
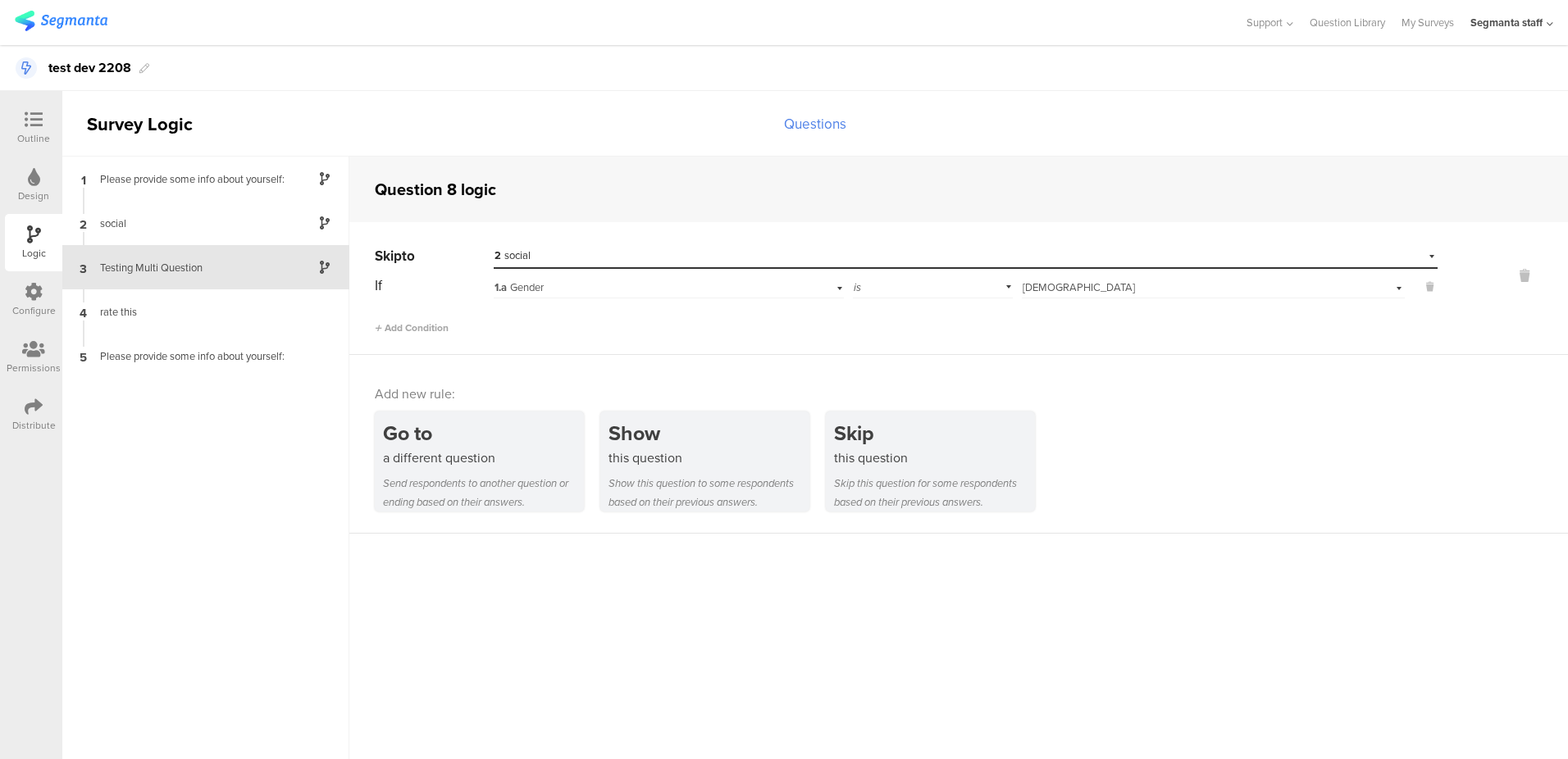
click at [606, 290] on div "1.a Gender" at bounding box center [643, 287] width 296 height 14
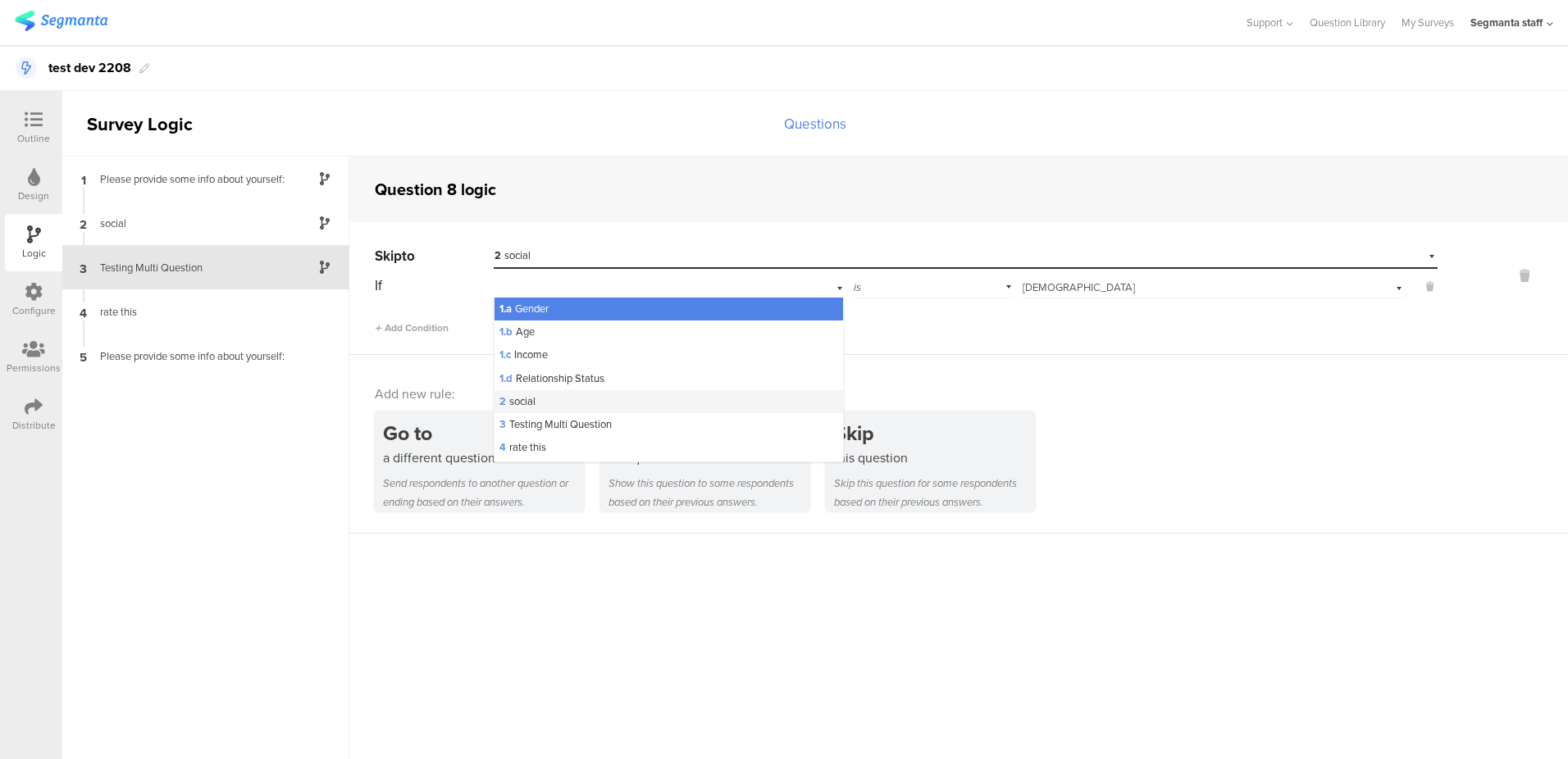
click at [573, 409] on div "2 social" at bounding box center [670, 401] width 350 height 23
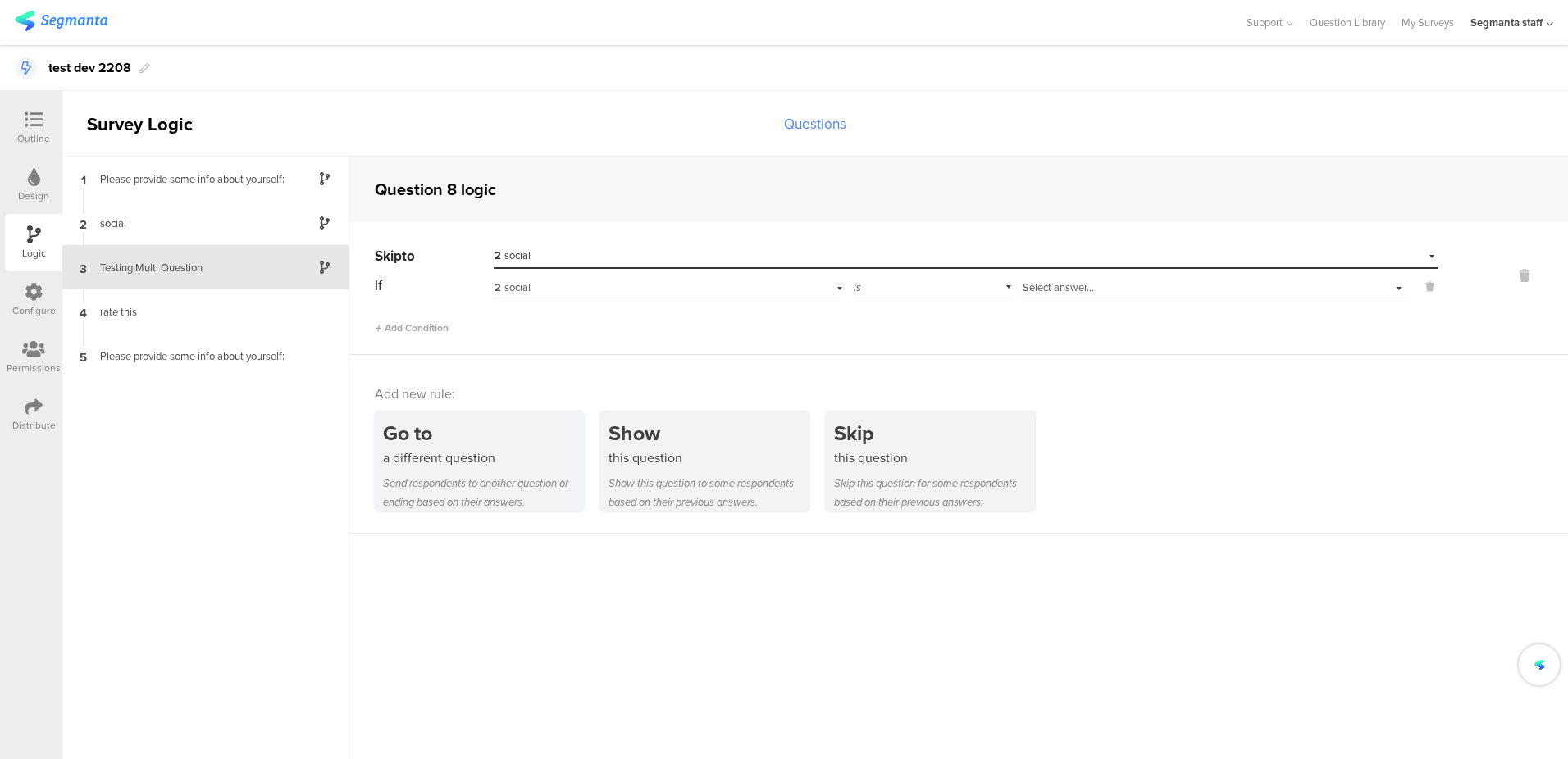
click at [1050, 289] on span "Select answer..." at bounding box center [1058, 287] width 72 height 15
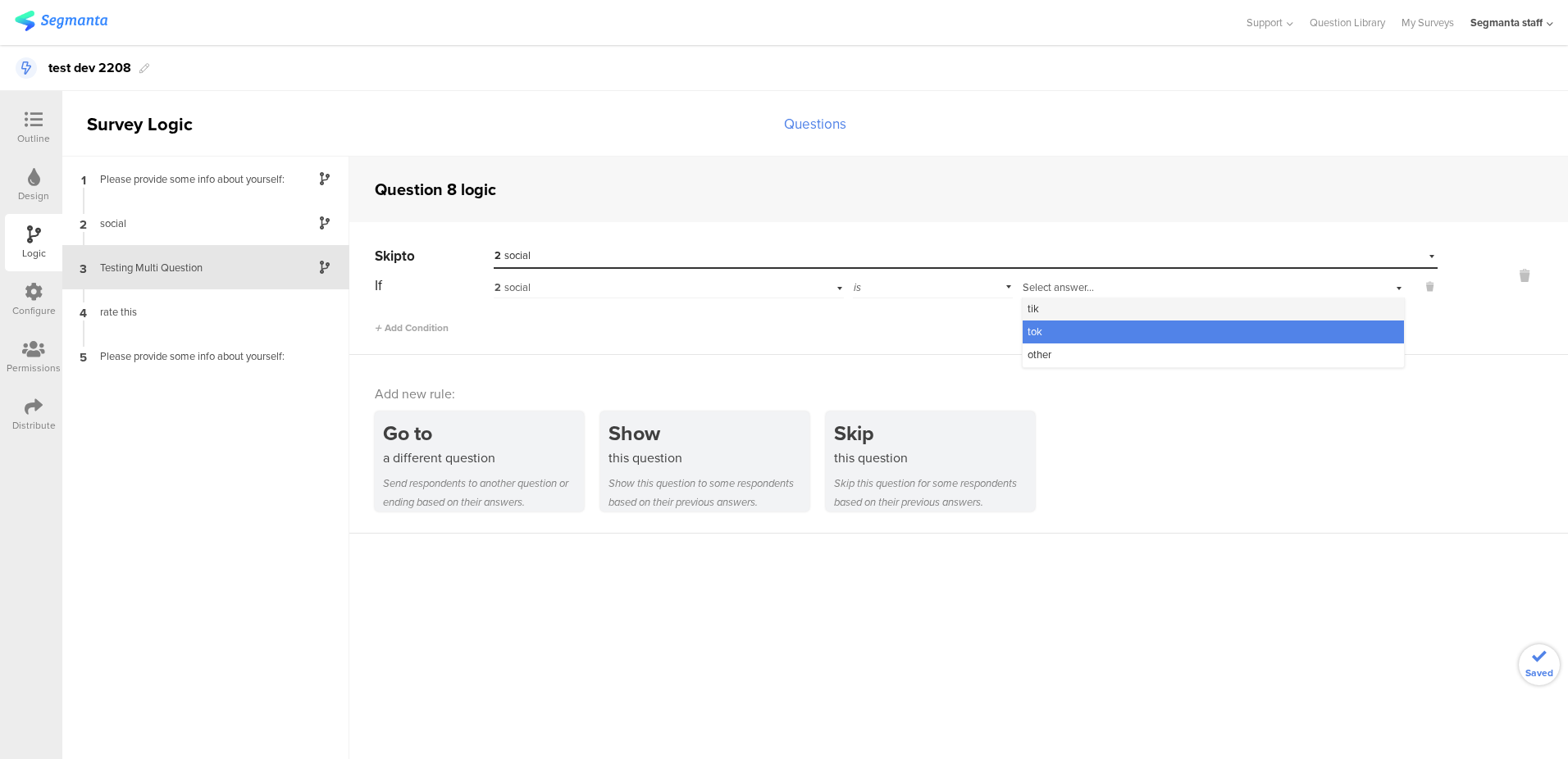
click at [1044, 310] on div "tik" at bounding box center [1213, 309] width 382 height 23
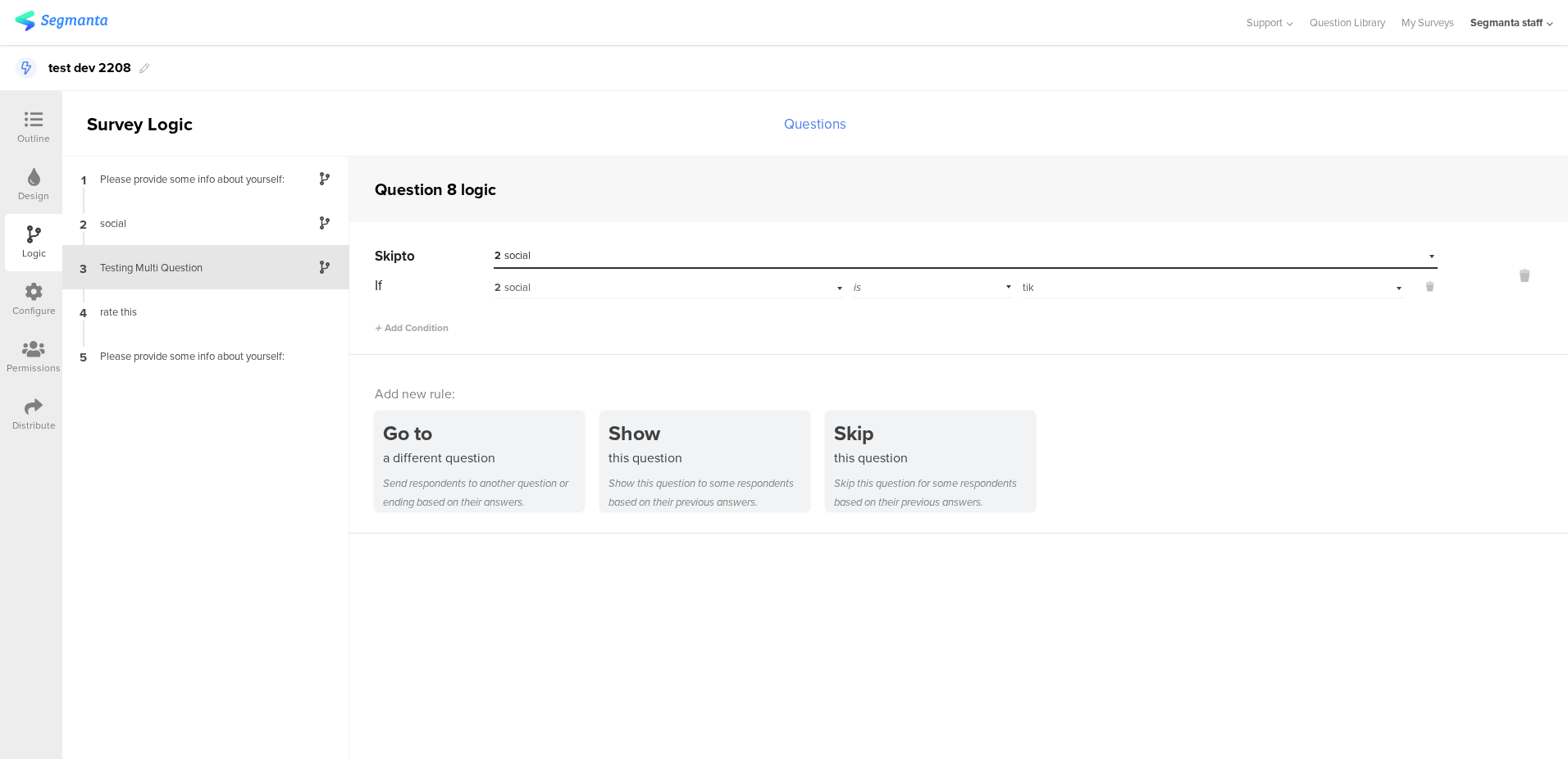
click at [21, 290] on div "Configure" at bounding box center [34, 301] width 57 height 57
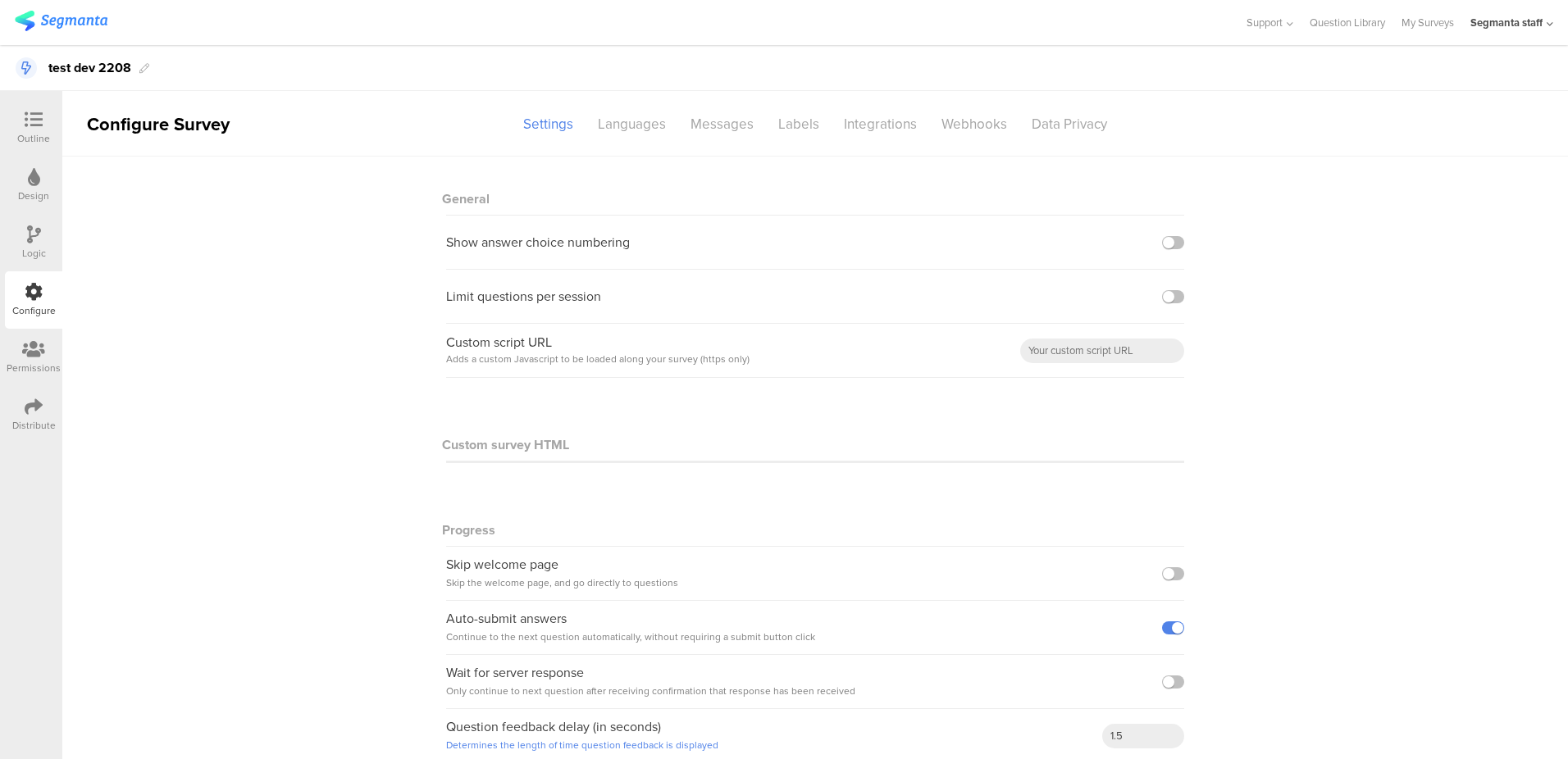
click at [25, 420] on div "Distribute" at bounding box center [34, 425] width 43 height 14
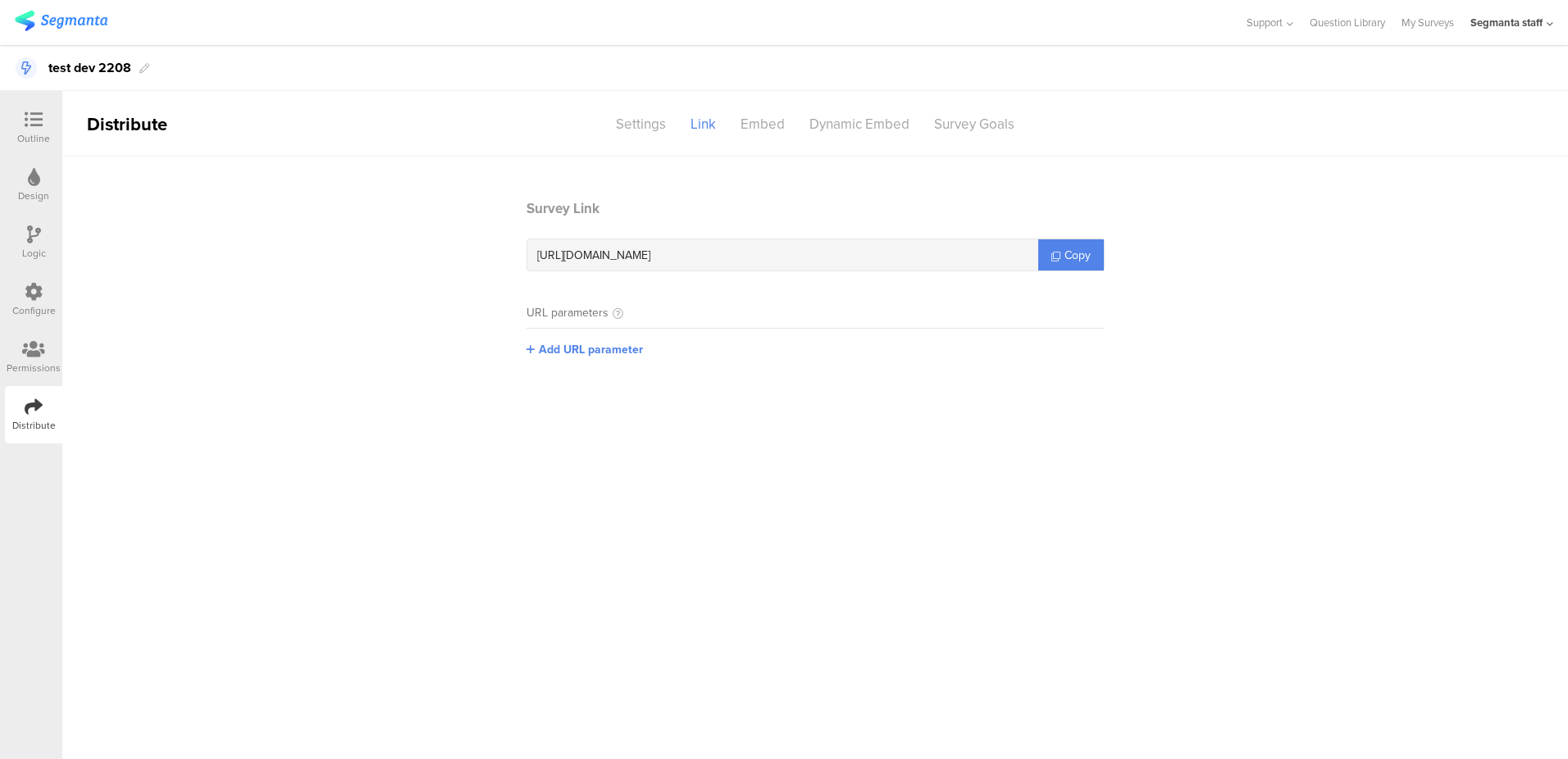
click at [600, 366] on section "Survey Link https://surveys.segmanta.dev/8k2622 Copy URL parameters Add URL par…" at bounding box center [816, 290] width 611 height 185
click at [601, 356] on span "Add URL parameter" at bounding box center [590, 350] width 104 height 17
click at [612, 354] on input "text" at bounding box center [635, 348] width 216 height 26
type input "seg_erid"
click at [768, 347] on button "Save" at bounding box center [769, 348] width 25 height 17
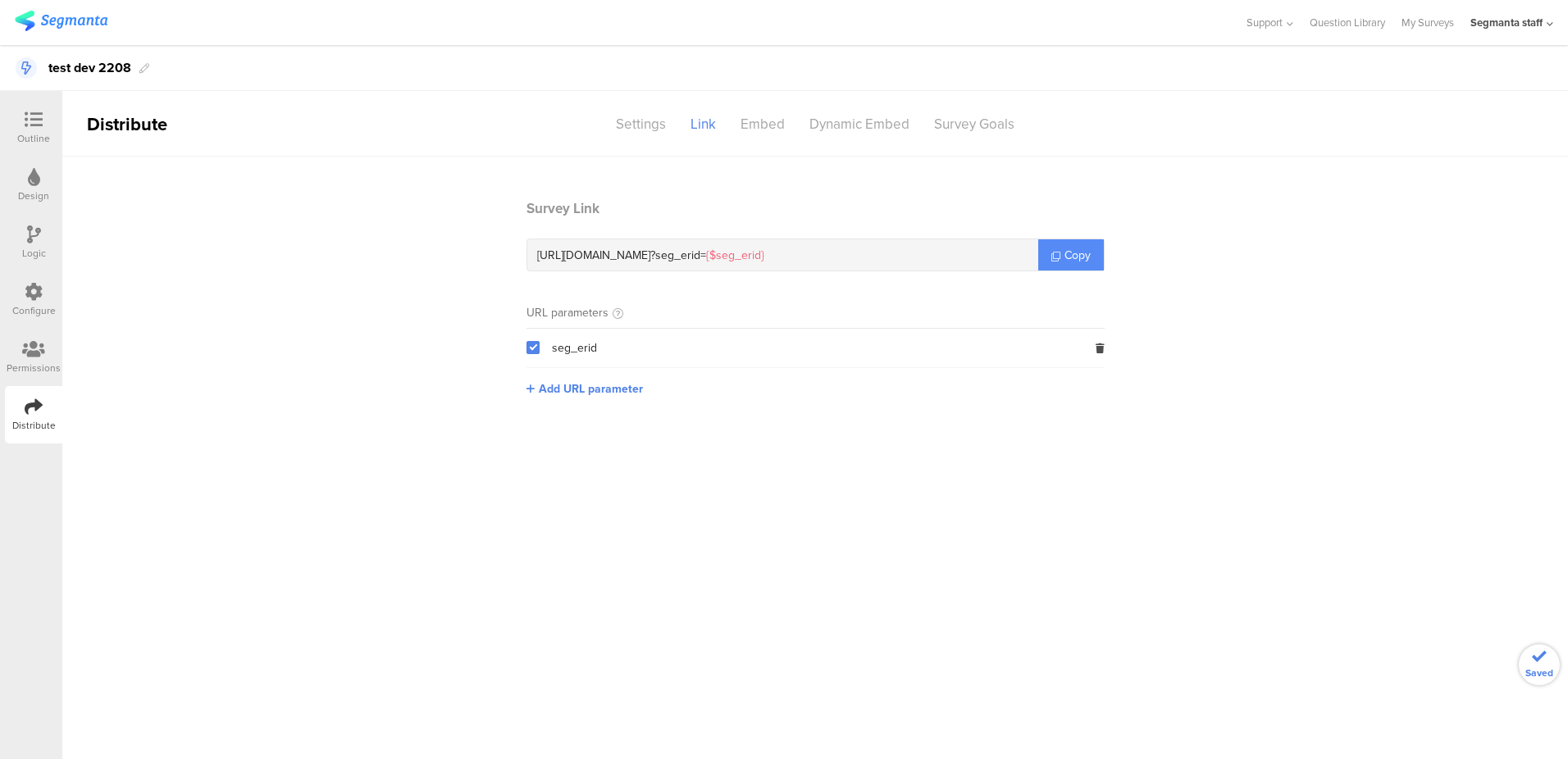
click at [1084, 260] on span "Copy" at bounding box center [1077, 255] width 26 height 17
click at [977, 115] on div "Survey Goals" at bounding box center [974, 124] width 105 height 29
